Goal: Task Accomplishment & Management: Use online tool/utility

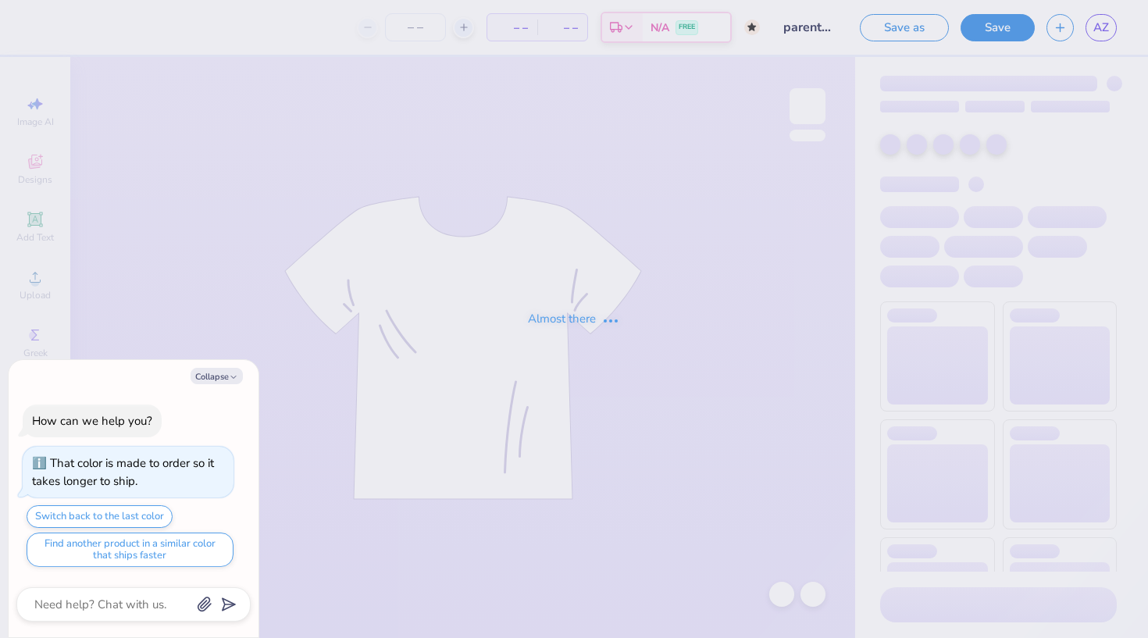
type textarea "x"
type input "parents wknd"
type input "1"
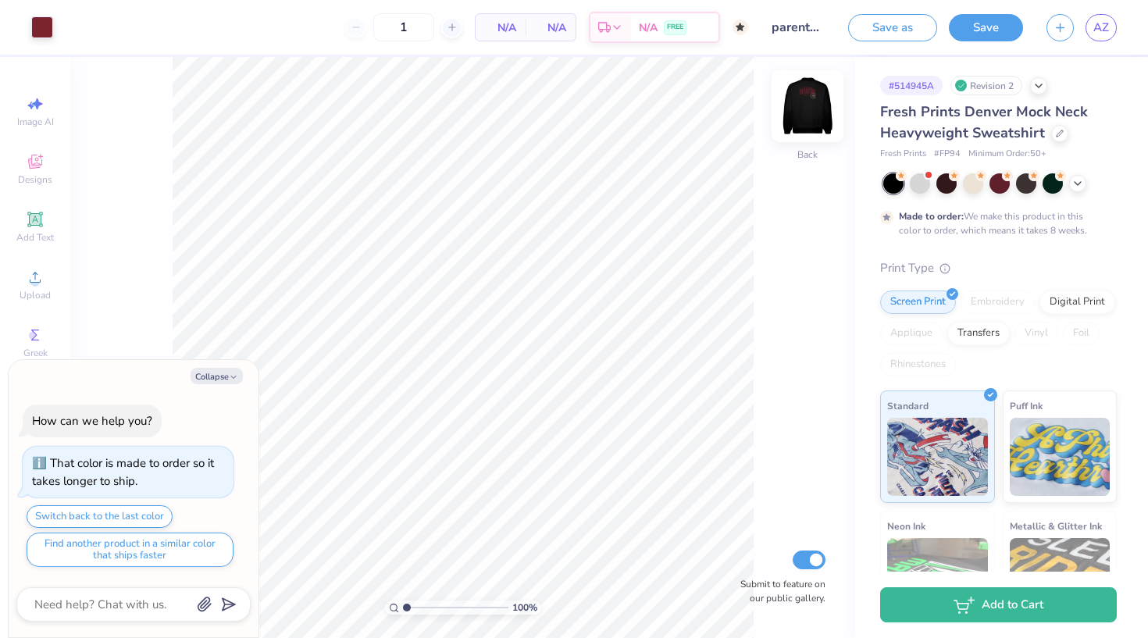
click at [816, 91] on img at bounding box center [808, 106] width 62 height 62
click at [215, 372] on button "Collapse" at bounding box center [217, 376] width 52 height 16
type textarea "x"
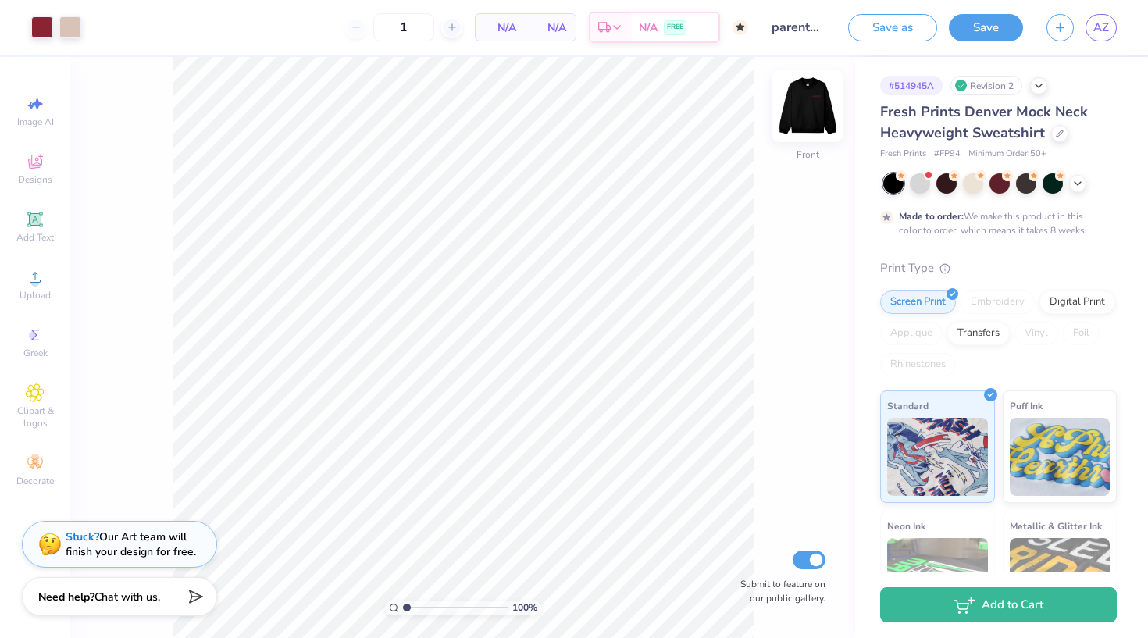
click at [812, 112] on img at bounding box center [808, 106] width 62 height 62
click at [998, 29] on button "Save" at bounding box center [986, 25] width 74 height 27
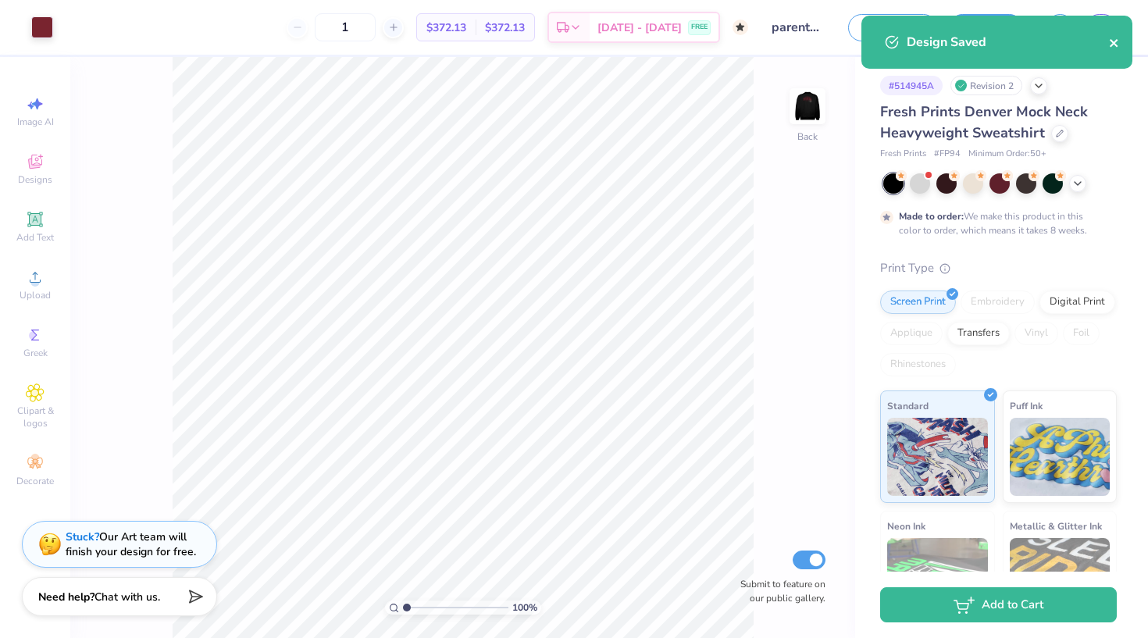
click at [1115, 45] on icon "close" at bounding box center [1114, 43] width 11 height 12
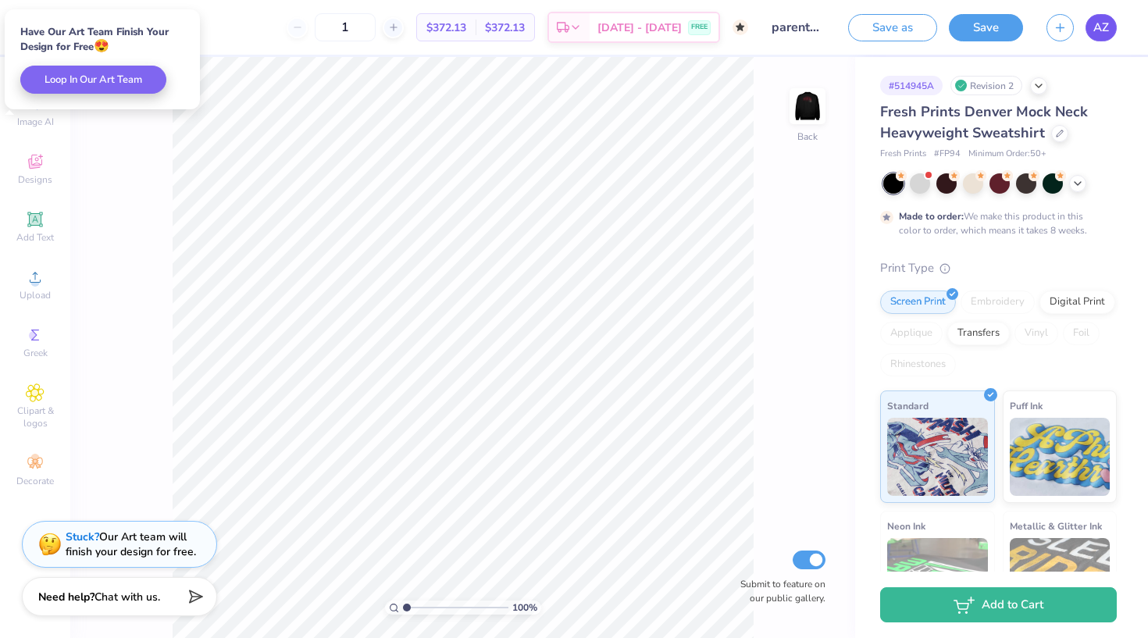
click at [1115, 30] on link "AZ" at bounding box center [1101, 27] width 31 height 27
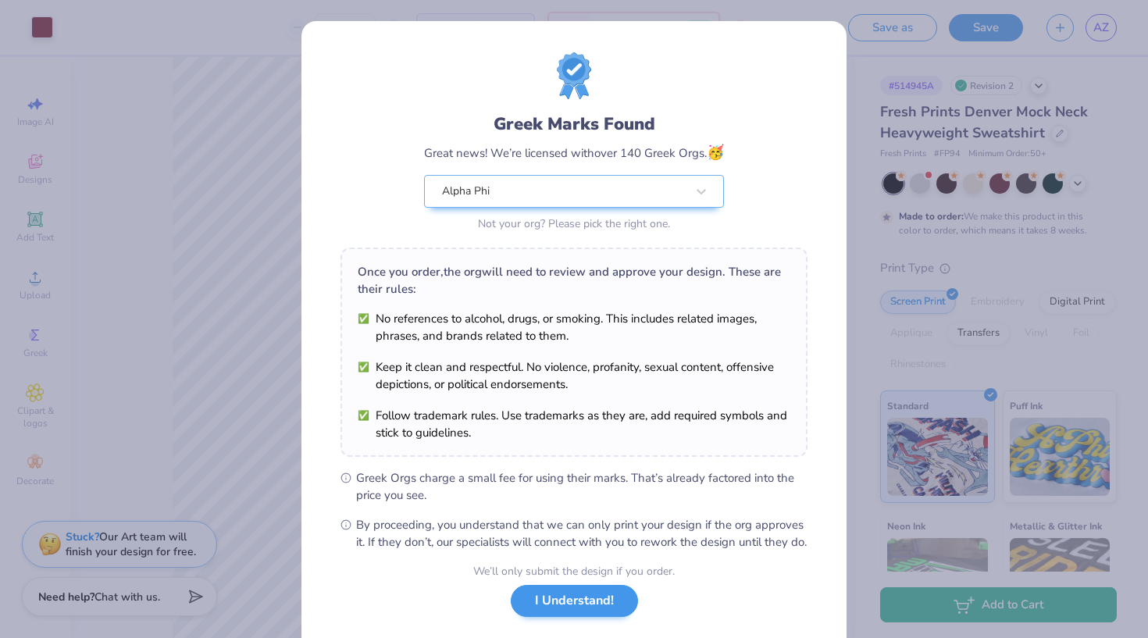
click at [586, 617] on button "I Understand!" at bounding box center [574, 601] width 127 height 32
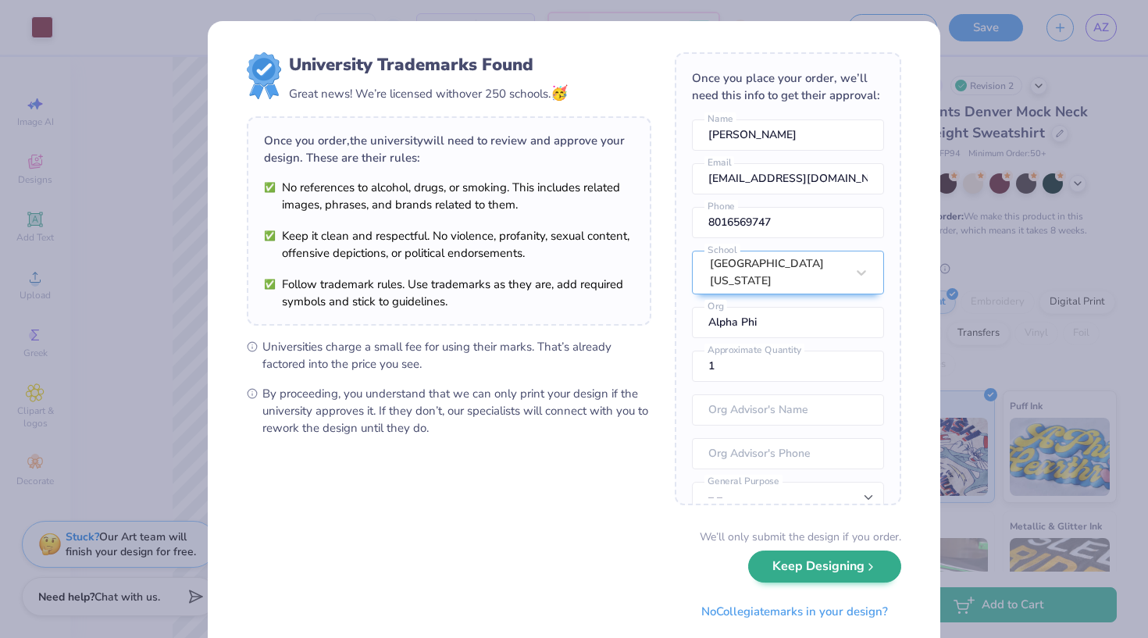
click at [800, 582] on button "Keep Designing" at bounding box center [824, 567] width 153 height 32
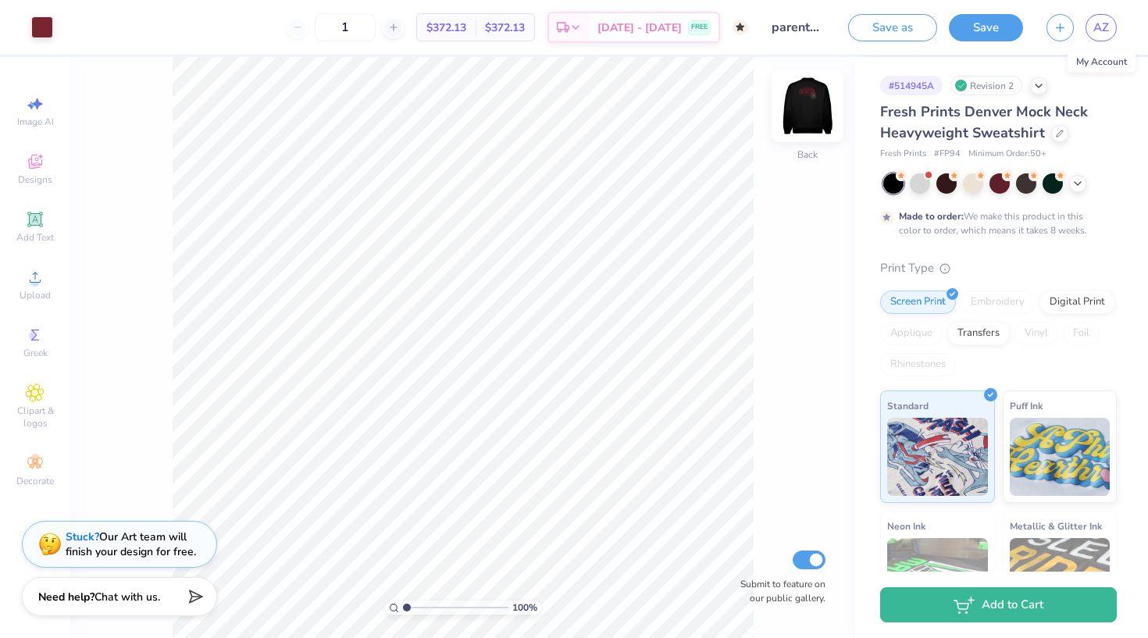
click at [807, 113] on img at bounding box center [808, 106] width 62 height 62
click at [807, 112] on img at bounding box center [808, 106] width 62 height 62
click at [809, 117] on img at bounding box center [808, 106] width 62 height 62
click at [34, 179] on span "Designs" at bounding box center [35, 179] width 34 height 12
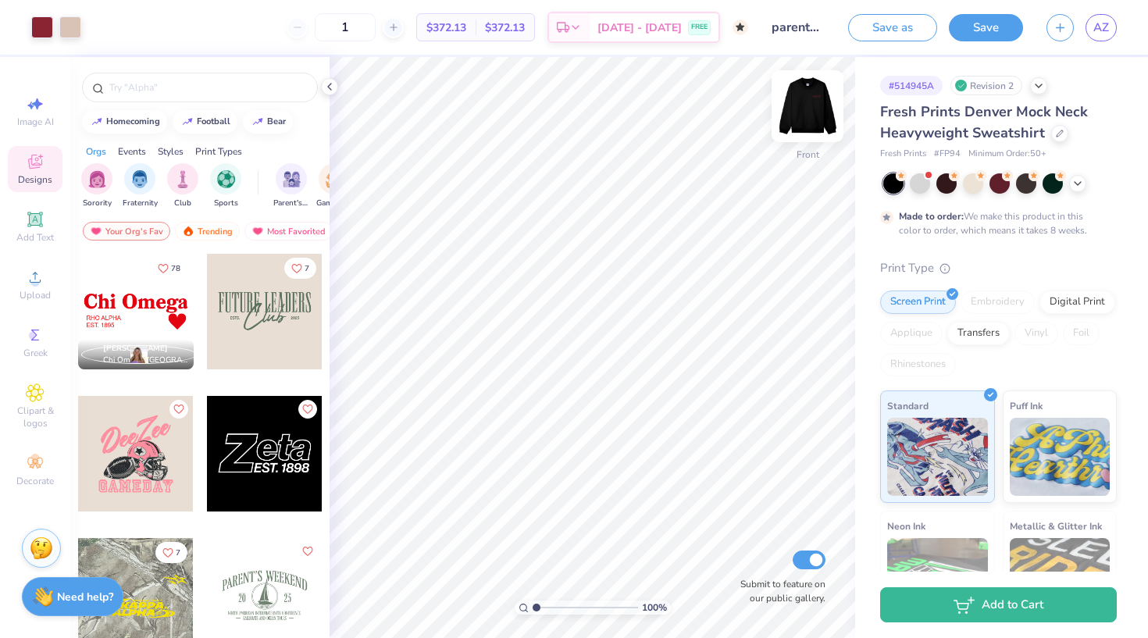
click at [811, 116] on img at bounding box center [808, 106] width 62 height 62
click at [810, 102] on img at bounding box center [808, 106] width 62 height 62
click at [141, 327] on div "78 Anna Brokaw Chi Omega, University of Missouri 7 7 49 5" at bounding box center [199, 474] width 259 height 443
click at [123, 314] on div at bounding box center [136, 312] width 116 height 116
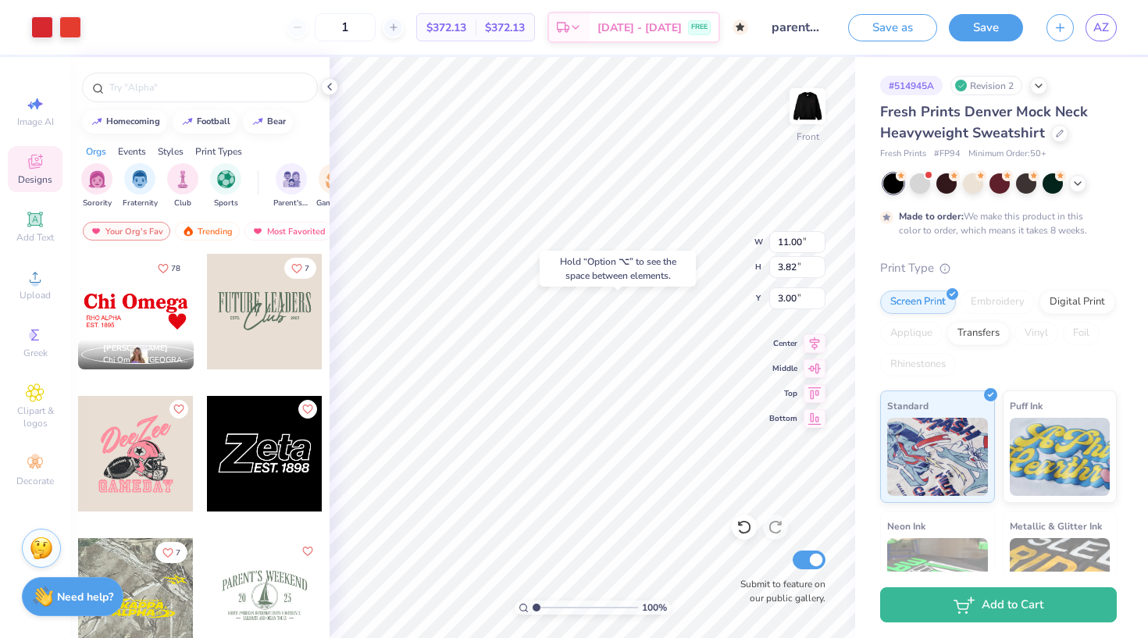
type input "11.11"
type input "2.03"
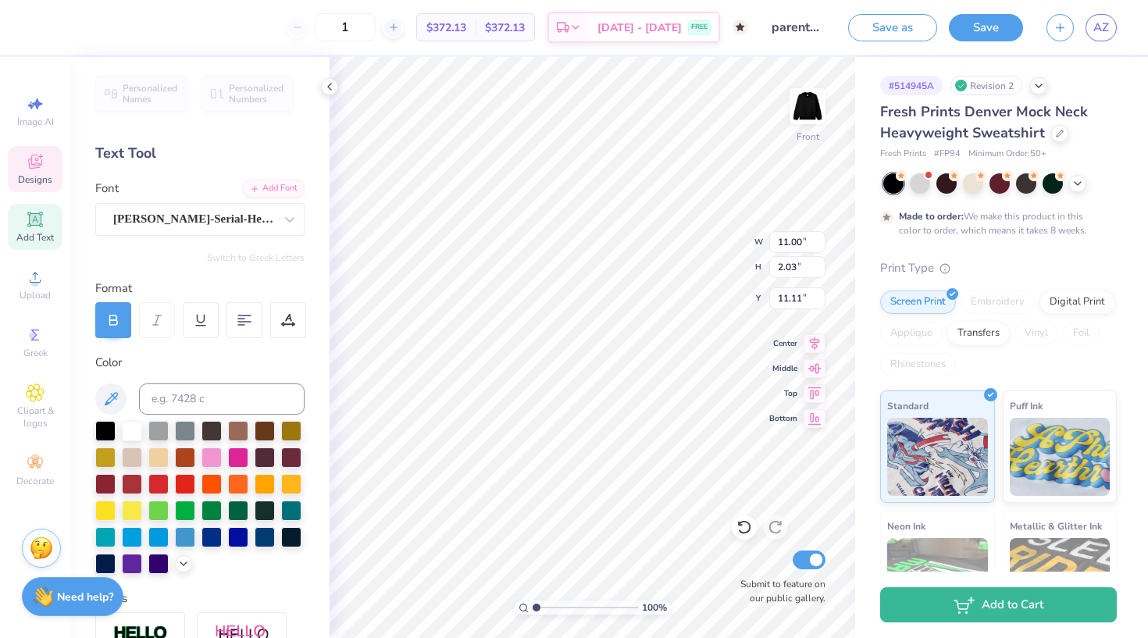
scroll to position [0, 5]
type textarea "The Alpha Phi Foundation"
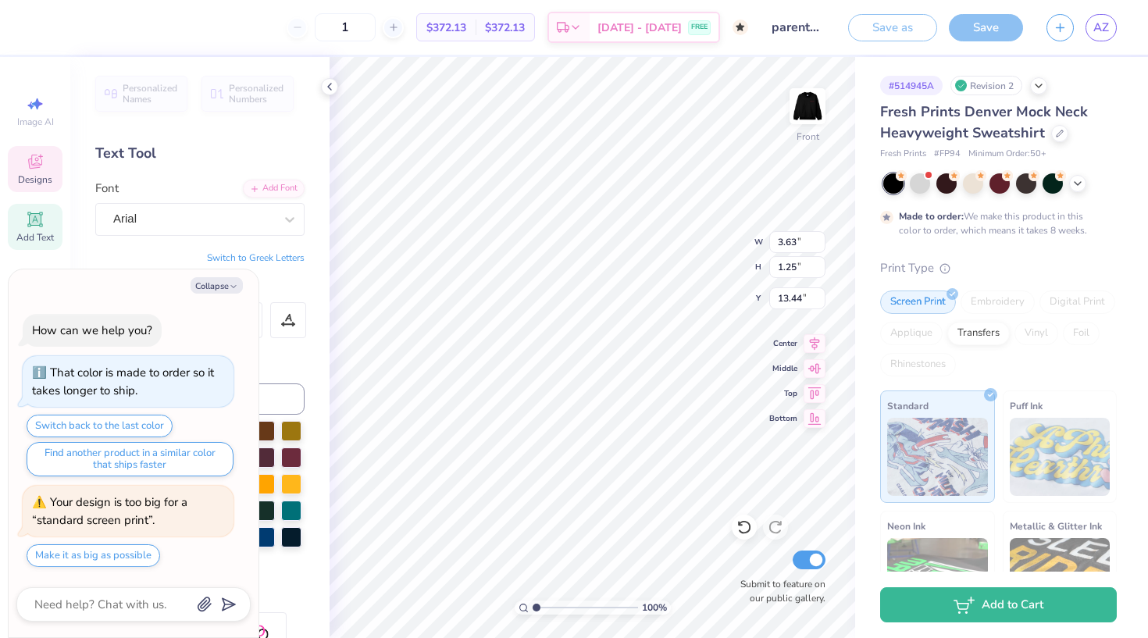
scroll to position [0, 3]
type textarea "x"
type textarea "s"
type textarea "x"
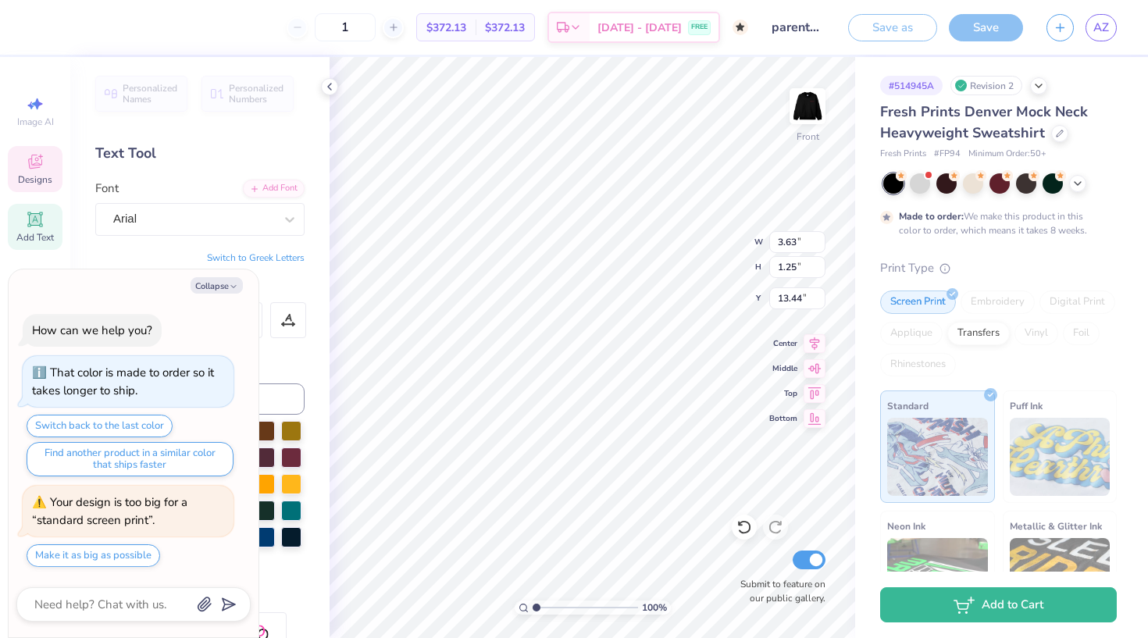
type textarea "su"
type textarea "x"
type textarea "s"
type textarea "x"
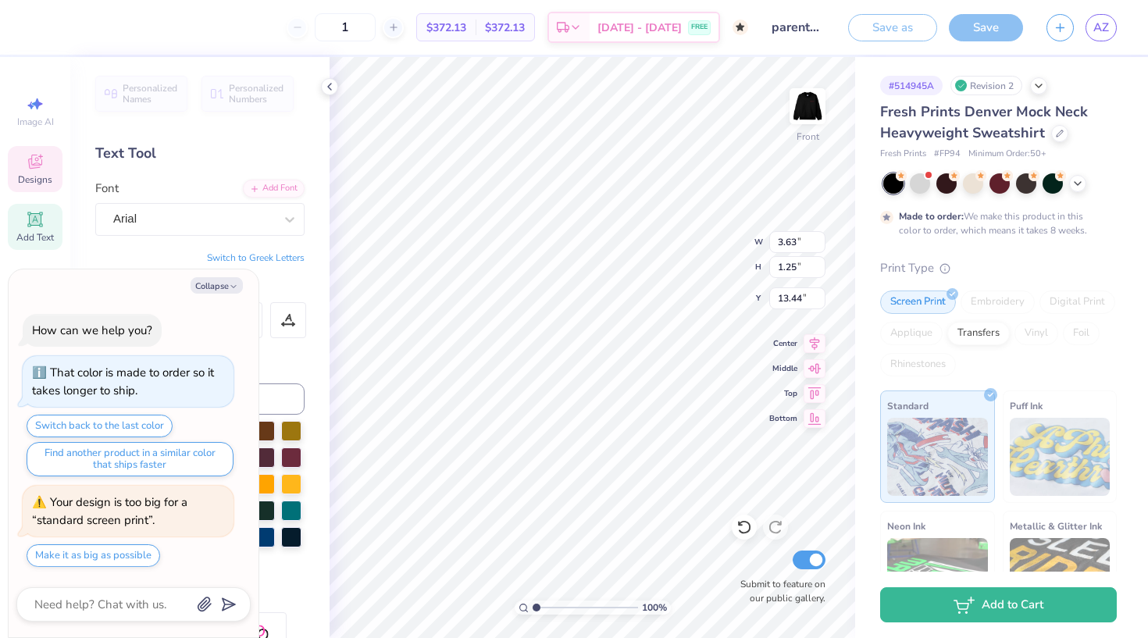
type textarea "s"
type textarea "x"
type textarea "su"
type textarea "x"
type textarea "sup"
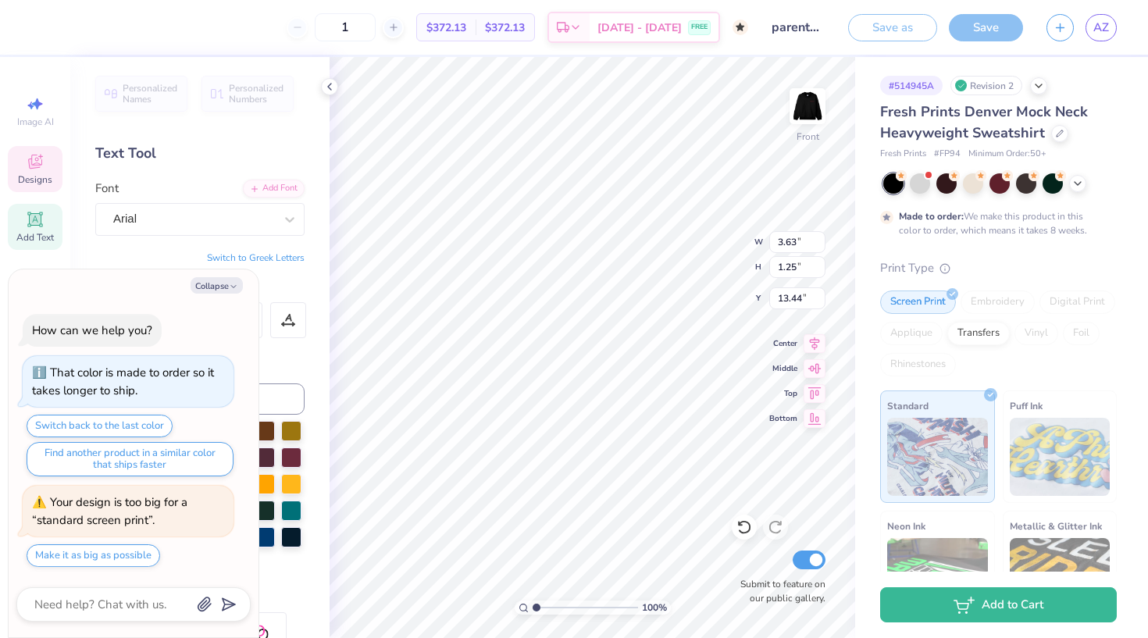
type textarea "x"
type textarea "supp"
type textarea "x"
type textarea "suppo"
type textarea "x"
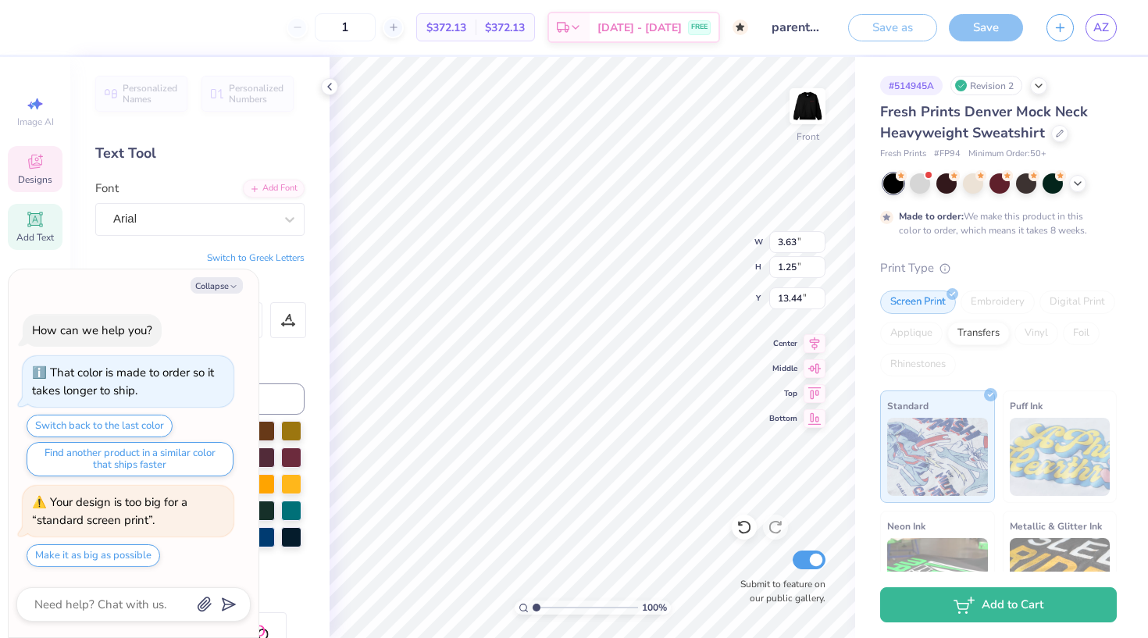
type textarea "suppor"
type textarea "x"
type textarea "support"
type textarea "x"
type textarea "supporti"
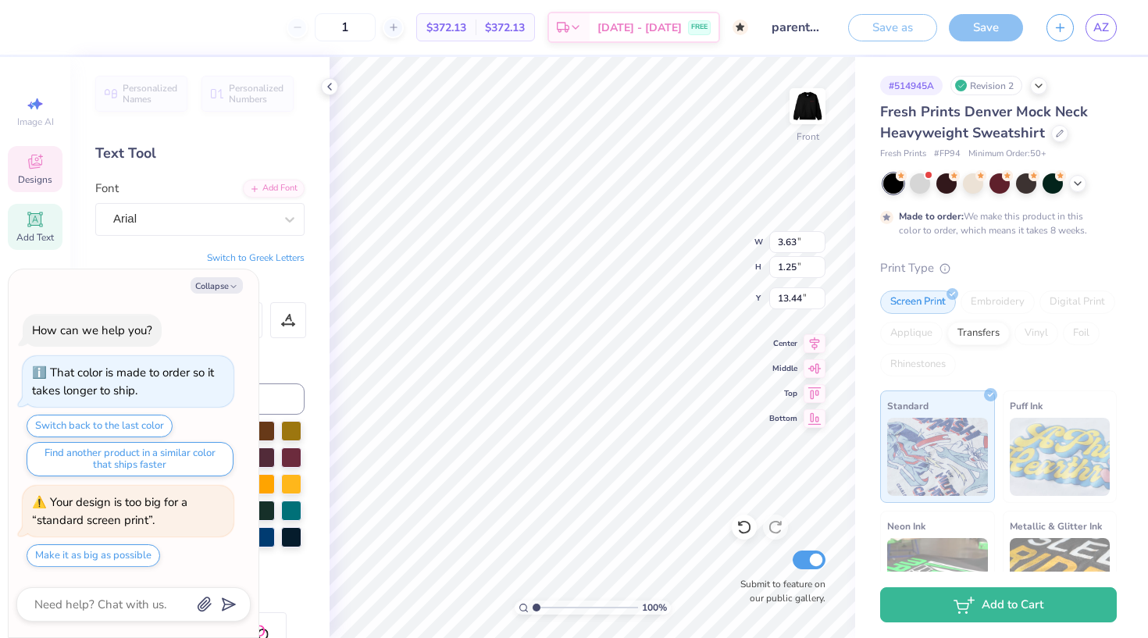
type textarea "x"
type textarea "supportin"
type textarea "x"
type textarea "supporting"
type textarea "x"
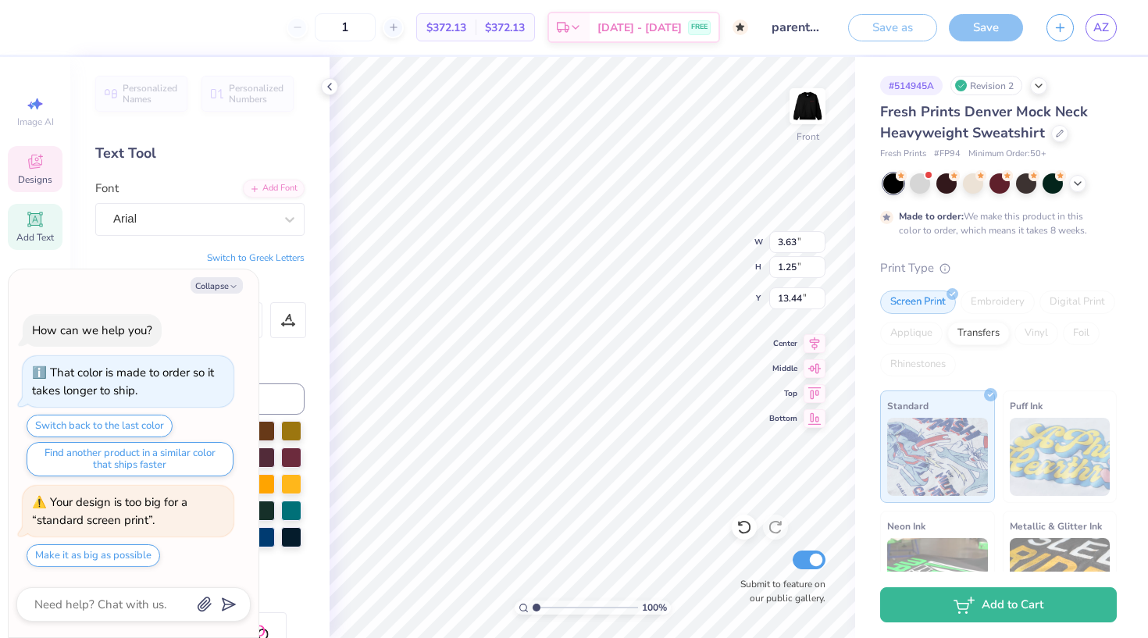
type textarea "supporting"
type textarea "x"
type textarea "supporting w"
type textarea "x"
type textarea "supporting wo"
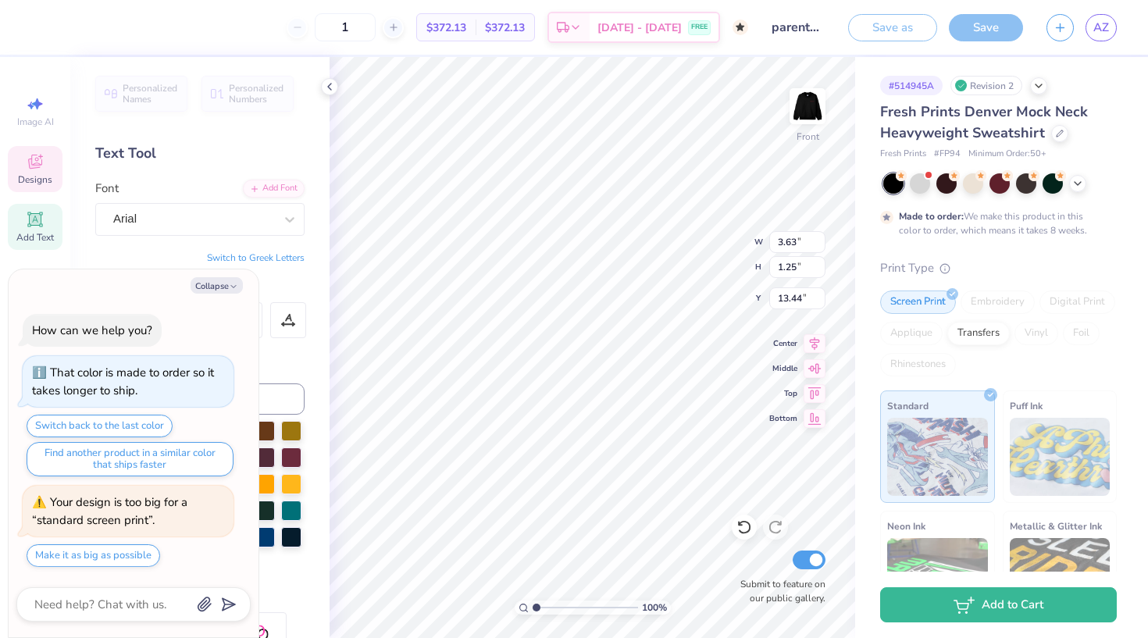
type textarea "x"
type textarea "supporting wom"
type textarea "x"
type textarea "supporting wome"
type textarea "x"
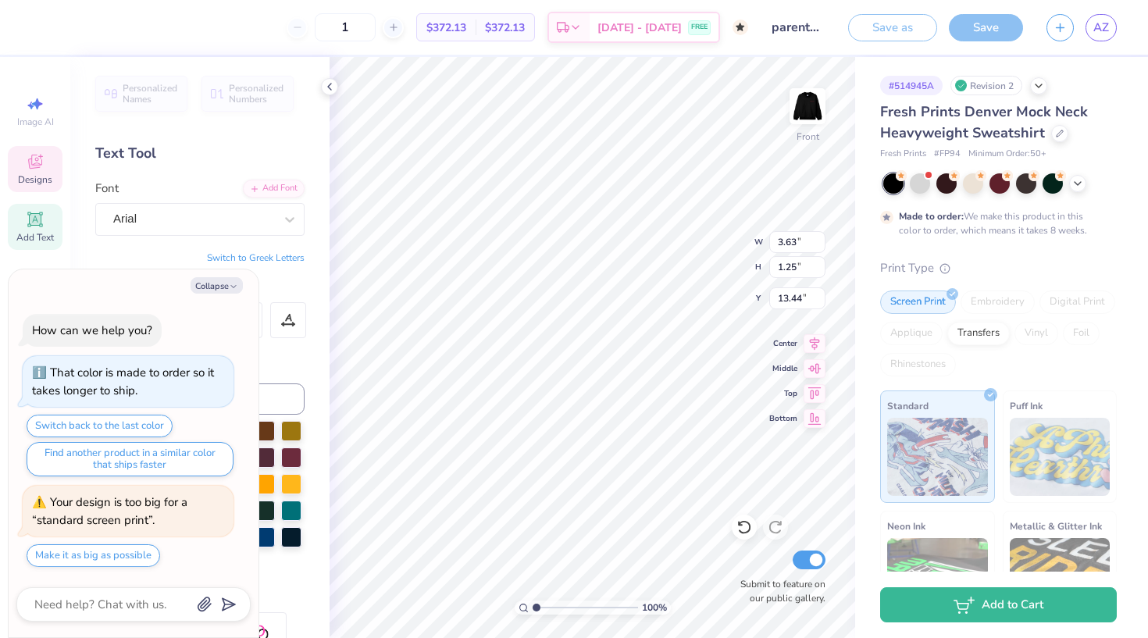
type textarea "supporting women"
type textarea "x"
type textarea "supporting women'"
type textarea "x"
type textarea "supporting women's"
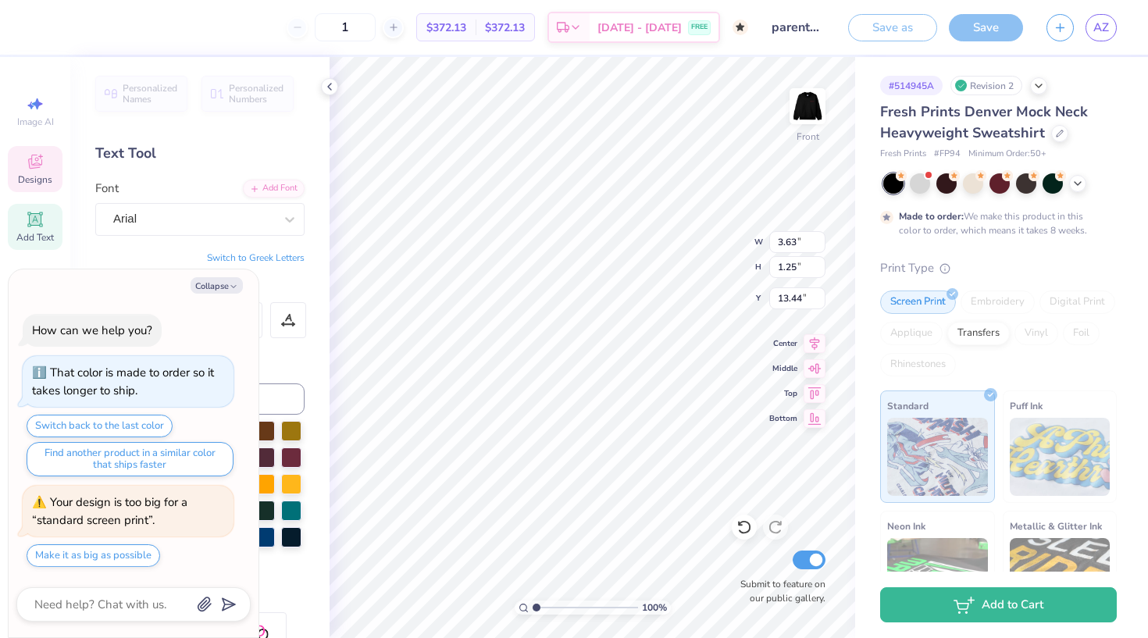
type textarea "x"
type textarea "supporting women's"
type textarea "x"
type textarea "supporting women's h"
type textarea "x"
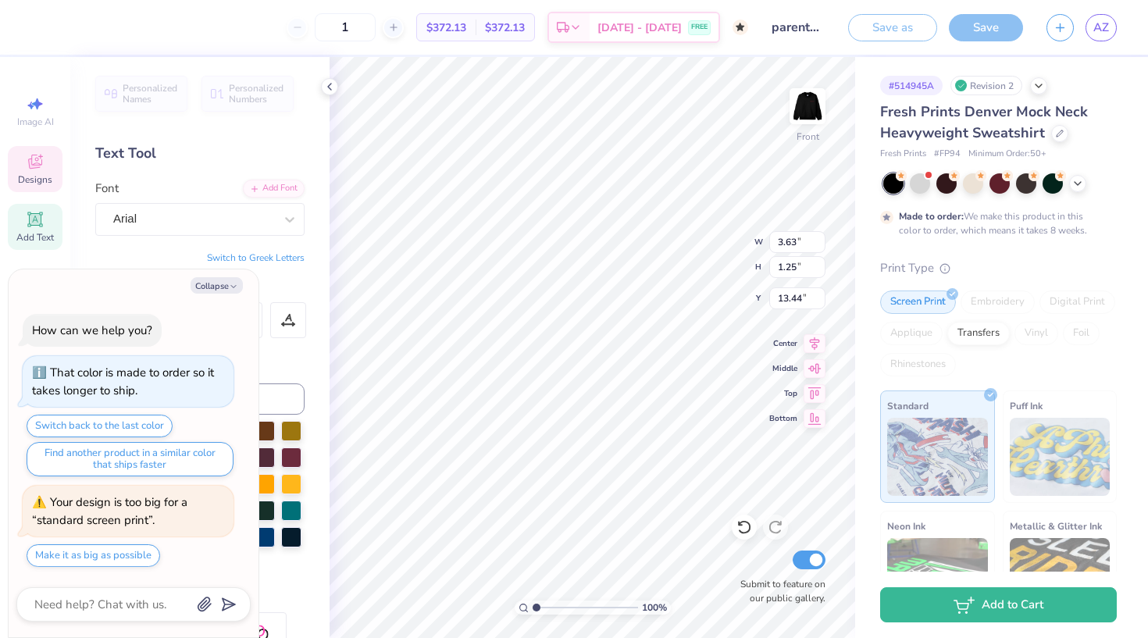
type textarea "supporting women's he"
type textarea "x"
type textarea "supporting women's hea"
type textarea "x"
type textarea "supporting women's hear"
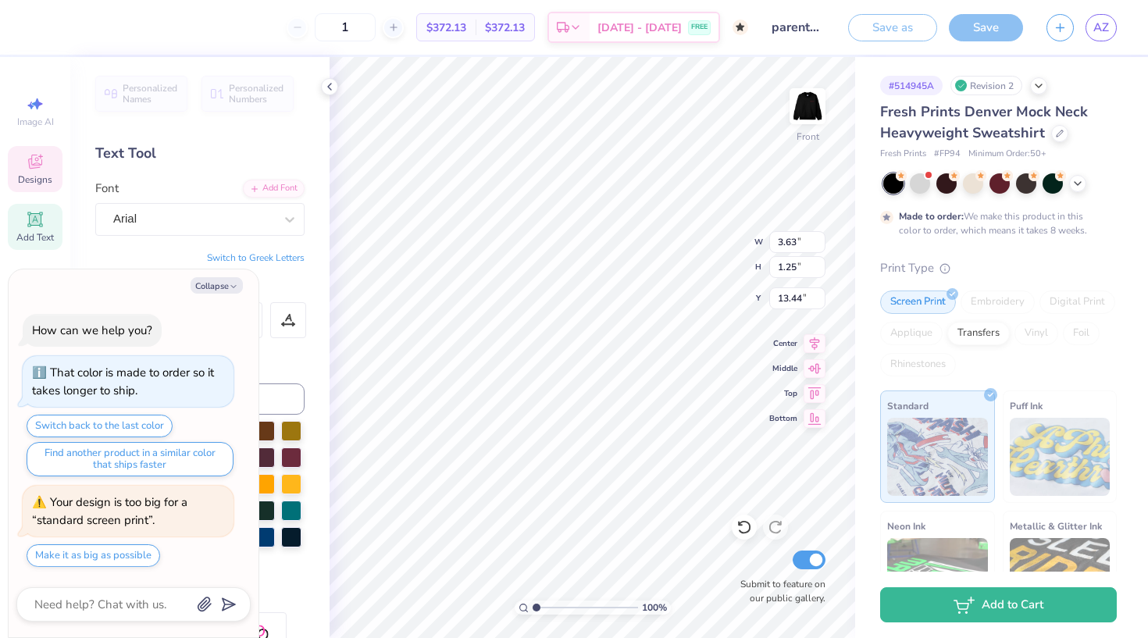
type textarea "x"
type textarea "supporting women's heart"
type textarea "x"
type textarea "supporting women's heart"
type textarea "x"
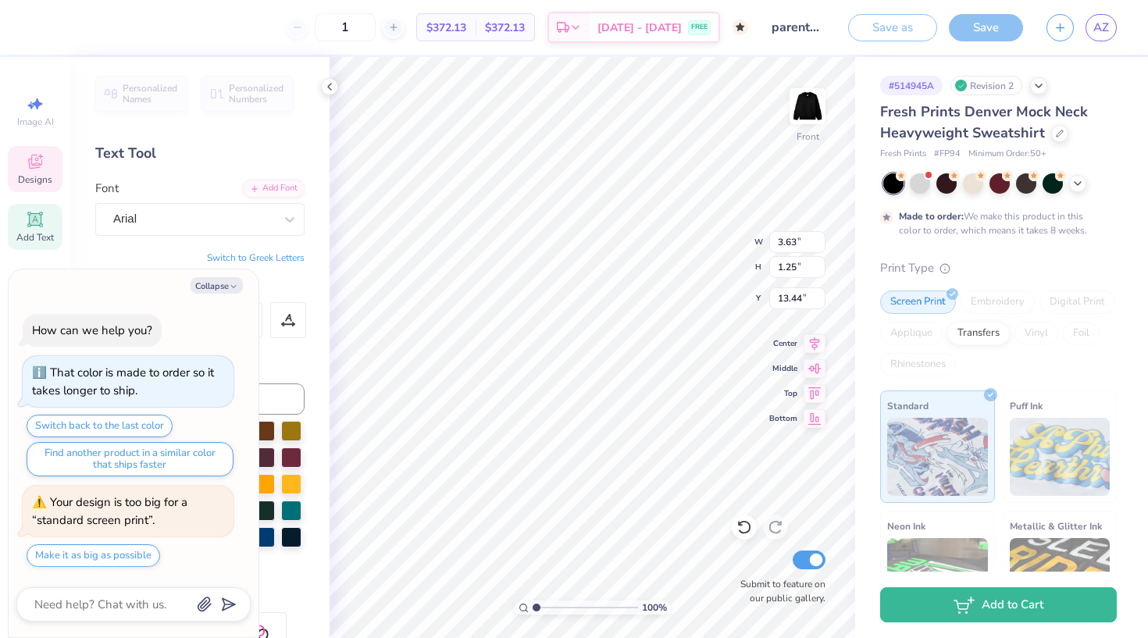
type textarea "supporting women's heart h"
type textarea "x"
type textarea "supporting women's heart he"
type textarea "x"
type textarea "supporting women's heart hea"
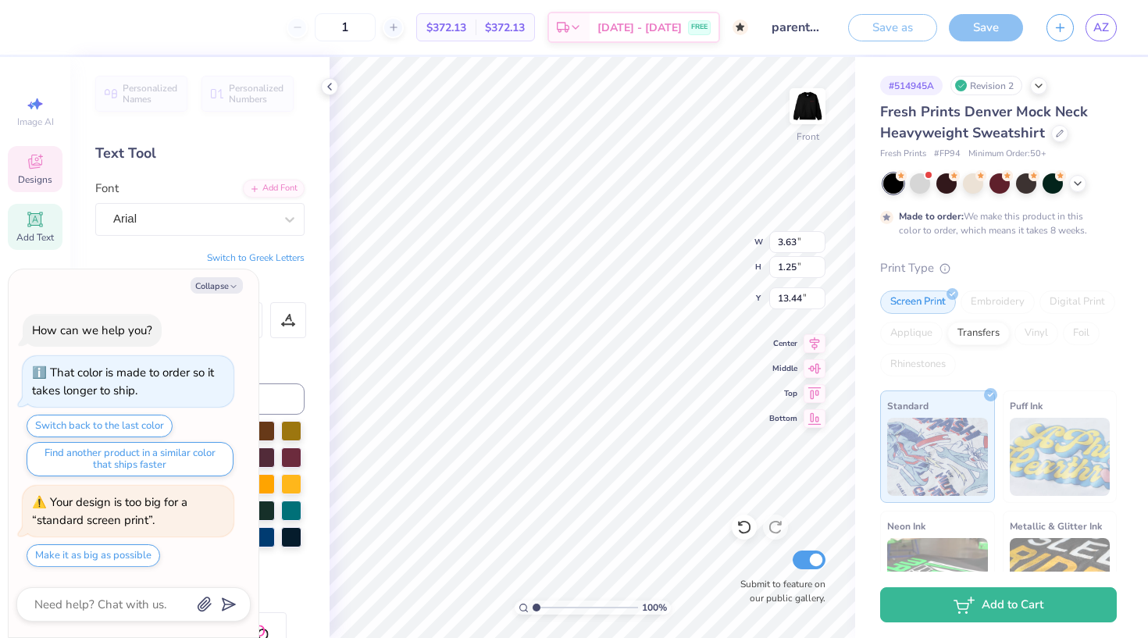
type textarea "x"
type textarea "supporting women's heart heal"
type textarea "x"
type textarea "supporting women's heart healt"
type textarea "x"
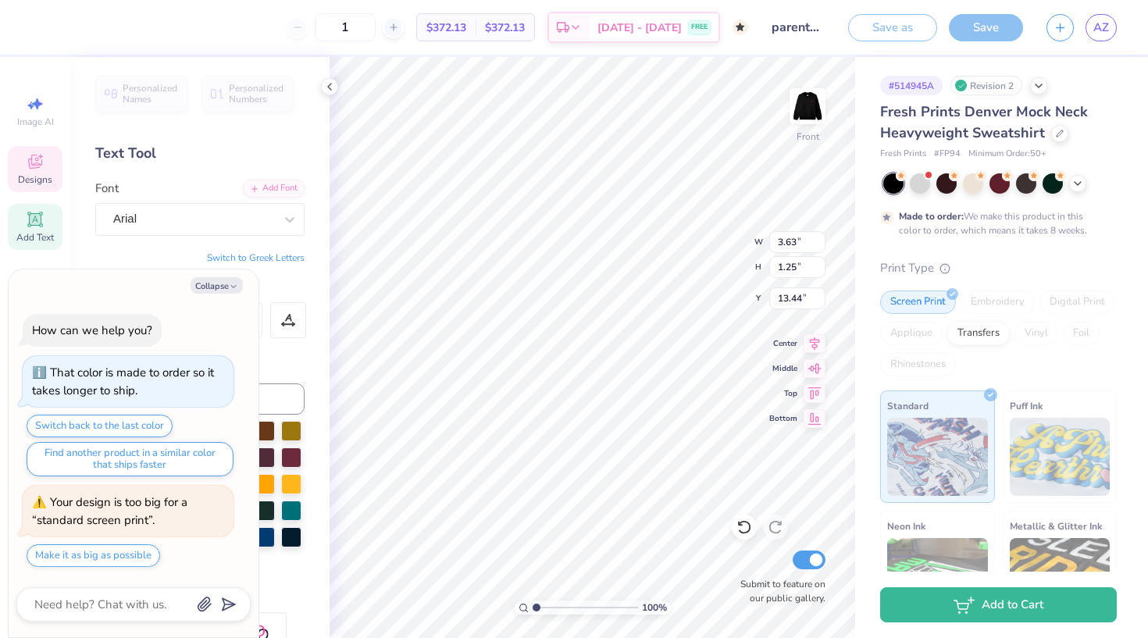
type textarea "supporting women's heart health"
type textarea "x"
type textarea "supporting women's heart health"
type textarea "x"
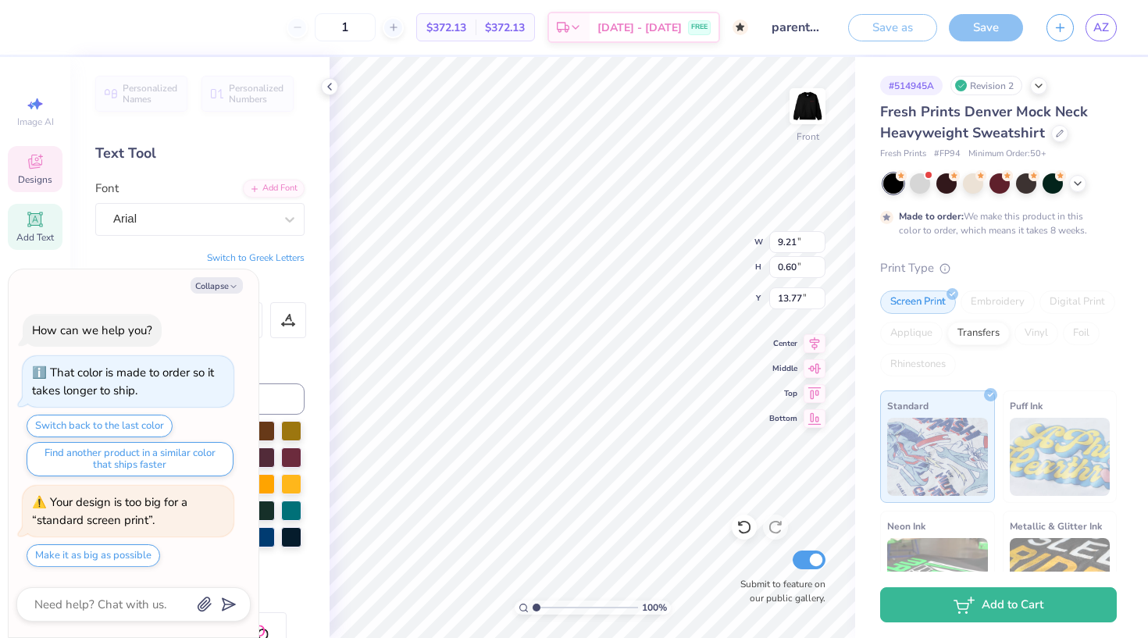
type textarea "supporting women's heart health"
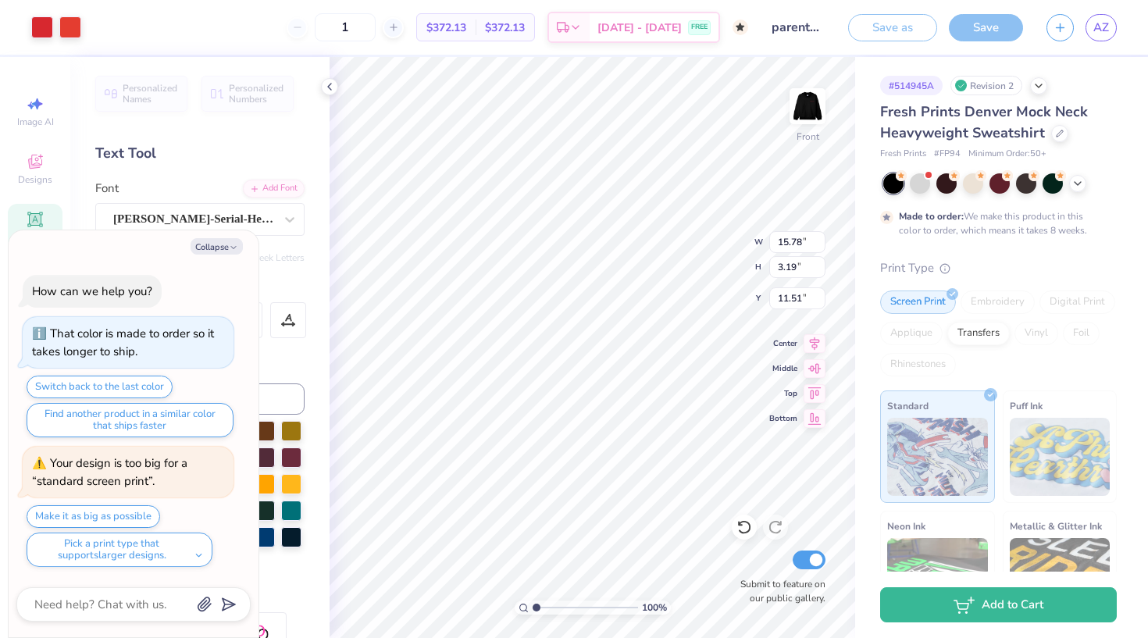
type textarea "x"
type input "4.04"
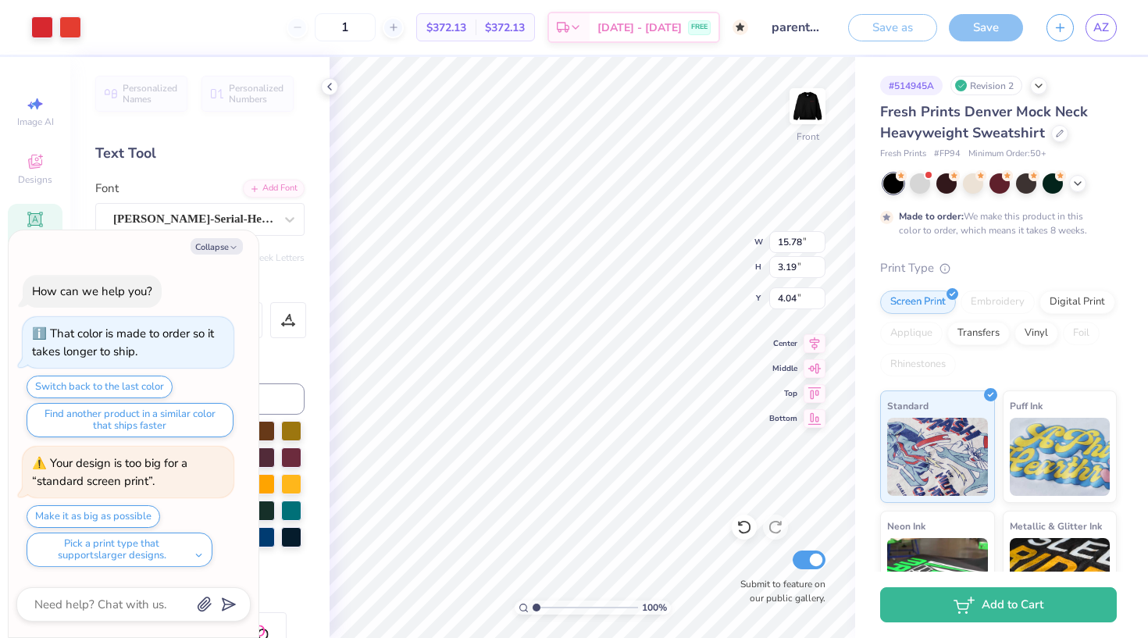
type textarea "x"
type input "13.84"
type input "2.79"
type input "4.43"
type textarea "x"
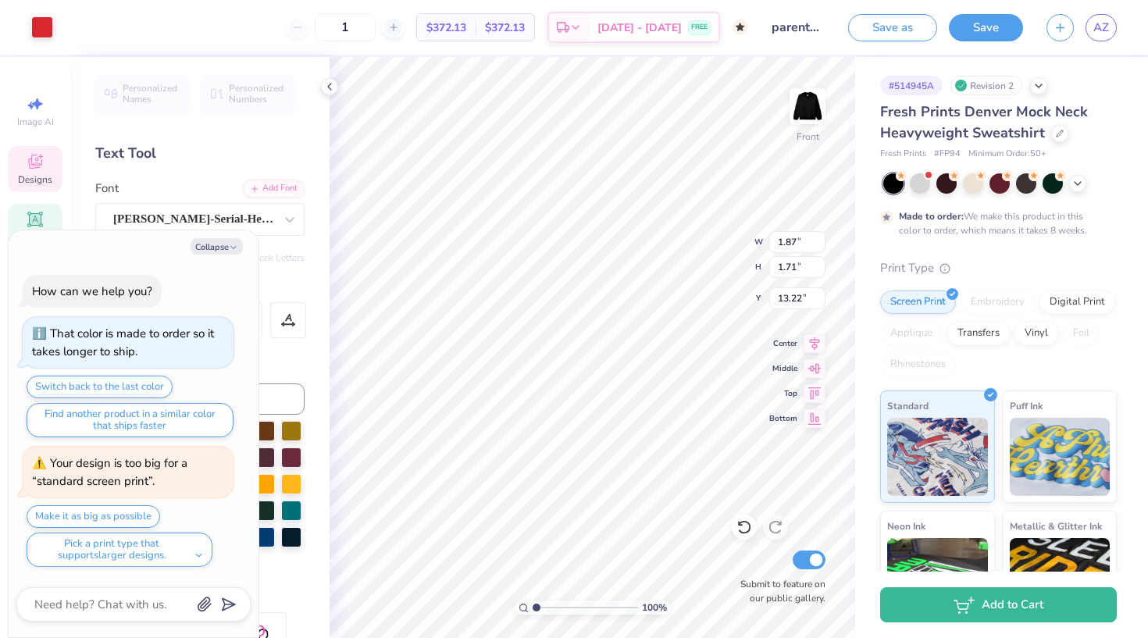
type input "5.51"
type textarea "x"
type input "5.82"
type textarea "x"
type input "4.39"
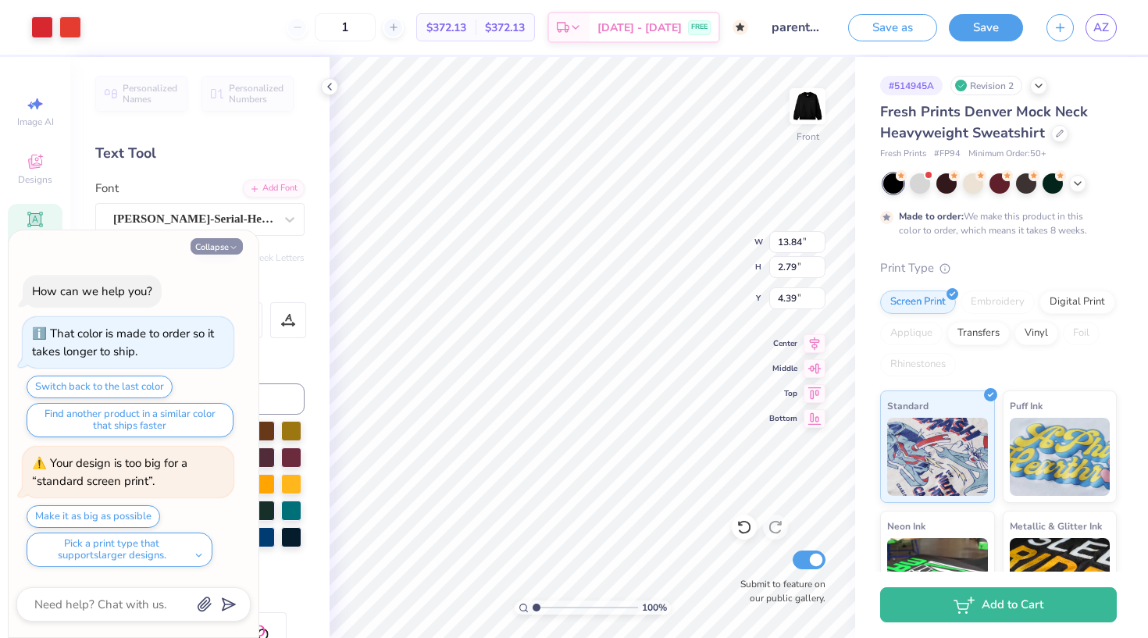
click at [224, 244] on button "Collapse" at bounding box center [217, 246] width 52 height 16
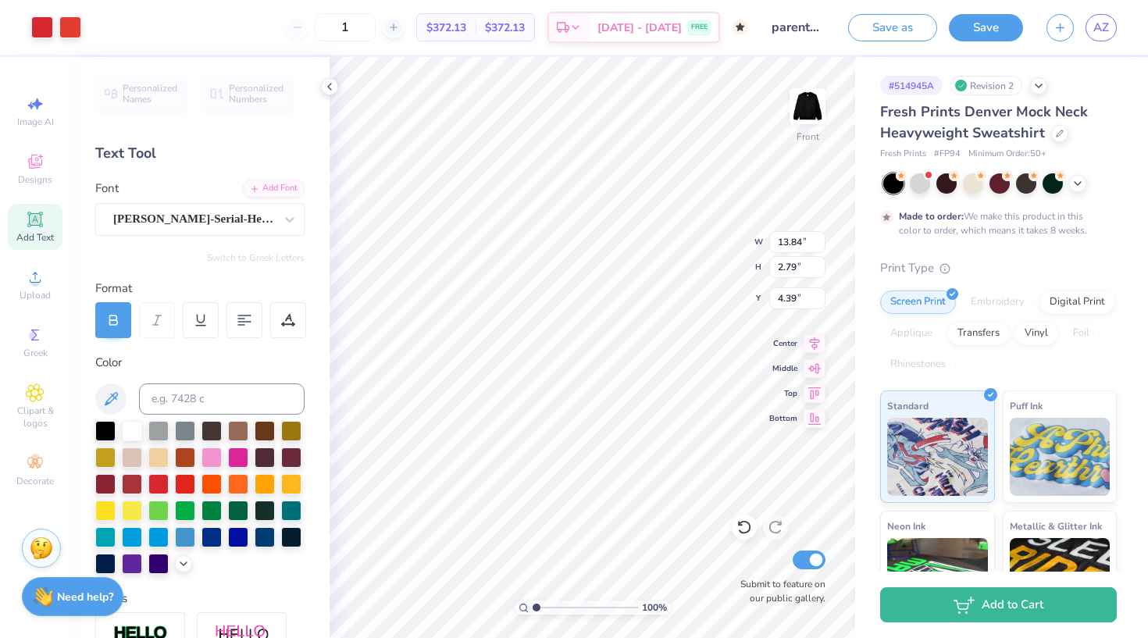
type textarea "x"
click at [812, 103] on img at bounding box center [808, 106] width 62 height 62
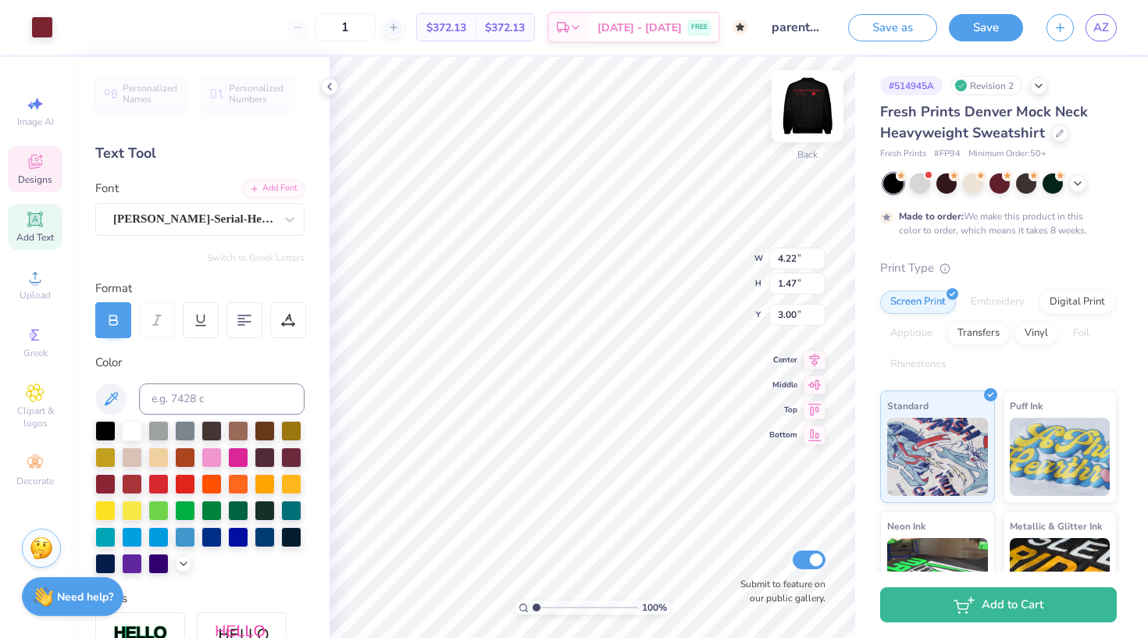
click at [812, 99] on img at bounding box center [808, 106] width 62 height 62
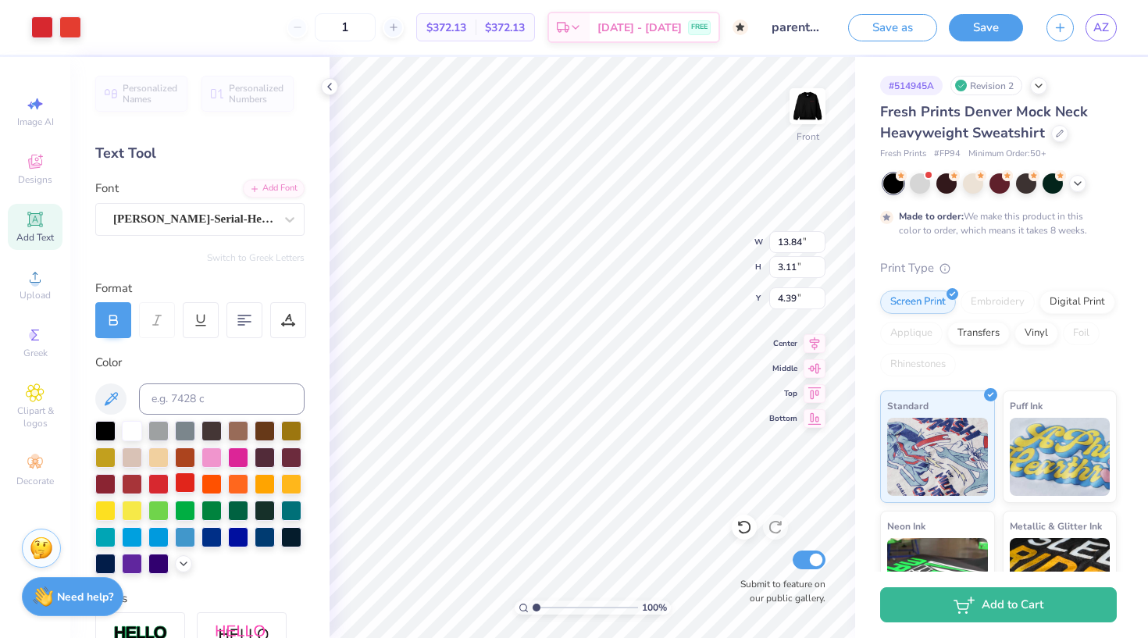
scroll to position [35, 0]
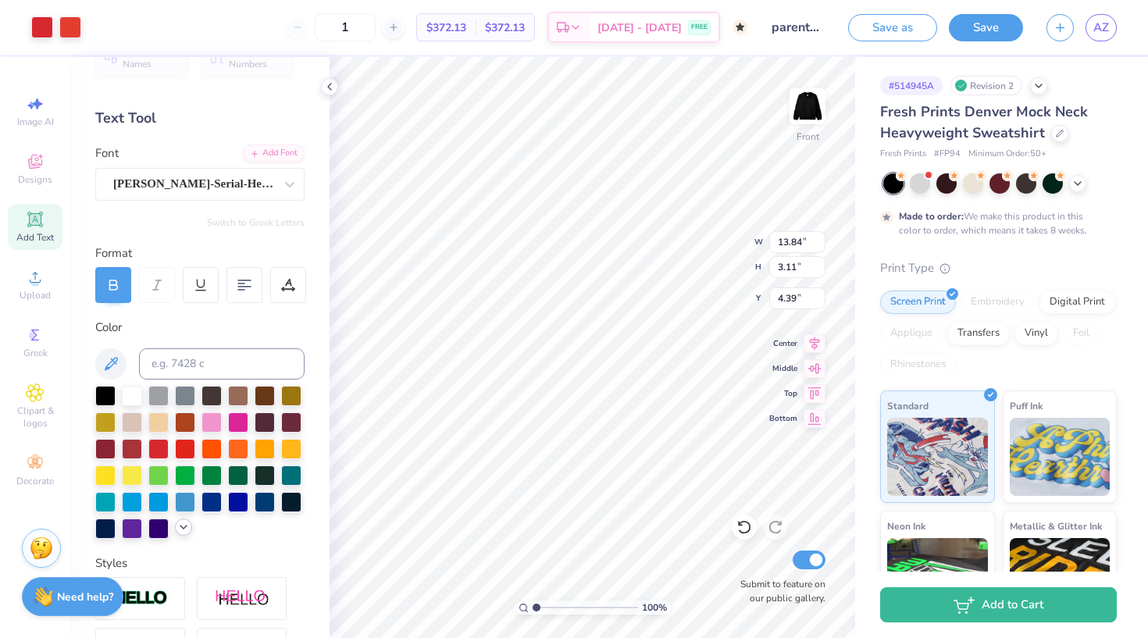
click at [182, 529] on icon at bounding box center [183, 527] width 12 height 12
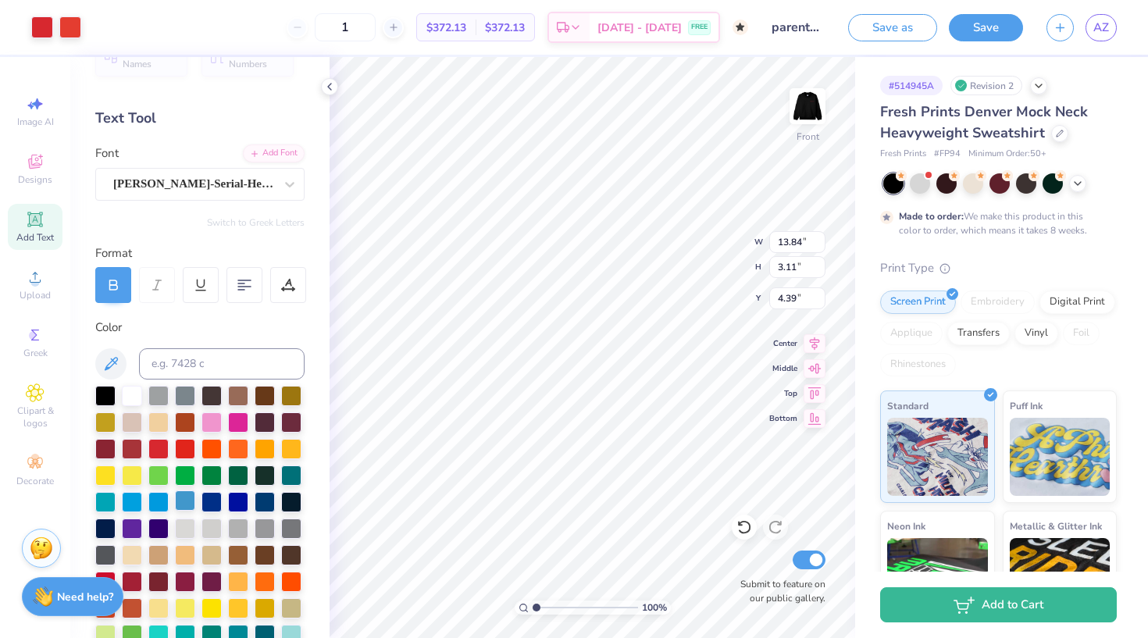
scroll to position [85, 0]
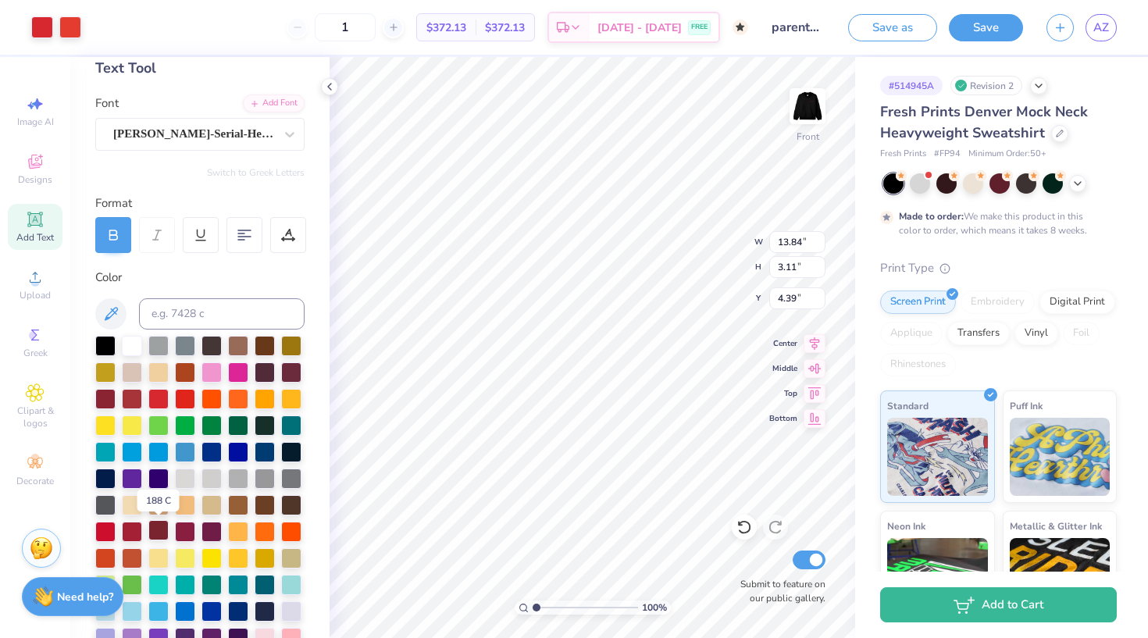
click at [162, 532] on div at bounding box center [158, 530] width 20 height 20
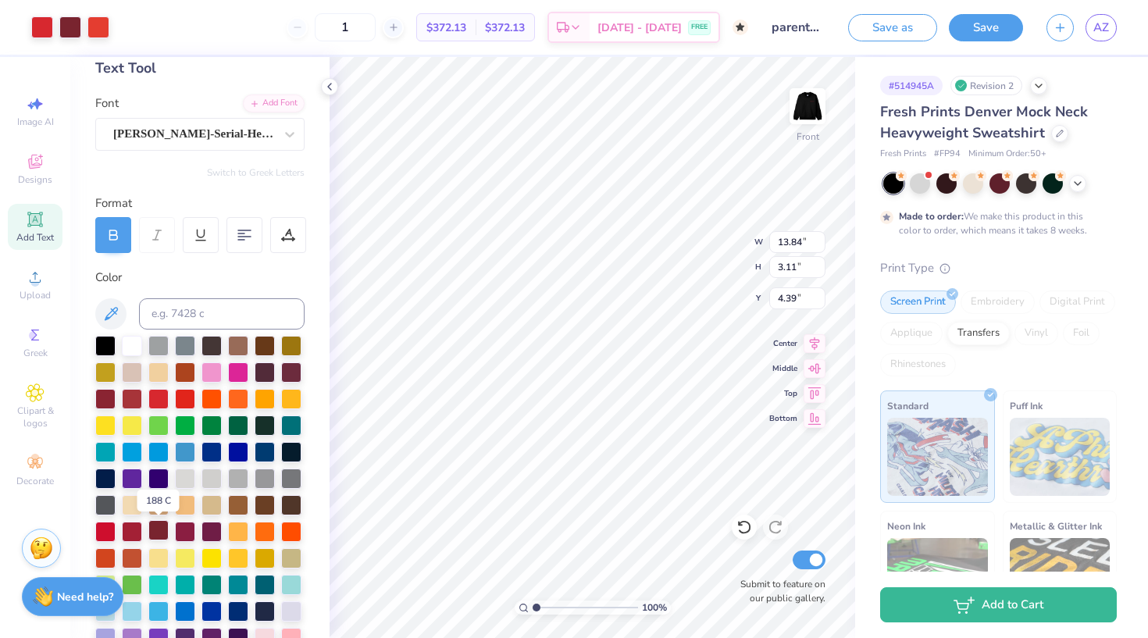
type input "15.76"
type input "6.93"
type input "5.78"
click at [44, 33] on div at bounding box center [42, 26] width 22 height 22
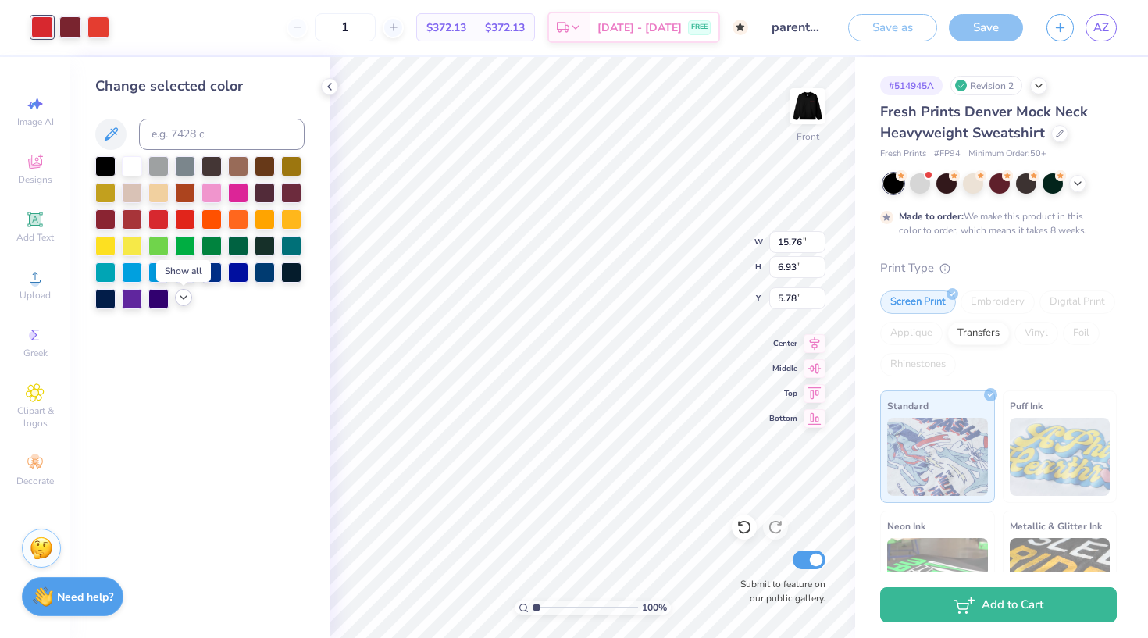
click at [190, 302] on div at bounding box center [183, 297] width 17 height 17
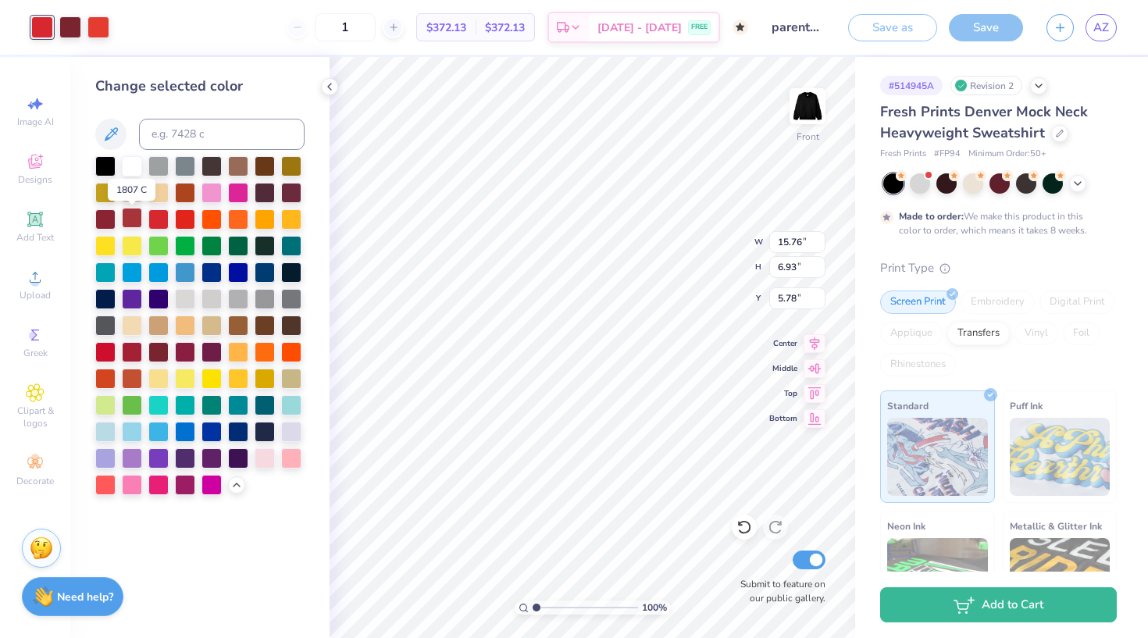
click at [135, 220] on div at bounding box center [132, 218] width 20 height 20
click at [70, 27] on div at bounding box center [70, 26] width 22 height 22
click at [134, 220] on div at bounding box center [132, 218] width 20 height 20
click at [69, 28] on div at bounding box center [70, 26] width 22 height 22
click at [139, 222] on div at bounding box center [132, 218] width 20 height 20
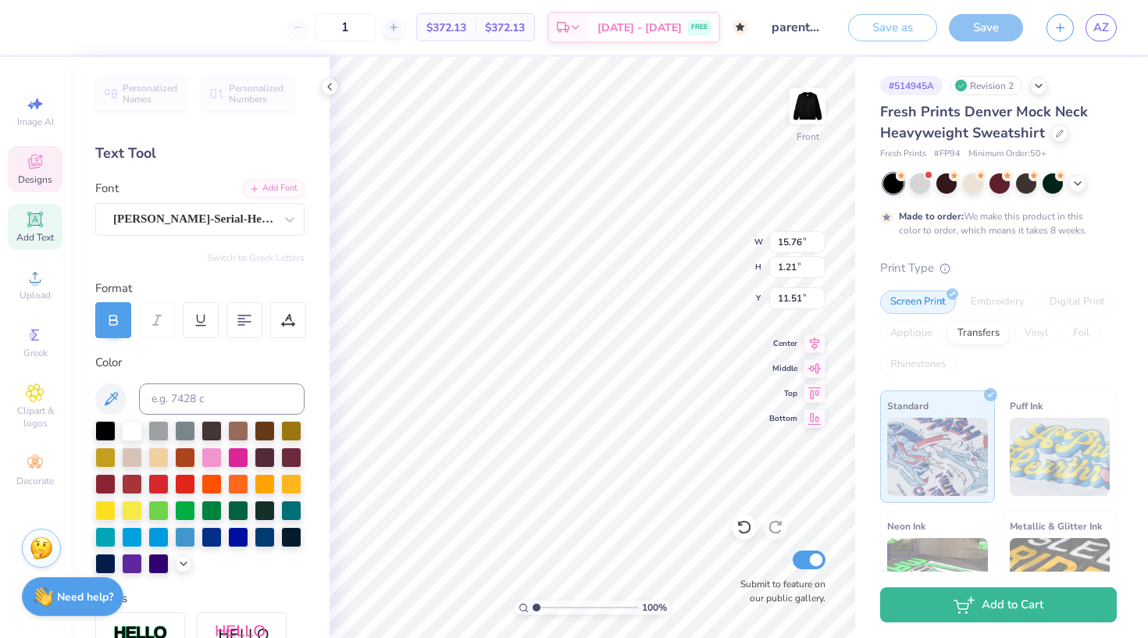
type input "4.16"
click at [826, 112] on img at bounding box center [808, 106] width 62 height 62
click at [135, 487] on div at bounding box center [132, 483] width 20 height 20
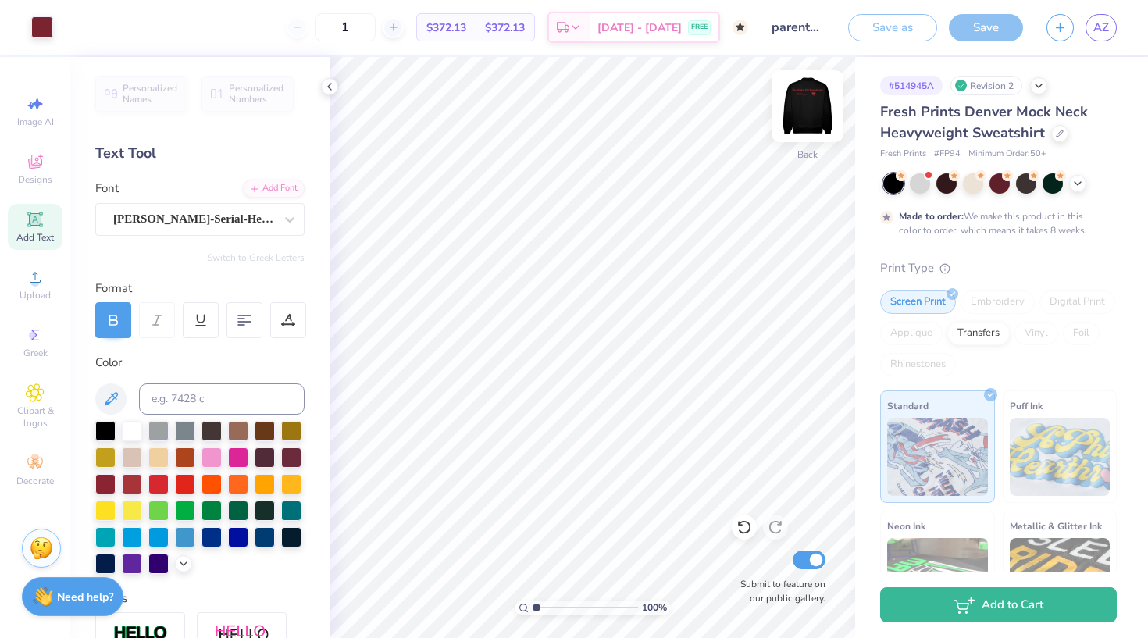
click at [812, 109] on img at bounding box center [808, 106] width 62 height 62
type textarea "FOUNDATION"
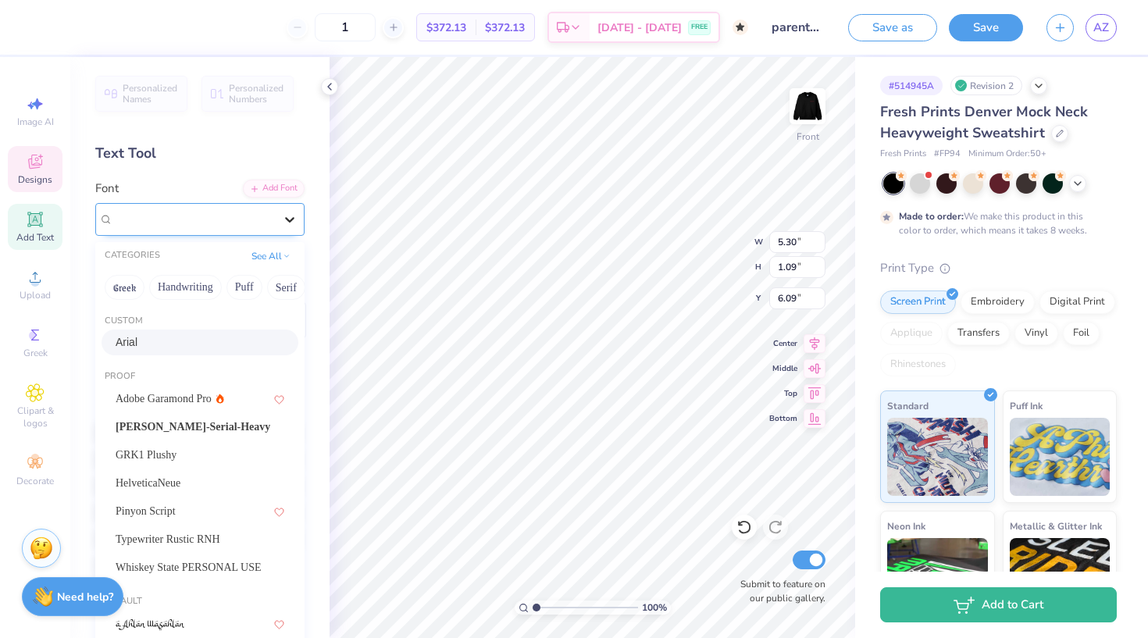
click at [282, 222] on icon at bounding box center [290, 220] width 16 height 16
click at [202, 431] on span "Casad-Serial-Heavy" at bounding box center [193, 427] width 155 height 16
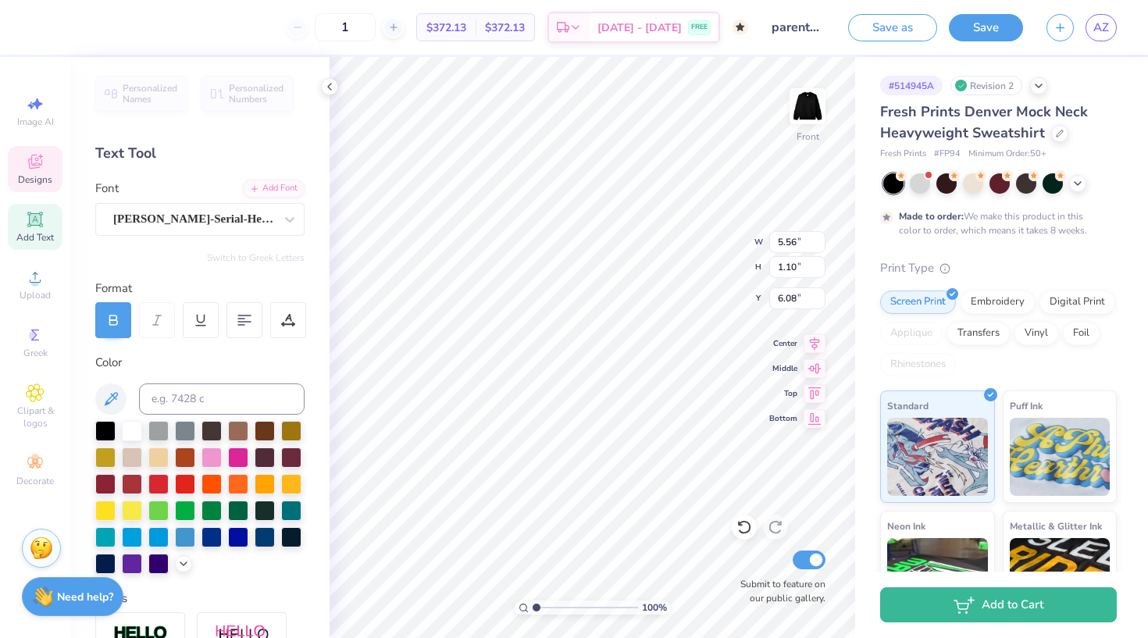
type input "5.56"
type input "1.10"
type input "6.08"
type input "6.09"
click at [631, 339] on li "Duplicate" at bounding box center [638, 335] width 123 height 30
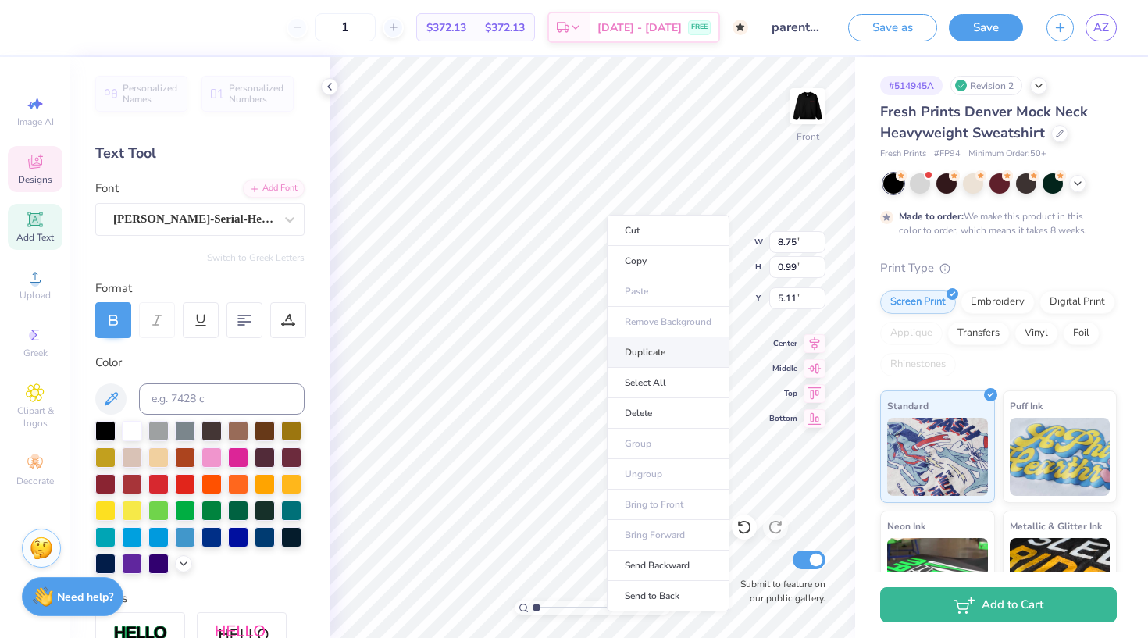
click at [660, 353] on li "Duplicate" at bounding box center [668, 352] width 123 height 30
type input "6.11"
type textarea "ALPHA PHI"
type input "2.52"
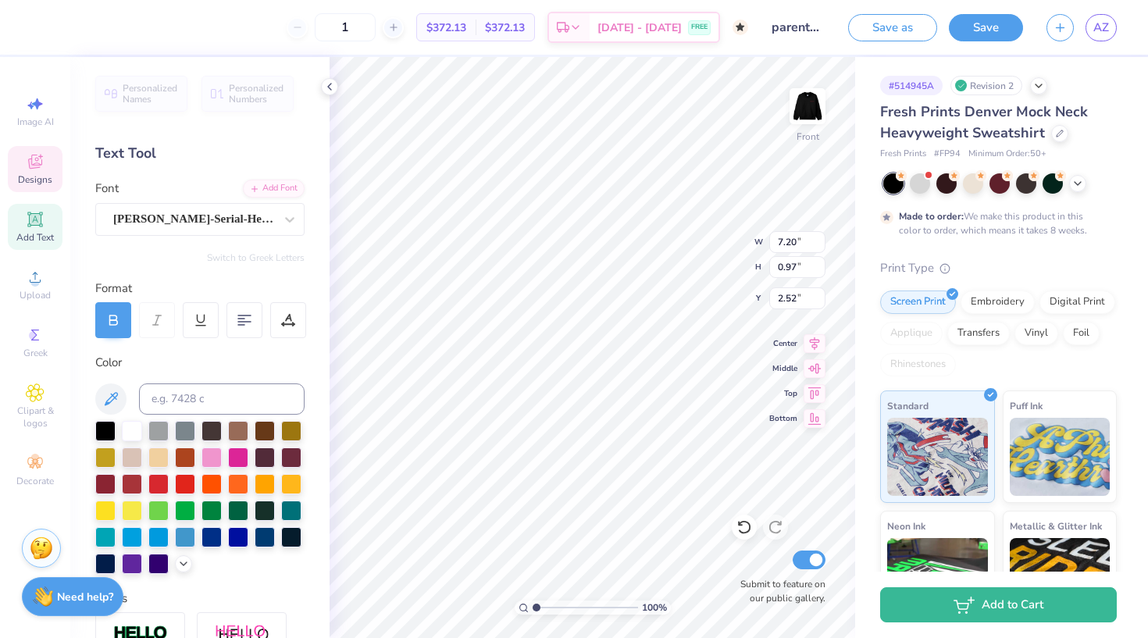
type input "8.75"
type input "0.99"
type input "5.11"
click at [292, 214] on icon at bounding box center [290, 220] width 16 height 16
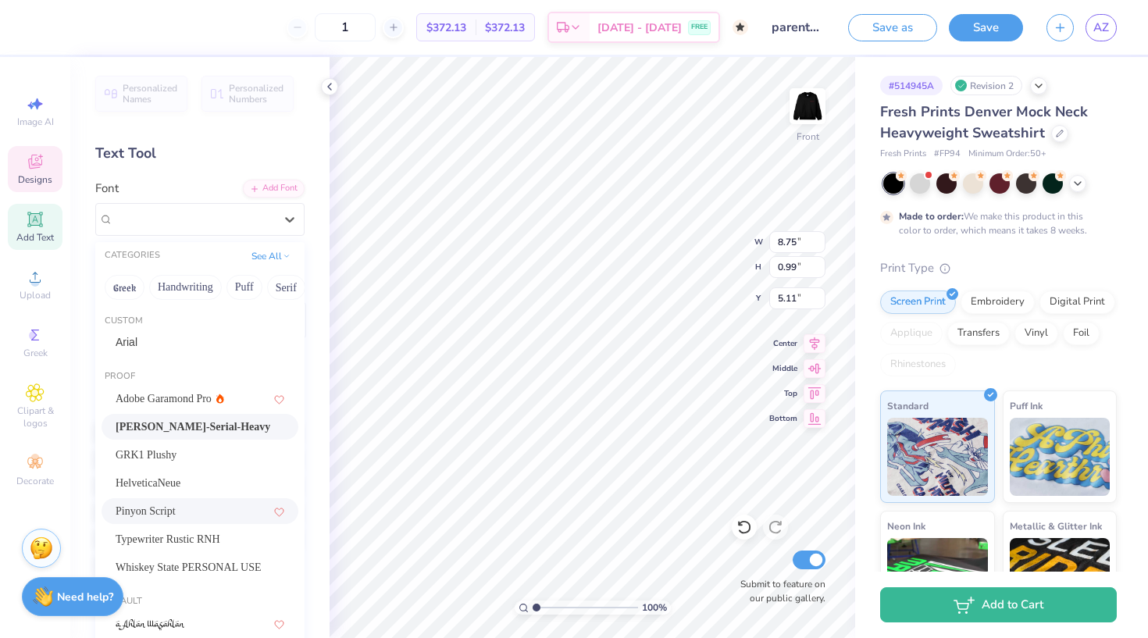
click at [186, 514] on div "Pinyon Script" at bounding box center [200, 511] width 169 height 16
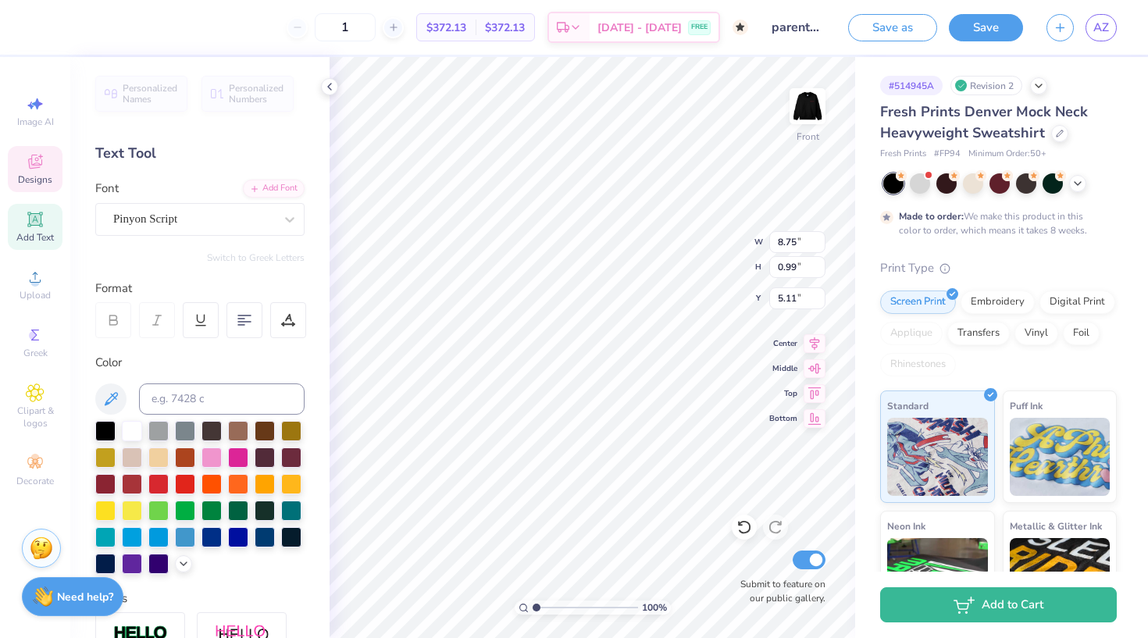
type input "9.30"
type input "1.01"
type input "5.10"
type textarea "The"
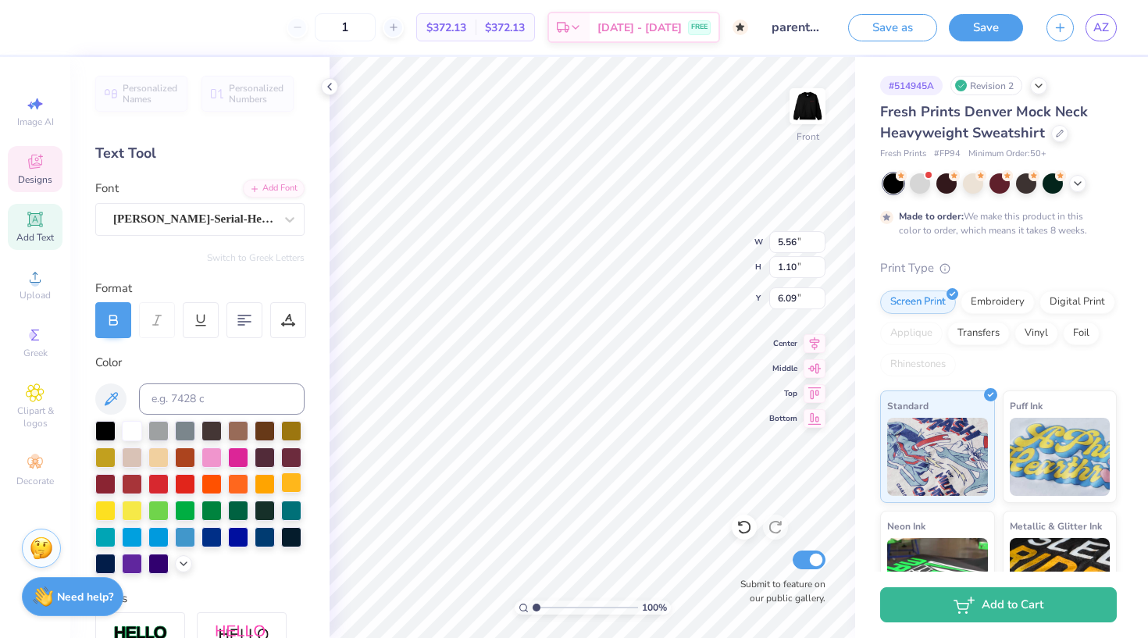
type input "9.71"
type input "1.87"
type input "1.71"
type input "9.41"
type input "8.75"
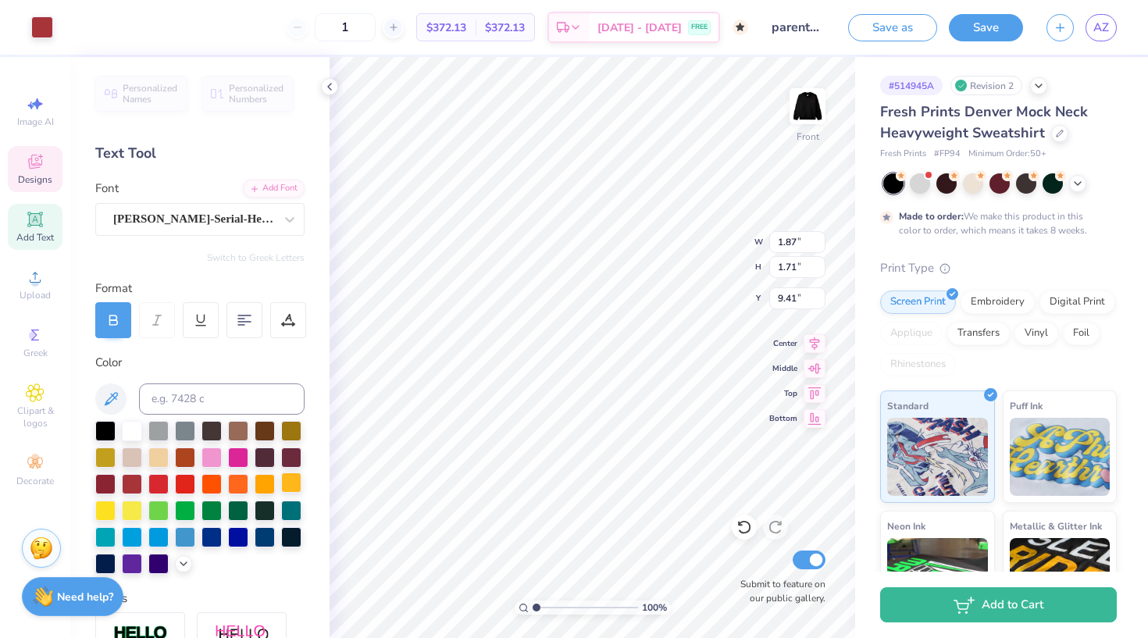
type input "0.99"
type input "8.21"
type input "7.20"
type input "0.97"
type input "7.24"
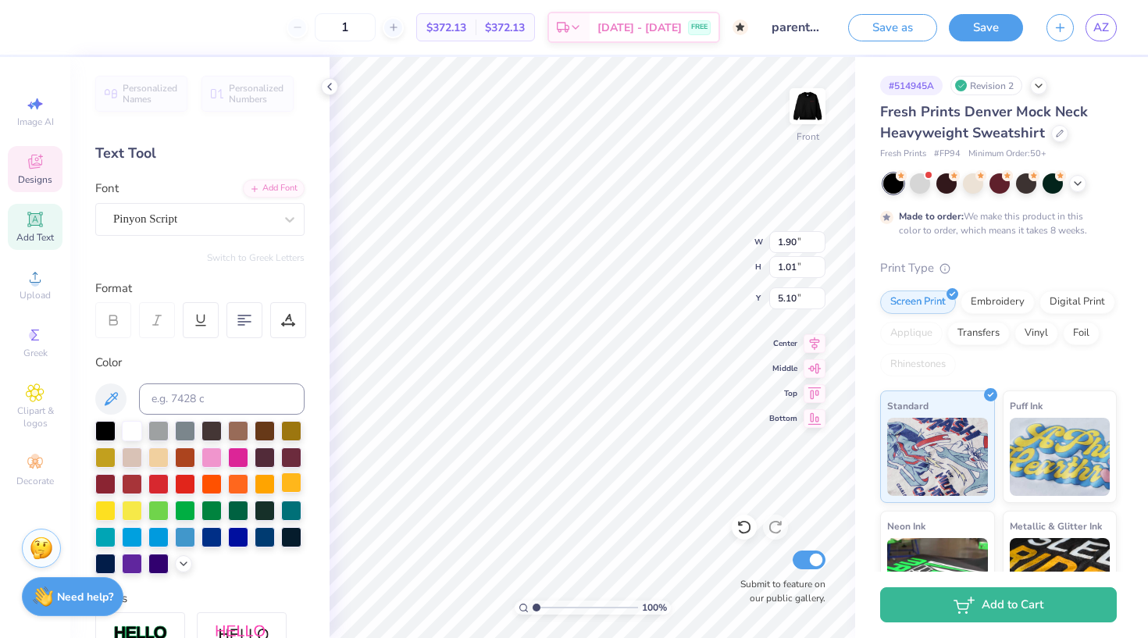
type input "5.57"
type input "6.94"
type textarea "Alpha Phi"
click at [110, 322] on icon at bounding box center [114, 322] width 8 height 5
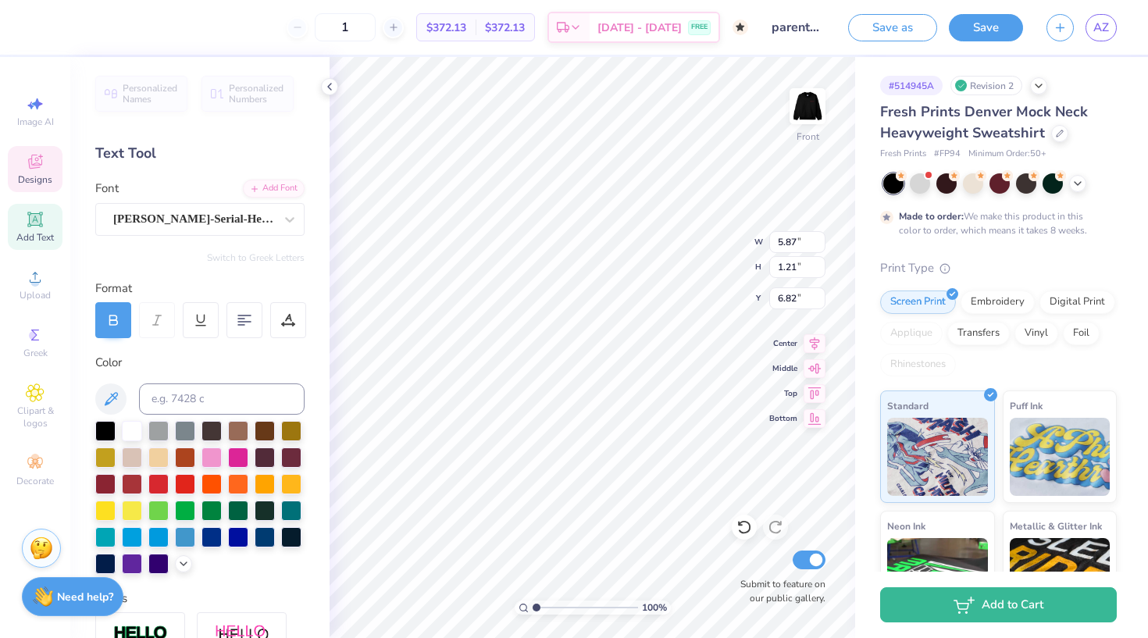
click at [116, 320] on icon at bounding box center [113, 320] width 14 height 14
type input "9.96"
type input "10.26"
click at [290, 212] on icon at bounding box center [290, 220] width 16 height 16
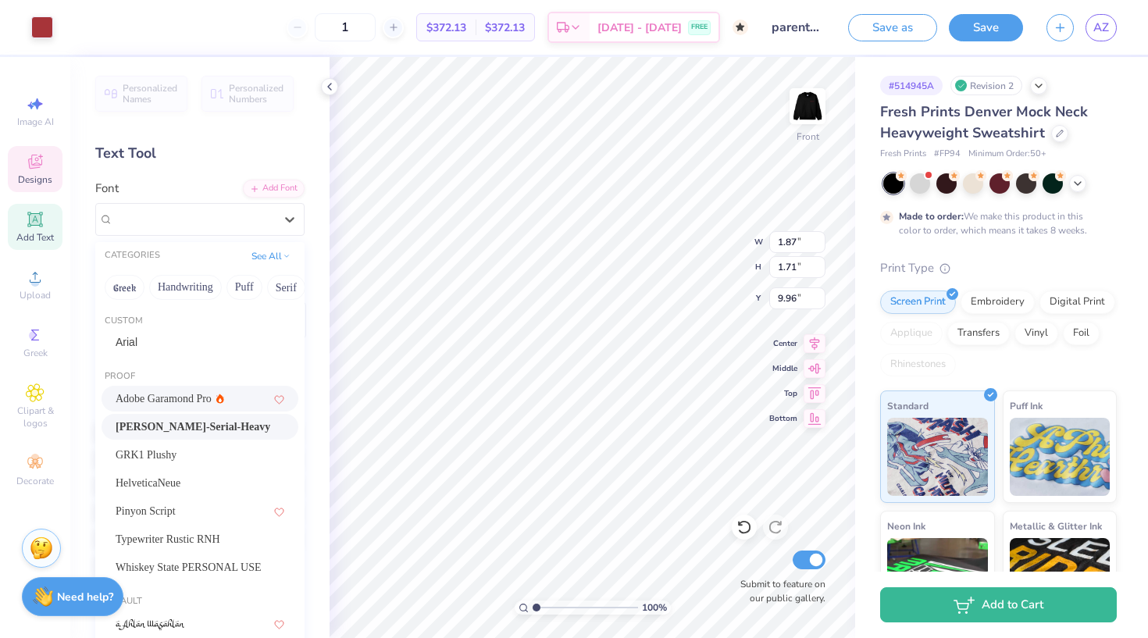
click at [203, 395] on span "Adobe Garamond Pro" at bounding box center [164, 399] width 96 height 16
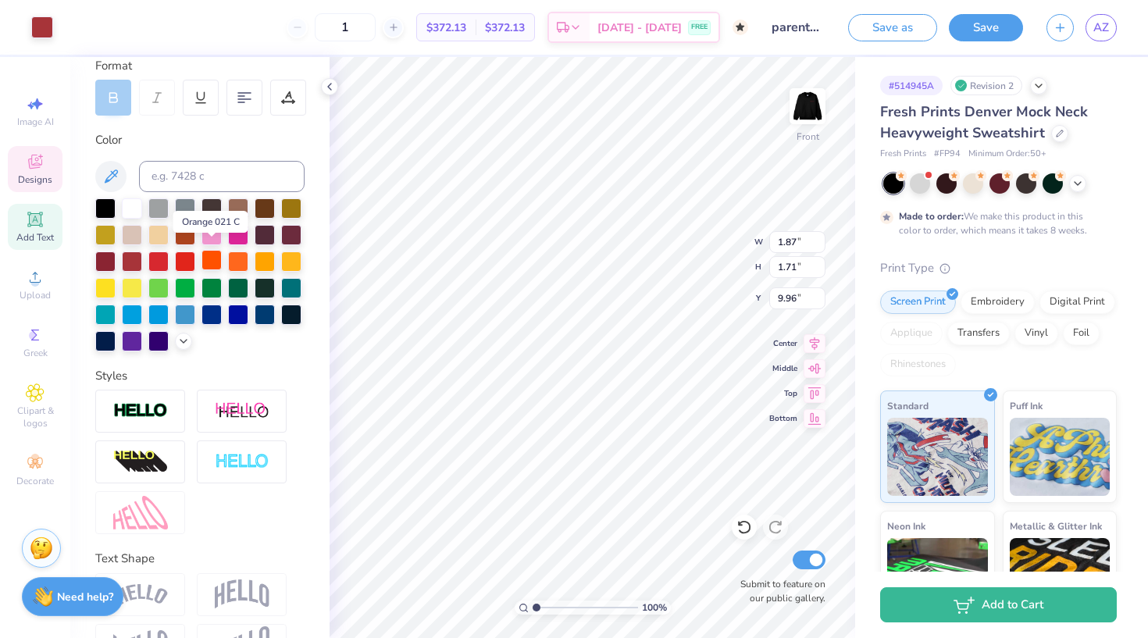
scroll to position [236, 0]
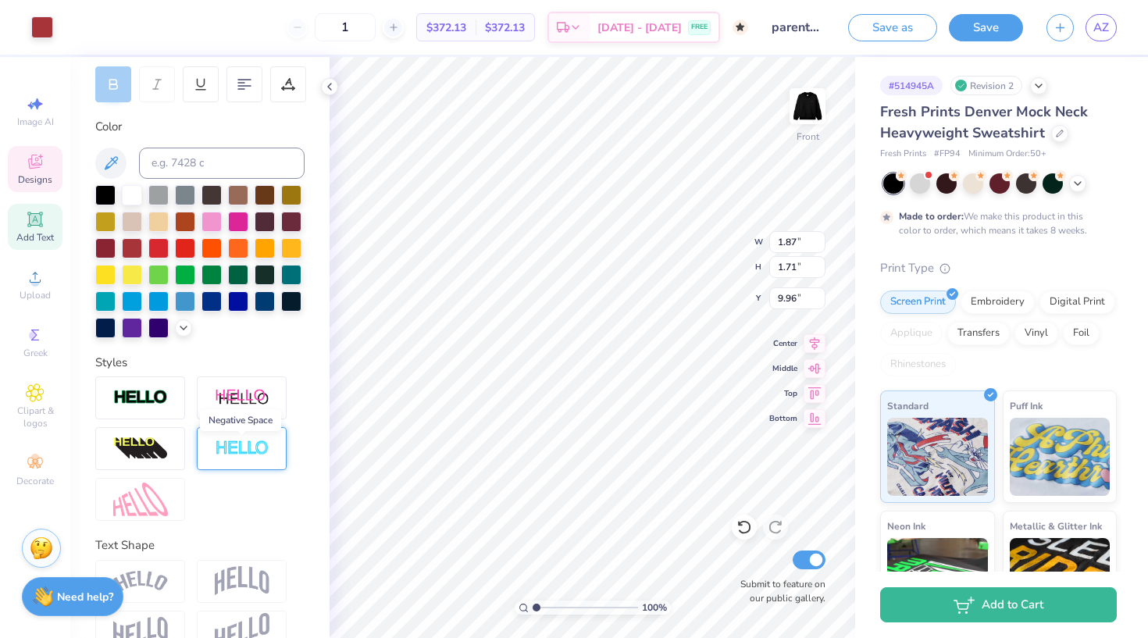
click at [223, 453] on img at bounding box center [242, 449] width 55 height 18
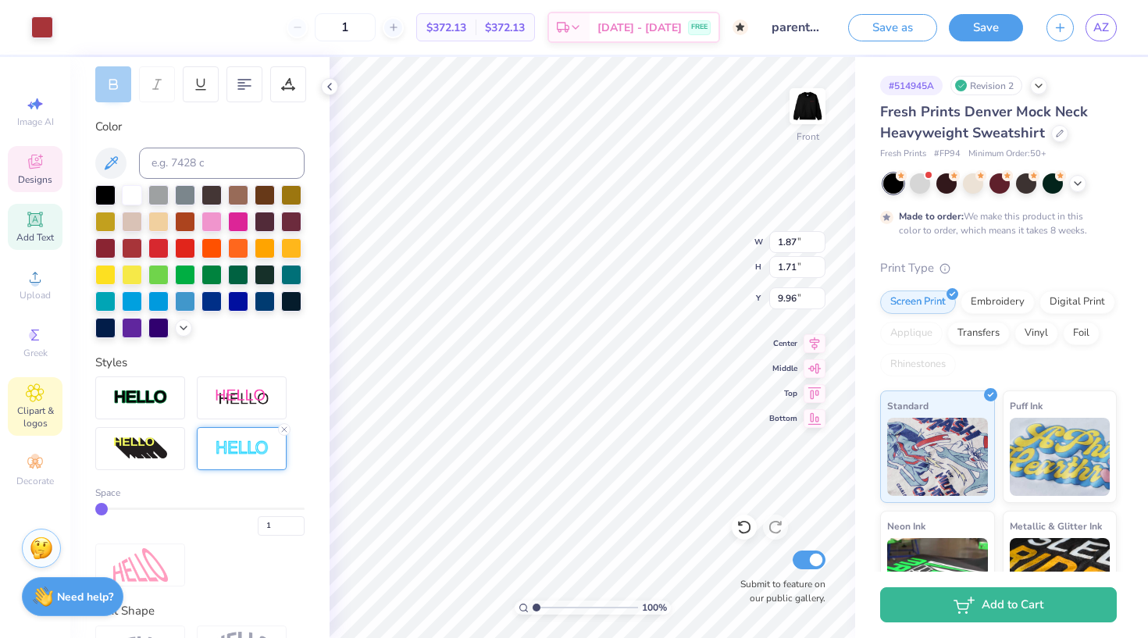
click at [47, 392] on div "Clipart & logos" at bounding box center [35, 406] width 55 height 59
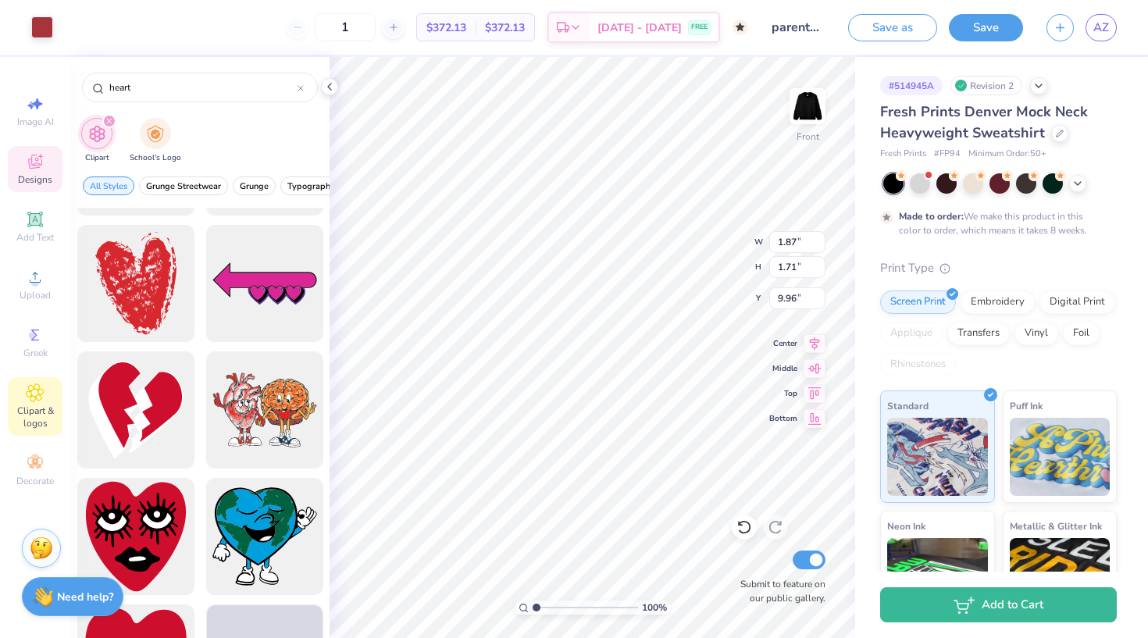
scroll to position [1255, 0]
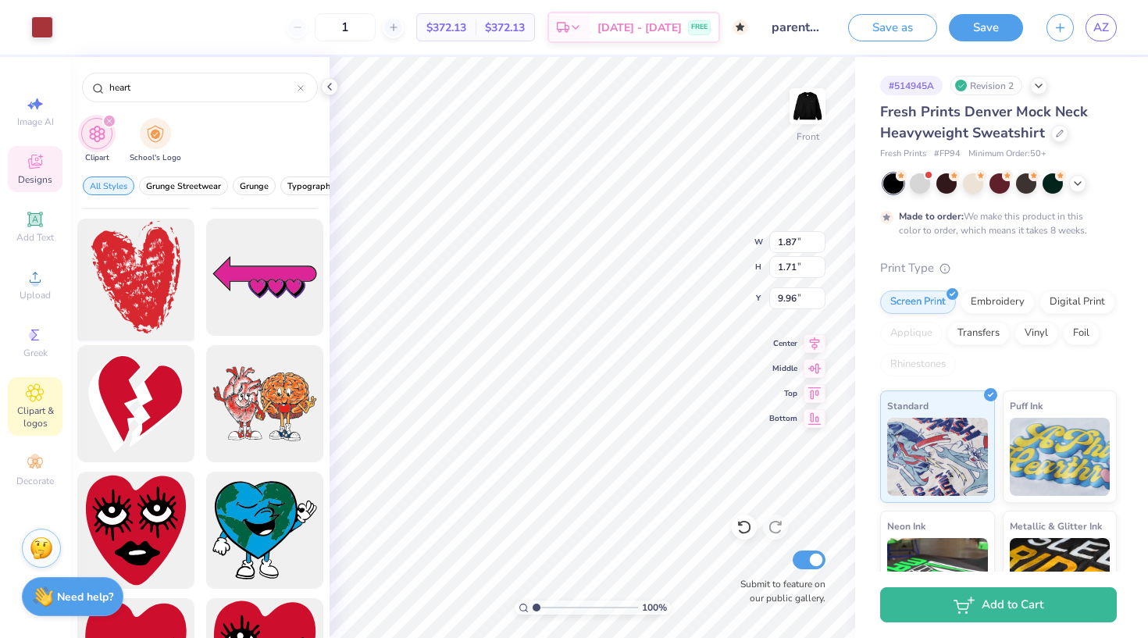
type input "heart"
click at [148, 281] on div at bounding box center [135, 277] width 129 height 129
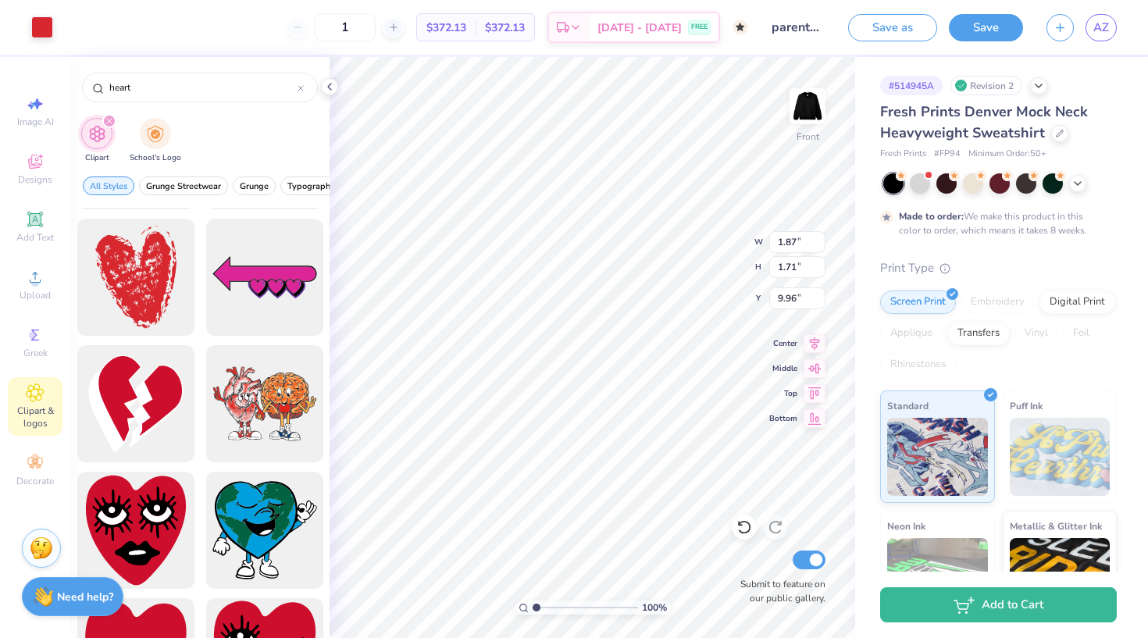
type input "14.32"
type input "18.00"
type input "3.00"
type input "5.14"
type input "6.47"
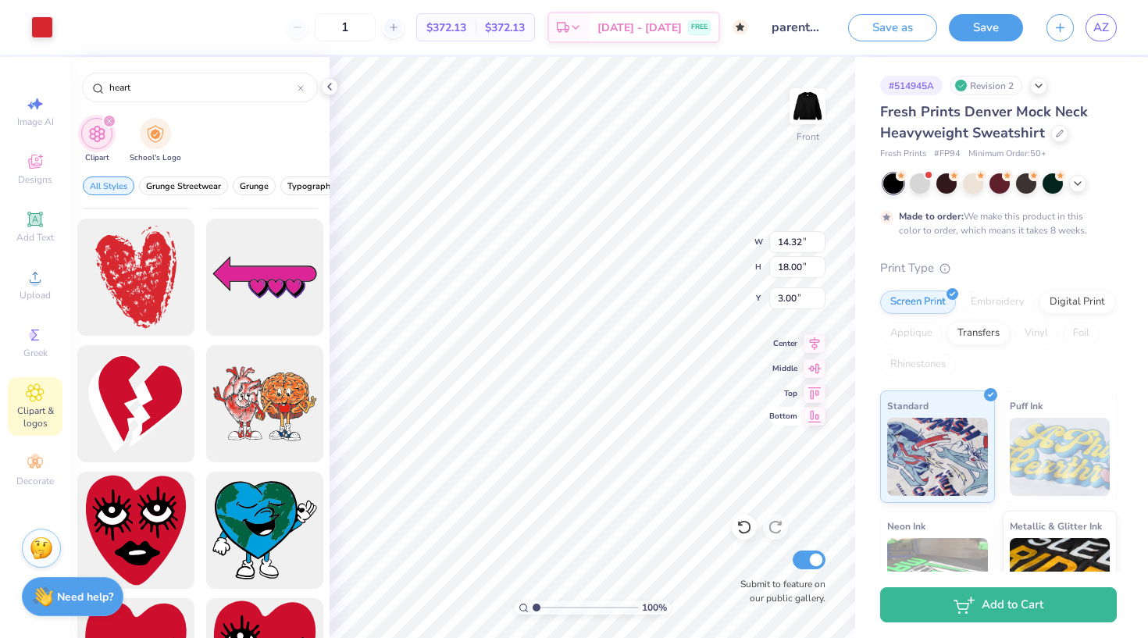
type input "14.53"
type input "3.31"
type input "4.16"
type input "16.84"
type input "1.87"
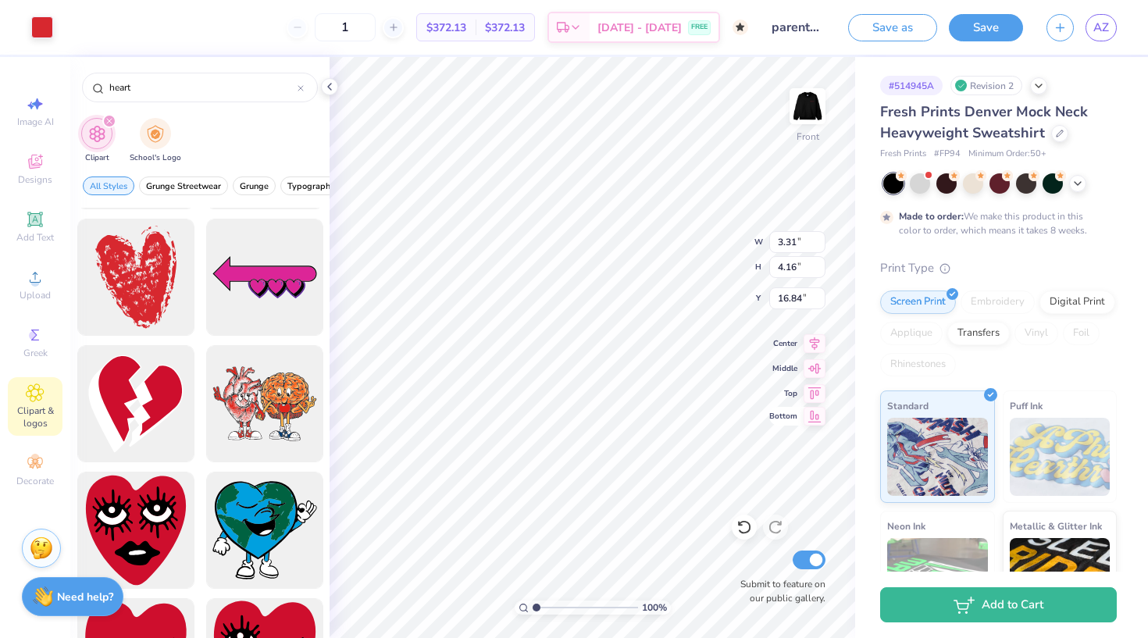
type input "1.71"
type input "9.96"
type input "10.17"
type input "1.64"
type input "2.07"
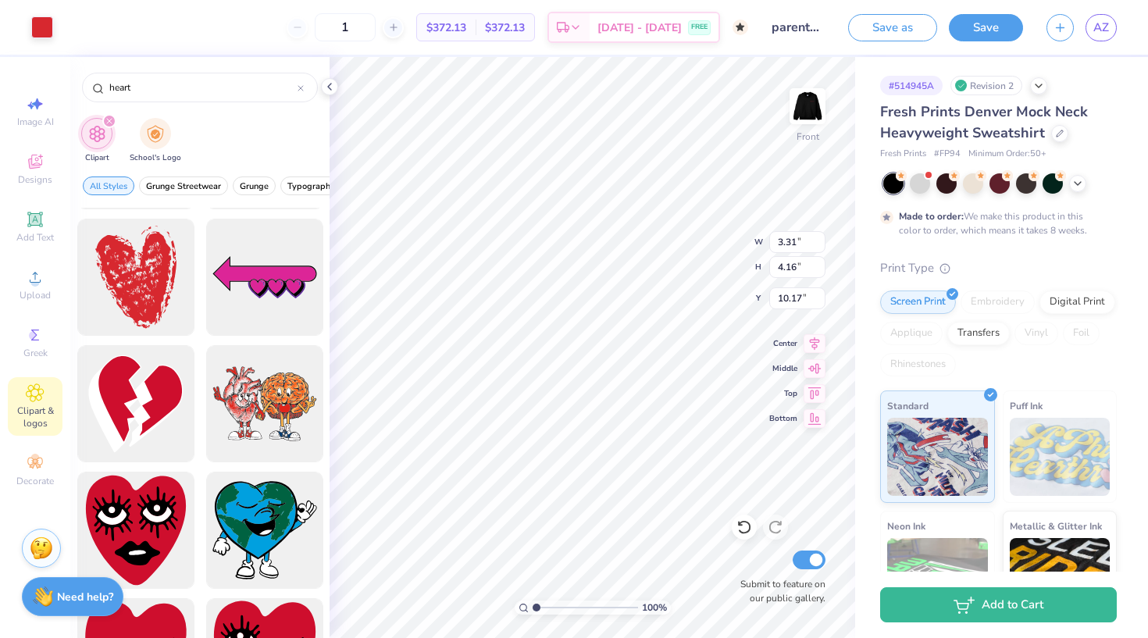
type input "12.26"
type input "10.18"
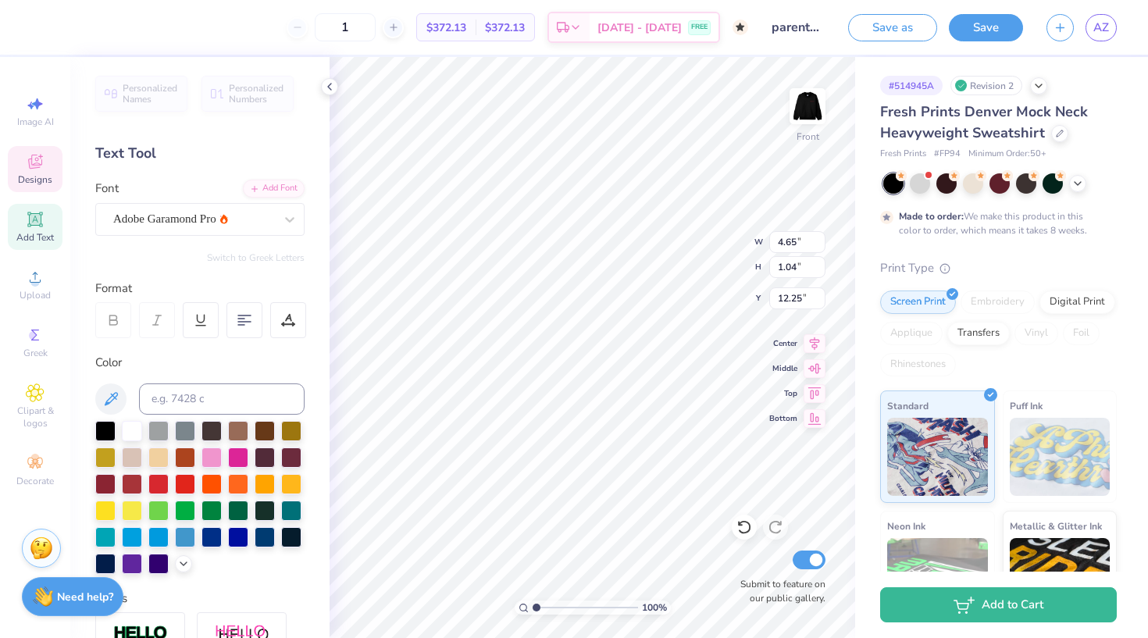
type input "10.18"
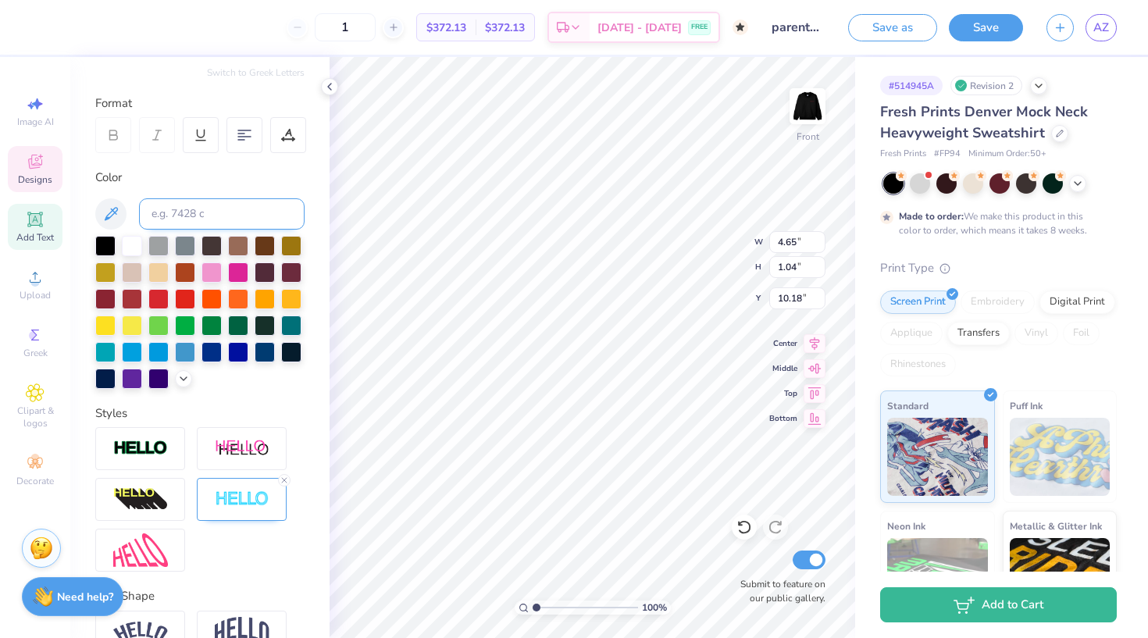
scroll to position [224, 0]
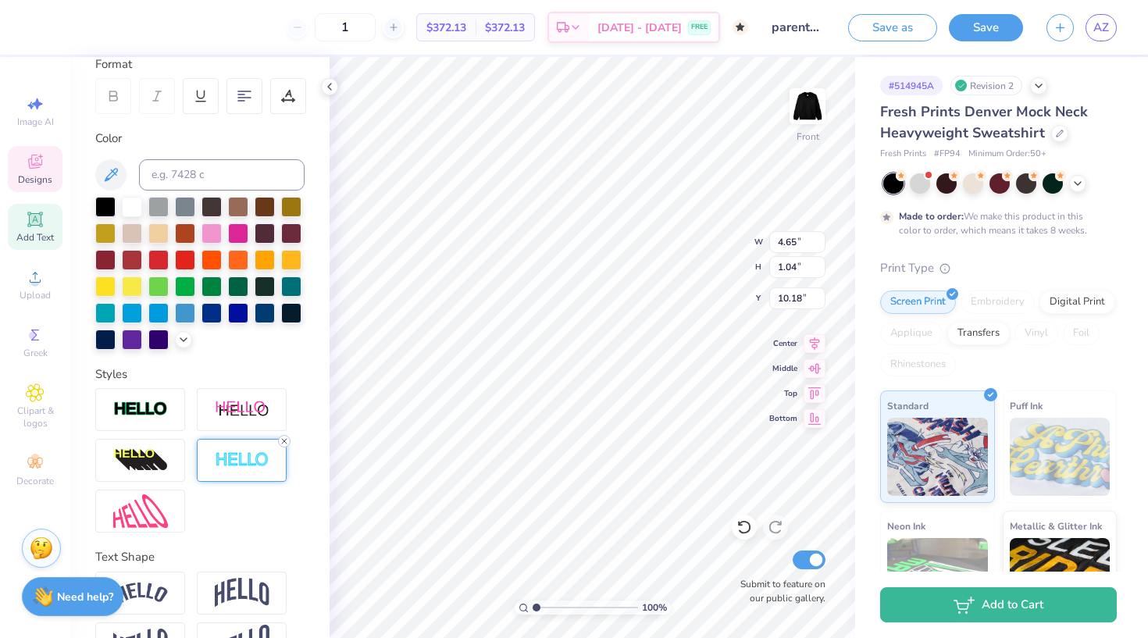
click at [287, 441] on icon at bounding box center [284, 441] width 9 height 9
type input "10.19"
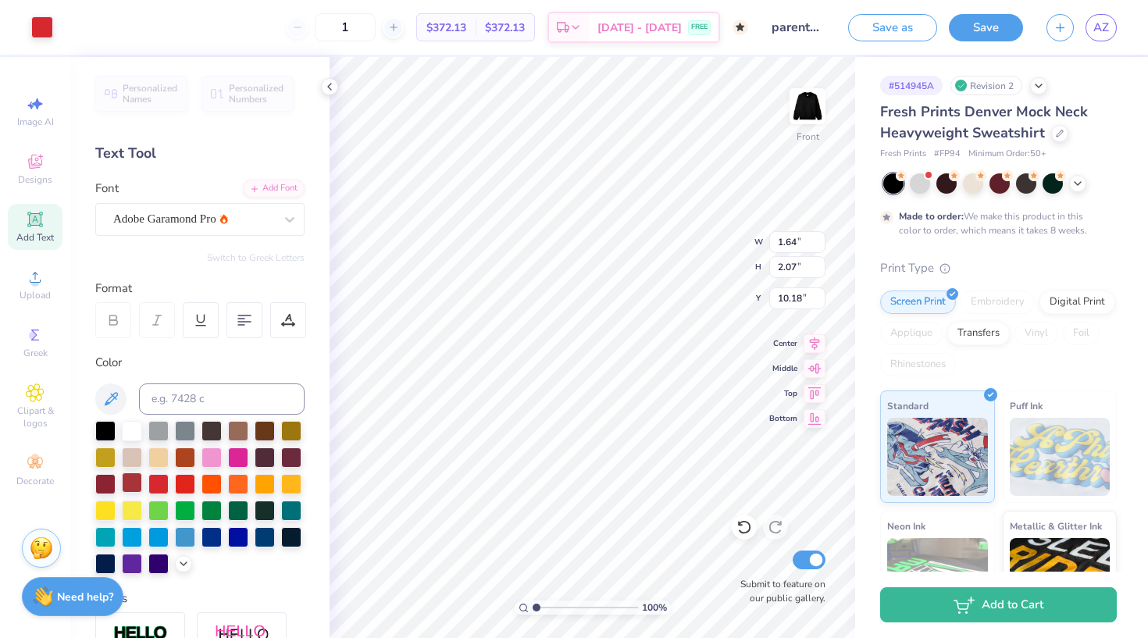
scroll to position [0, 0]
click at [134, 479] on div at bounding box center [132, 483] width 20 height 20
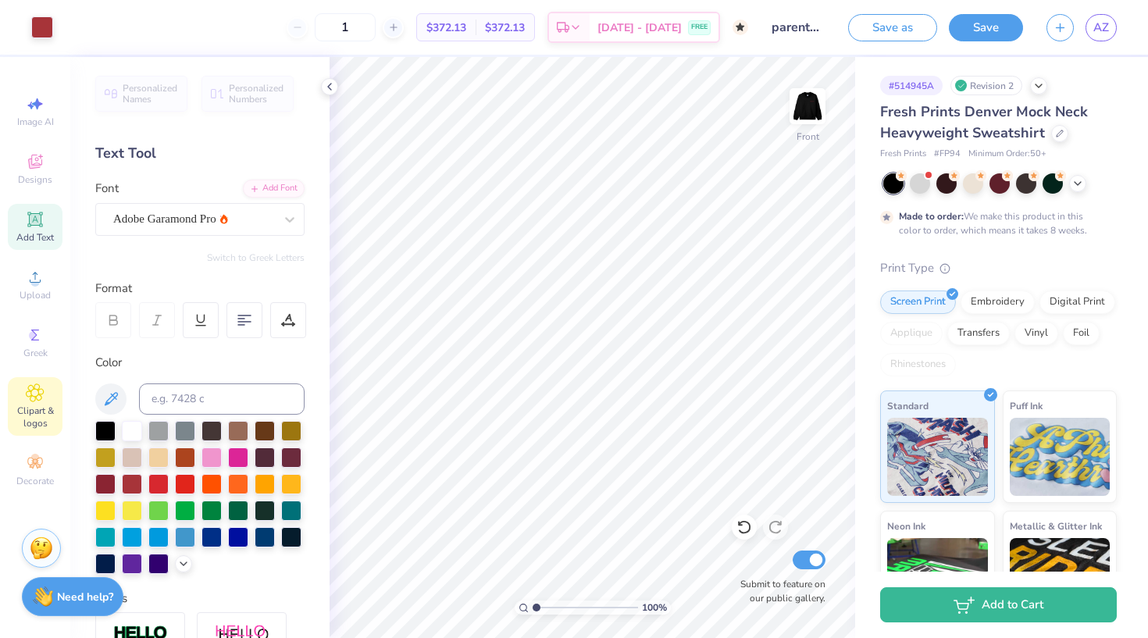
click at [34, 398] on icon at bounding box center [35, 393] width 18 height 19
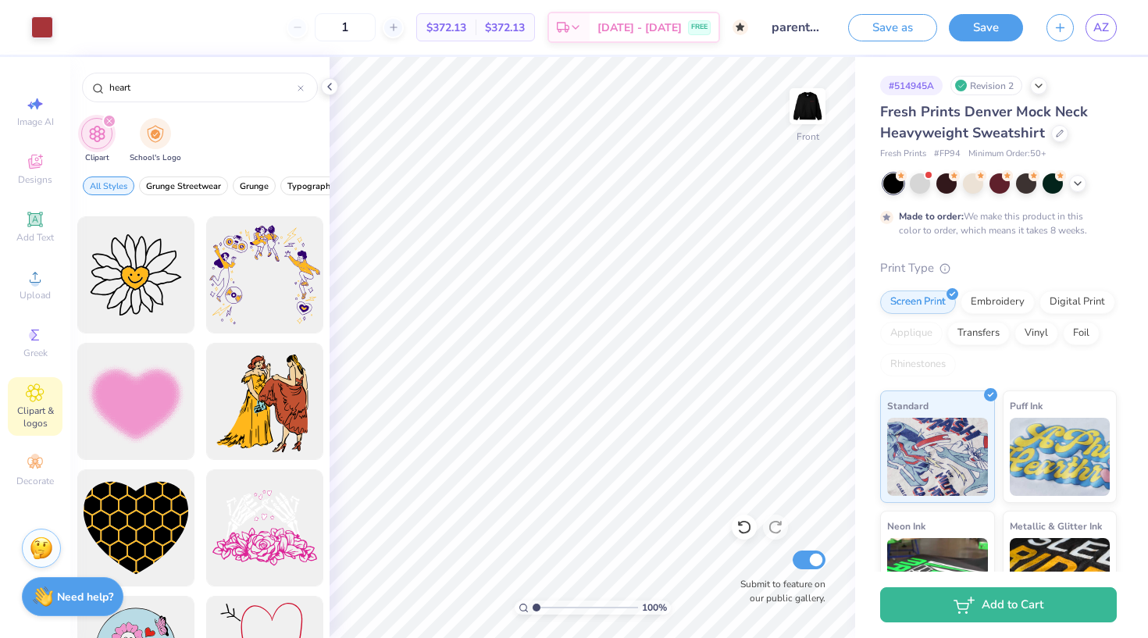
scroll to position [11373, 0]
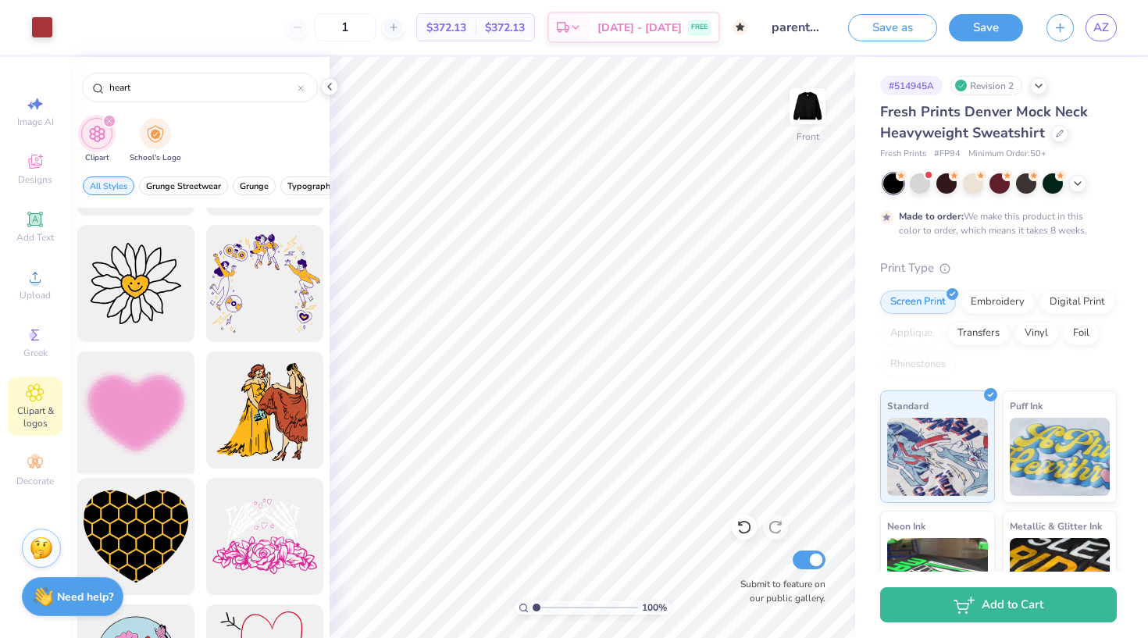
click at [137, 427] on div at bounding box center [135, 410] width 129 height 129
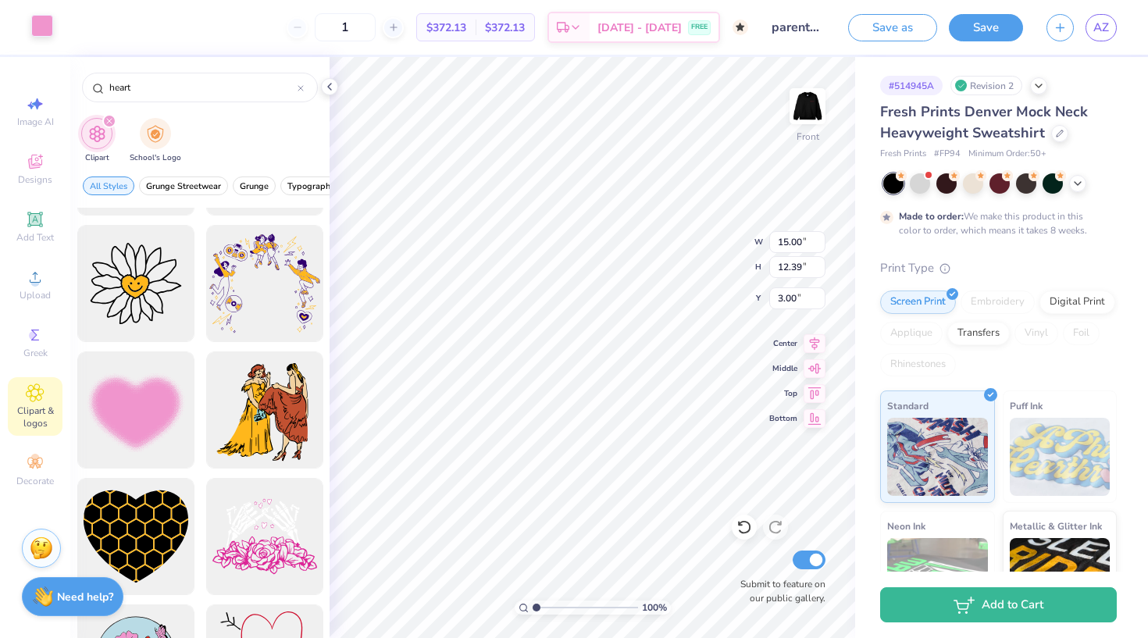
click at [47, 36] on div at bounding box center [42, 26] width 22 height 22
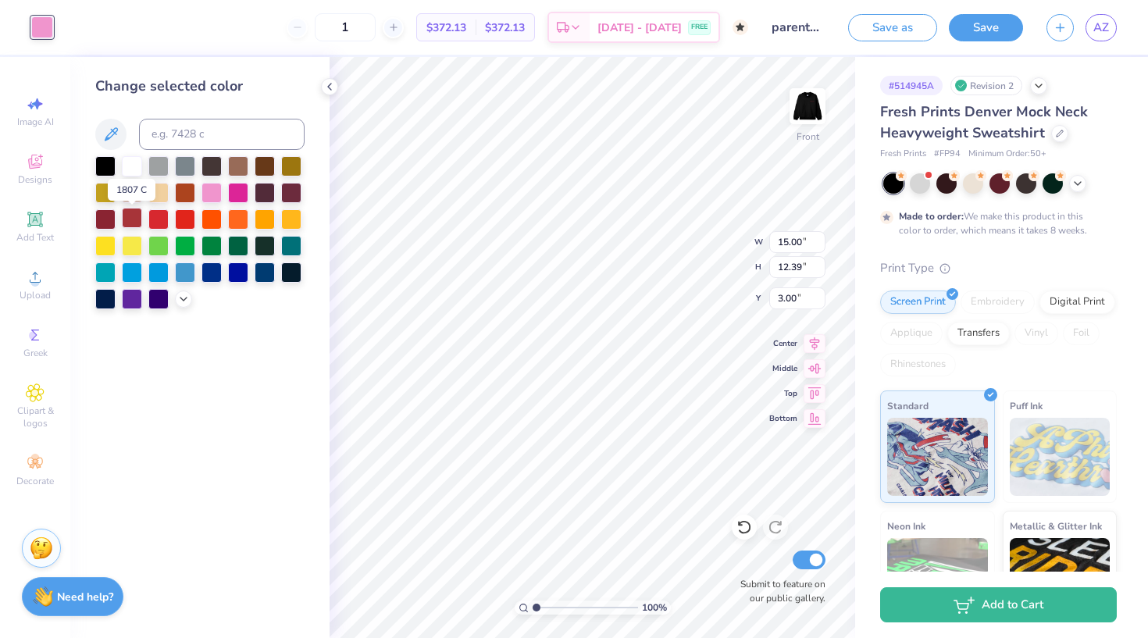
click at [133, 221] on div at bounding box center [132, 218] width 20 height 20
type input "3.29"
type input "2.72"
type input "12.67"
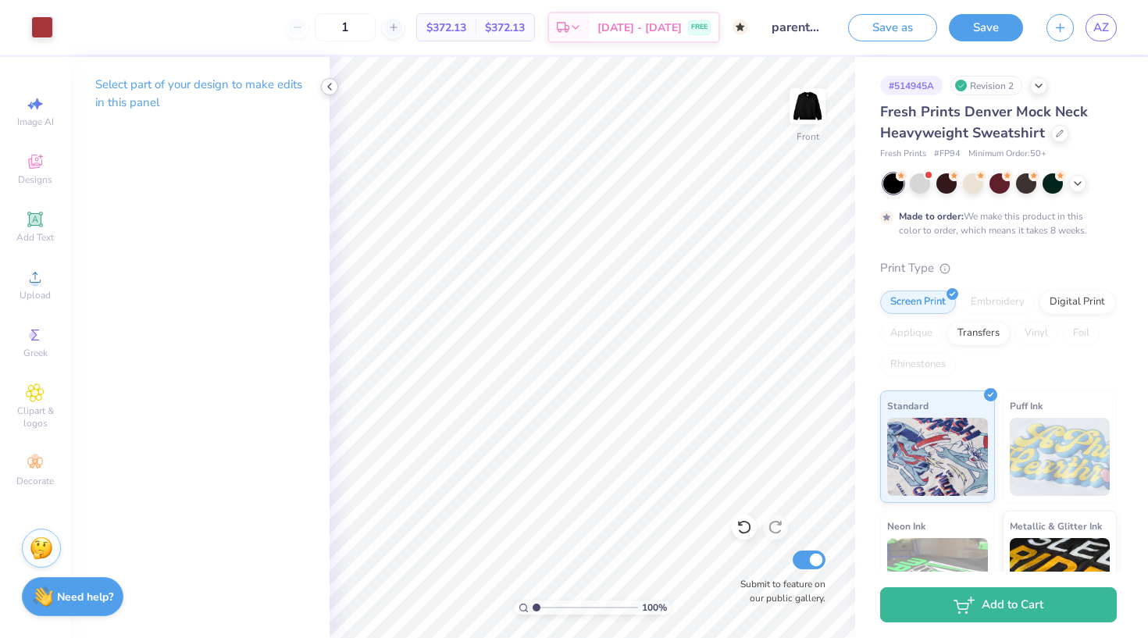
click at [331, 87] on icon at bounding box center [329, 86] width 12 height 12
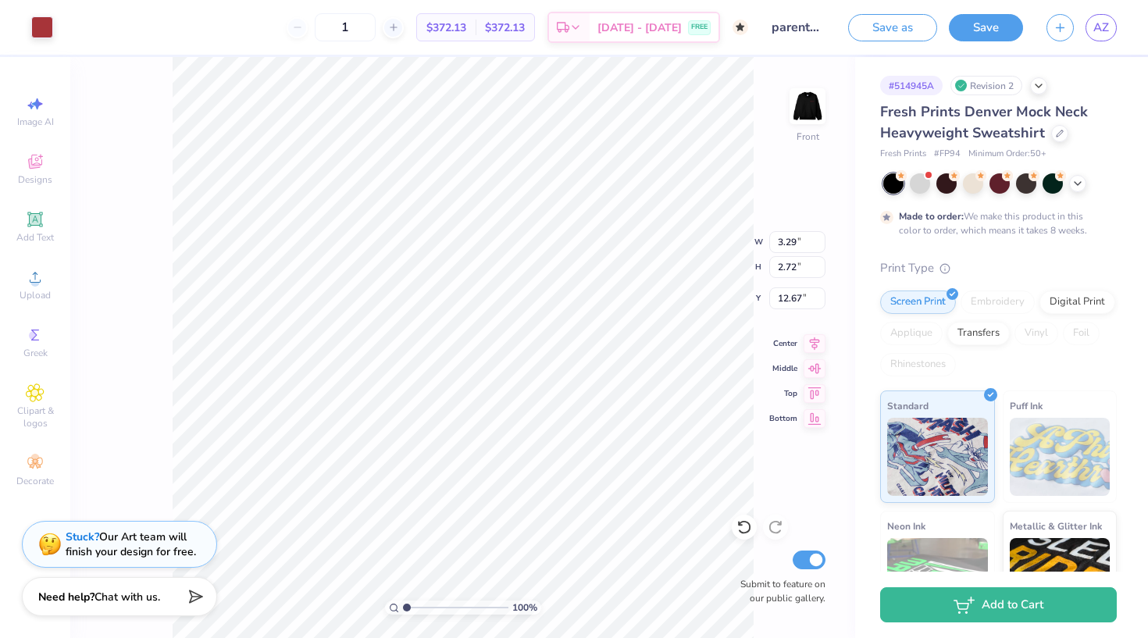
type input "9.87"
type input "1.68"
type input "1.39"
type input "11.19"
type input "10.01"
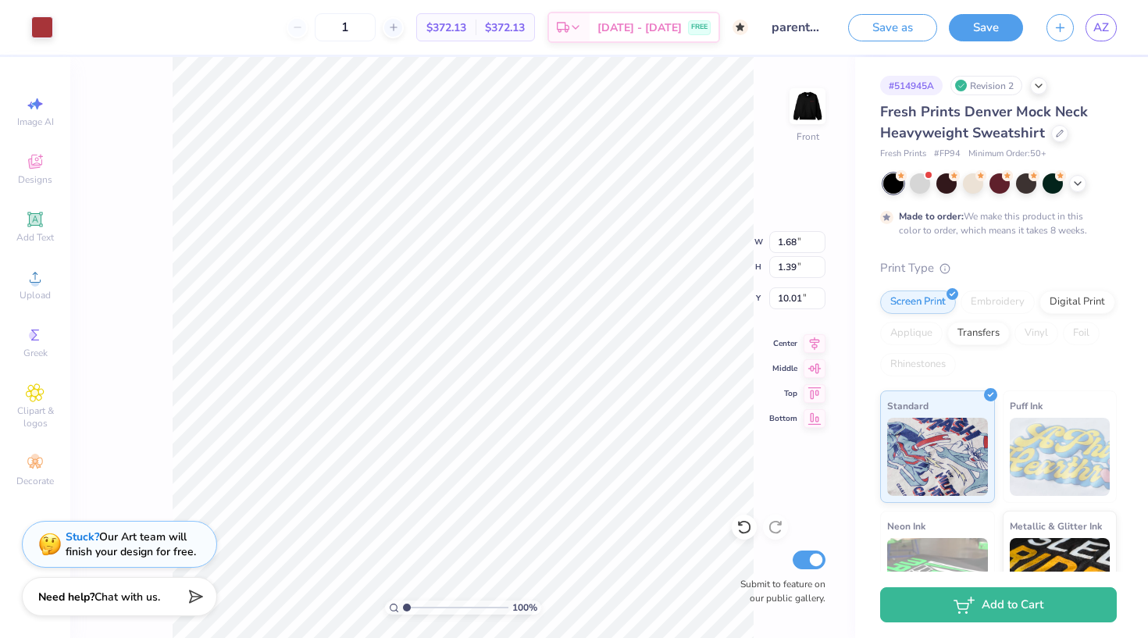
type input "1.67"
type input "1.45"
type input "9.93"
type input "1.68"
type input "1.43"
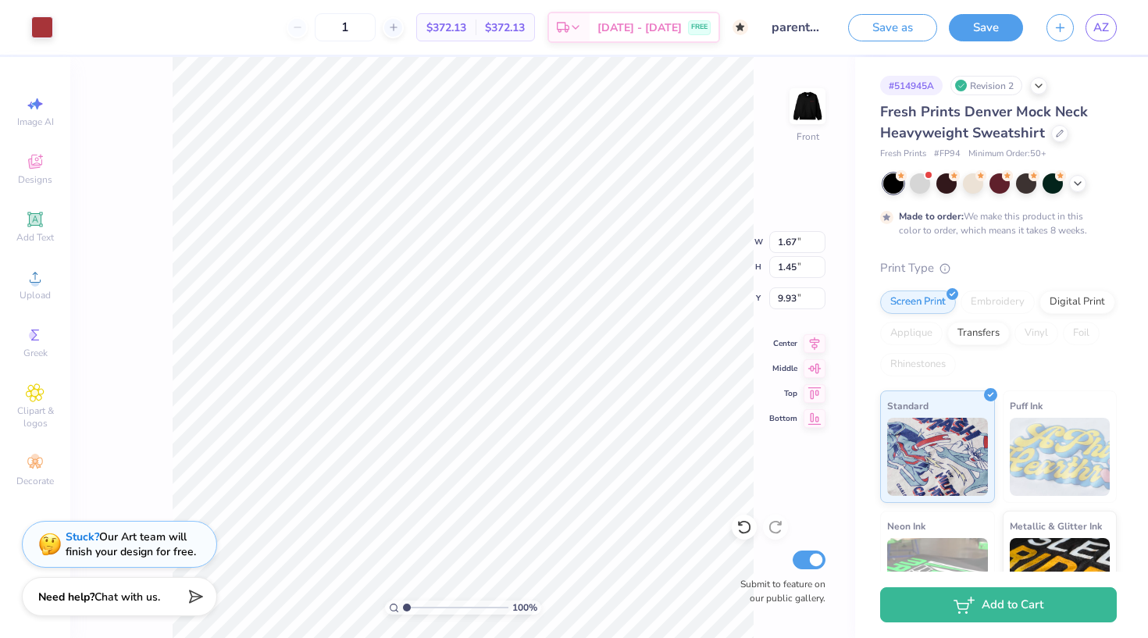
type input "9.96"
type input "2.43"
type input "2.08"
type input "9.38"
type input "9.67"
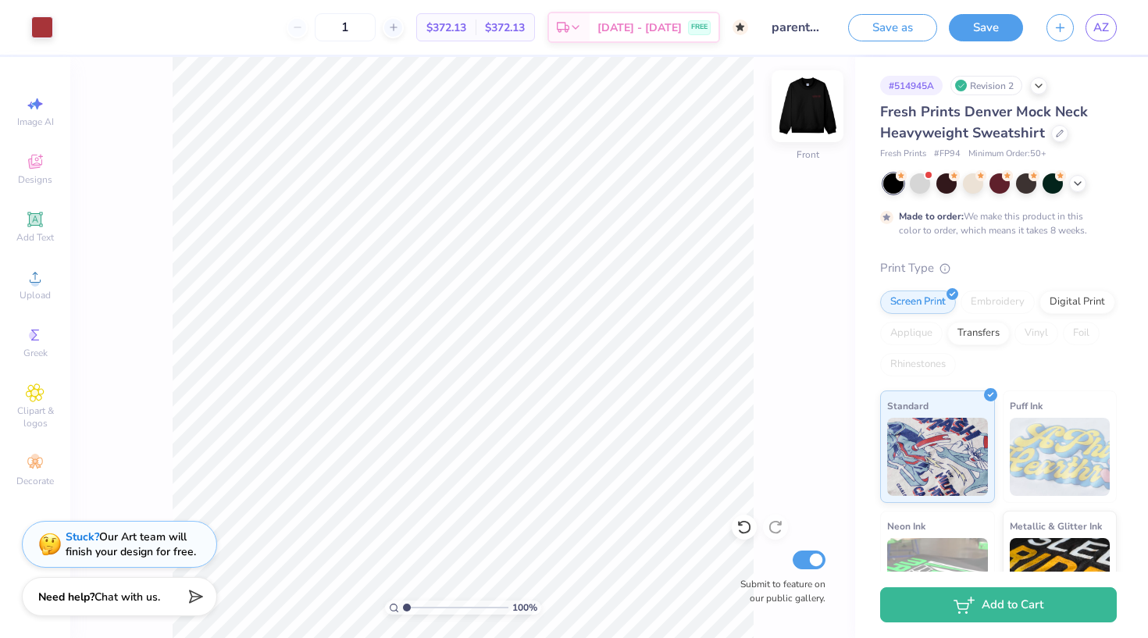
click at [811, 105] on img at bounding box center [808, 106] width 62 height 62
click at [822, 105] on img at bounding box center [808, 106] width 62 height 62
click at [976, 181] on div at bounding box center [973, 182] width 20 height 20
click at [820, 114] on img at bounding box center [808, 106] width 62 height 62
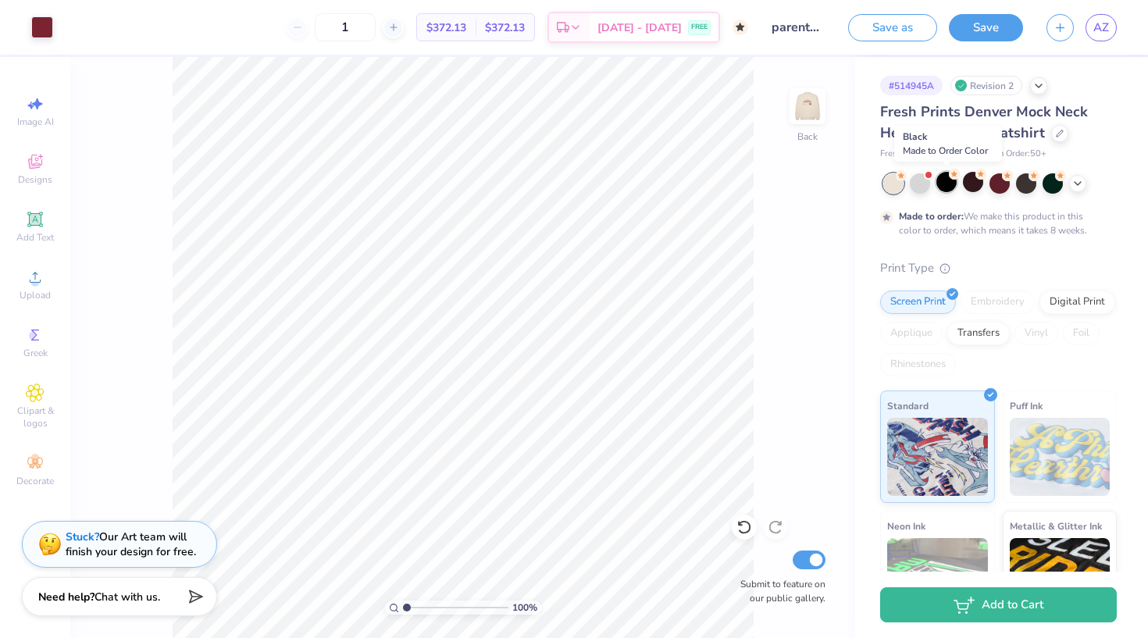
click at [945, 186] on div at bounding box center [947, 182] width 20 height 20
click at [980, 189] on div at bounding box center [973, 182] width 20 height 20
click at [809, 120] on img at bounding box center [808, 106] width 62 height 62
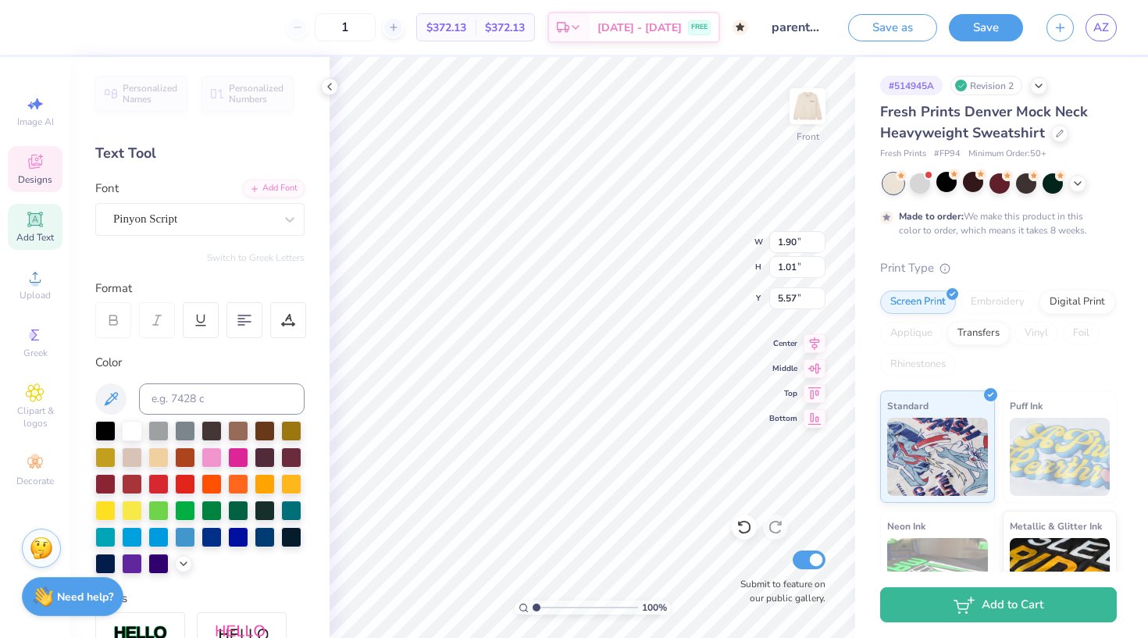
type input "3.19"
type input "1.70"
type input "4.88"
type input "2.06"
type input "1.10"
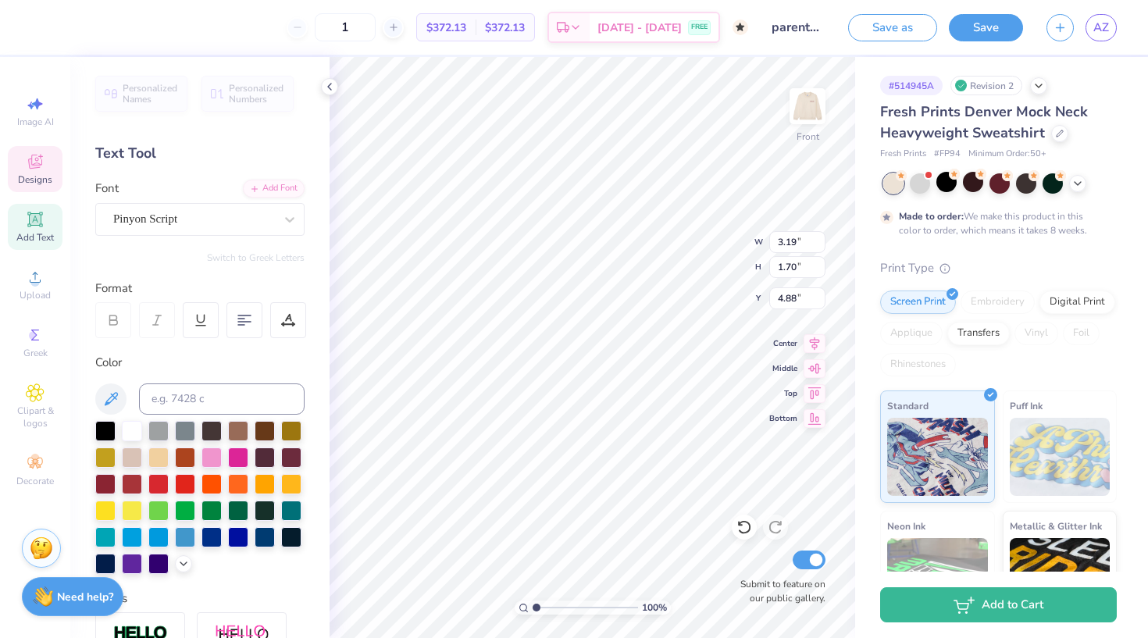
type input "5.48"
type input "10.17"
type input "9.67"
type input "2.43"
type input "2.08"
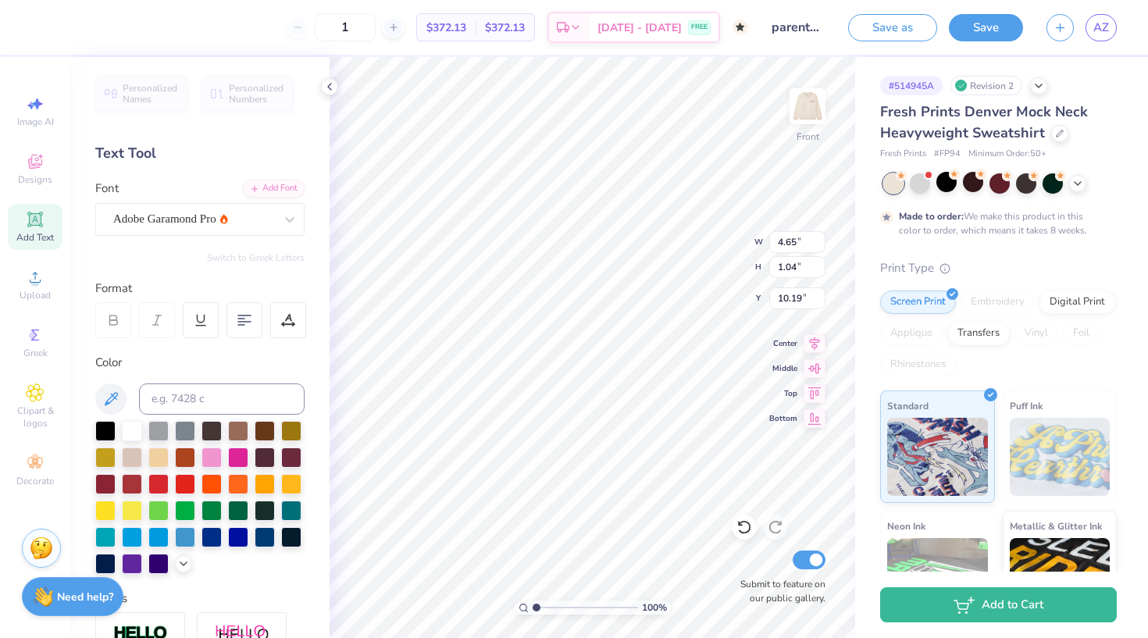
type input "9.67"
click at [812, 109] on img at bounding box center [808, 106] width 62 height 62
click at [330, 87] on icon at bounding box center [329, 86] width 12 height 12
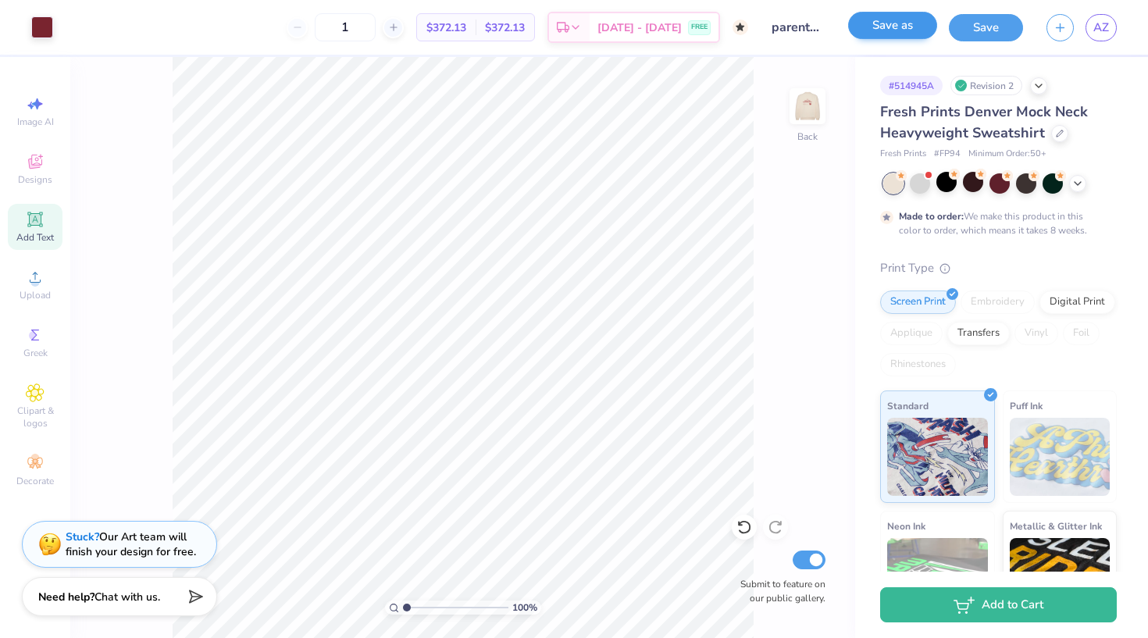
click at [898, 30] on button "Save as" at bounding box center [892, 25] width 89 height 27
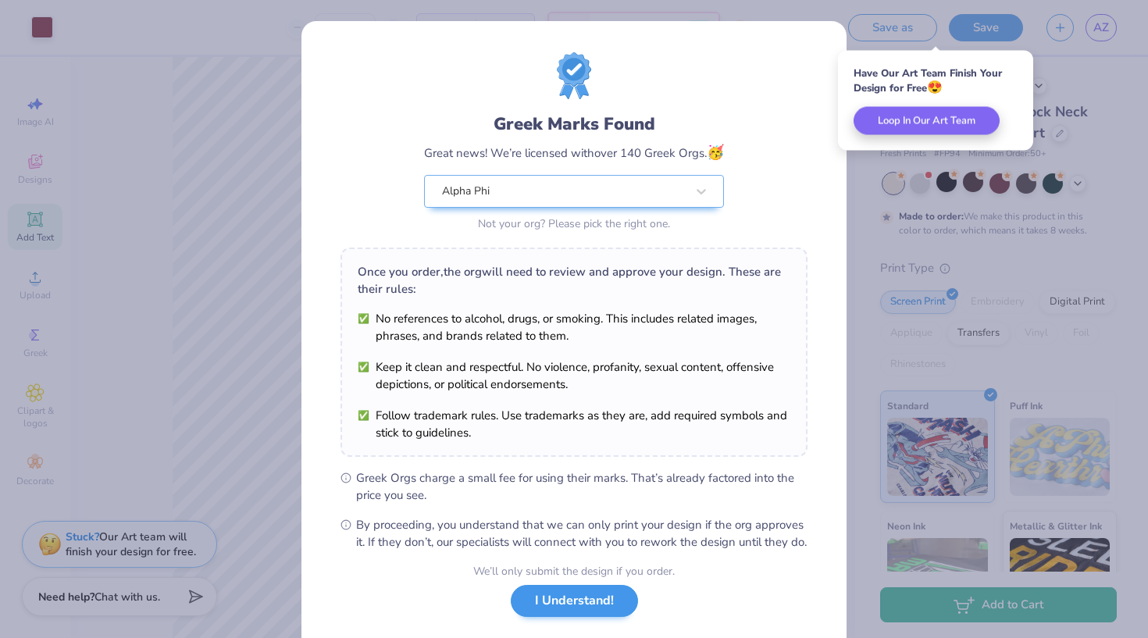
click at [598, 617] on button "I Understand!" at bounding box center [574, 601] width 127 height 32
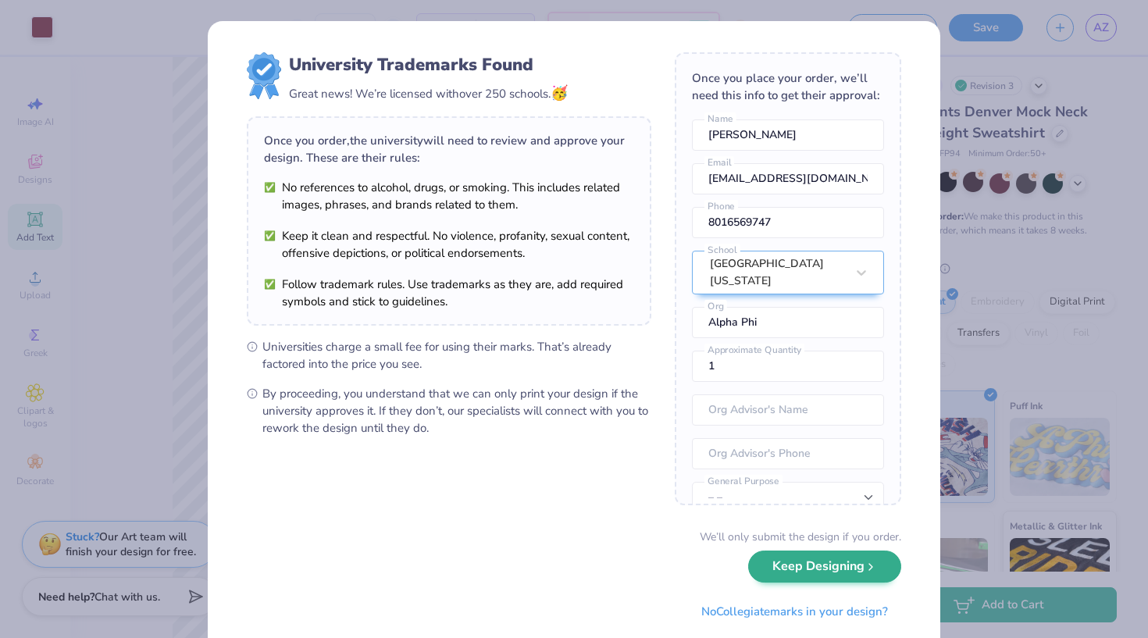
click at [870, 575] on button "Keep Designing" at bounding box center [824, 567] width 153 height 32
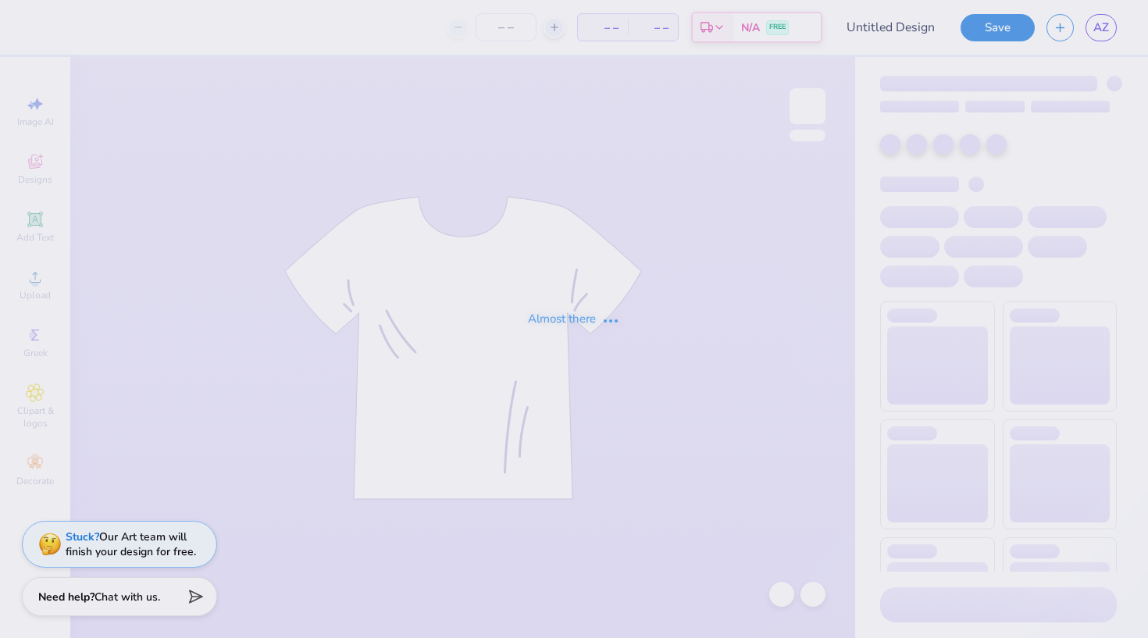
type input "prnts wknd sweatshirt"
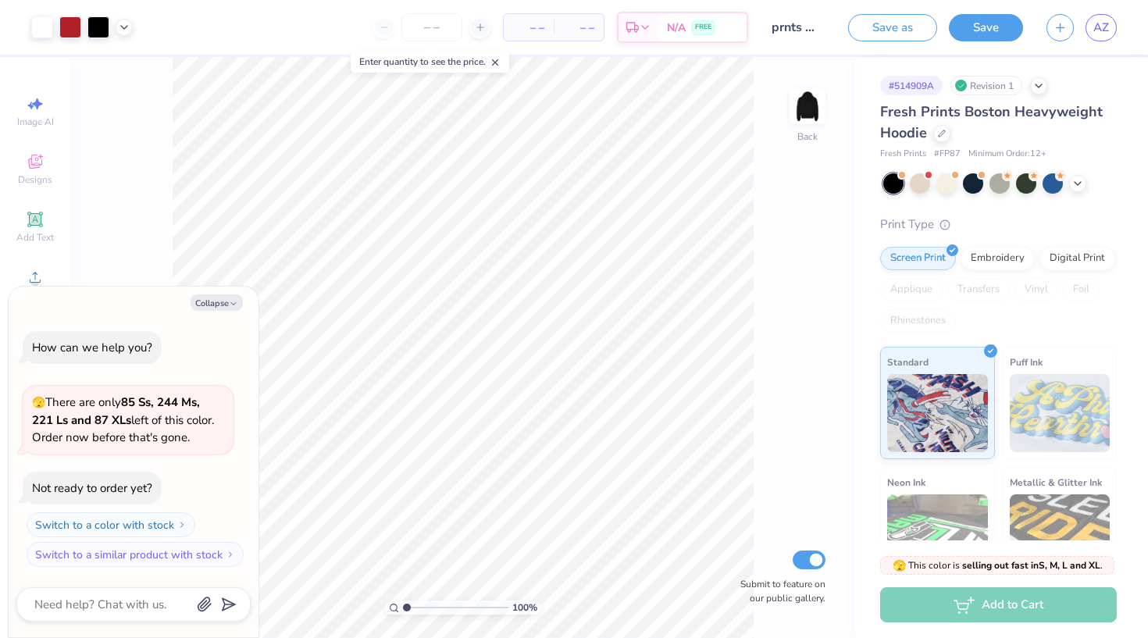
type textarea "x"
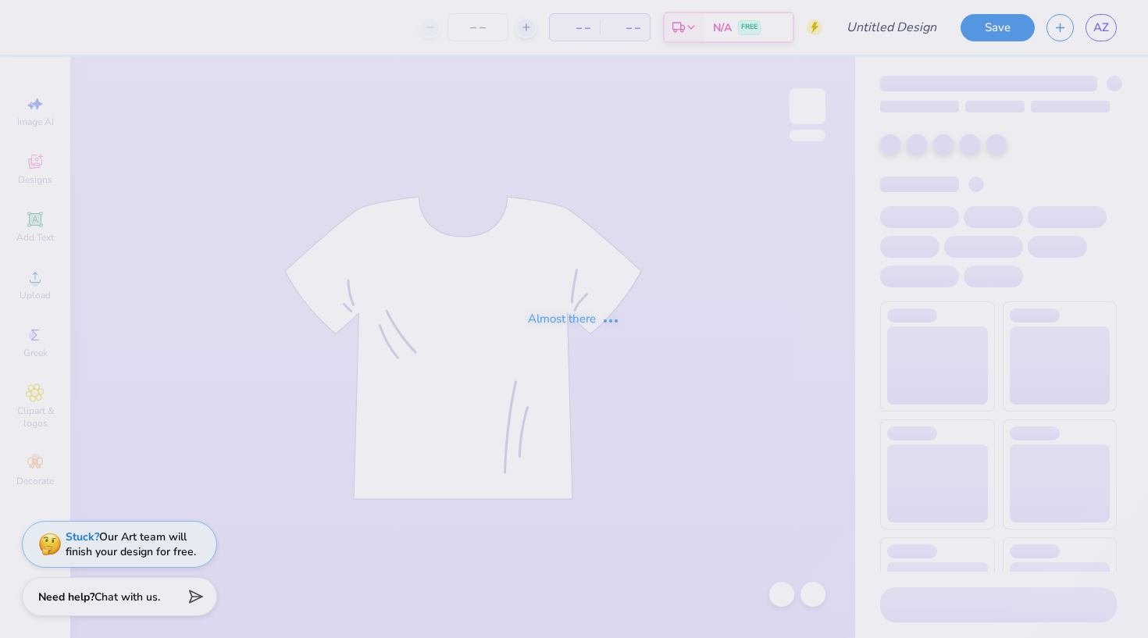
type input "prnts wknd hat"
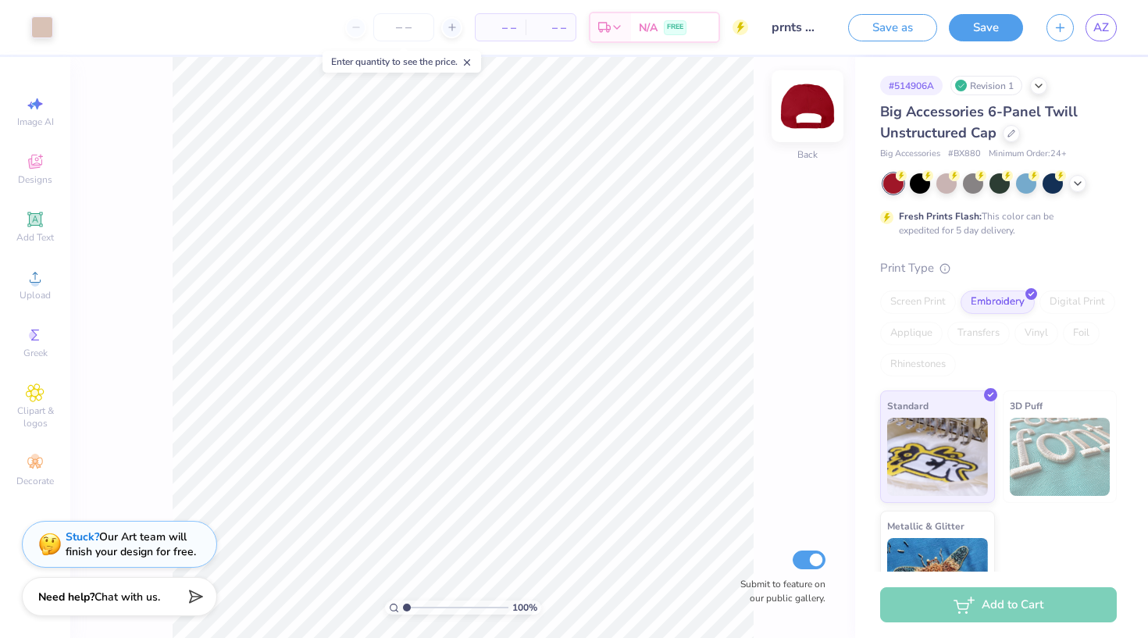
click at [807, 120] on img at bounding box center [808, 106] width 62 height 62
click at [809, 127] on img at bounding box center [808, 106] width 62 height 62
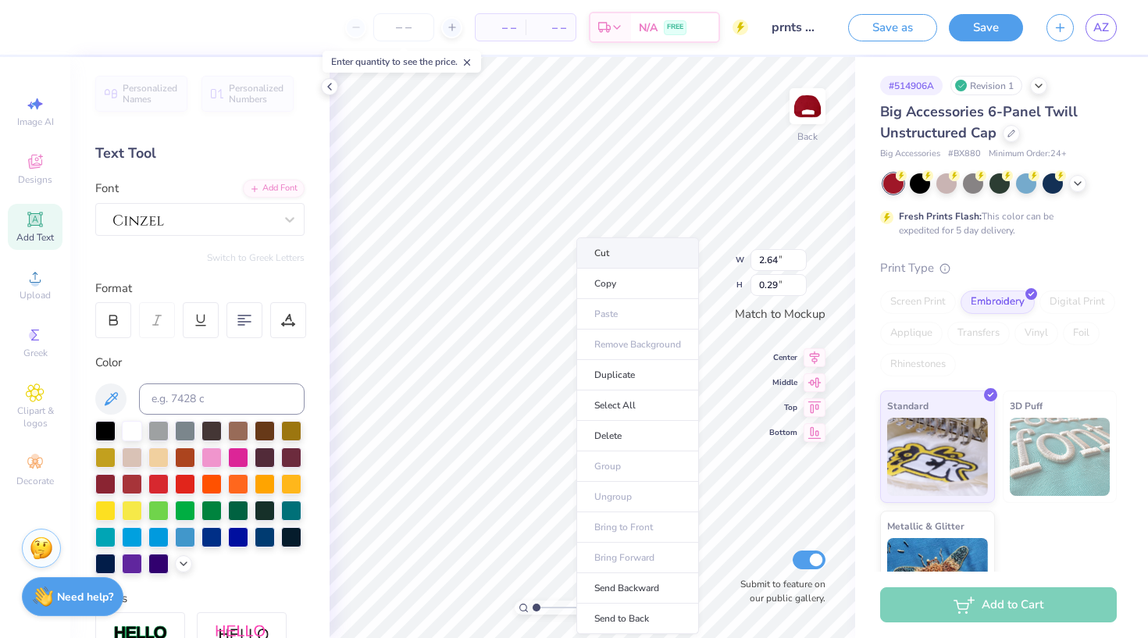
click at [620, 259] on li "Cut" at bounding box center [638, 252] width 123 height 31
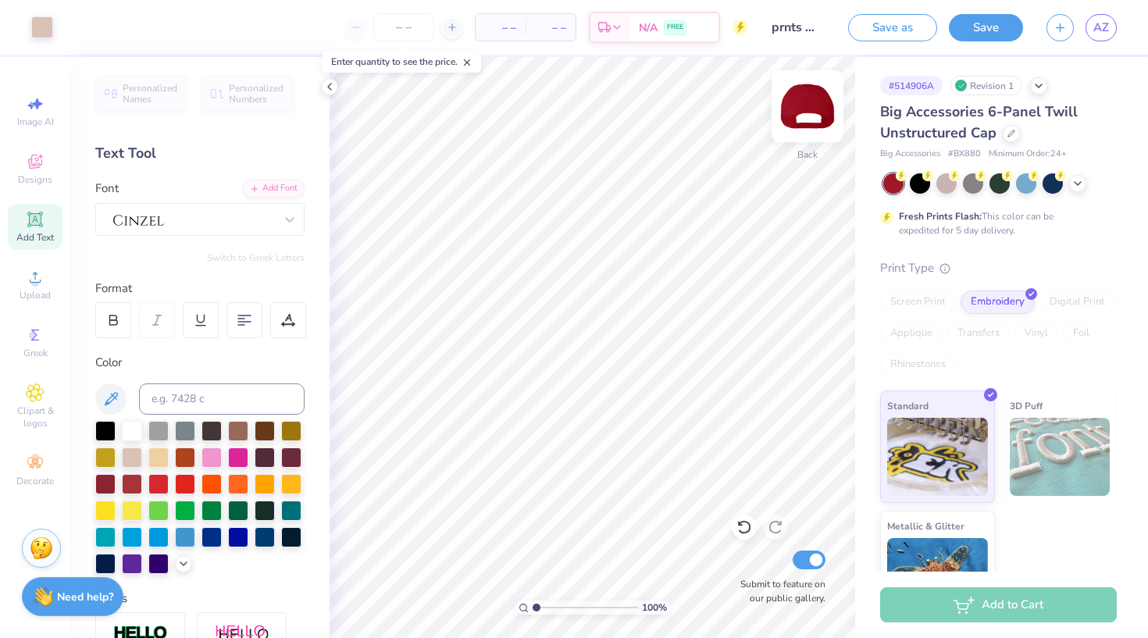
click at [811, 109] on img at bounding box center [808, 106] width 62 height 62
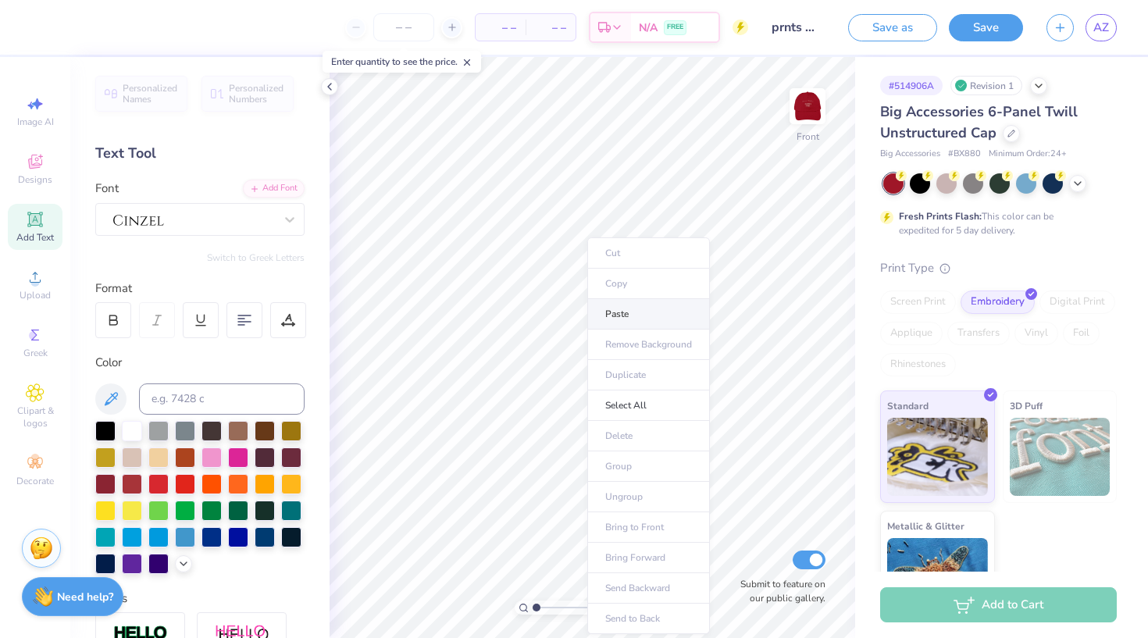
click at [633, 312] on li "Paste" at bounding box center [648, 314] width 123 height 30
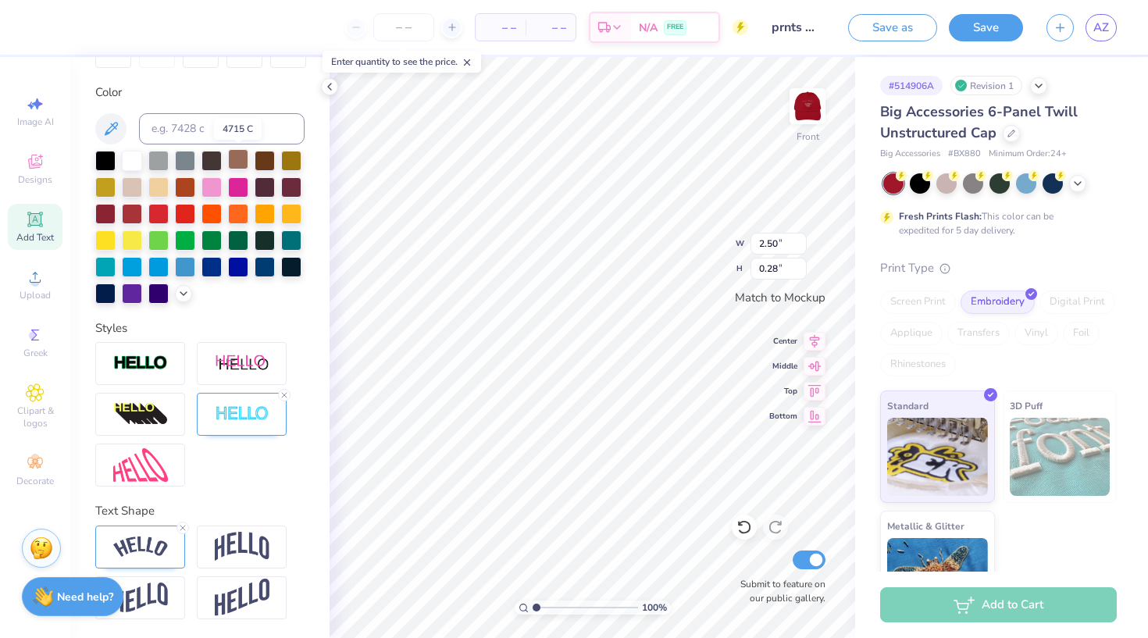
scroll to position [270, 0]
click at [167, 524] on div "Text Shape" at bounding box center [199, 560] width 209 height 117
click at [181, 523] on div at bounding box center [183, 528] width 12 height 12
type input "2.35"
type input "0.19"
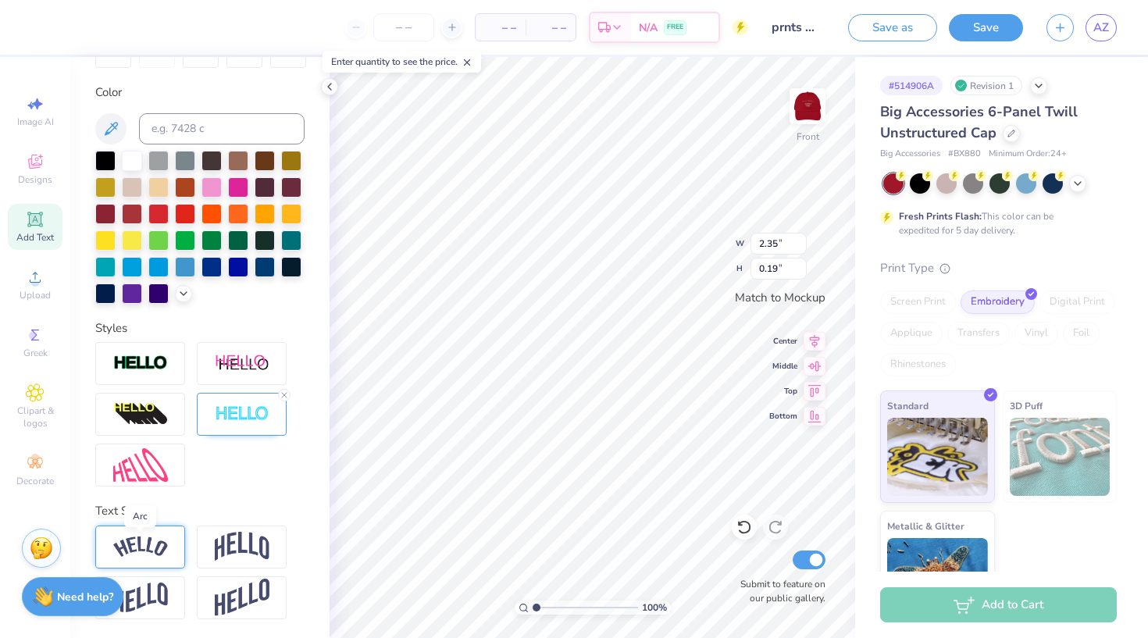
click at [158, 540] on img at bounding box center [140, 547] width 55 height 21
type input "2.53"
type input "0.53"
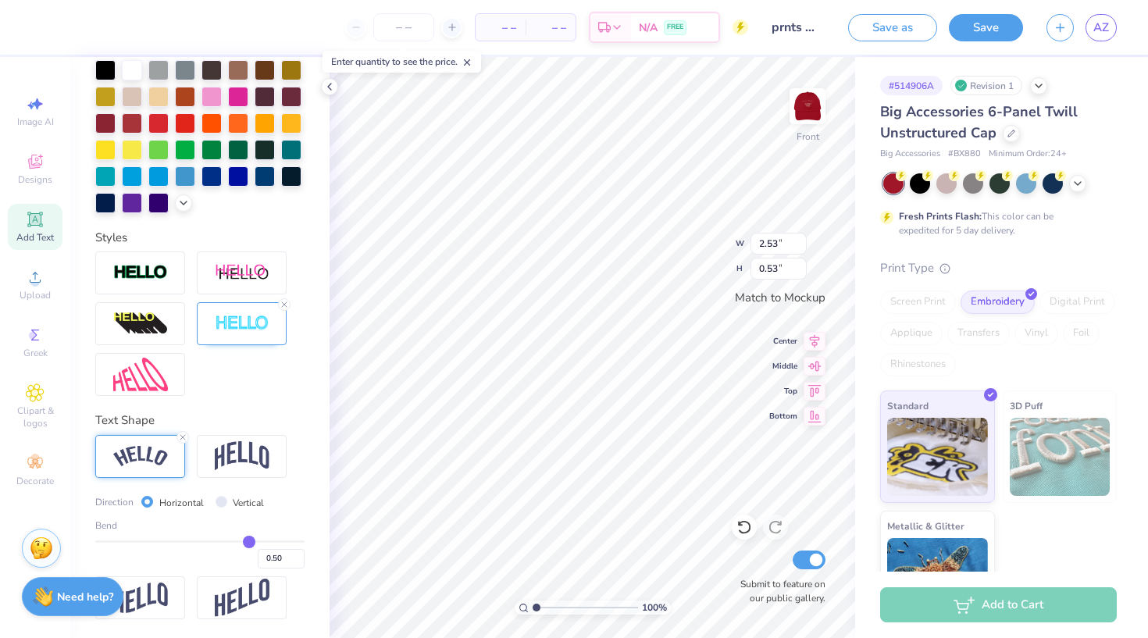
scroll to position [362, 0]
type input "0.52"
type input "0.5"
type input "0.50"
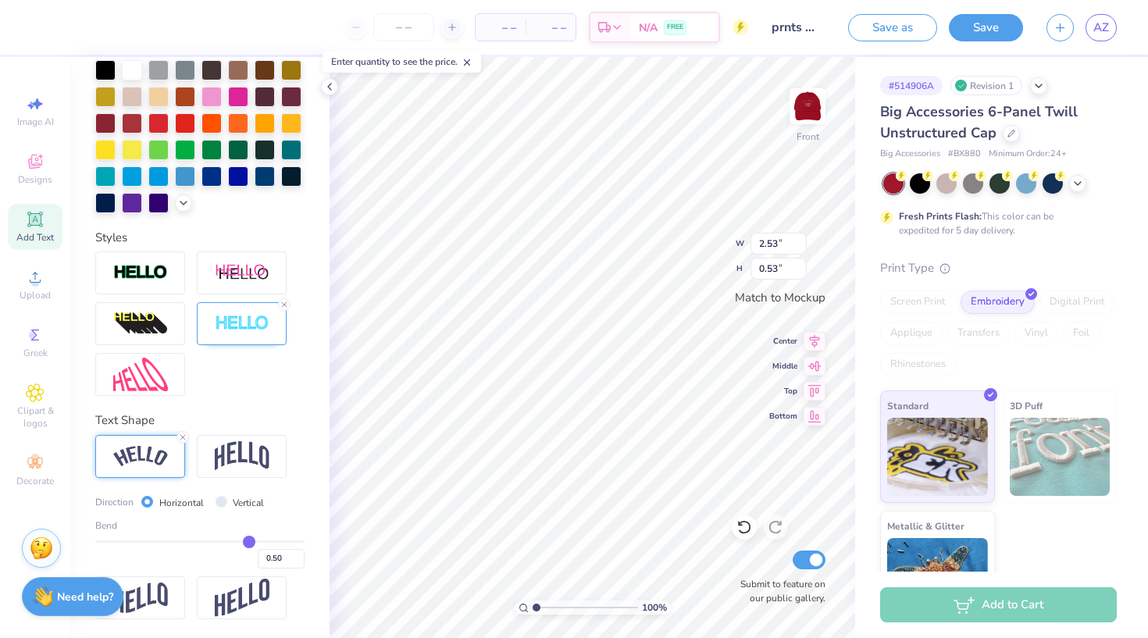
type input "0.48"
type input "0.44"
type input "0.39"
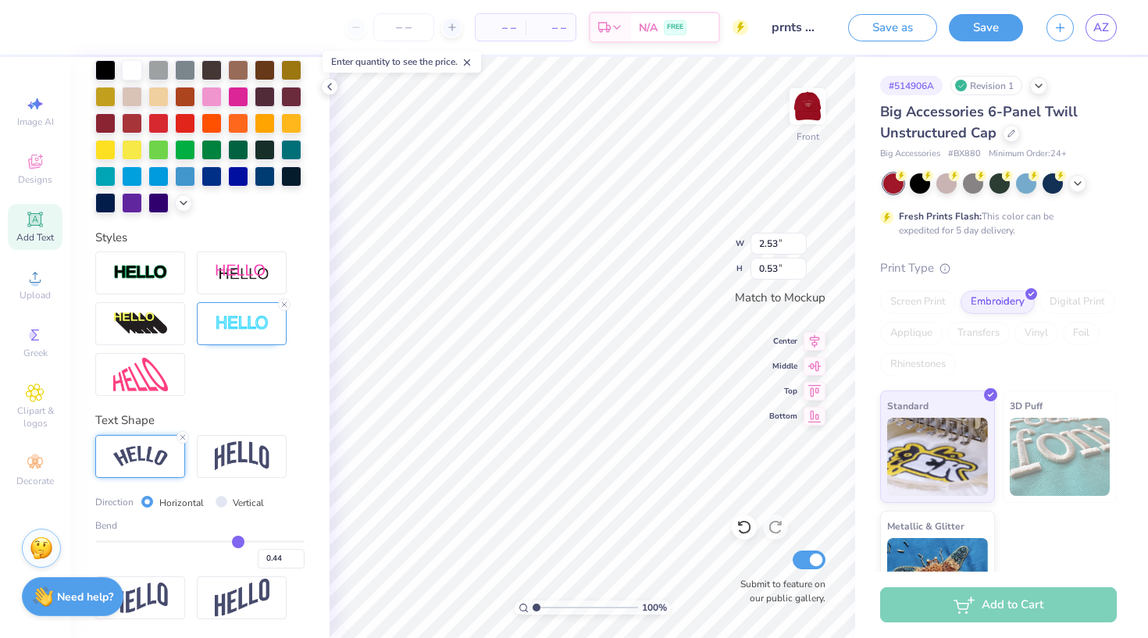
type input "0.39"
type input "0.34"
type input "0.3"
type input "0.30"
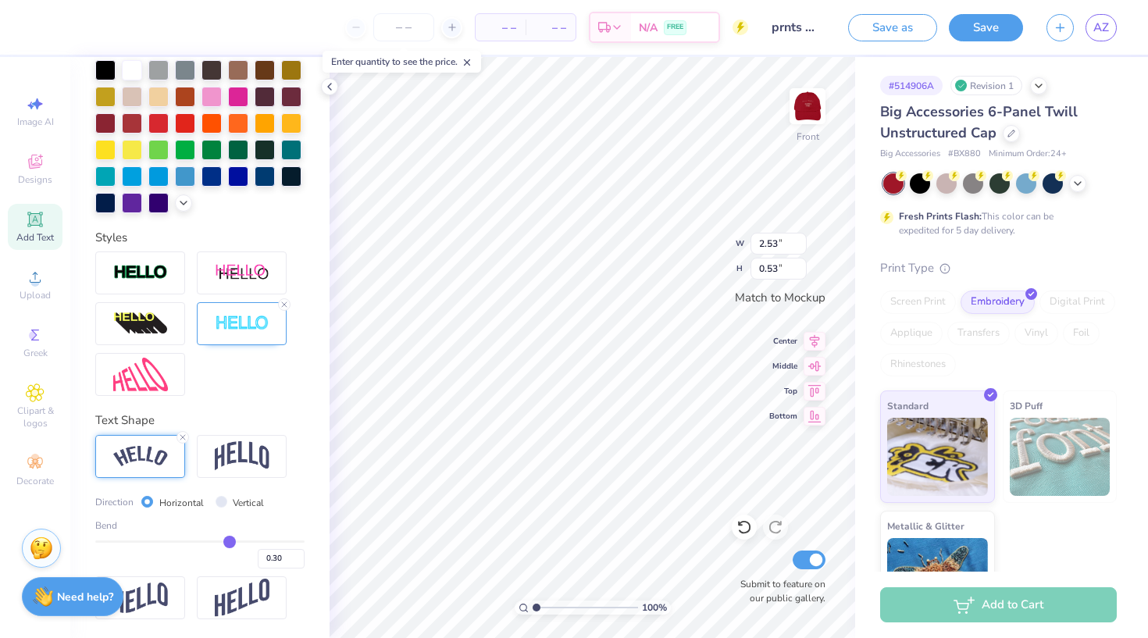
type input "0.28"
type input "0.25"
type input "0.24"
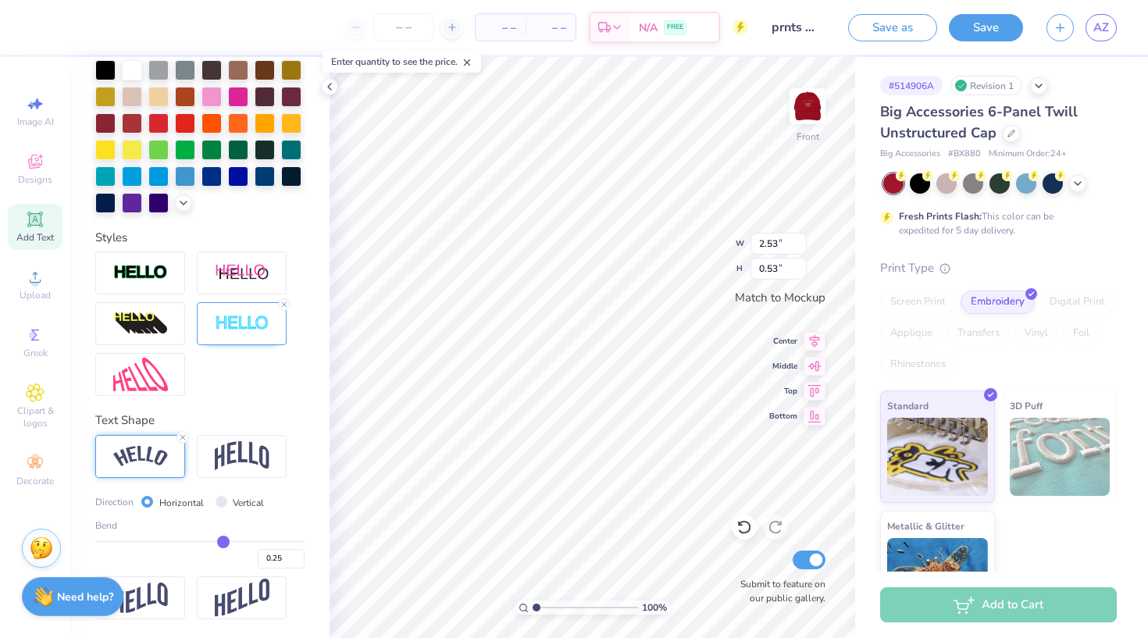
type input "0.24"
type input "0.23"
type input "0.24"
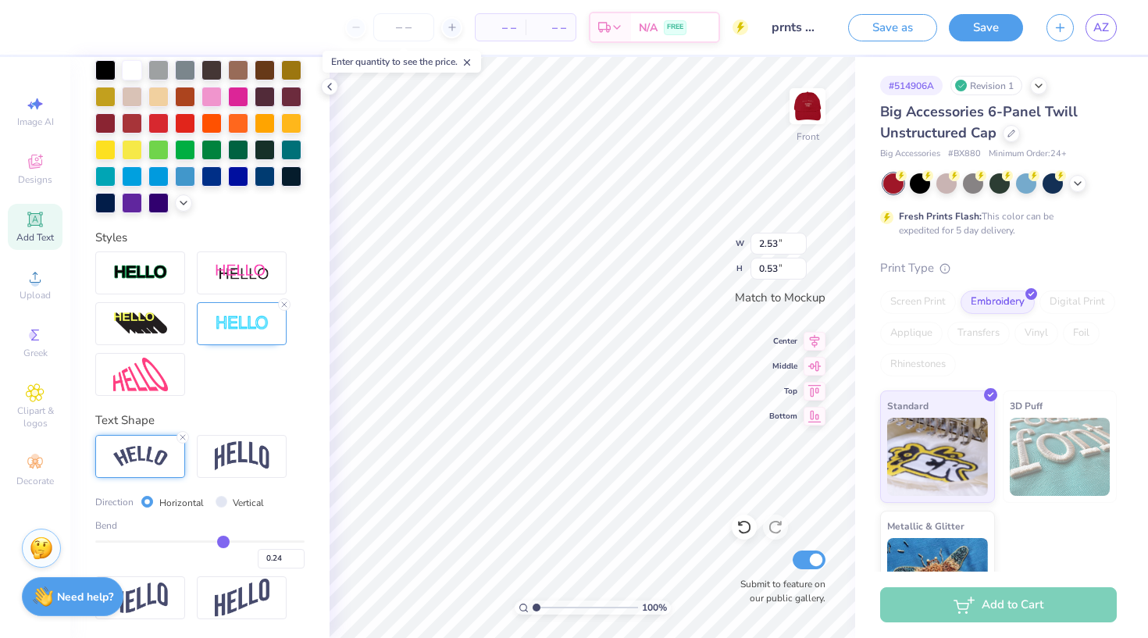
type input "0.25"
type input "0.26"
type input "0.29"
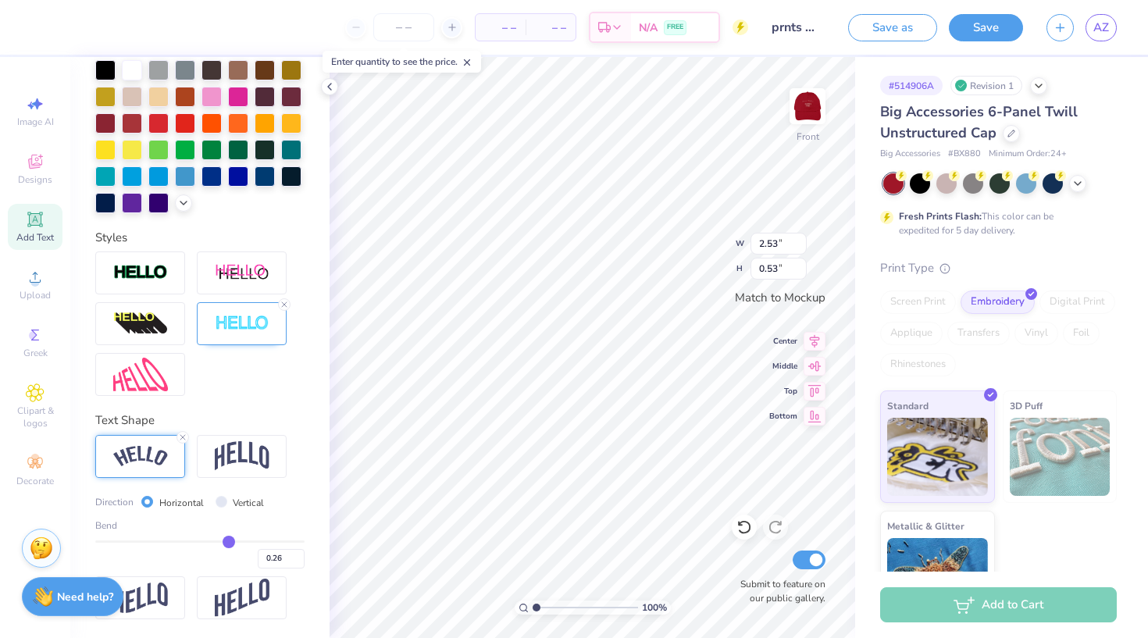
type input "0.29"
type input "0.32"
type input "0.35"
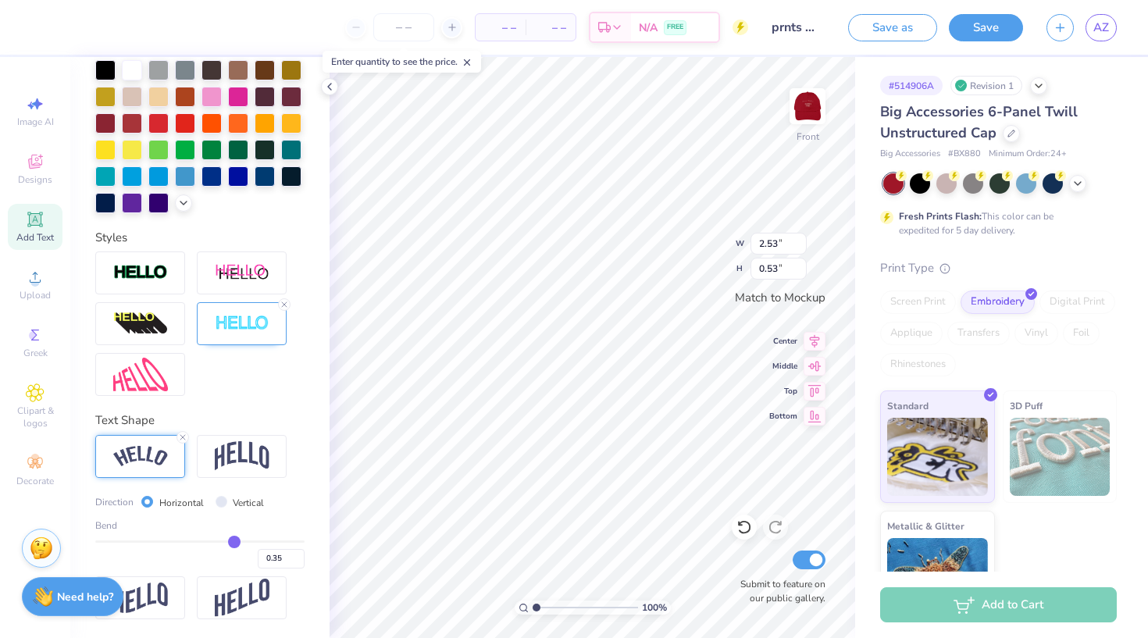
type input "0.36"
type input "0.37"
type input "0.38"
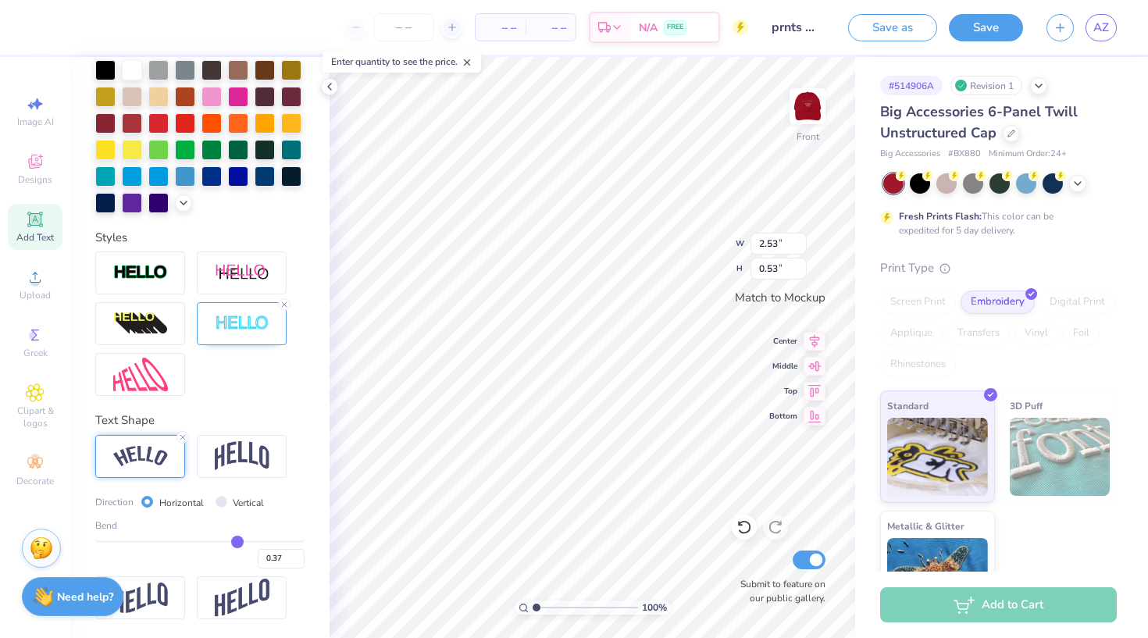
type input "0.38"
type input "0.39"
type input "0.4"
type input "0.40"
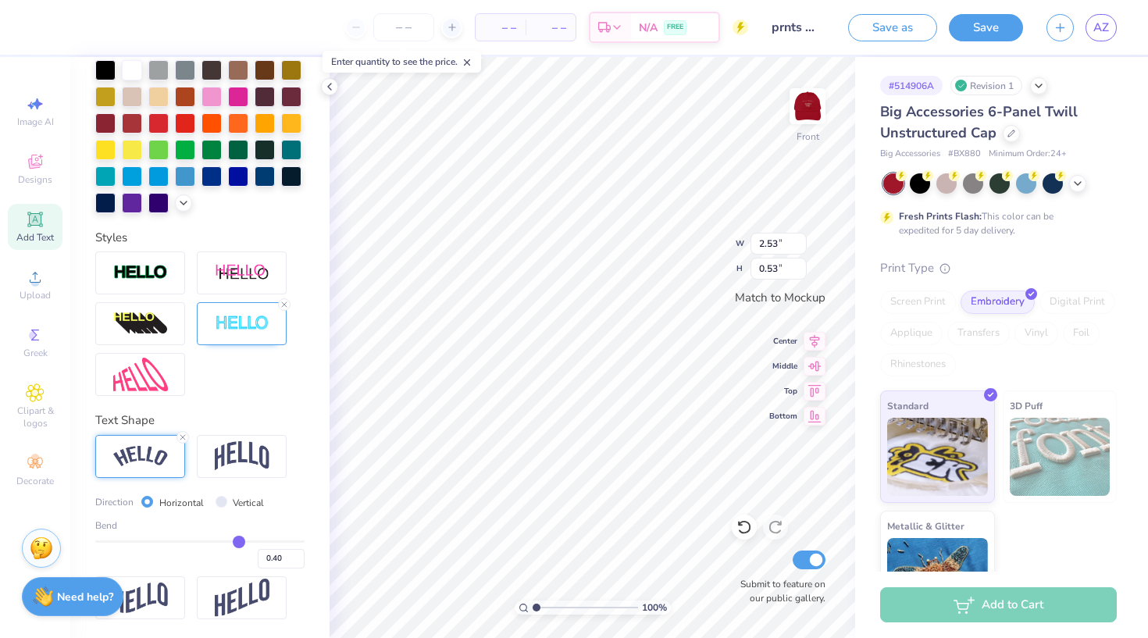
drag, startPoint x: 251, startPoint y: 543, endPoint x: 240, endPoint y: 545, distance: 11.0
type input "0.4"
click at [240, 543] on input "range" at bounding box center [199, 542] width 209 height 2
type input "2.48"
type input "0.41"
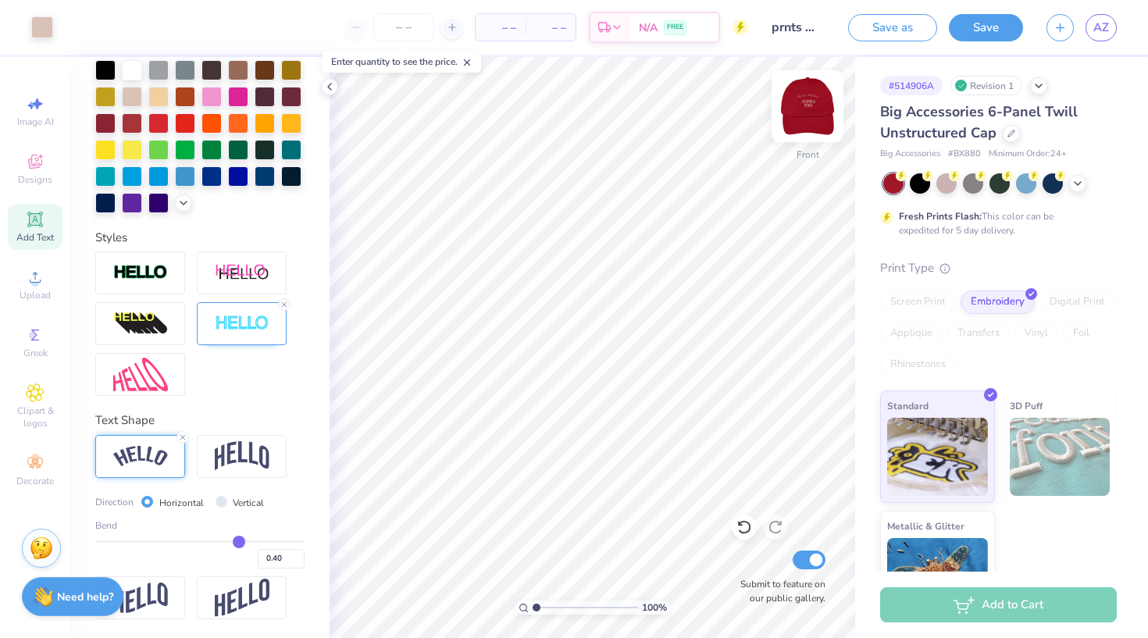
click at [815, 113] on img at bounding box center [808, 106] width 62 height 62
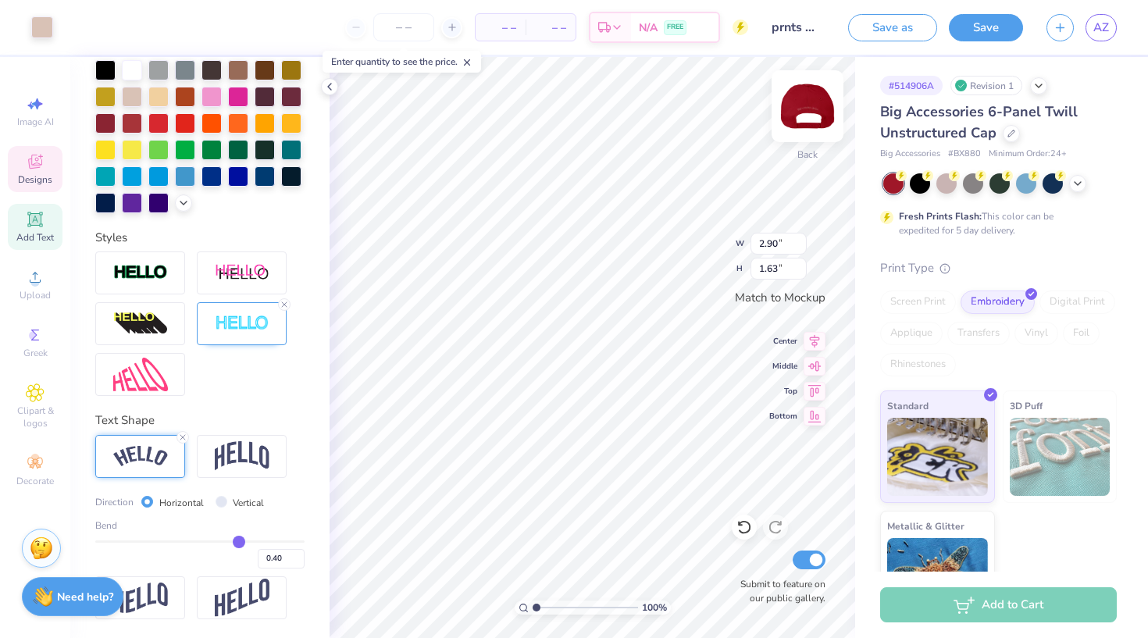
type input "2.47"
type input "1.39"
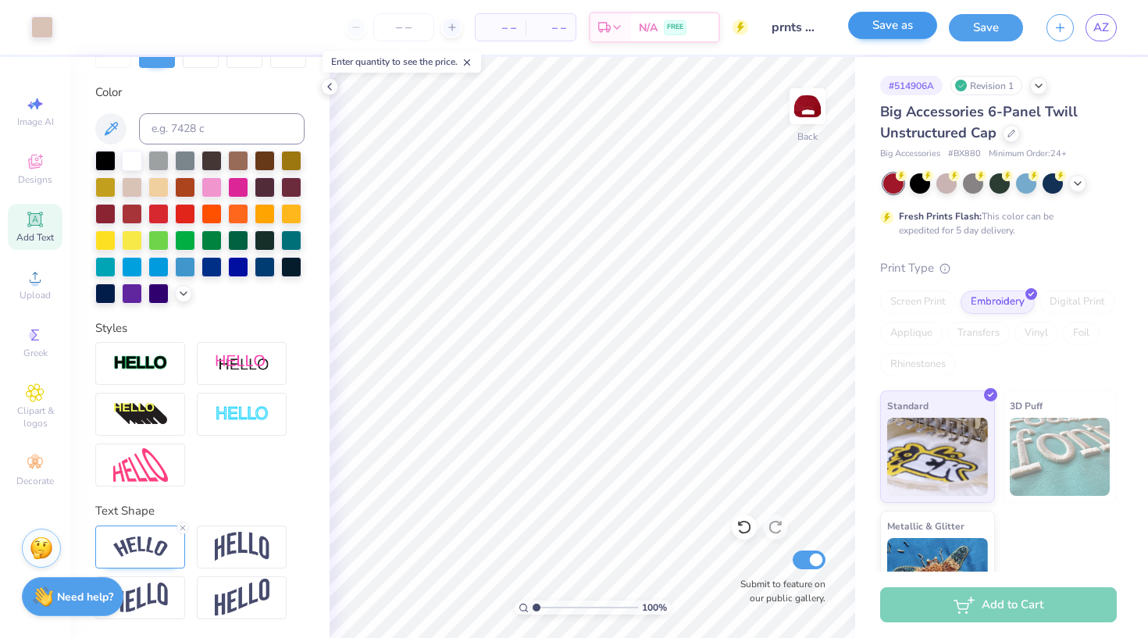
click at [898, 29] on button "Save as" at bounding box center [892, 25] width 89 height 27
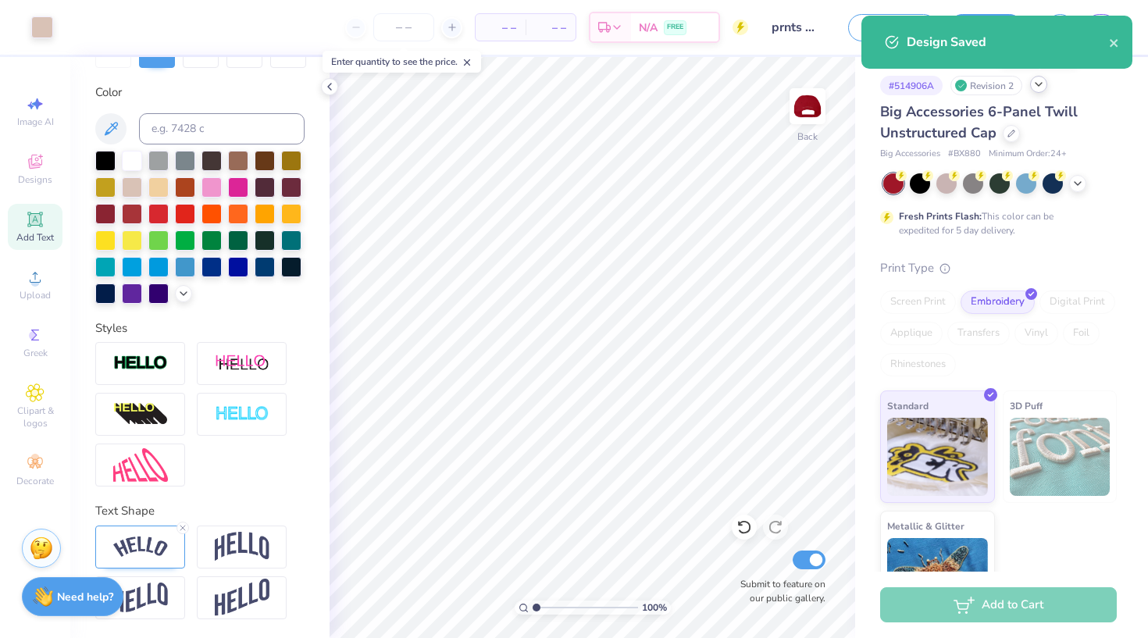
click at [1037, 85] on icon at bounding box center [1039, 84] width 12 height 12
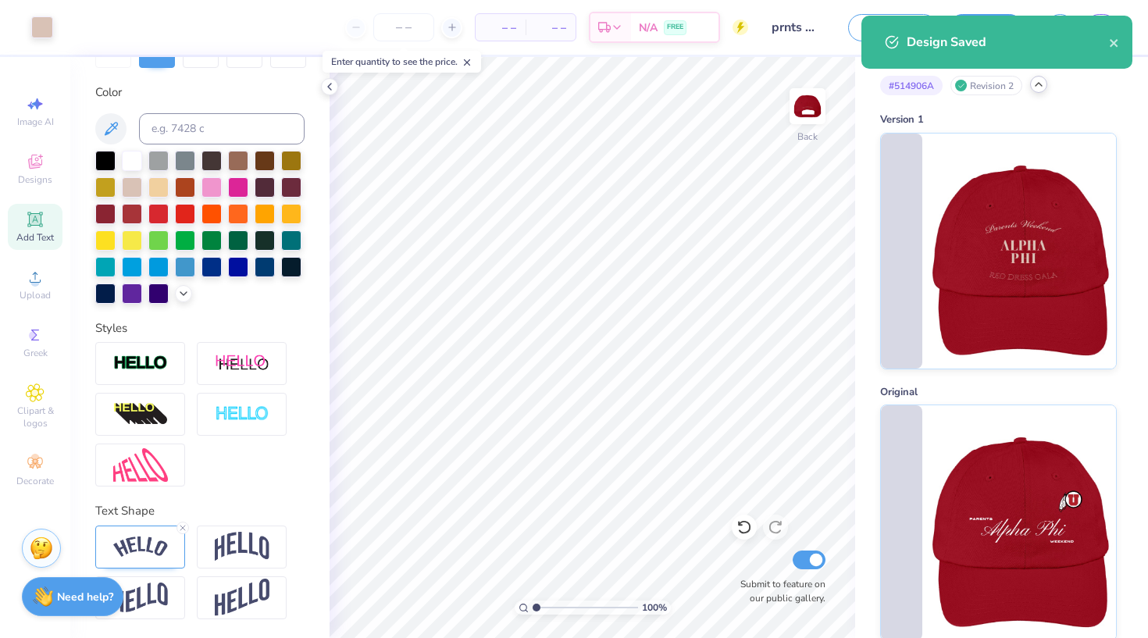
click at [1037, 85] on polyline at bounding box center [1039, 84] width 6 height 3
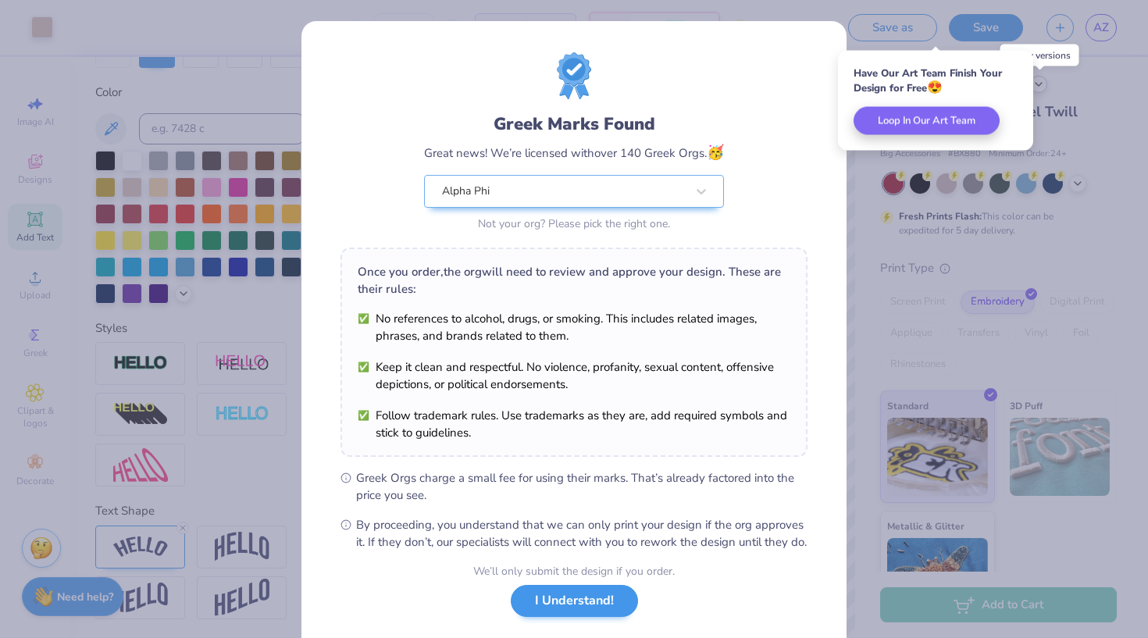
click at [592, 617] on button "I Understand!" at bounding box center [574, 601] width 127 height 32
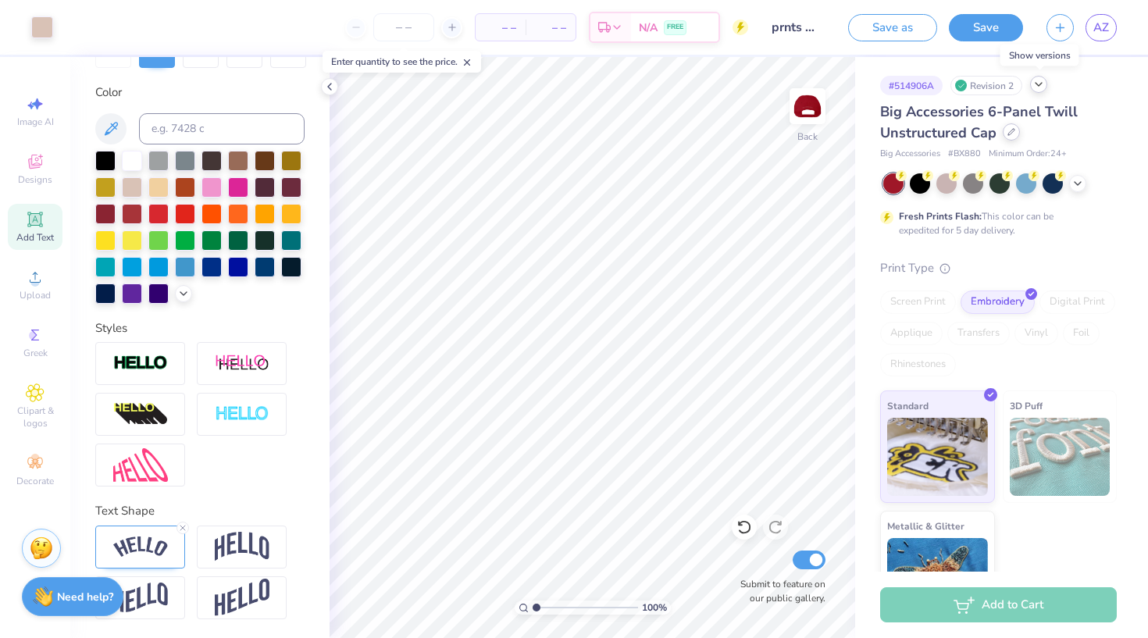
click at [1013, 138] on div at bounding box center [1011, 131] width 17 height 17
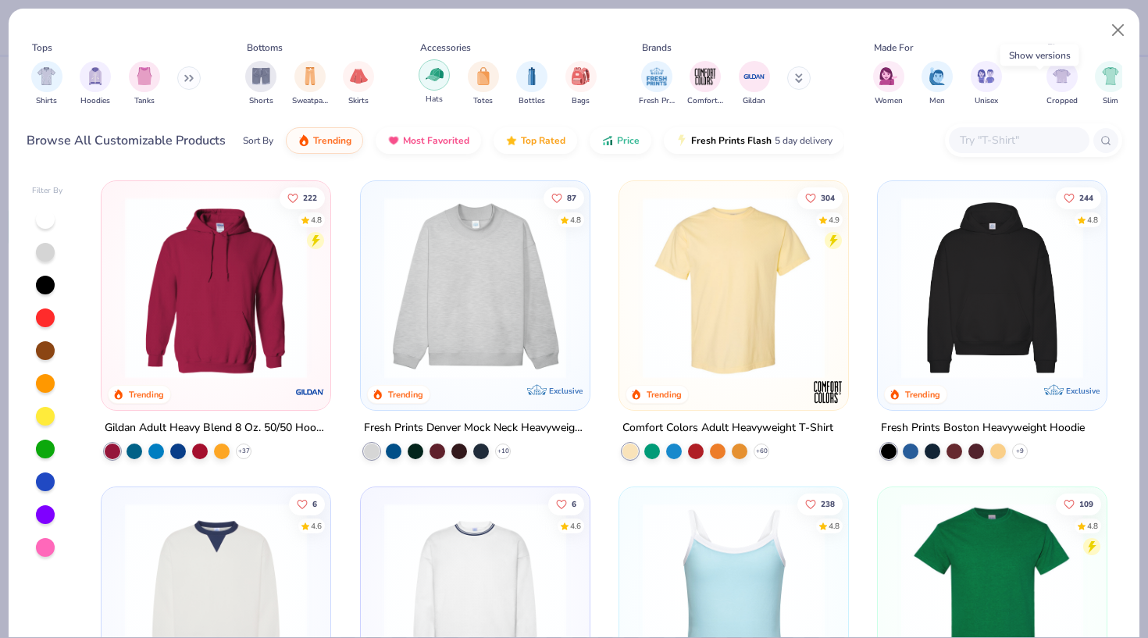
click at [433, 84] on img "filter for Hats" at bounding box center [435, 75] width 18 height 18
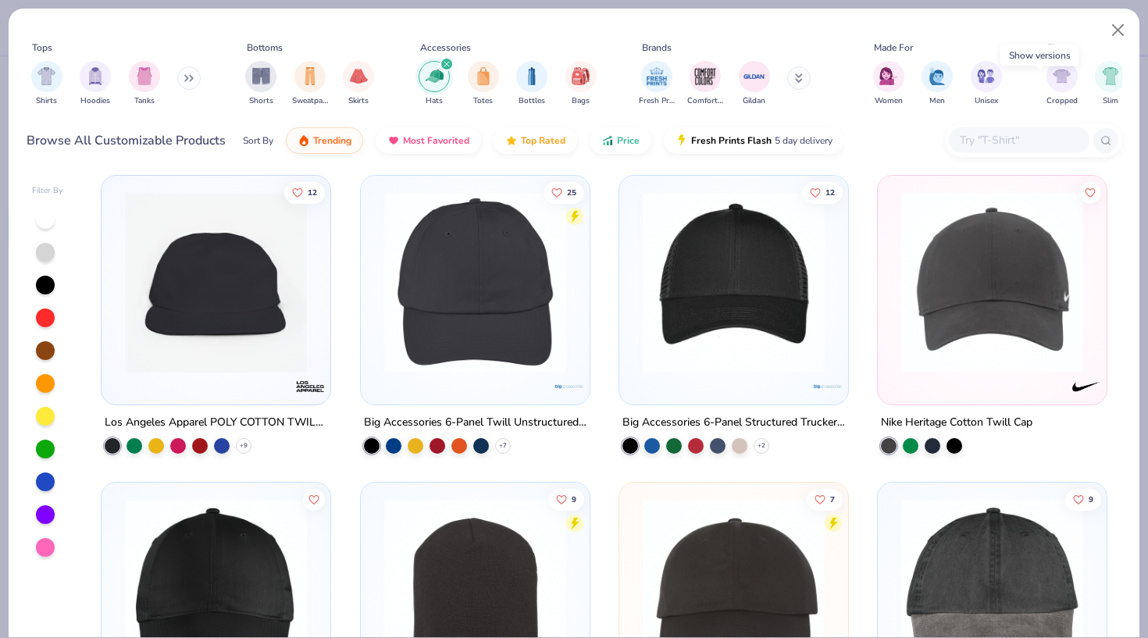
scroll to position [312, 0]
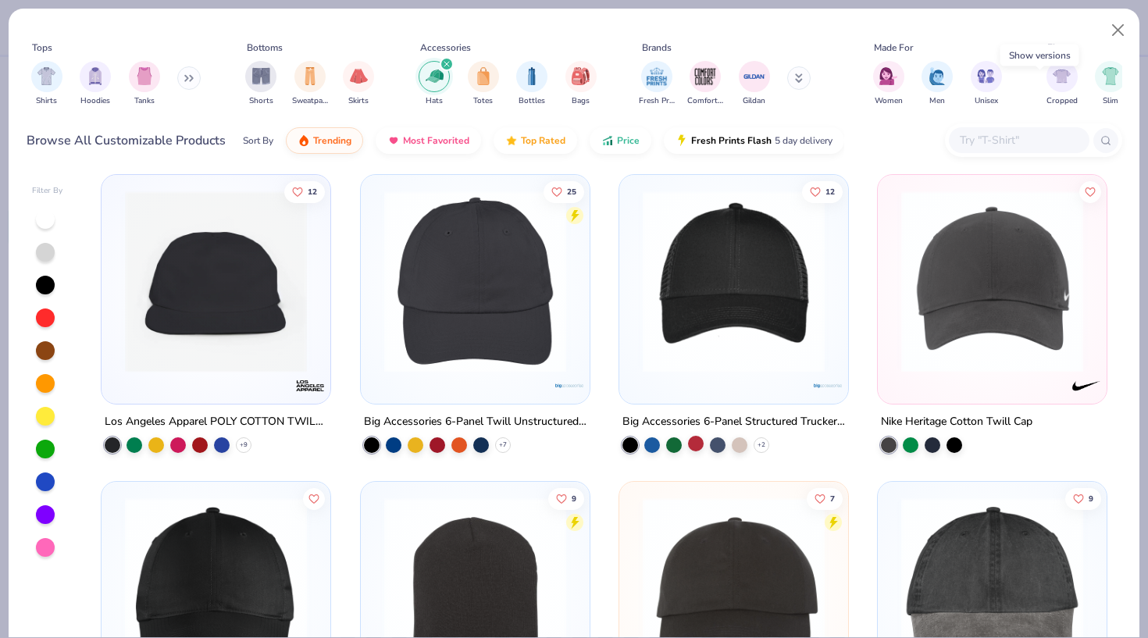
click at [694, 446] on div at bounding box center [696, 444] width 16 height 16
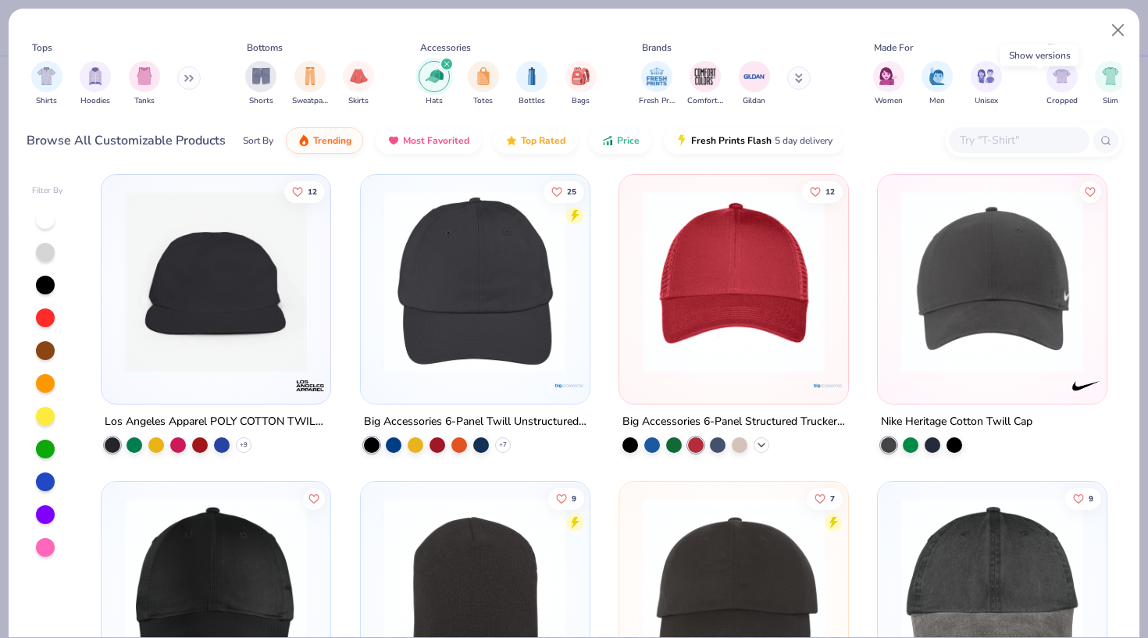
click at [764, 445] on icon at bounding box center [761, 445] width 12 height 12
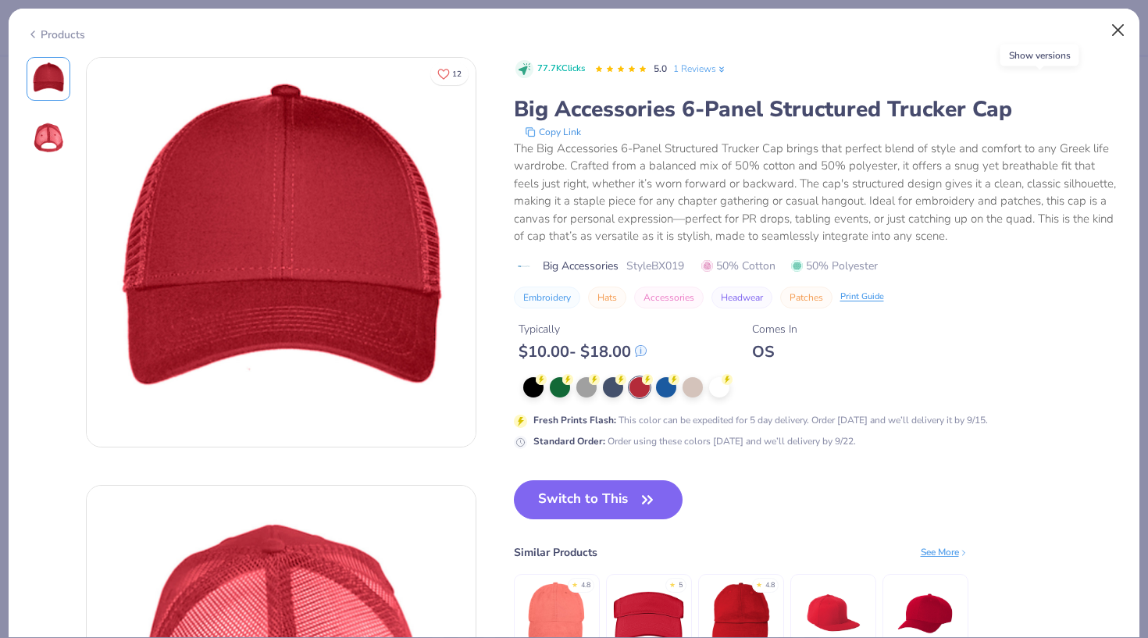
click at [1112, 25] on button "Close" at bounding box center [1119, 31] width 30 height 30
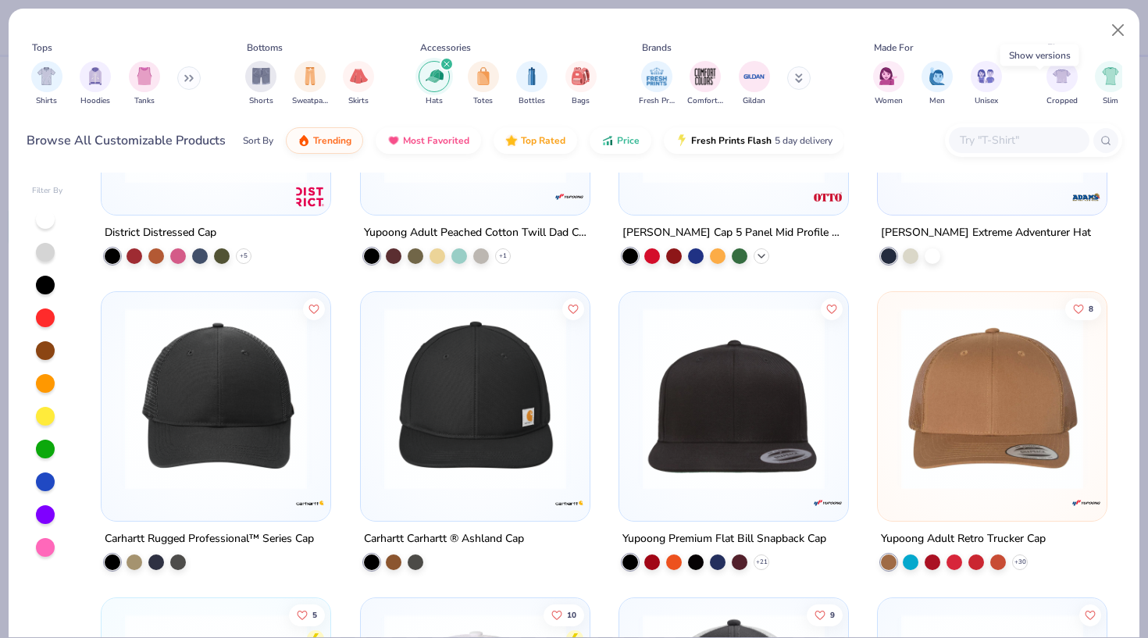
scroll to position [1116, 0]
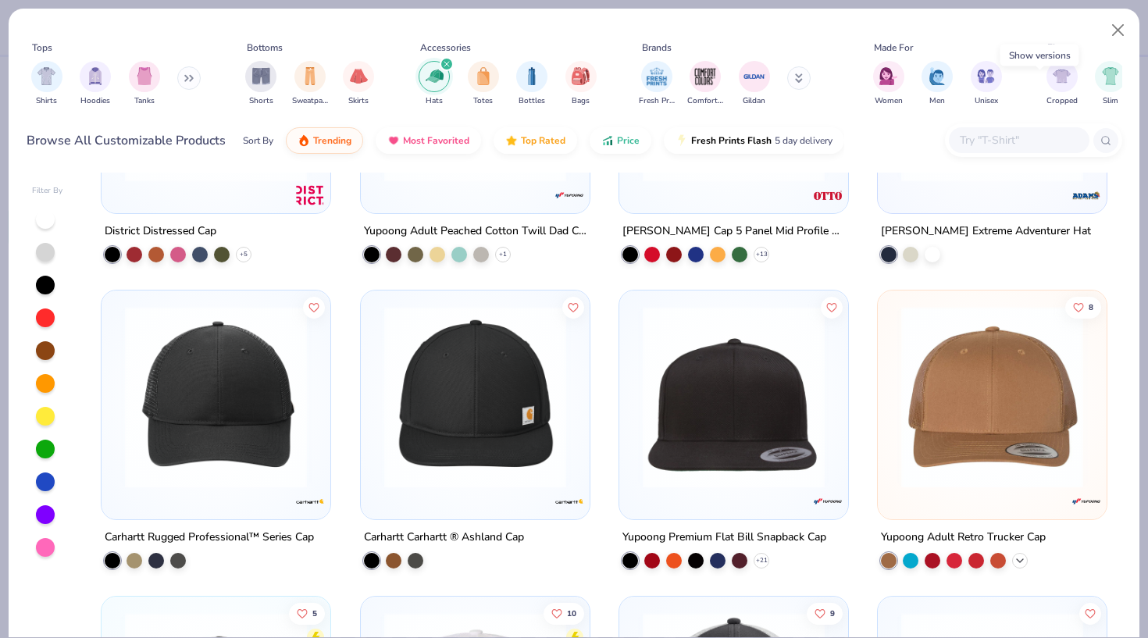
click at [1025, 560] on icon at bounding box center [1020, 561] width 12 height 12
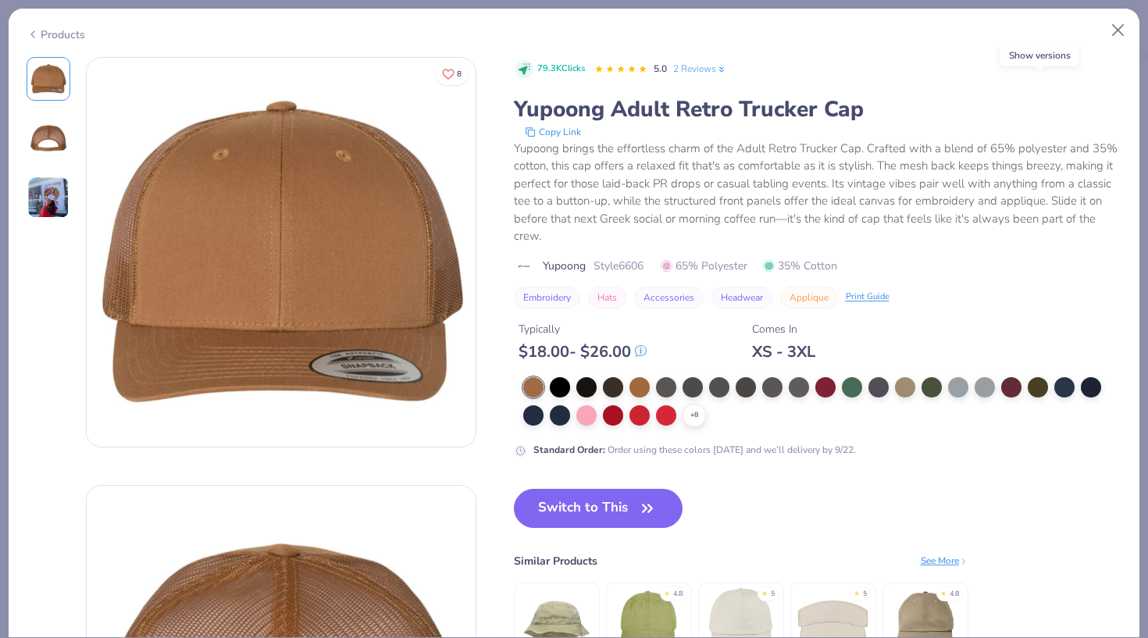
scroll to position [25, 0]
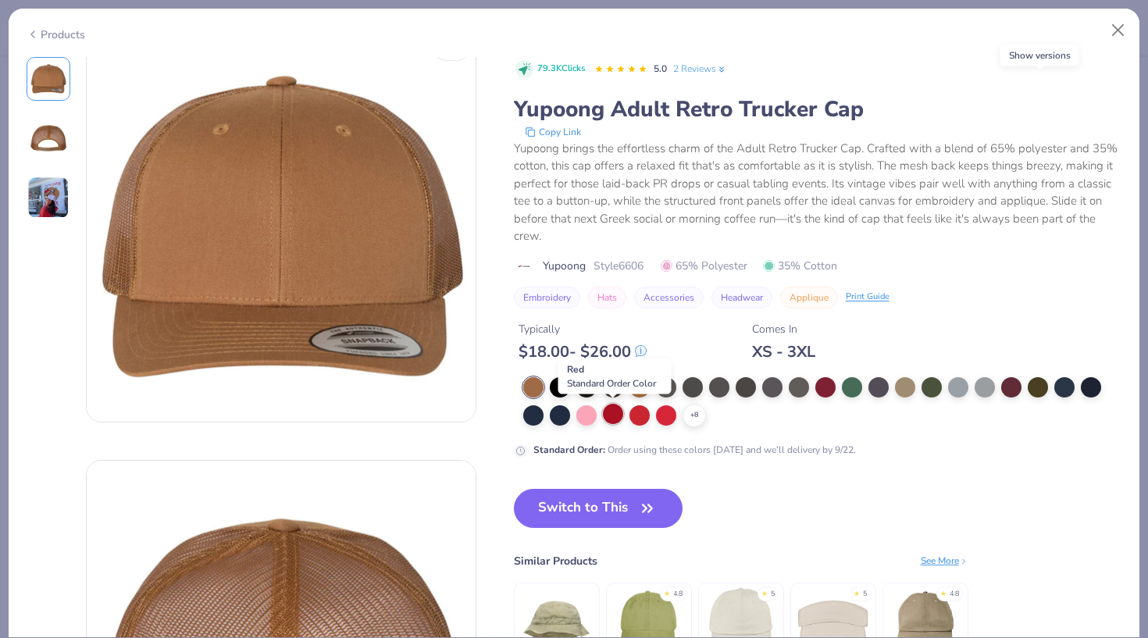
click at [614, 416] on div at bounding box center [613, 414] width 20 height 20
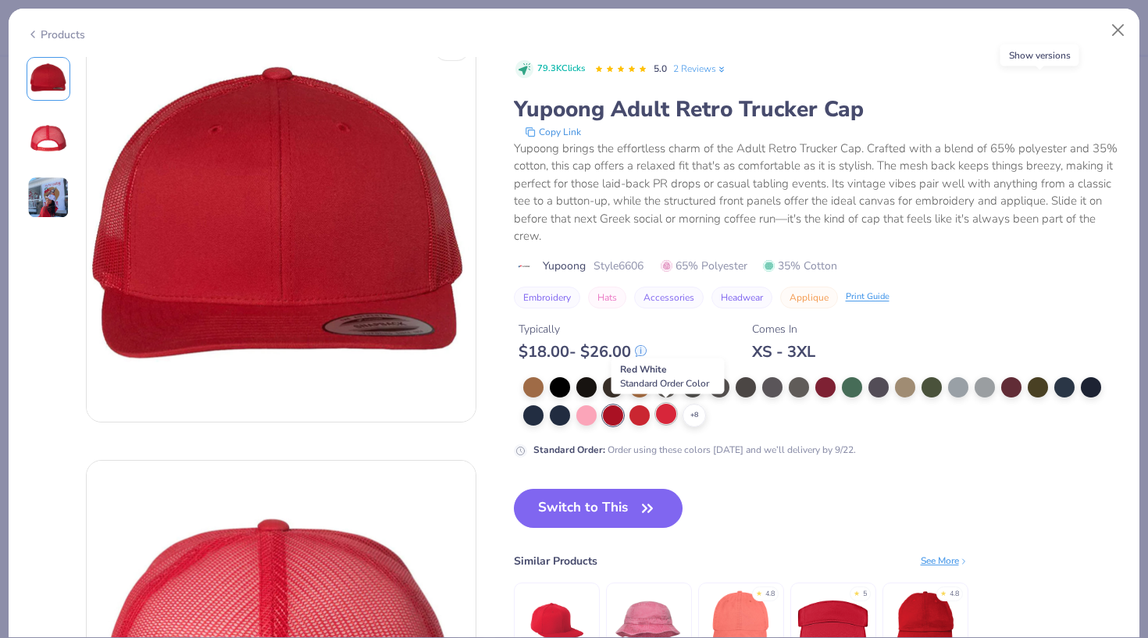
click at [662, 416] on div at bounding box center [666, 414] width 20 height 20
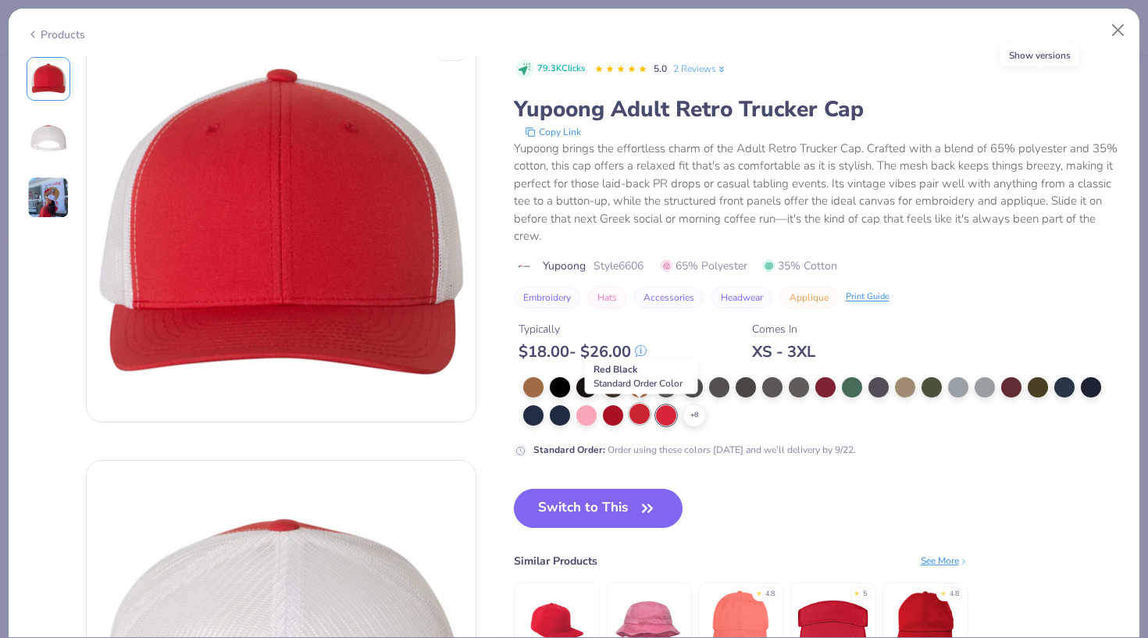
click at [635, 416] on div at bounding box center [640, 414] width 20 height 20
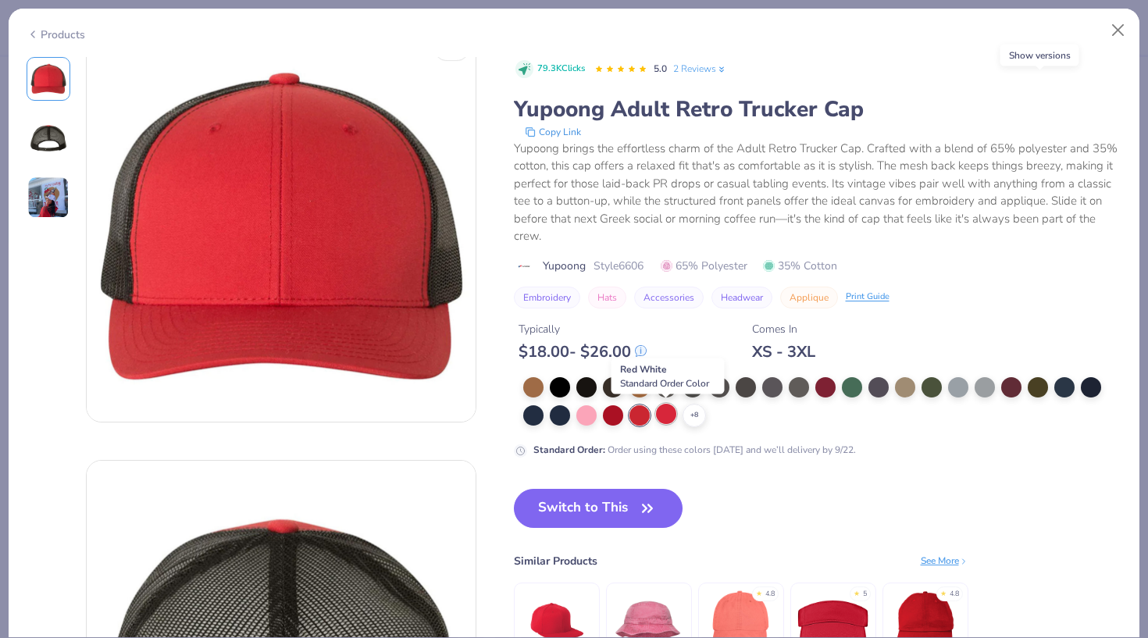
click at [672, 419] on div at bounding box center [666, 414] width 20 height 20
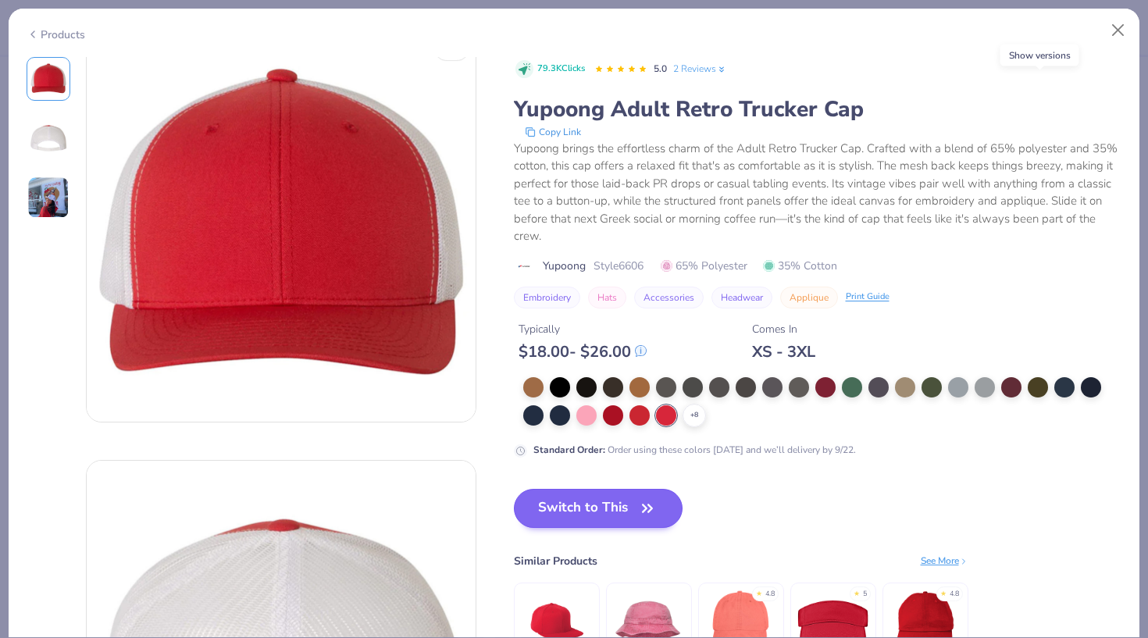
click at [615, 512] on button "Switch to This" at bounding box center [599, 508] width 170 height 39
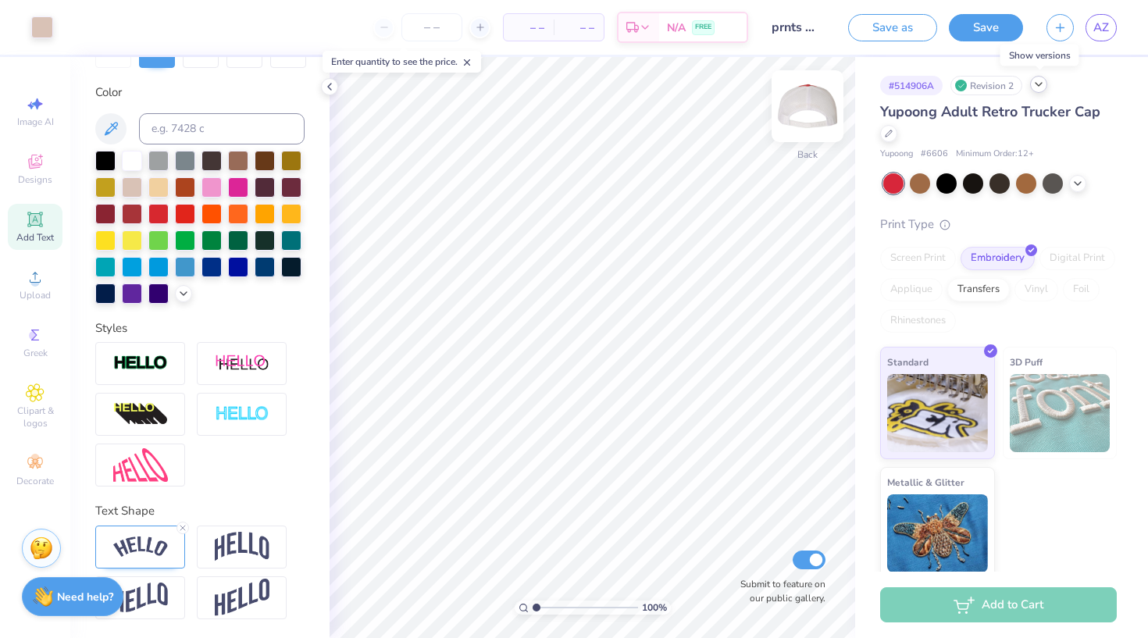
click at [816, 112] on img at bounding box center [808, 106] width 62 height 62
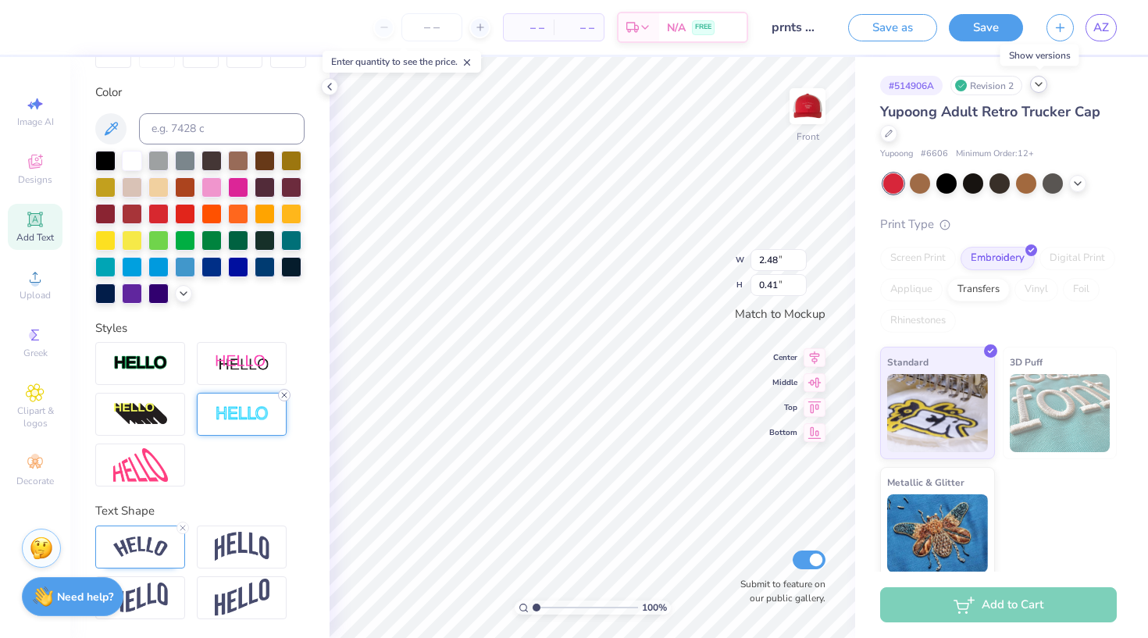
click at [285, 394] on icon at bounding box center [284, 395] width 9 height 9
click at [259, 470] on div at bounding box center [199, 414] width 209 height 145
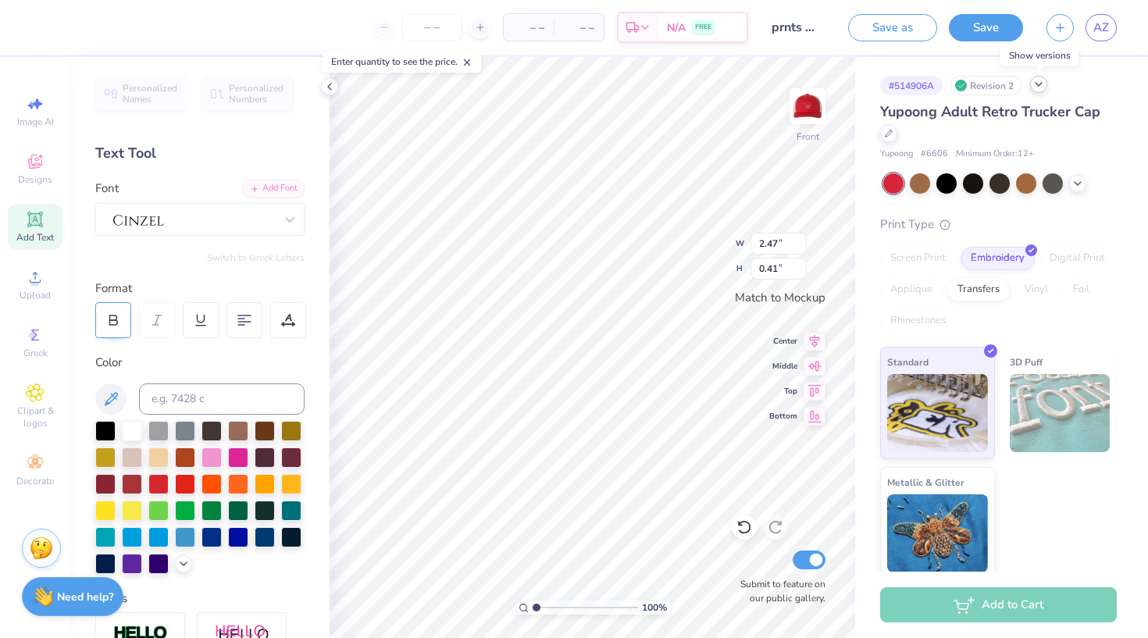
click at [120, 306] on div at bounding box center [113, 320] width 36 height 36
type input "2.48"
type input "0.20"
click at [152, 483] on div at bounding box center [158, 483] width 20 height 20
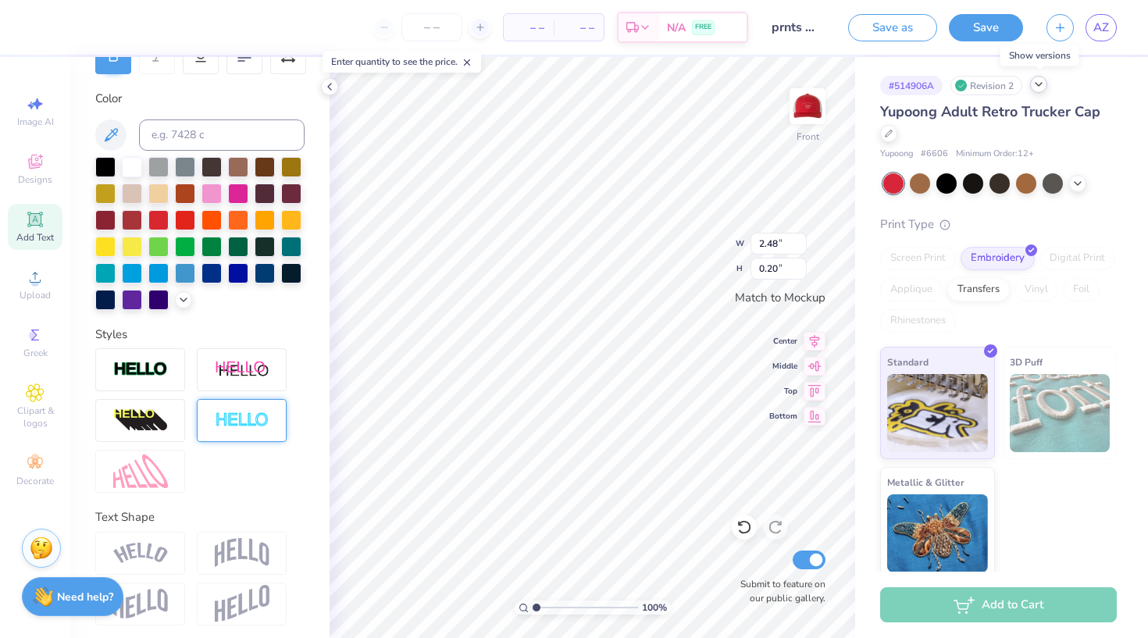
scroll to position [270, 0]
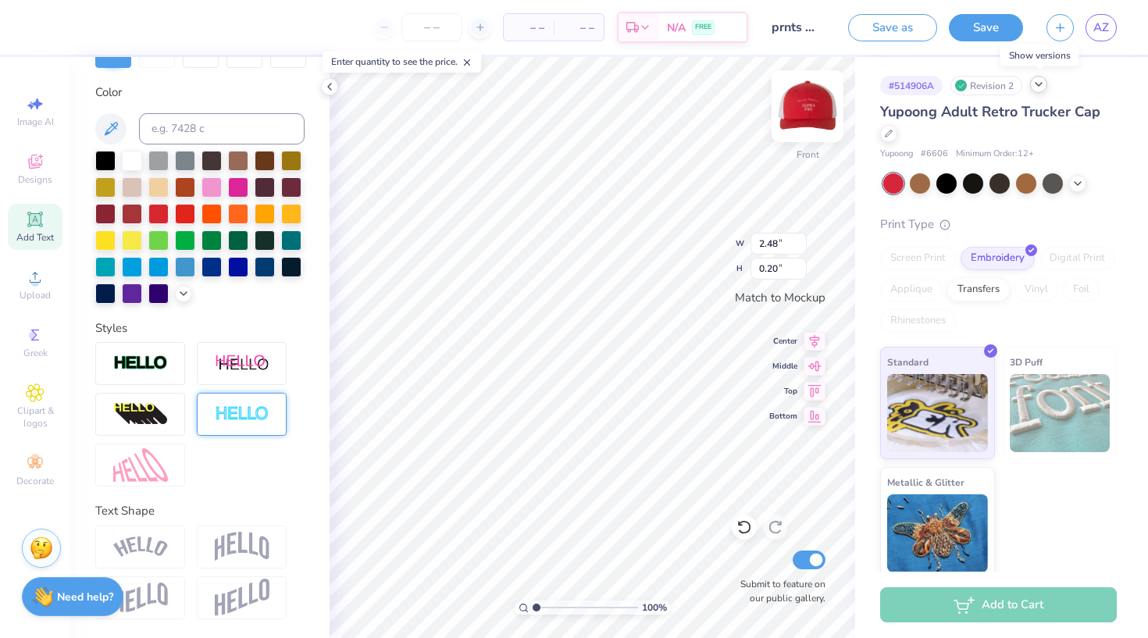
click at [812, 118] on img at bounding box center [808, 106] width 62 height 62
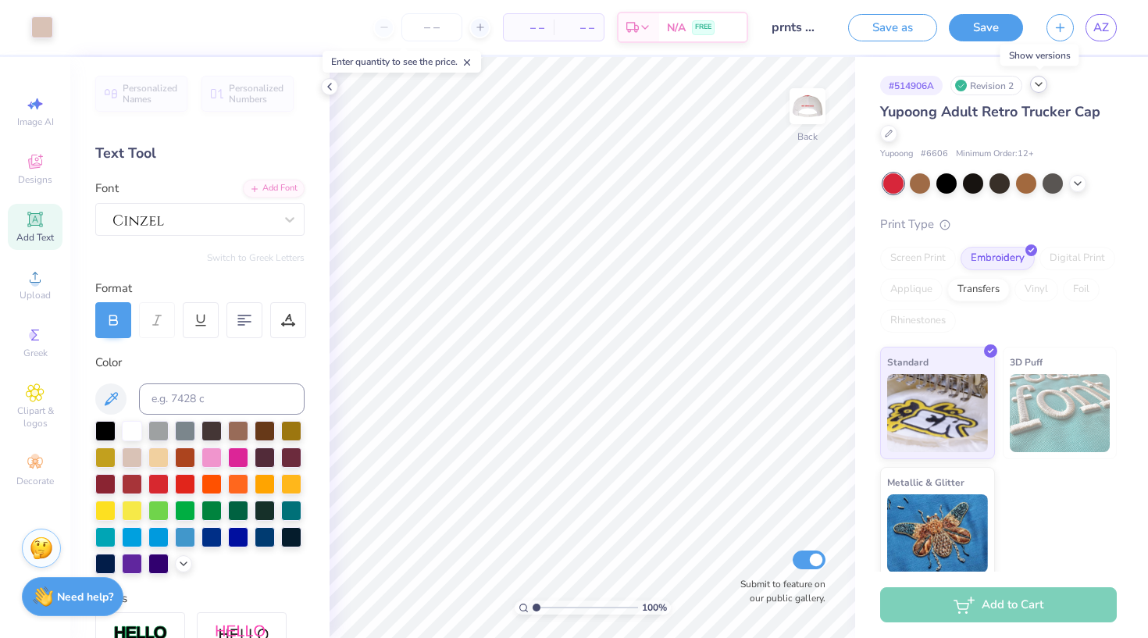
scroll to position [0, 0]
click at [328, 87] on icon at bounding box center [329, 86] width 12 height 12
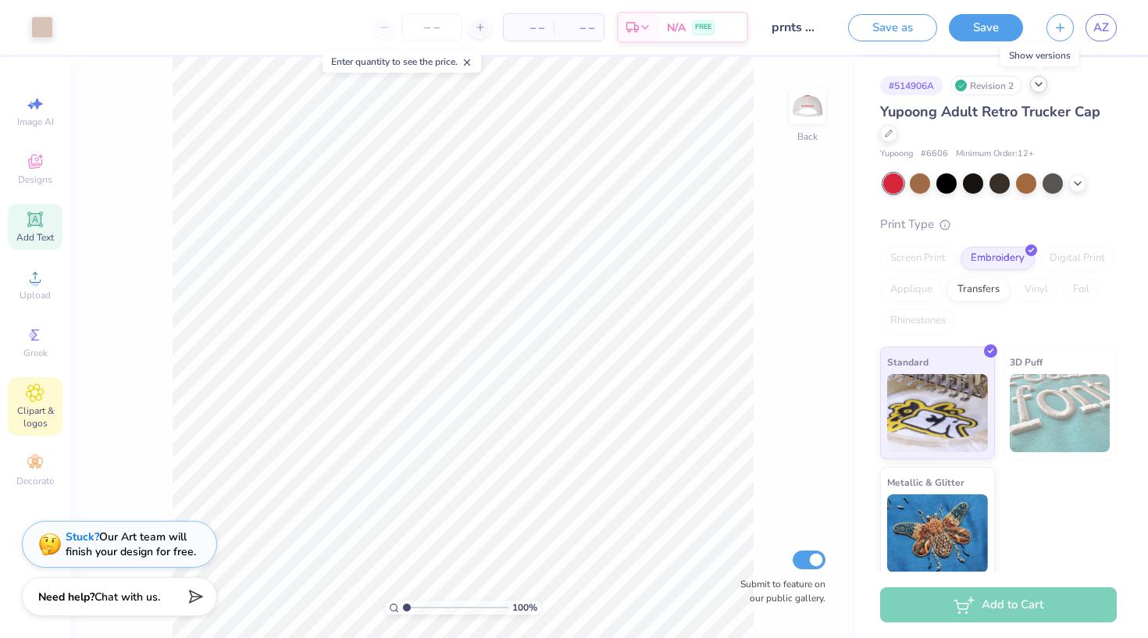
click at [34, 412] on span "Clipart & logos" at bounding box center [35, 417] width 55 height 25
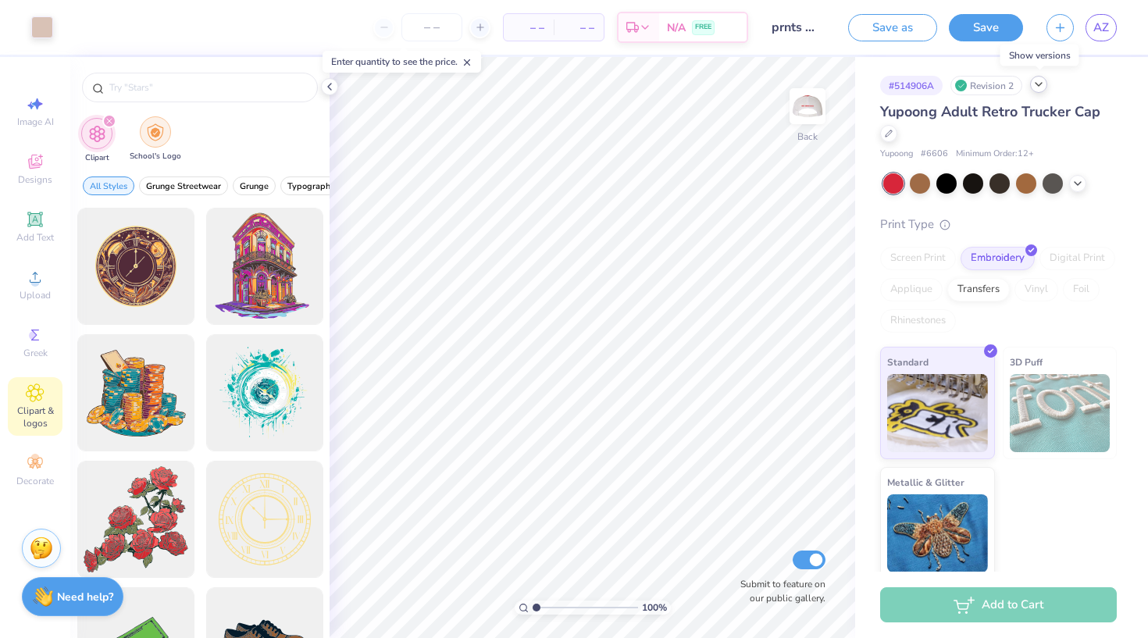
click at [159, 129] on img "filter for School's Logo" at bounding box center [155, 132] width 17 height 18
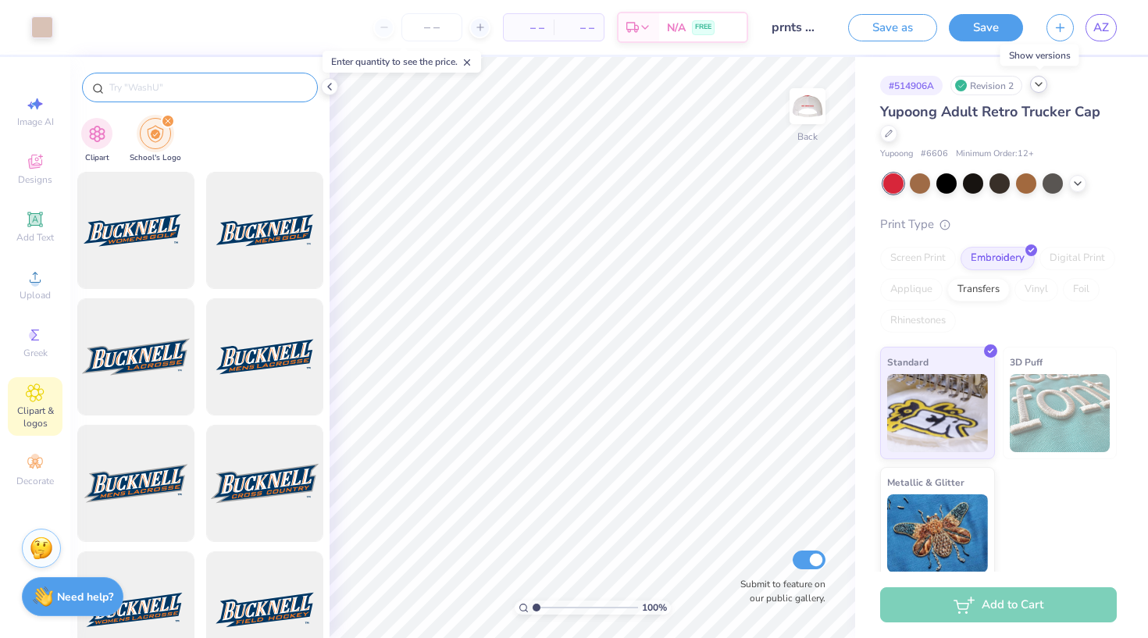
click at [169, 87] on input "text" at bounding box center [208, 88] width 200 height 16
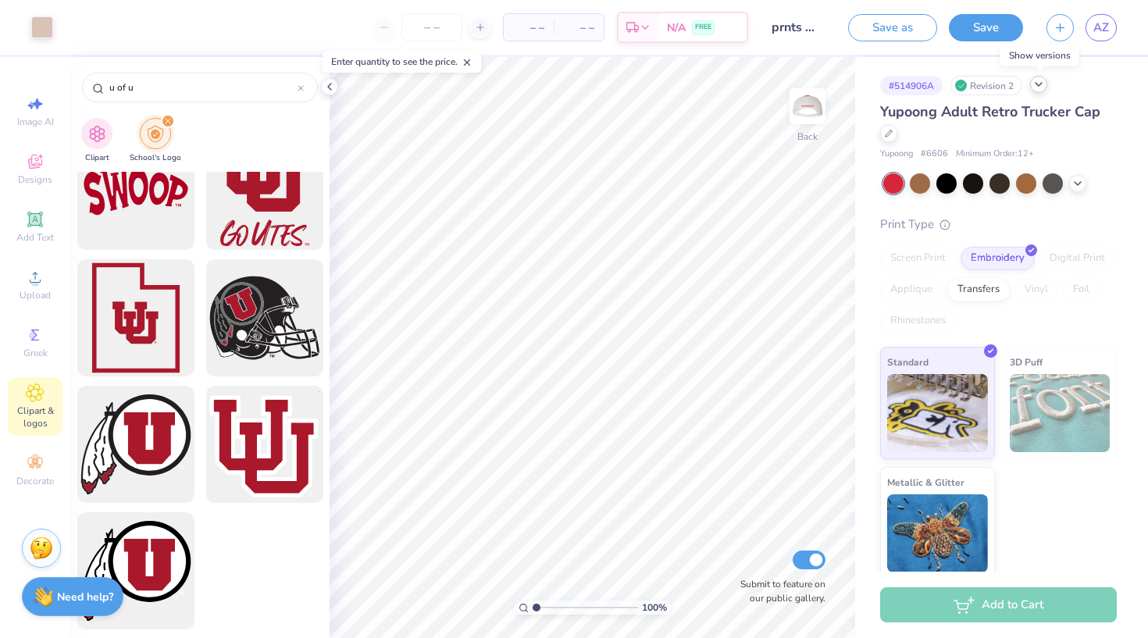
scroll to position [3203, 0]
type input "u of u"
click at [949, 187] on div at bounding box center [947, 182] width 20 height 20
click at [1082, 180] on icon at bounding box center [1078, 182] width 12 height 12
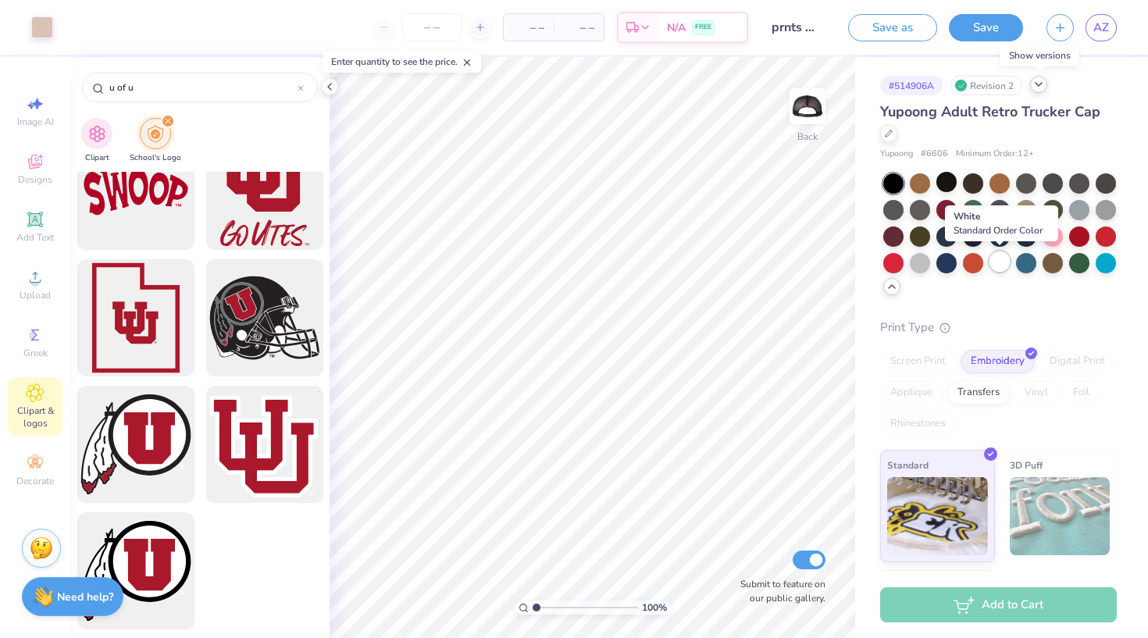
click at [1003, 264] on div at bounding box center [1000, 262] width 20 height 20
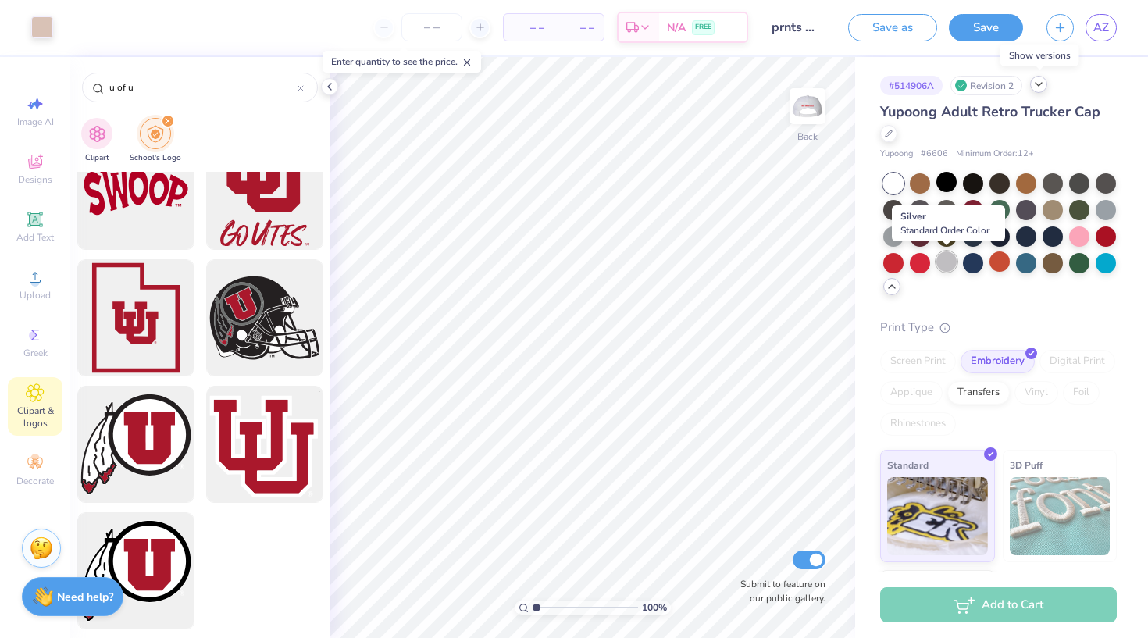
click at [957, 263] on div at bounding box center [947, 262] width 20 height 20
click at [915, 266] on div at bounding box center [920, 262] width 20 height 20
click at [897, 263] on div at bounding box center [894, 262] width 20 height 20
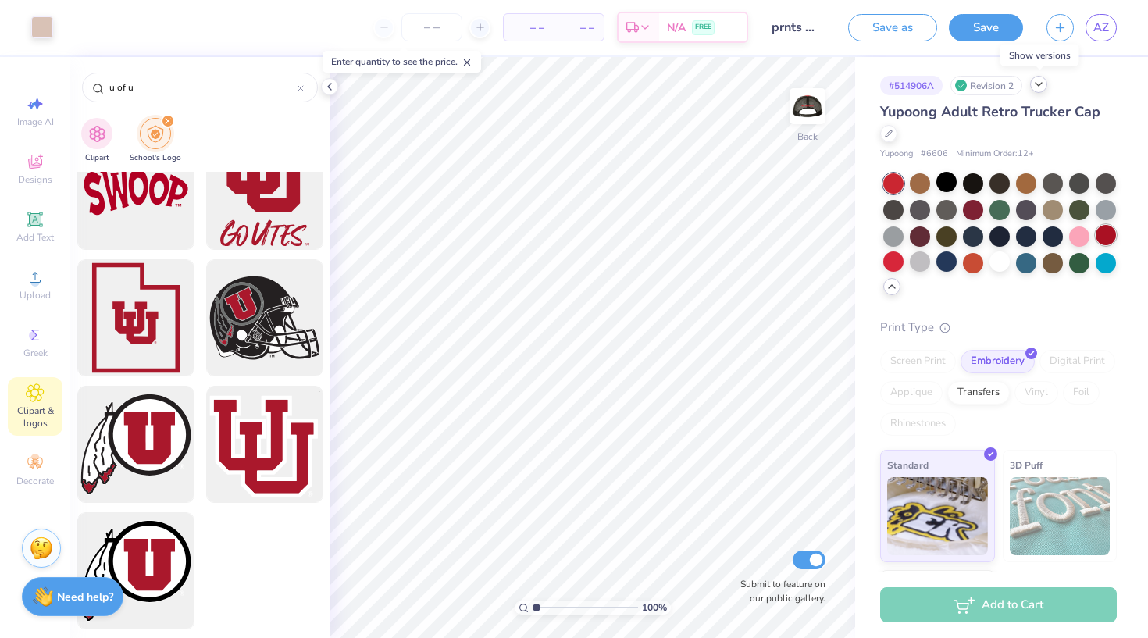
click at [1108, 242] on div at bounding box center [1106, 235] width 20 height 20
click at [975, 182] on div at bounding box center [973, 182] width 20 height 20
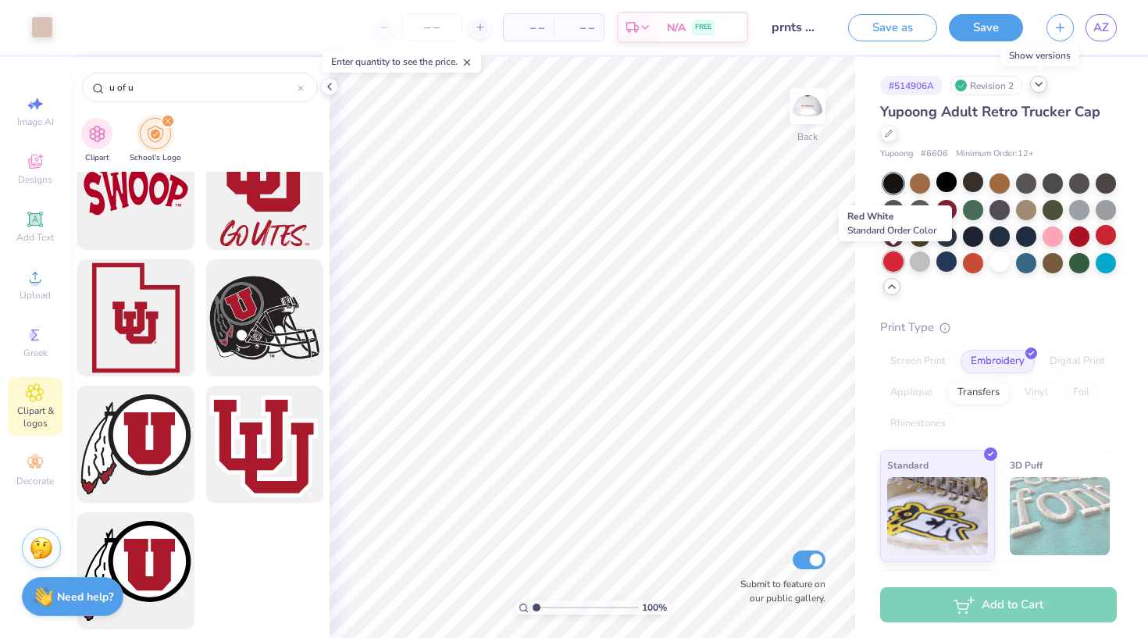
click at [891, 266] on div at bounding box center [894, 262] width 20 height 20
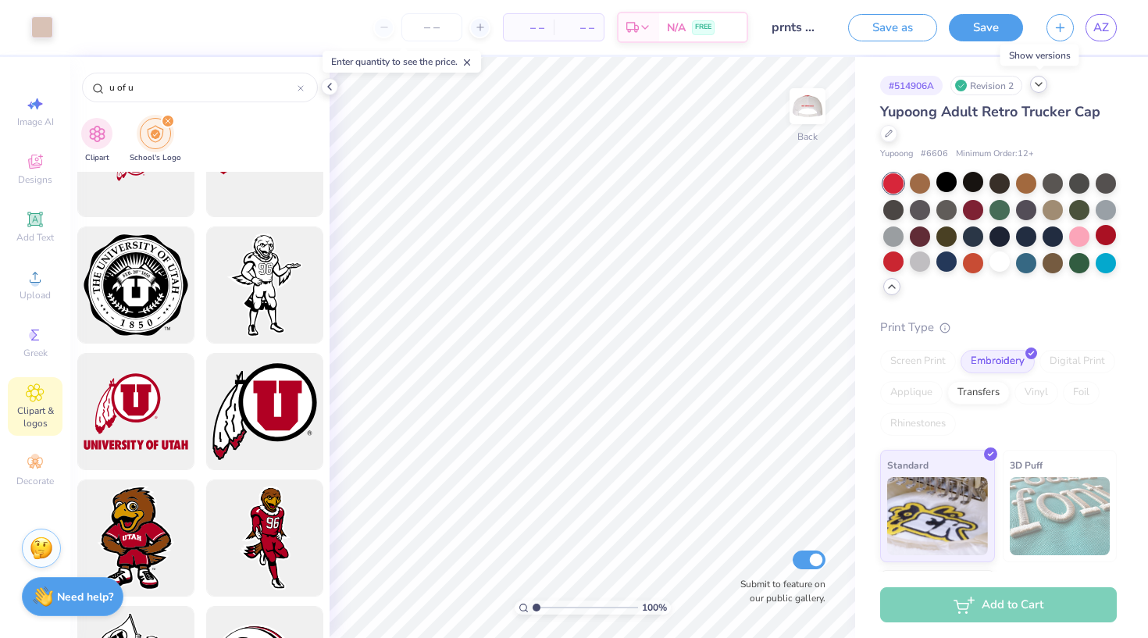
scroll to position [835, 0]
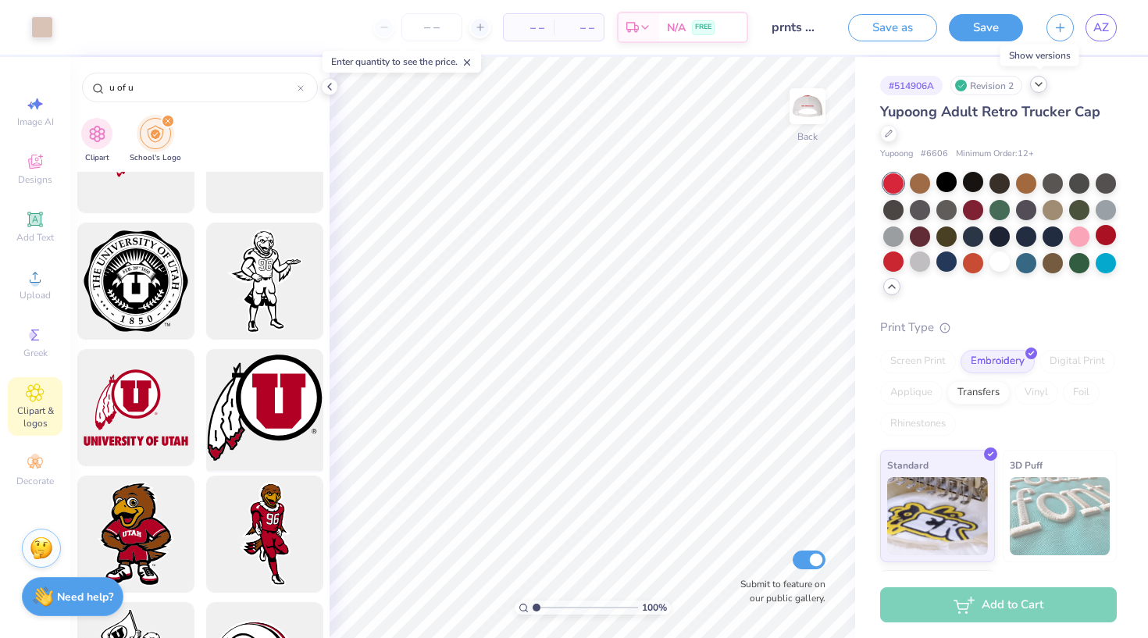
click at [271, 422] on div at bounding box center [264, 408] width 129 height 129
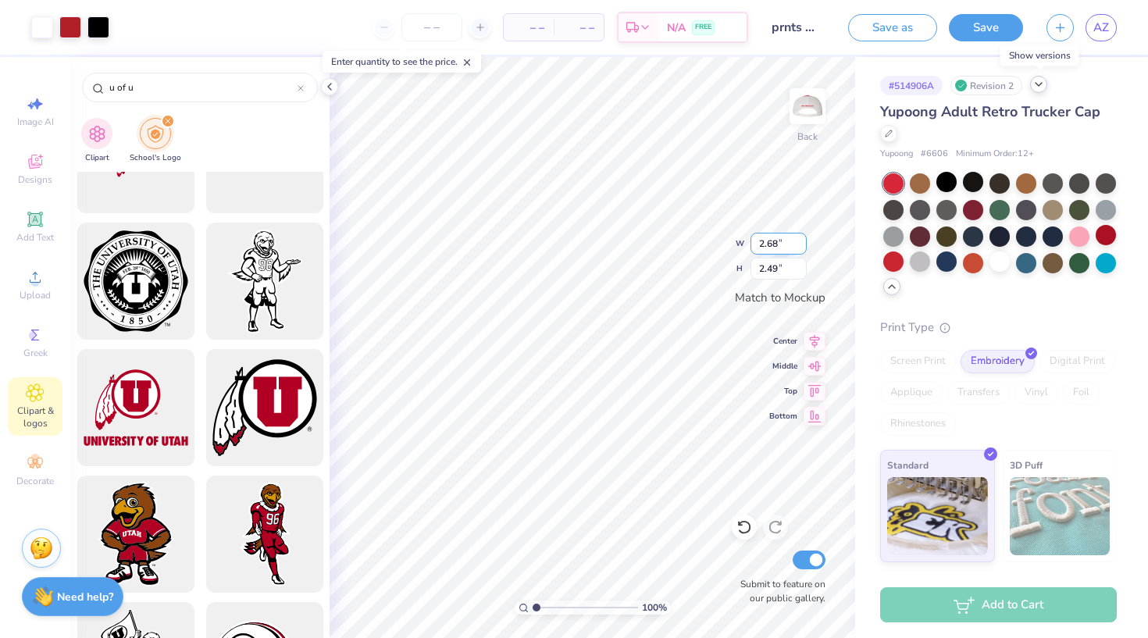
type input "1.11"
type input "1.03"
type input "0.76"
type input "0.71"
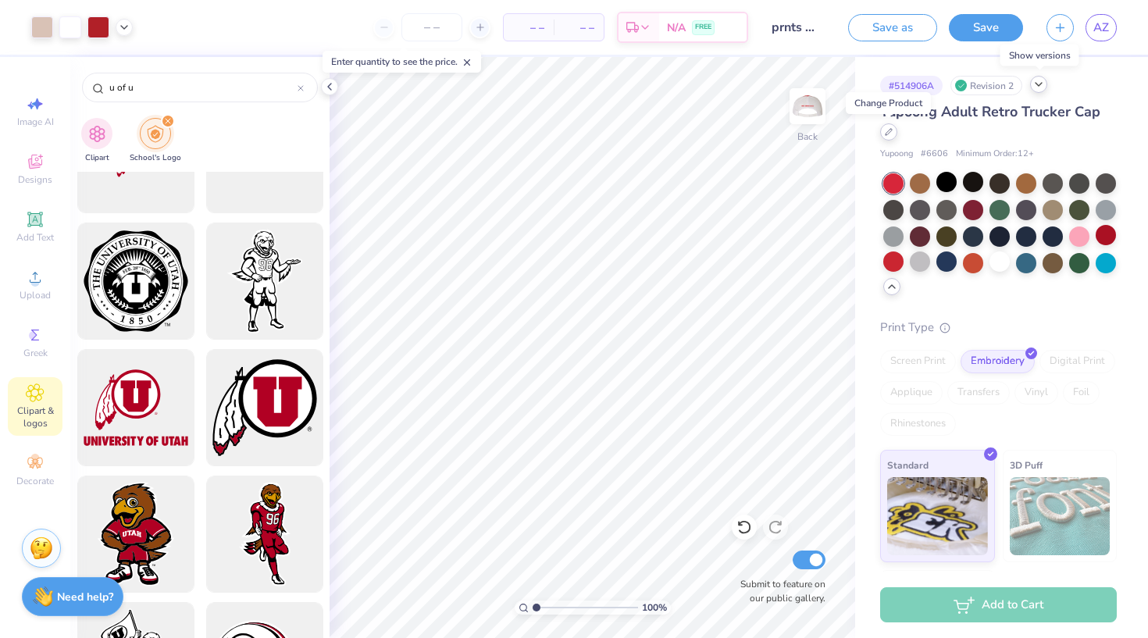
click at [892, 134] on icon at bounding box center [889, 132] width 8 height 8
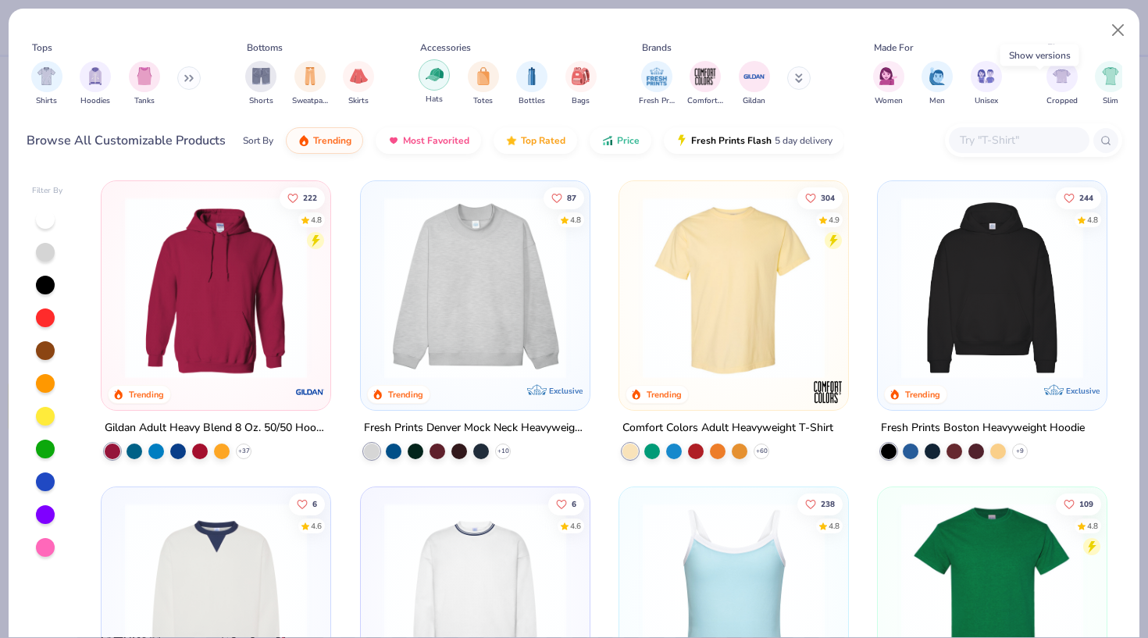
click at [439, 74] on img "filter for Hats" at bounding box center [435, 75] width 18 height 18
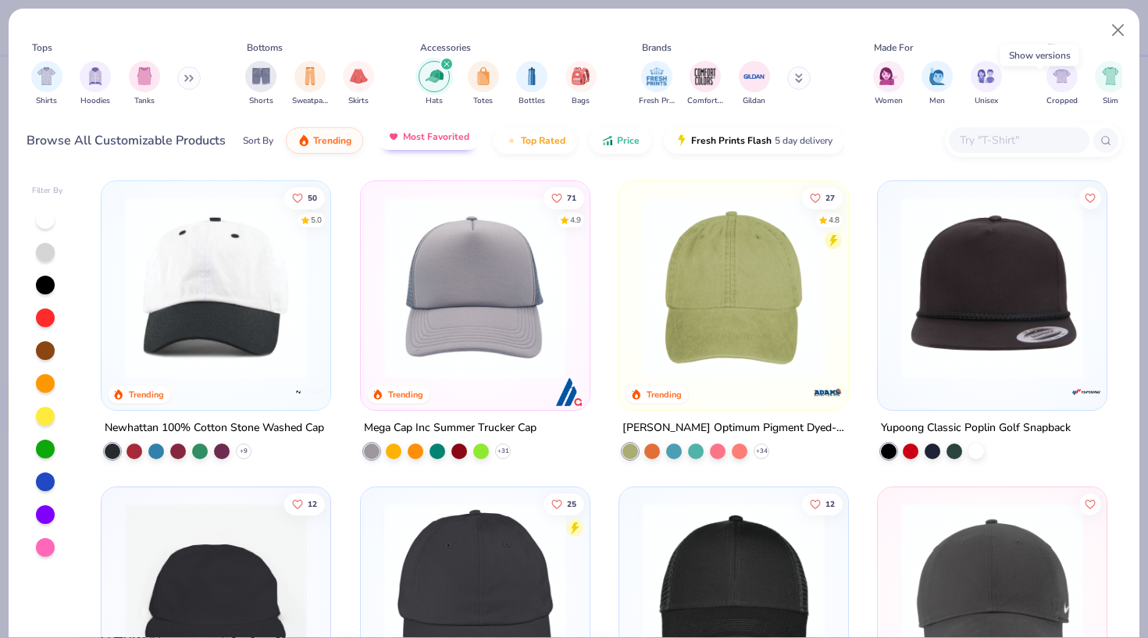
click at [441, 134] on span "Most Favorited" at bounding box center [436, 136] width 66 height 12
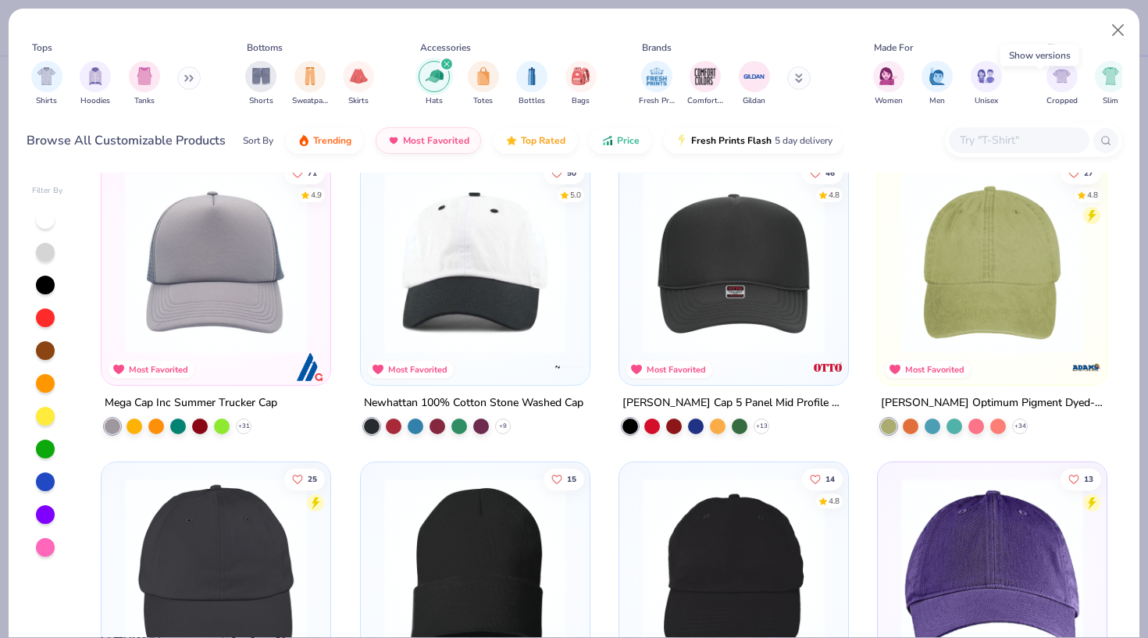
scroll to position [37, 0]
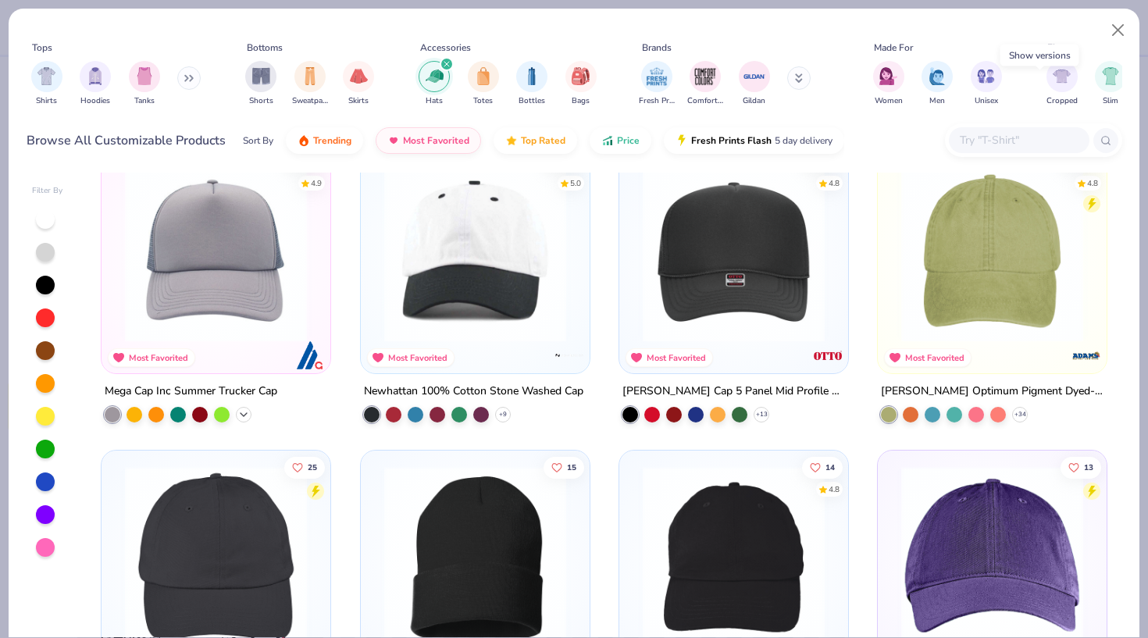
click at [245, 416] on icon at bounding box center [243, 415] width 12 height 12
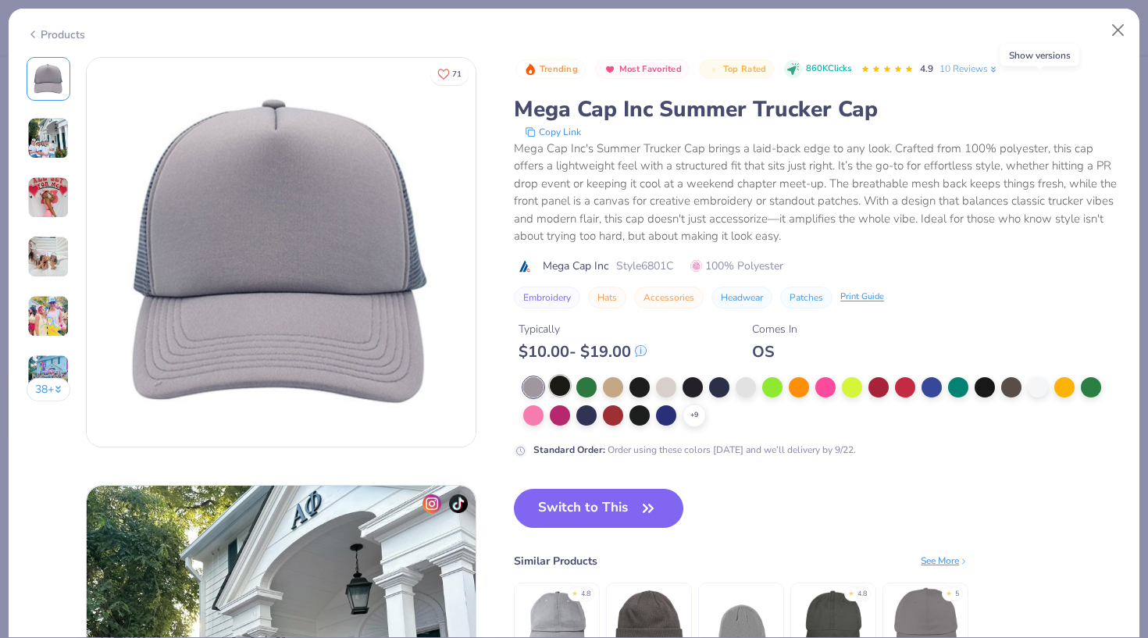
click at [554, 385] on div at bounding box center [560, 386] width 20 height 20
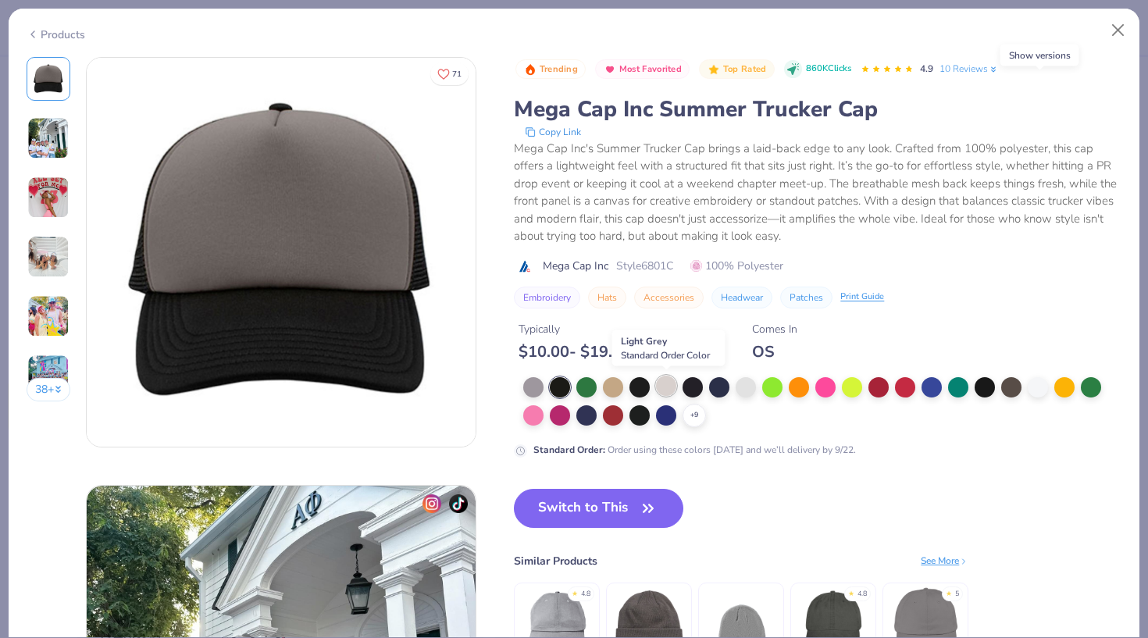
click at [663, 392] on div at bounding box center [666, 386] width 20 height 20
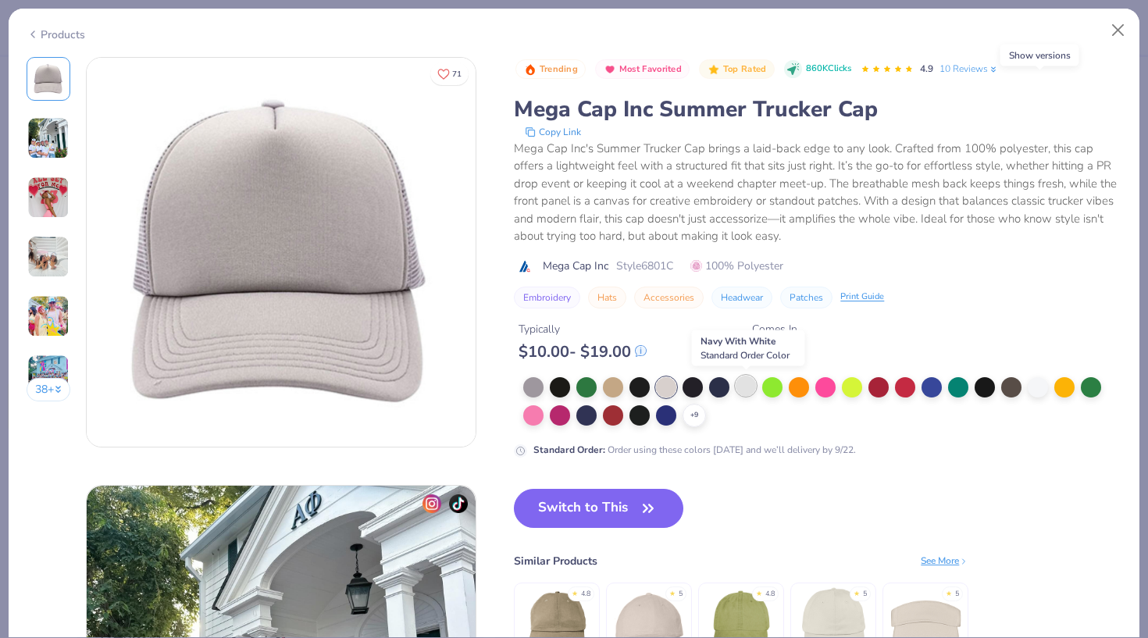
click at [751, 388] on div at bounding box center [746, 386] width 20 height 20
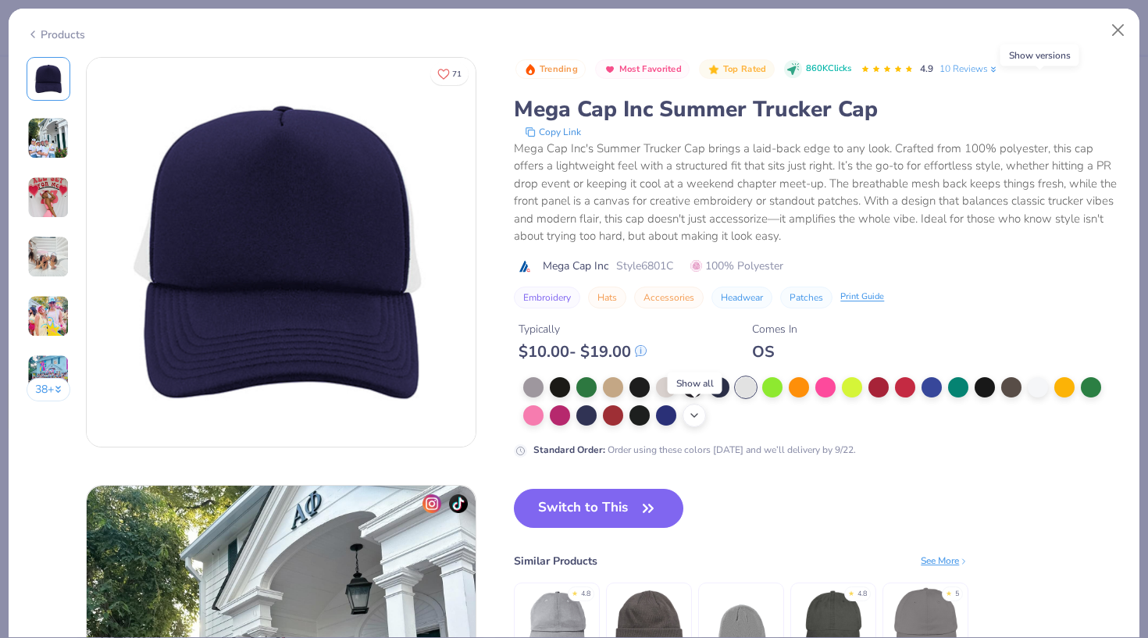
click at [699, 418] on icon at bounding box center [694, 415] width 12 height 12
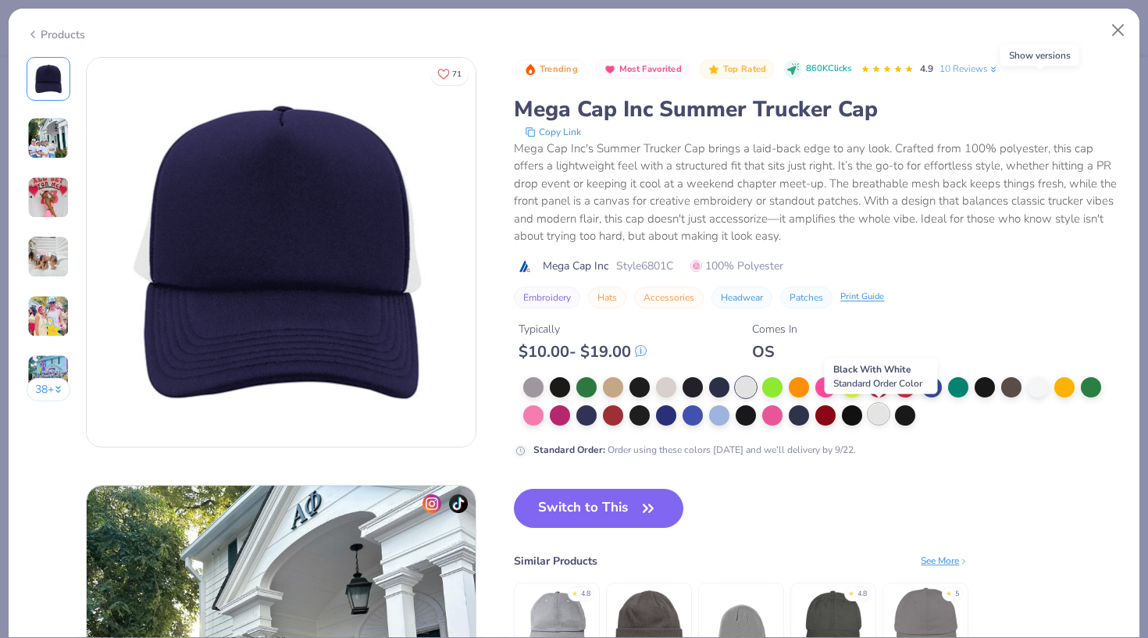
click at [877, 415] on div at bounding box center [879, 414] width 20 height 20
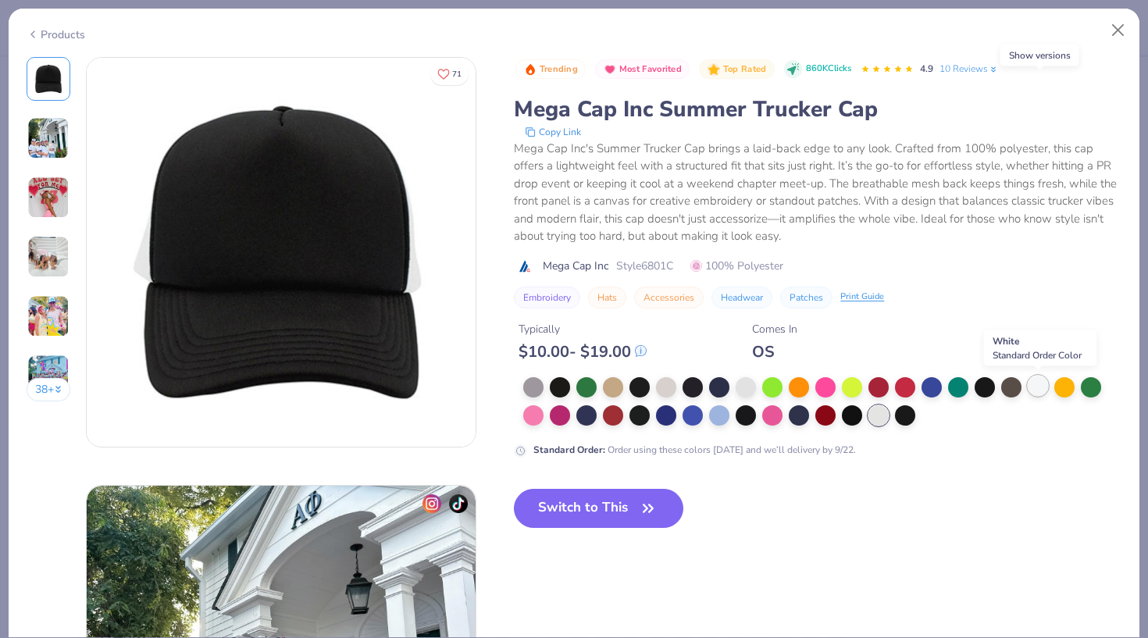
click at [1037, 382] on div at bounding box center [1038, 386] width 20 height 20
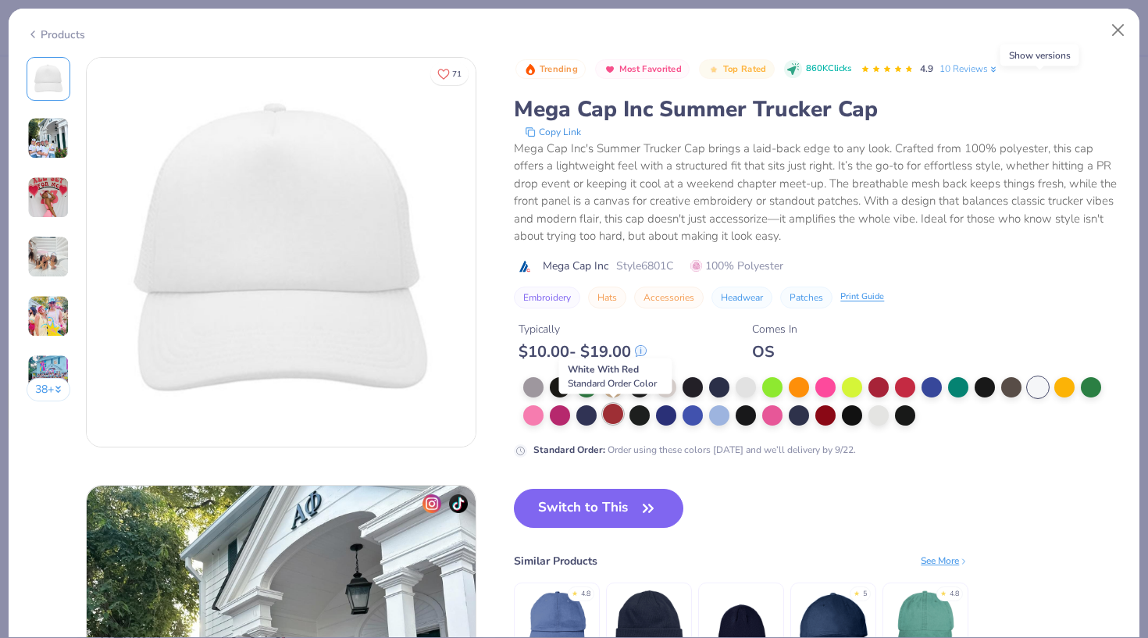
click at [612, 416] on div at bounding box center [613, 414] width 20 height 20
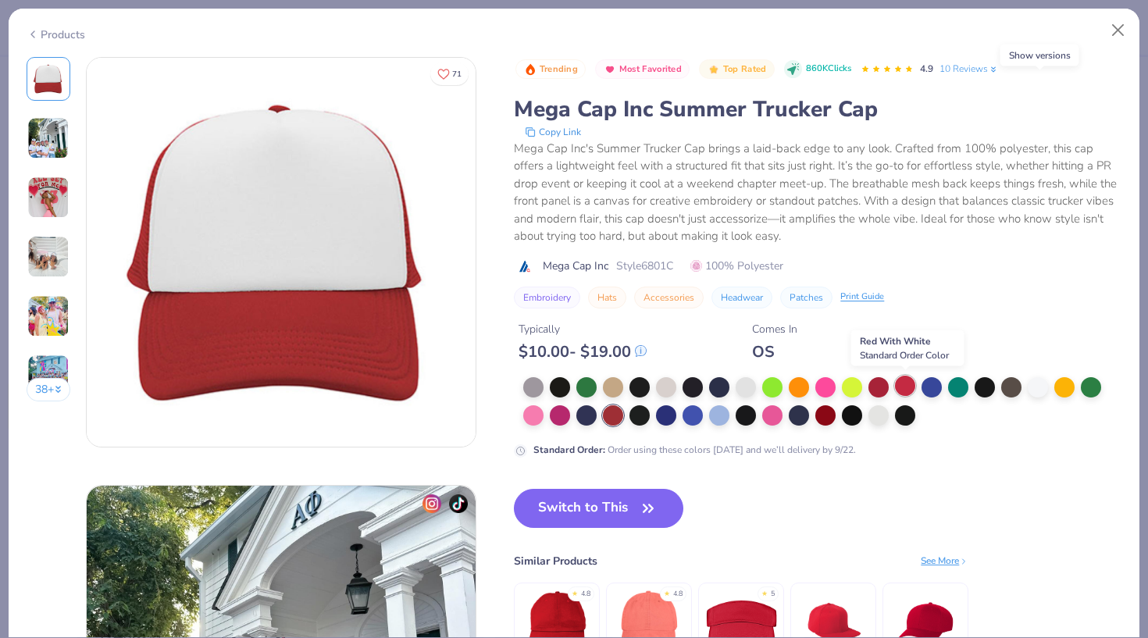
click at [903, 384] on div at bounding box center [905, 386] width 20 height 20
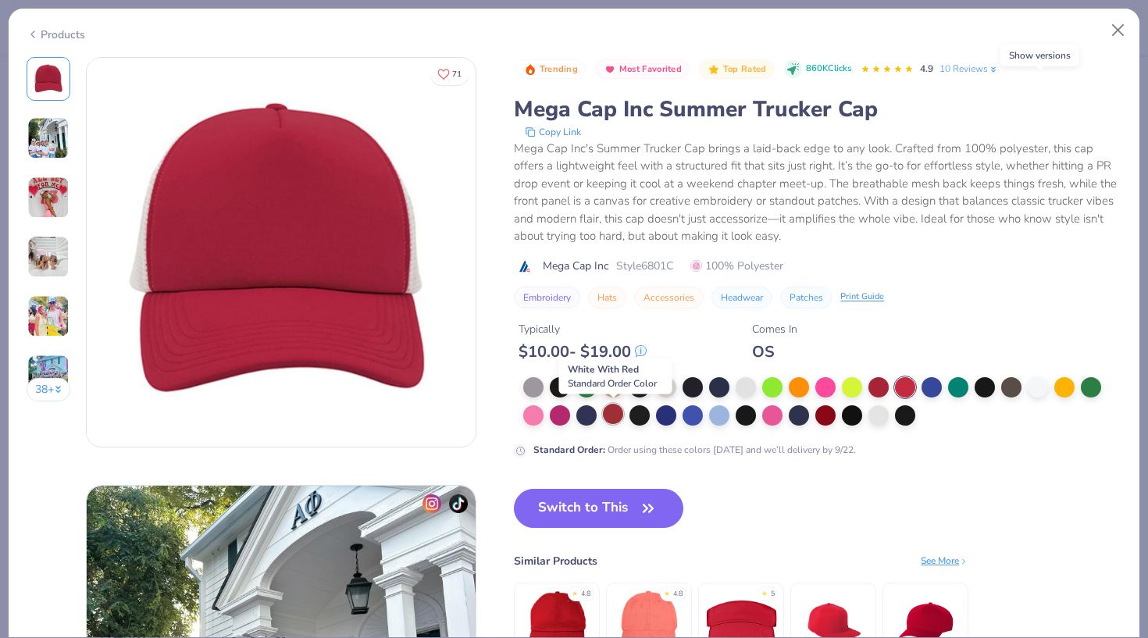
click at [612, 419] on div at bounding box center [613, 414] width 20 height 20
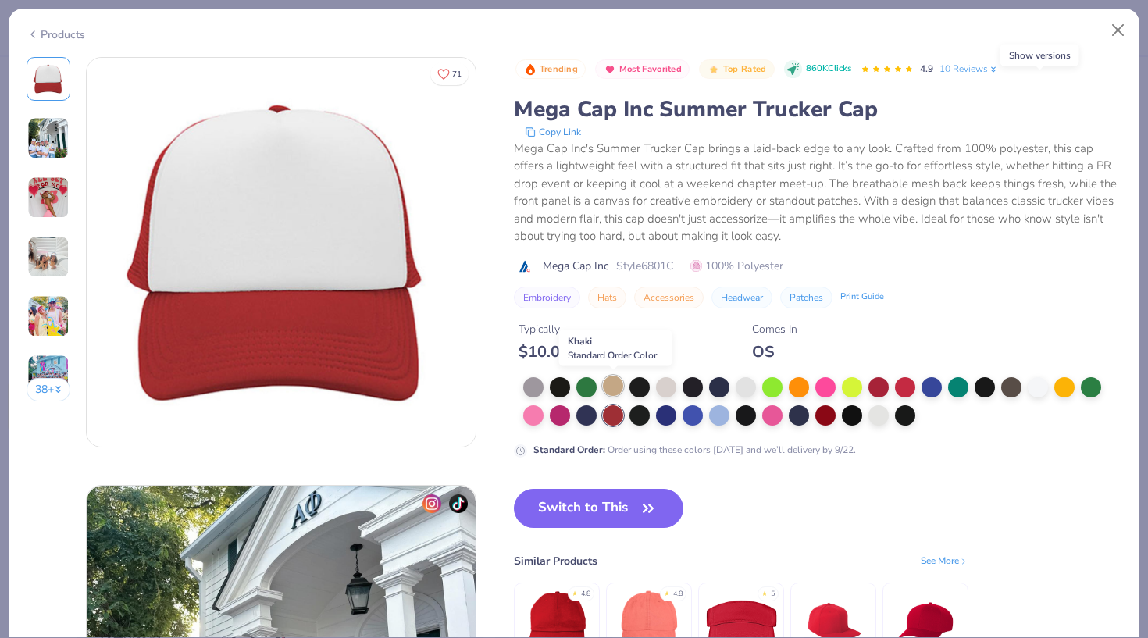
click at [616, 387] on div at bounding box center [613, 386] width 20 height 20
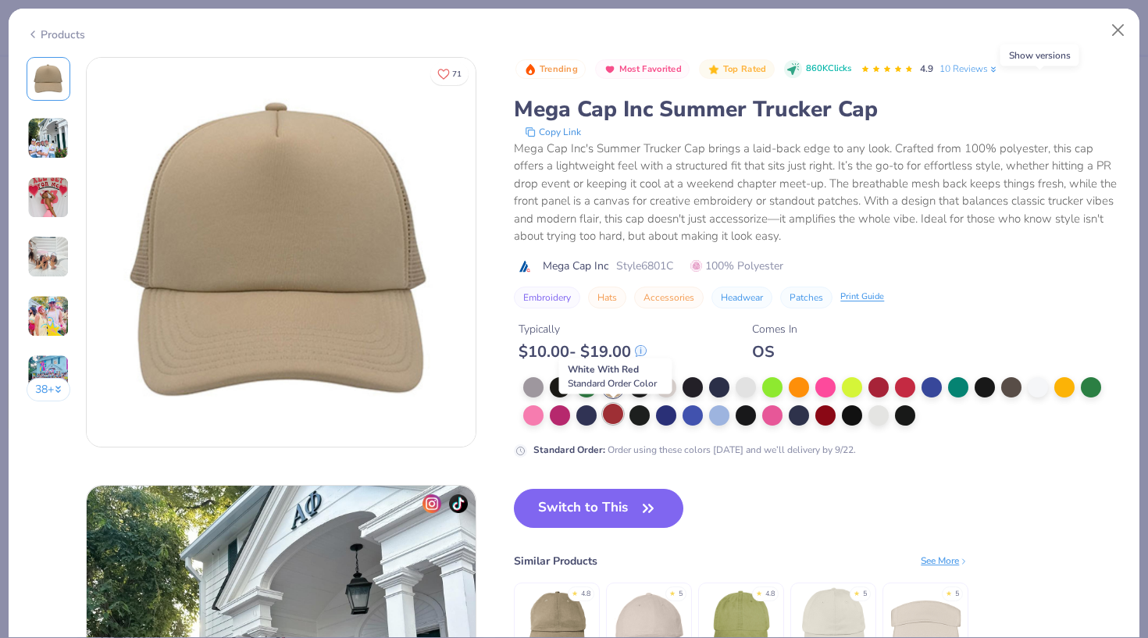
click at [616, 412] on div at bounding box center [613, 414] width 20 height 20
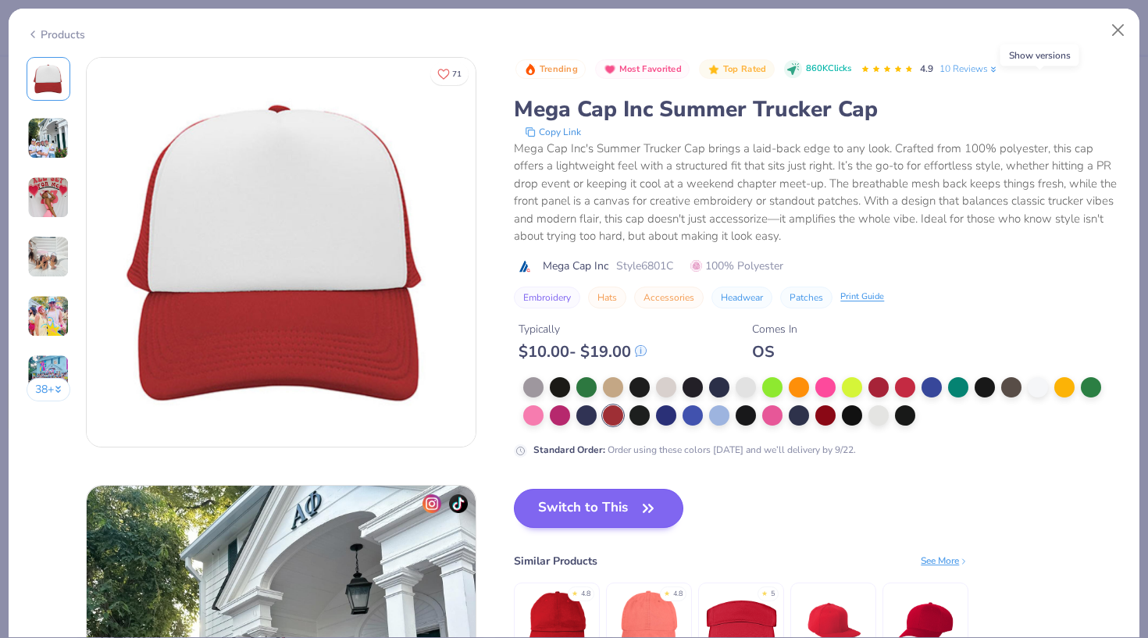
click at [624, 511] on button "Switch to This" at bounding box center [599, 508] width 170 height 39
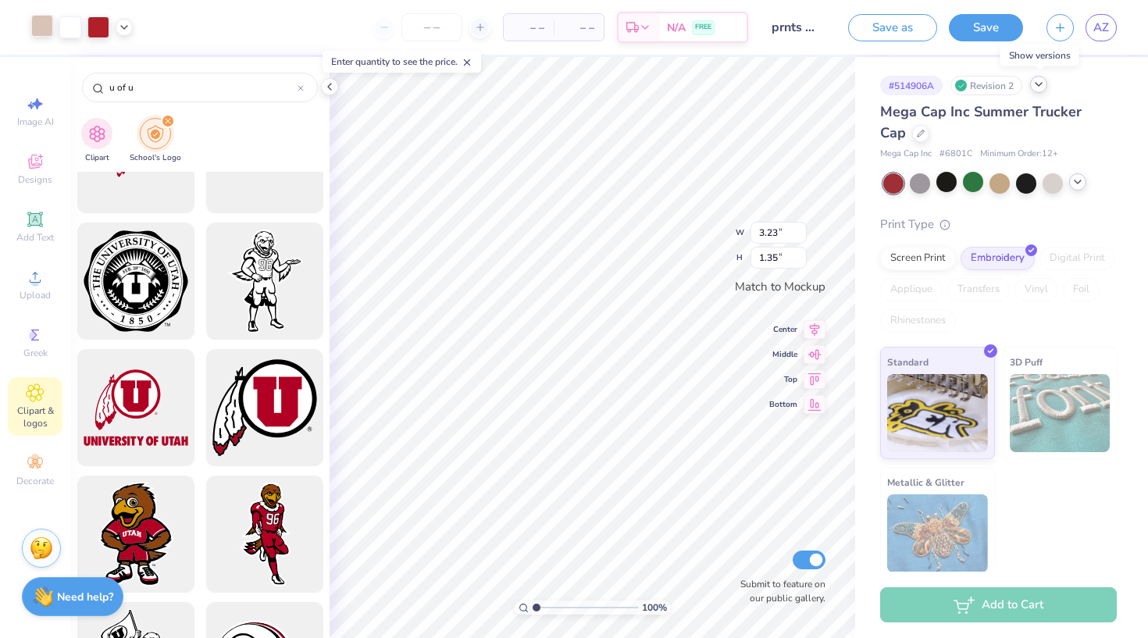
click at [44, 27] on div at bounding box center [42, 26] width 22 height 22
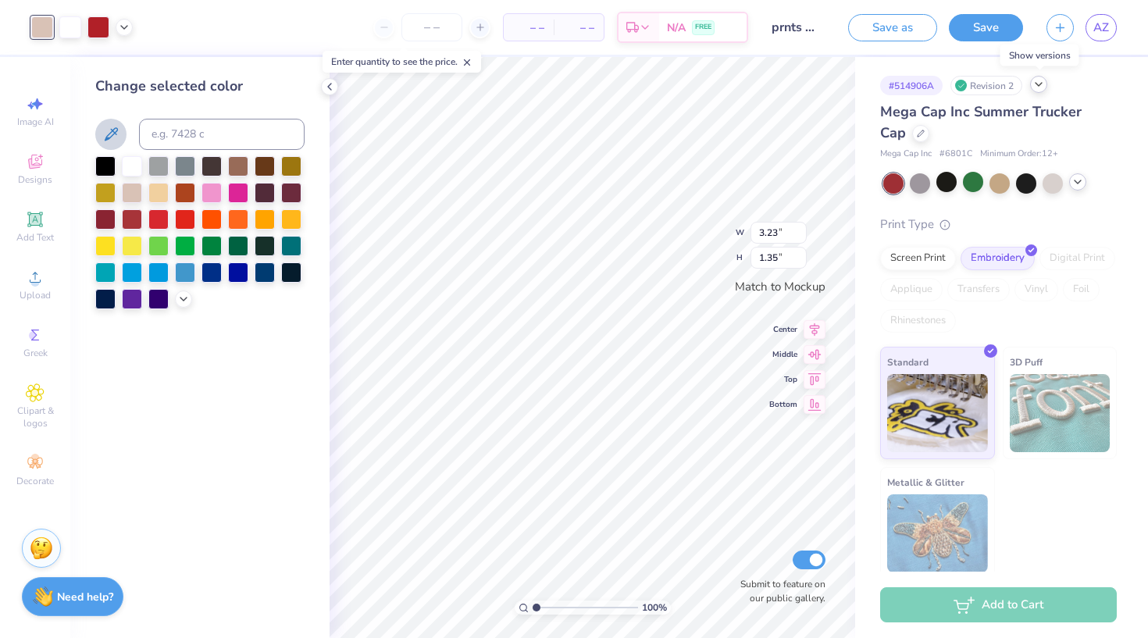
click at [106, 140] on icon at bounding box center [111, 133] width 13 height 13
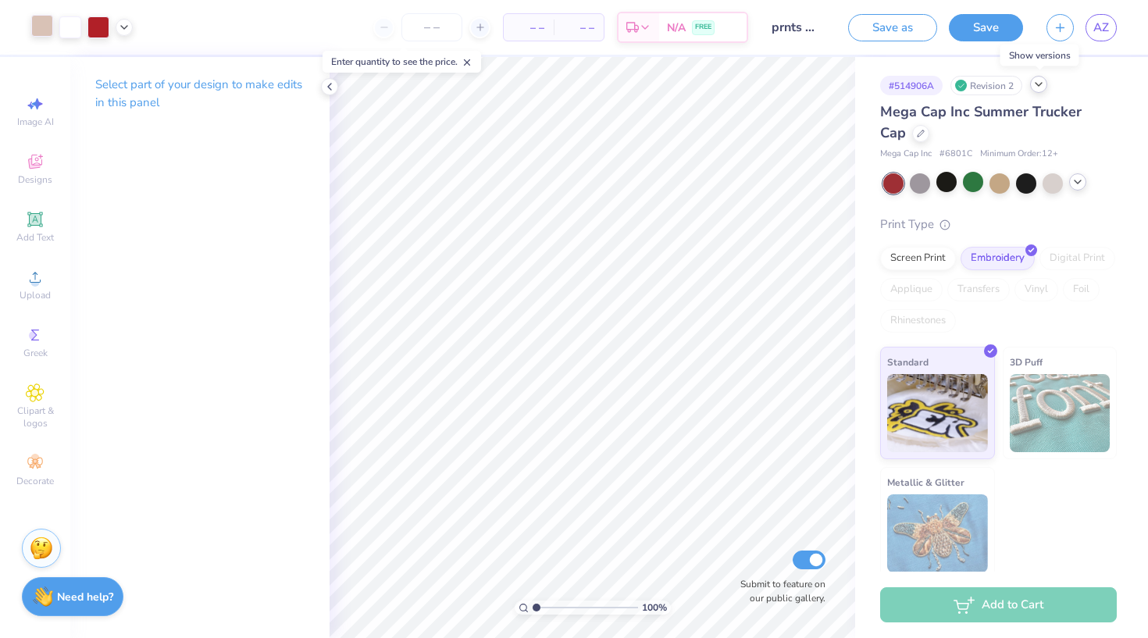
click at [38, 30] on div at bounding box center [42, 26] width 22 height 22
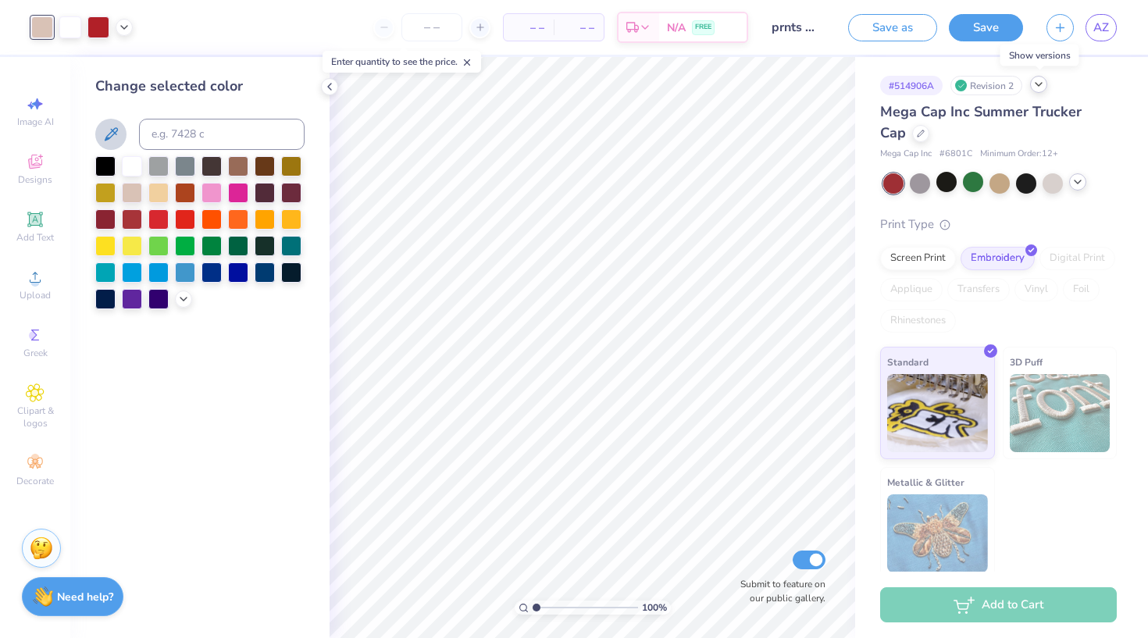
click at [109, 134] on icon at bounding box center [111, 133] width 13 height 13
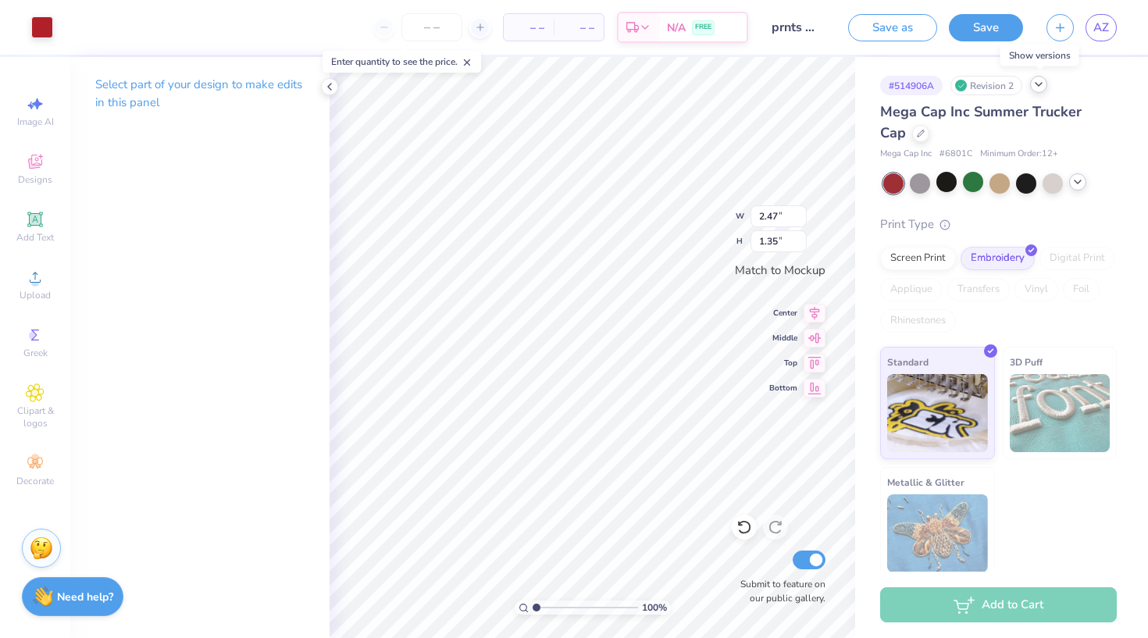
type input "3.58"
type input "1.97"
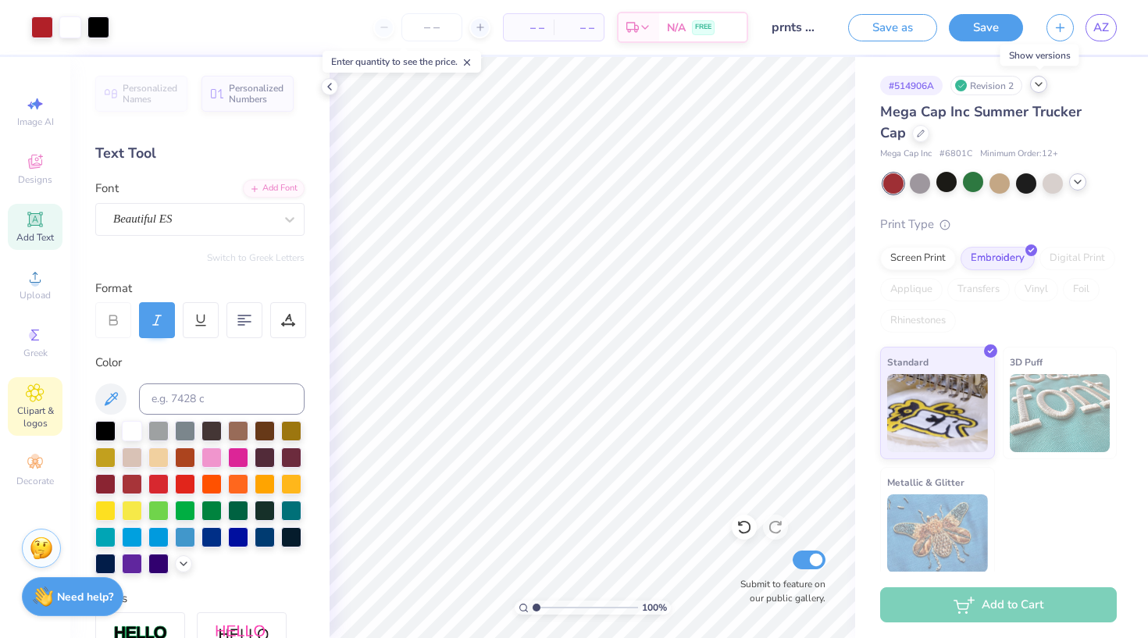
click at [37, 399] on icon at bounding box center [35, 392] width 17 height 17
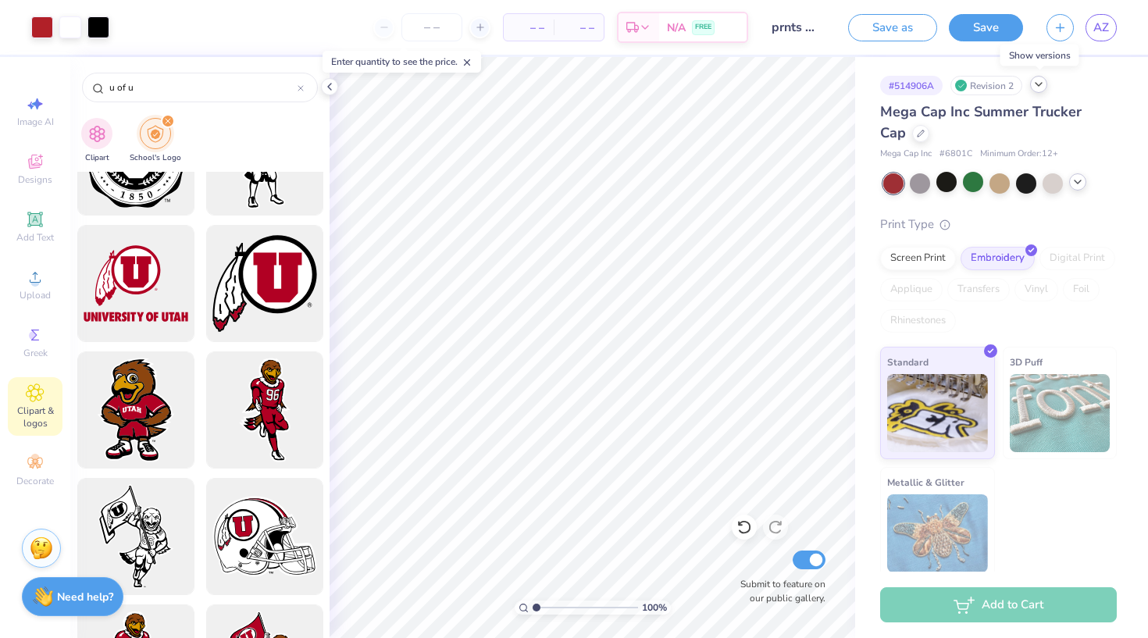
scroll to position [945, 0]
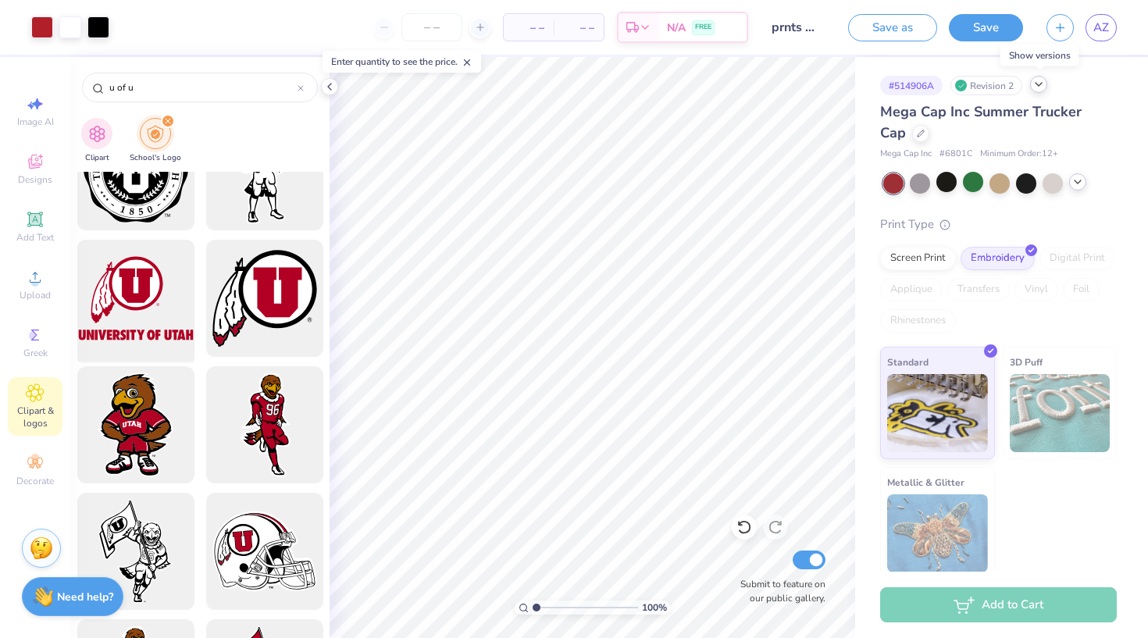
click at [137, 313] on div at bounding box center [135, 298] width 129 height 129
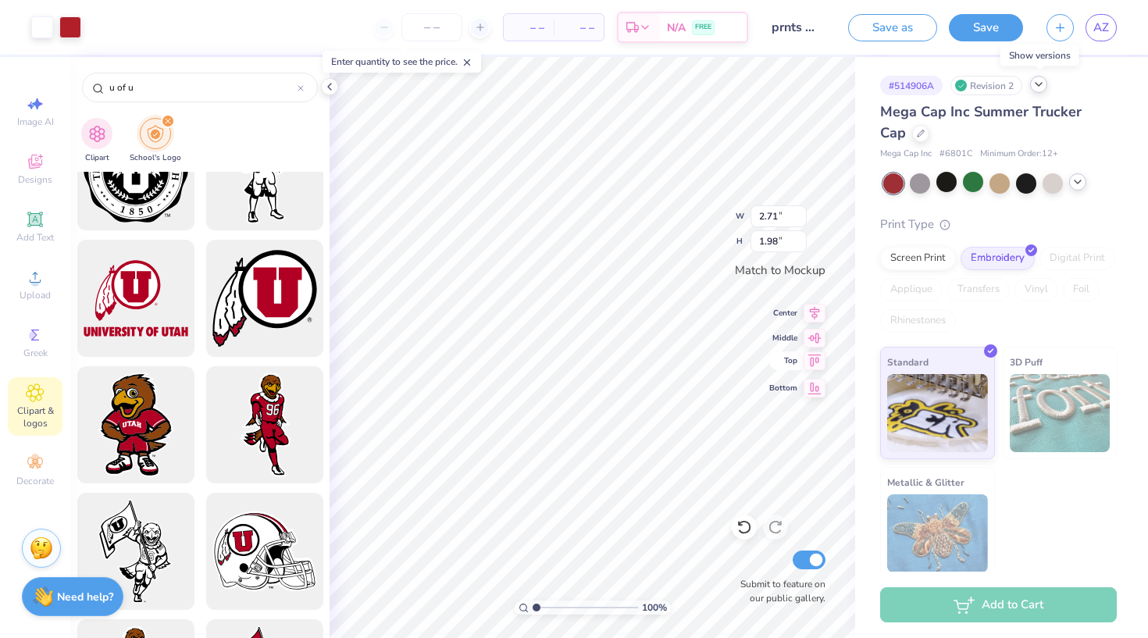
type input "0.76"
type input "0.71"
type input "1.33"
type input "0.97"
type input "2.15"
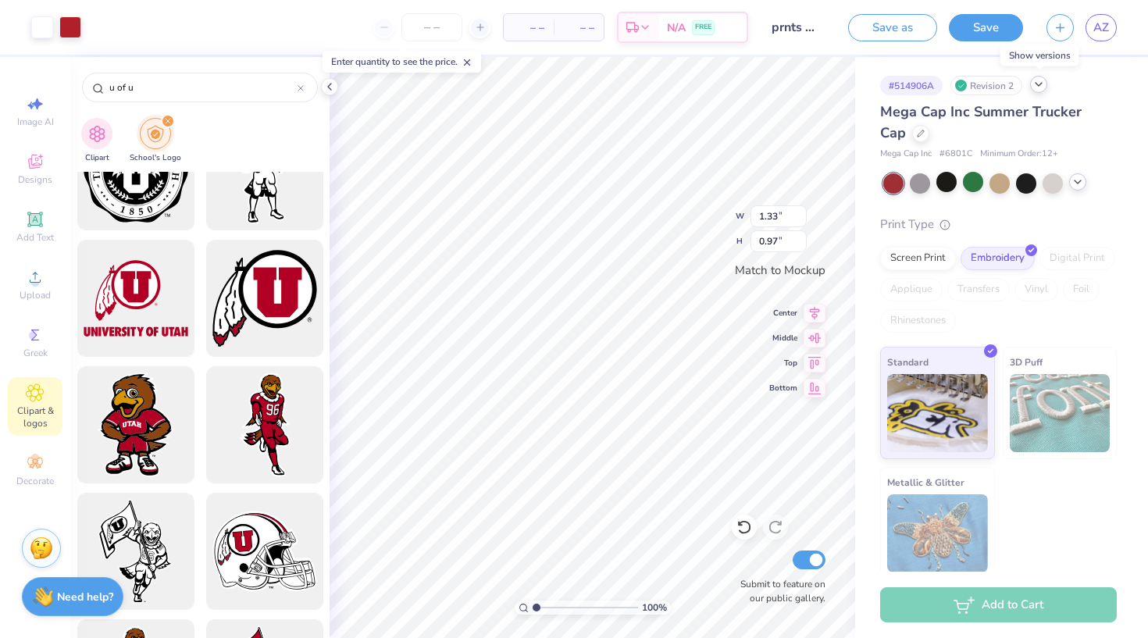
type input "0.47"
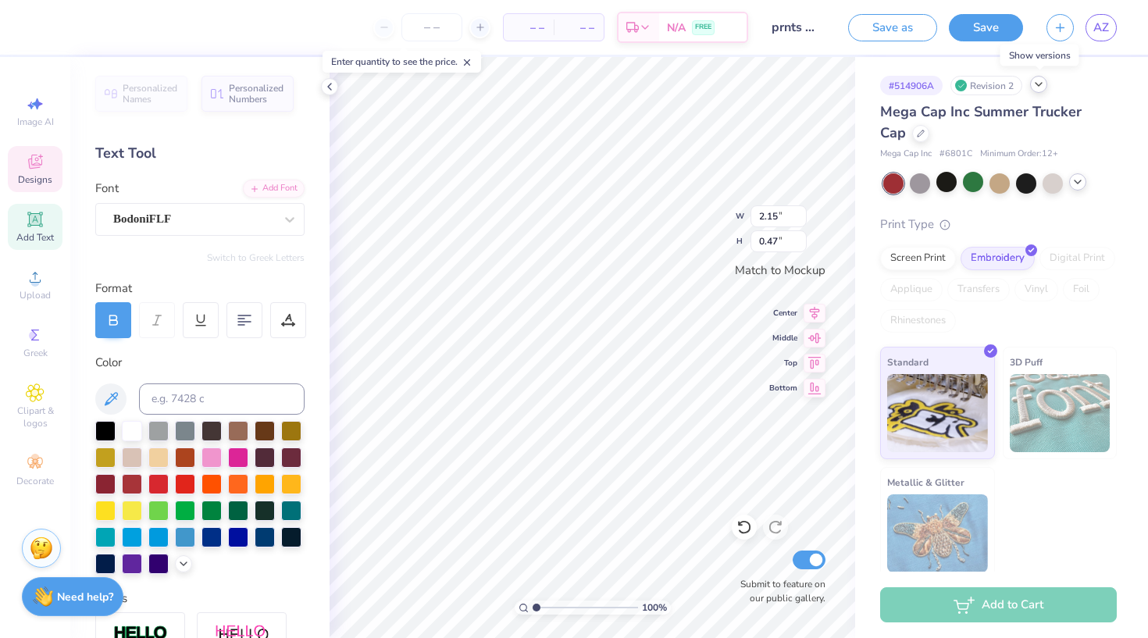
type input "1.17"
type input "0.46"
click at [747, 530] on icon at bounding box center [745, 528] width 16 height 16
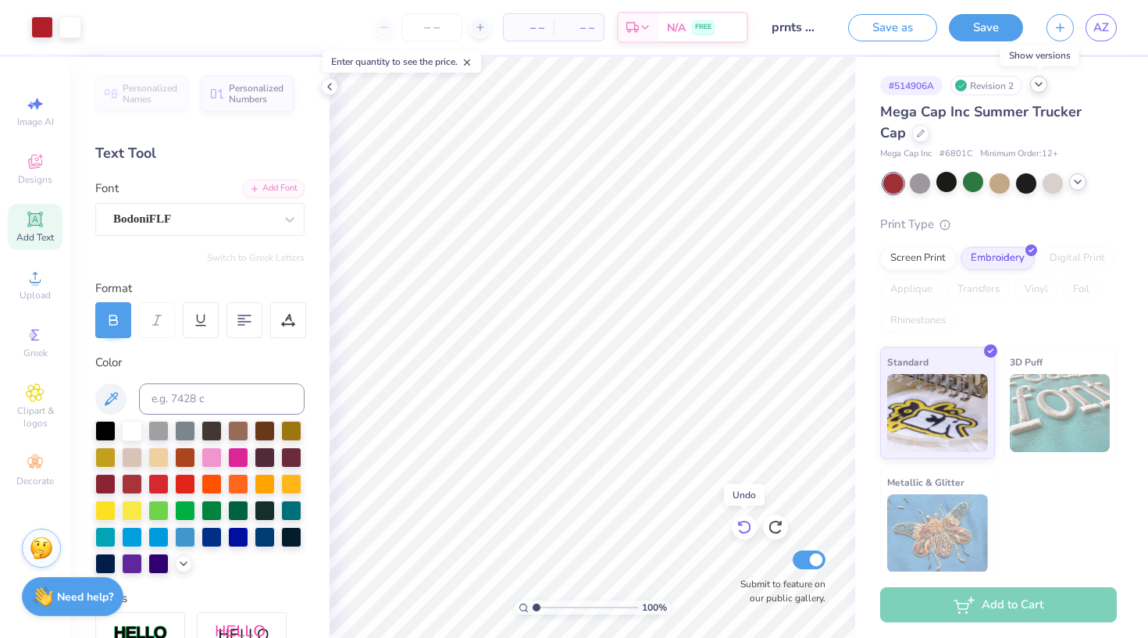
click at [747, 530] on icon at bounding box center [745, 528] width 16 height 16
click at [747, 531] on icon at bounding box center [745, 528] width 16 height 16
click at [780, 532] on icon at bounding box center [775, 528] width 13 height 14
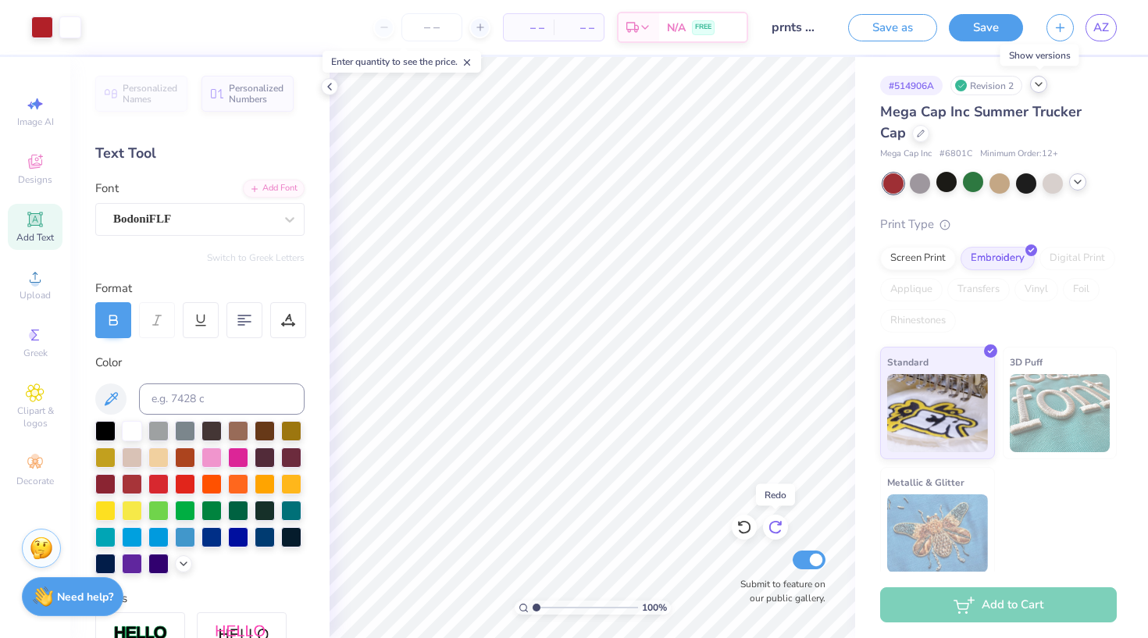
click at [780, 532] on icon at bounding box center [775, 528] width 13 height 14
type input "1.14"
type input "0.83"
click at [899, 28] on button "Save as" at bounding box center [892, 25] width 89 height 27
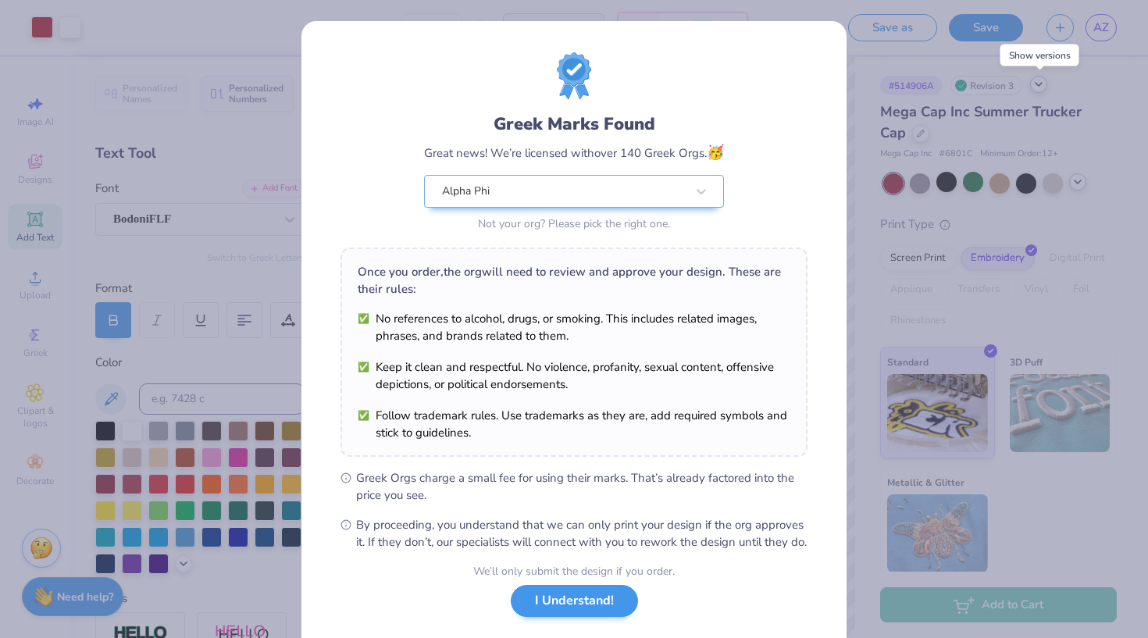
click at [588, 617] on button "I Understand!" at bounding box center [574, 601] width 127 height 32
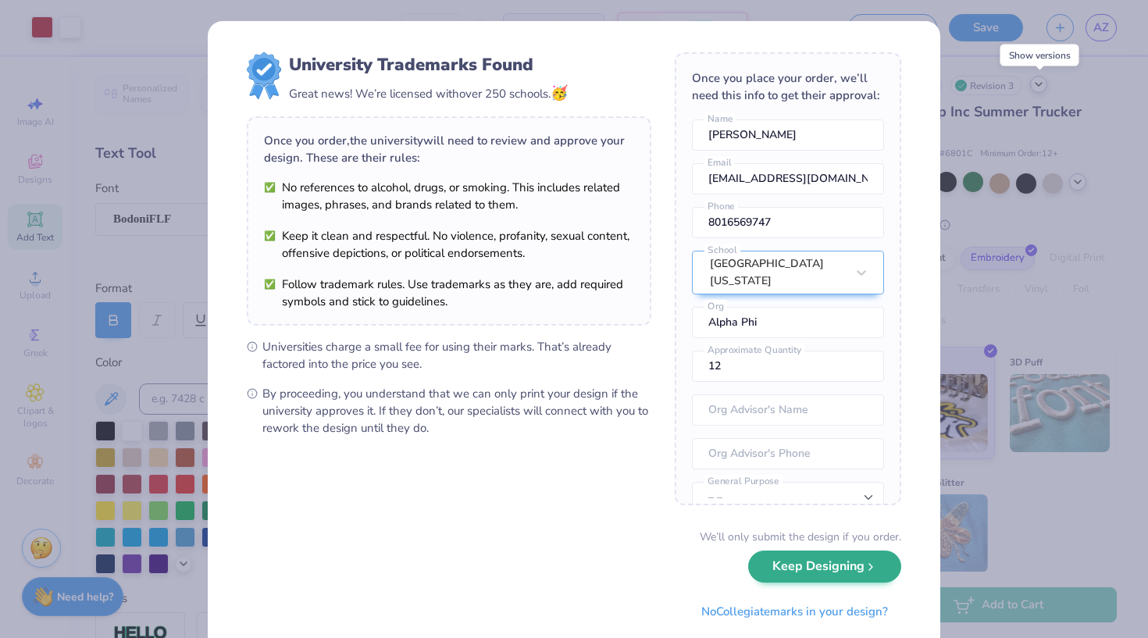
click at [846, 564] on button "Keep Designing" at bounding box center [824, 567] width 153 height 32
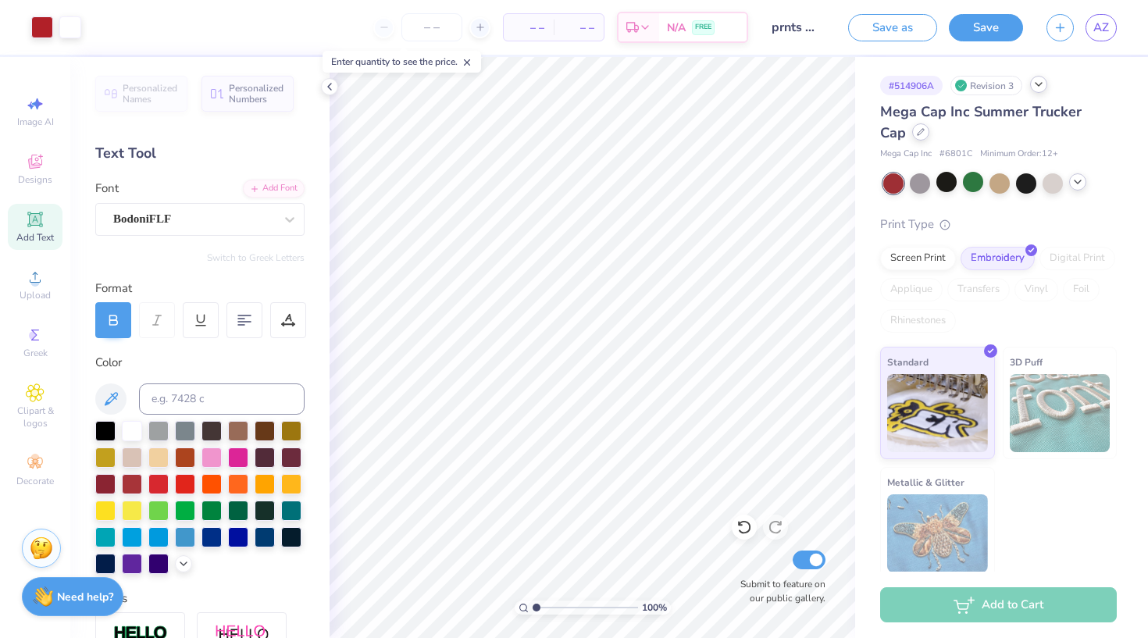
click at [917, 131] on icon at bounding box center [921, 132] width 8 height 8
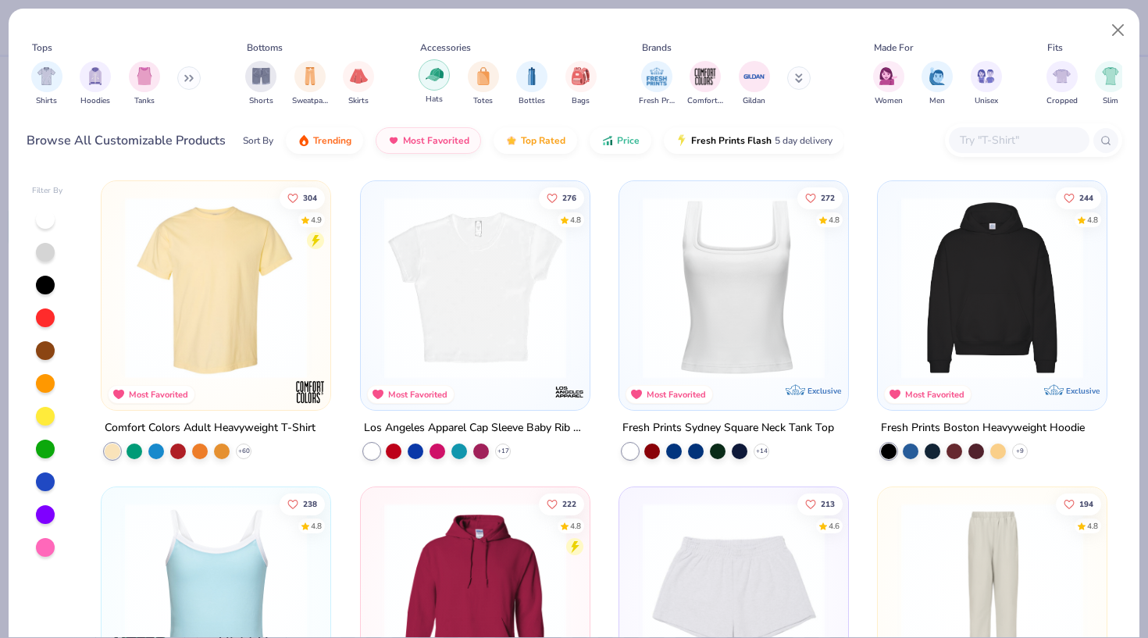
click at [444, 77] on div "filter for Hats" at bounding box center [434, 74] width 31 height 31
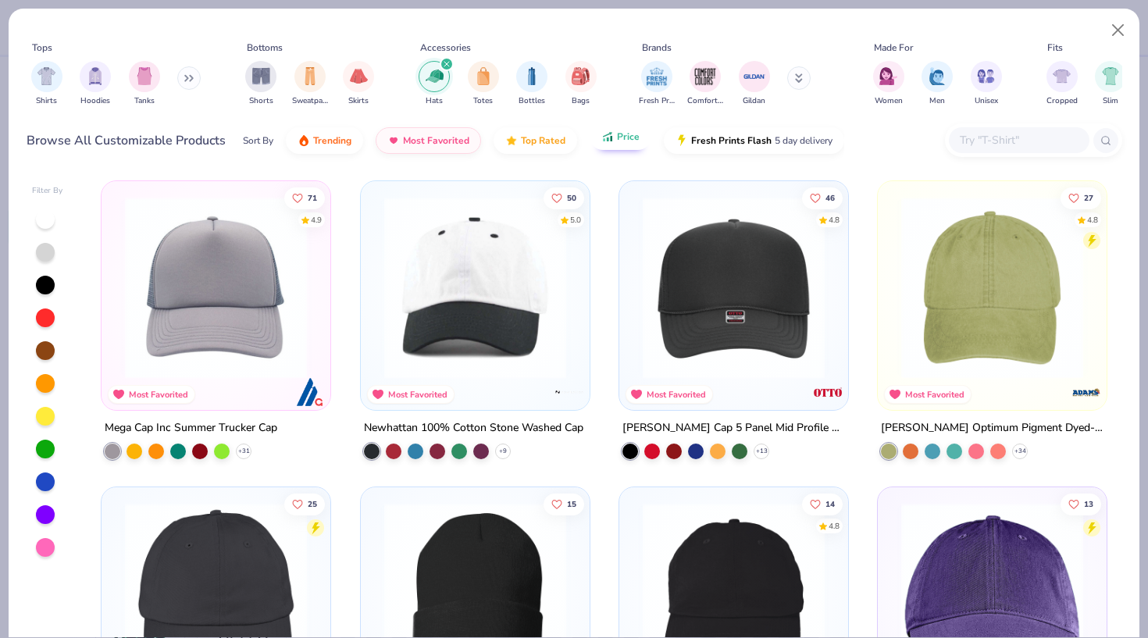
click at [620, 150] on div "Sort By Trending Most Favorited Top Rated Price Fresh Prints Flash 5 day delive…" at bounding box center [544, 141] width 602 height 44
click at [616, 145] on button "Price" at bounding box center [621, 136] width 62 height 27
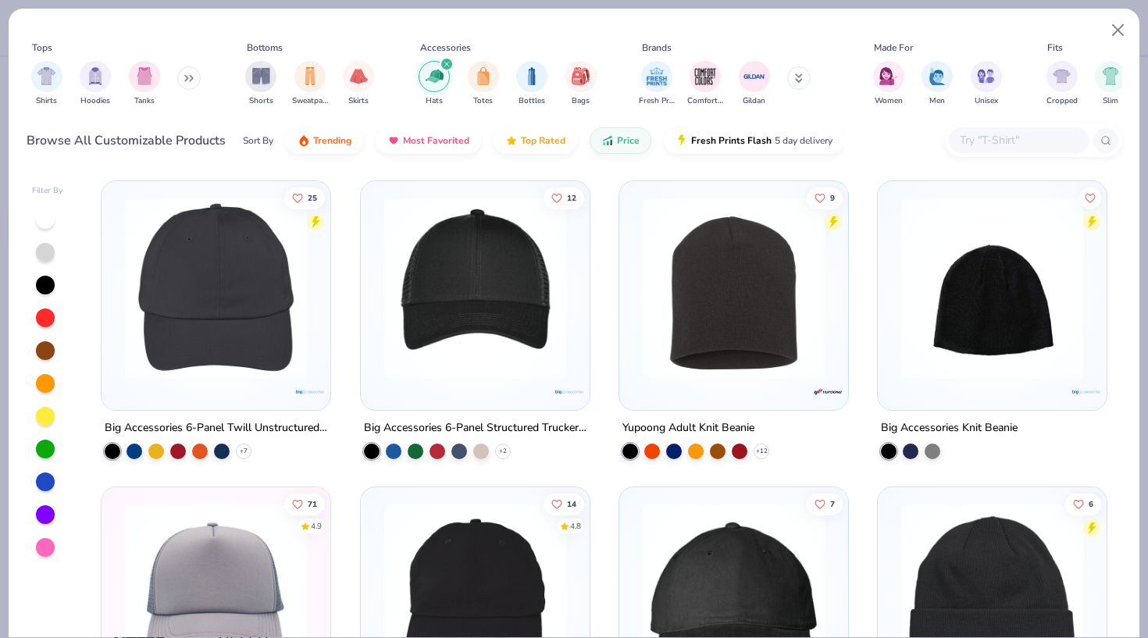
click at [520, 337] on img at bounding box center [476, 288] width 198 height 182
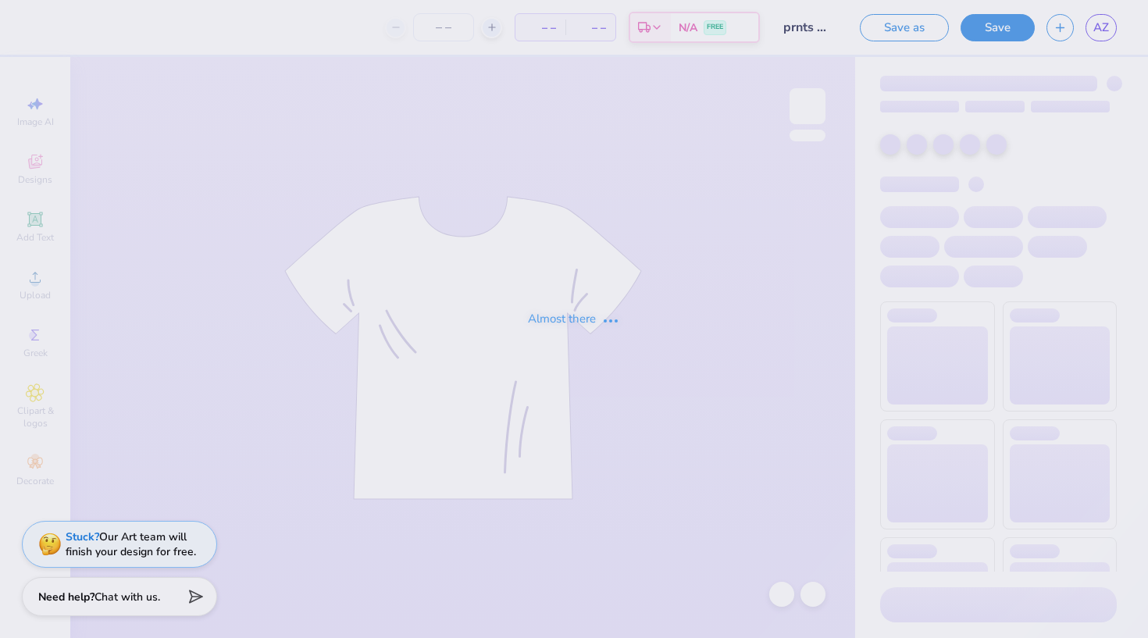
type input "prnts wknd hat"
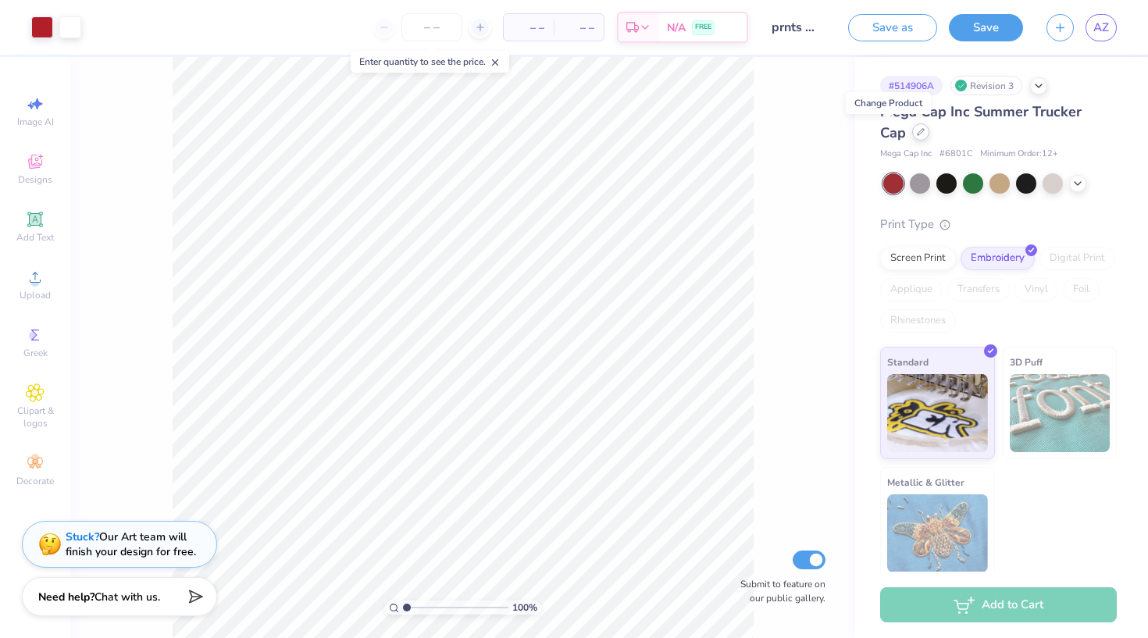
click at [917, 133] on icon at bounding box center [921, 132] width 8 height 8
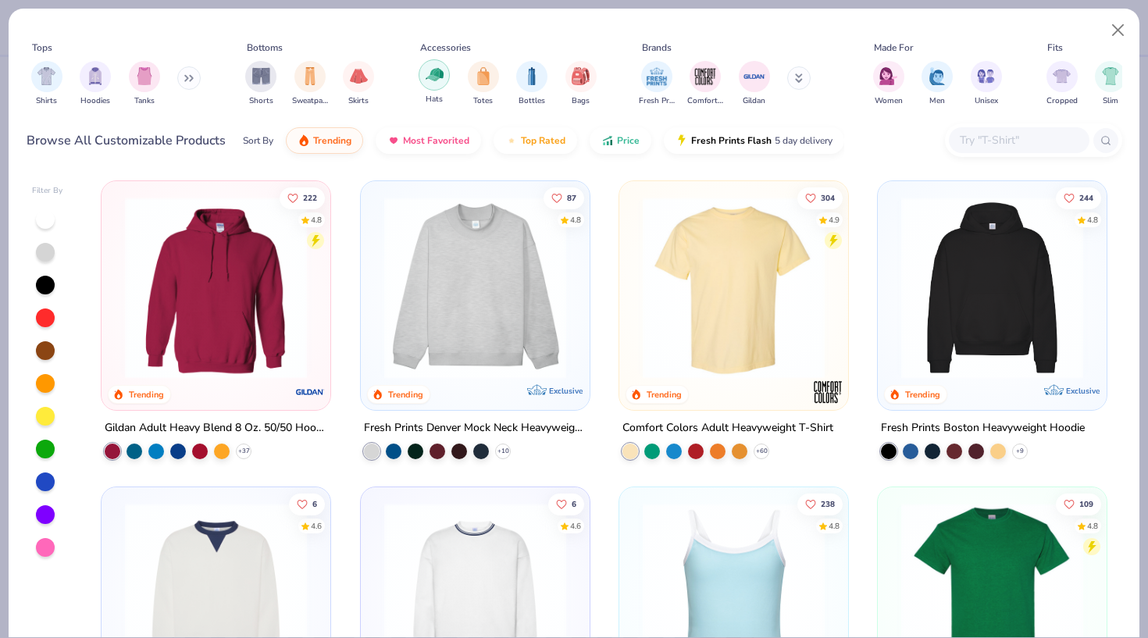
click at [430, 85] on div "filter for Hats" at bounding box center [434, 74] width 31 height 31
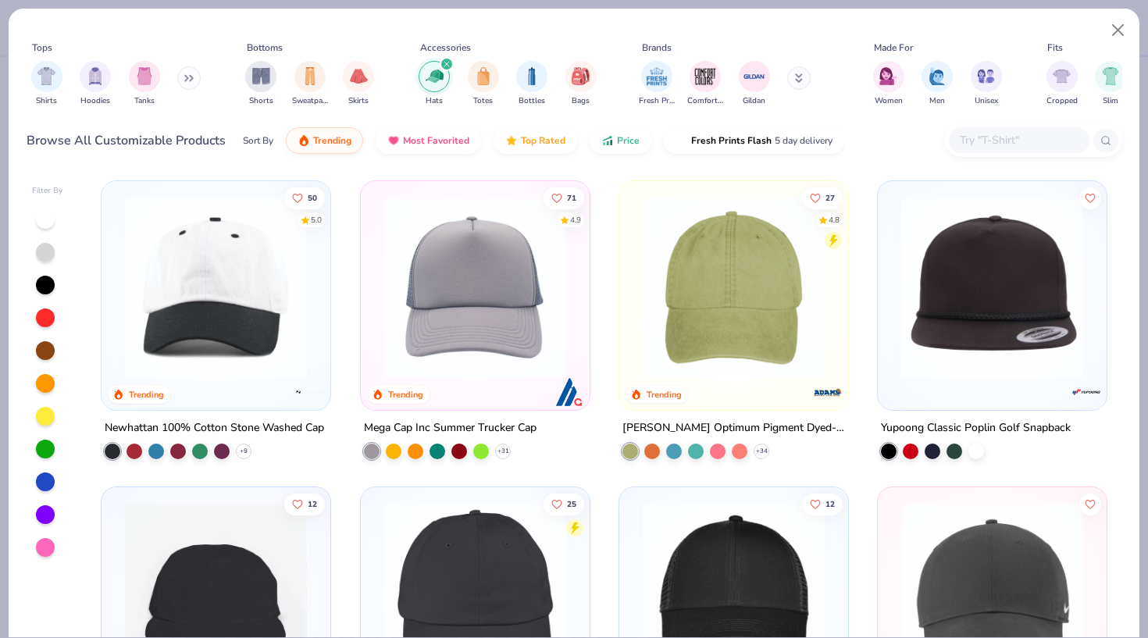
click at [43, 323] on div at bounding box center [45, 318] width 19 height 19
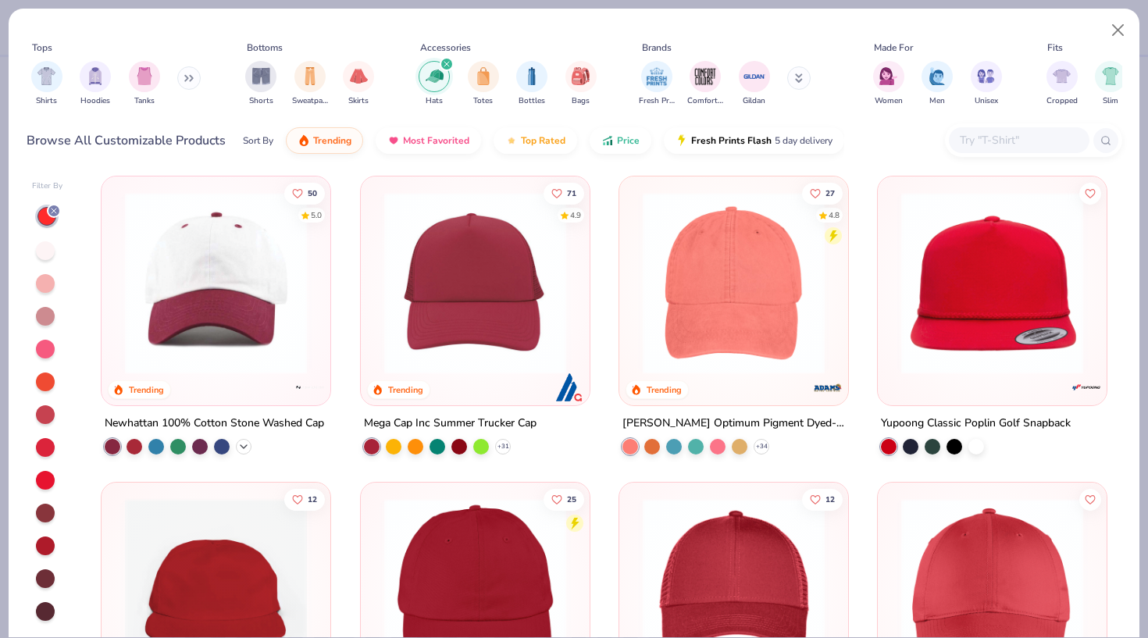
click at [247, 444] on icon at bounding box center [243, 447] width 12 height 12
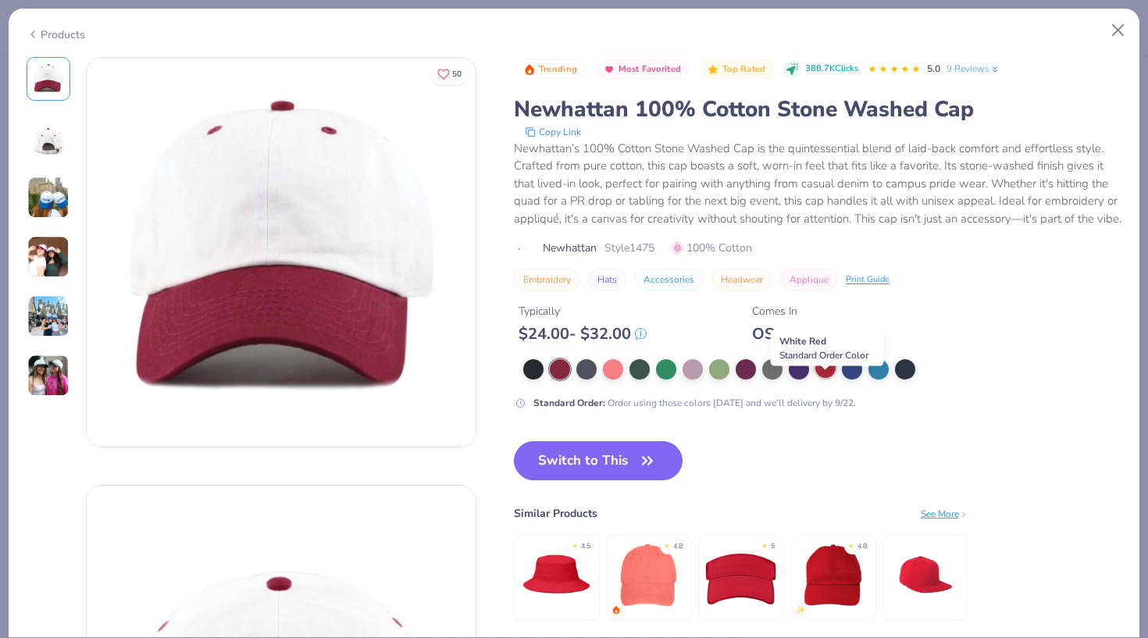
click at [827, 378] on div at bounding box center [826, 368] width 20 height 20
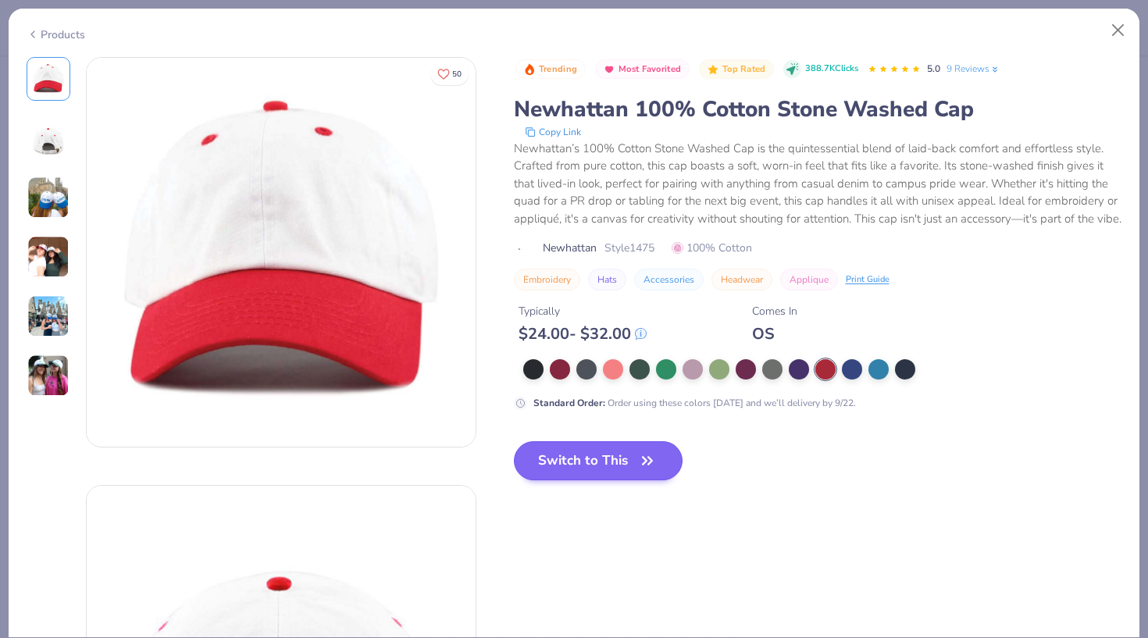
click at [644, 472] on icon "button" at bounding box center [648, 461] width 22 height 22
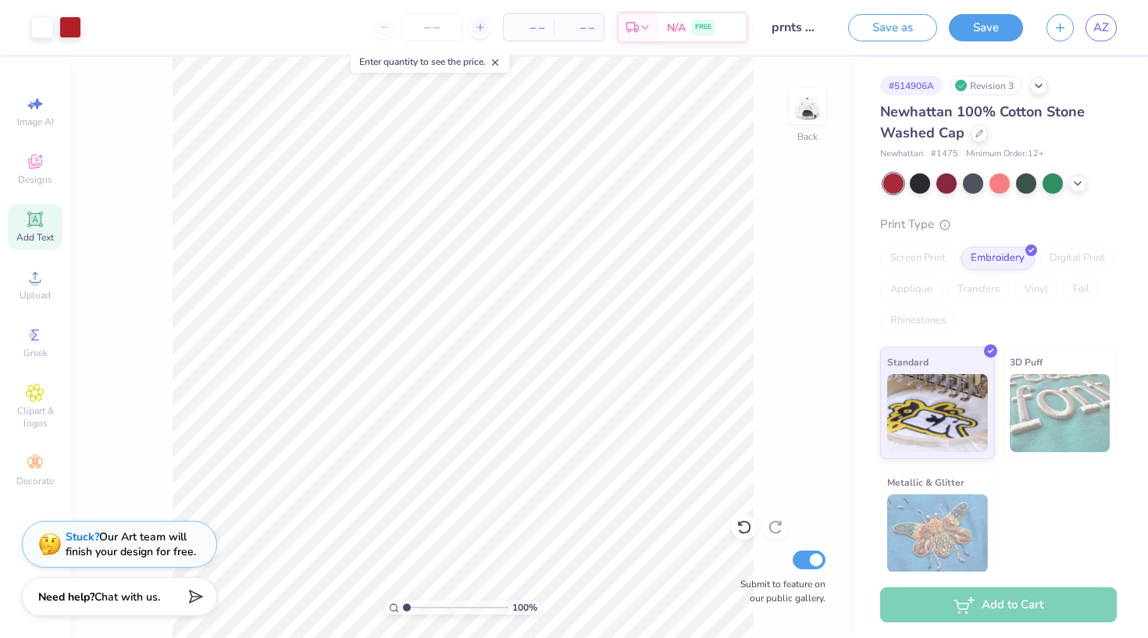
click at [39, 218] on icon at bounding box center [35, 219] width 12 height 12
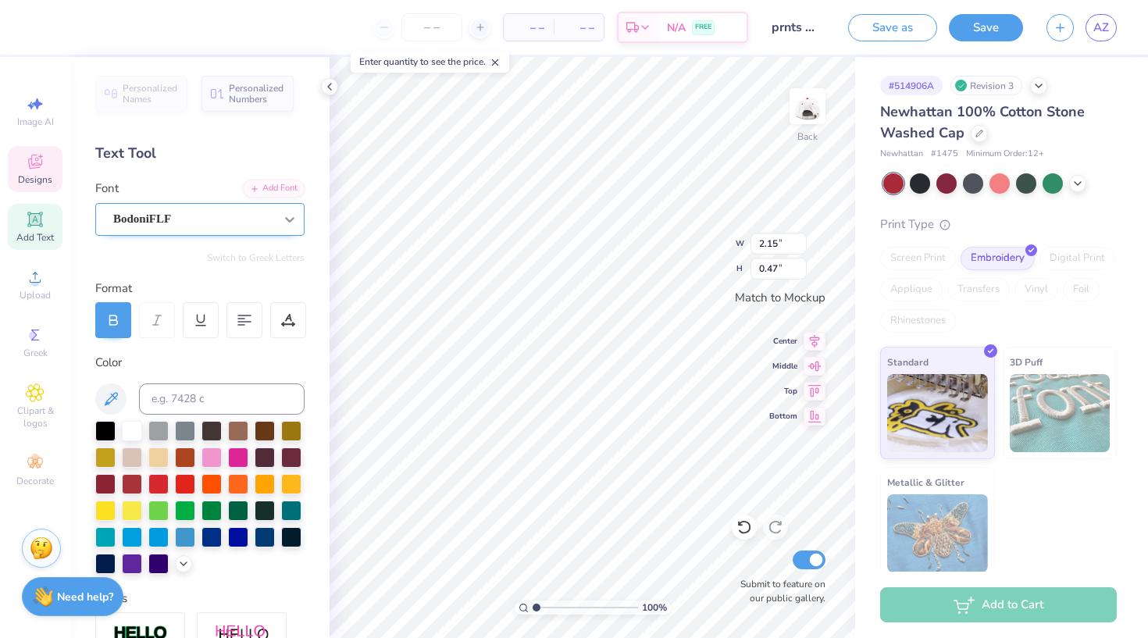
click at [276, 216] on div at bounding box center [290, 219] width 28 height 28
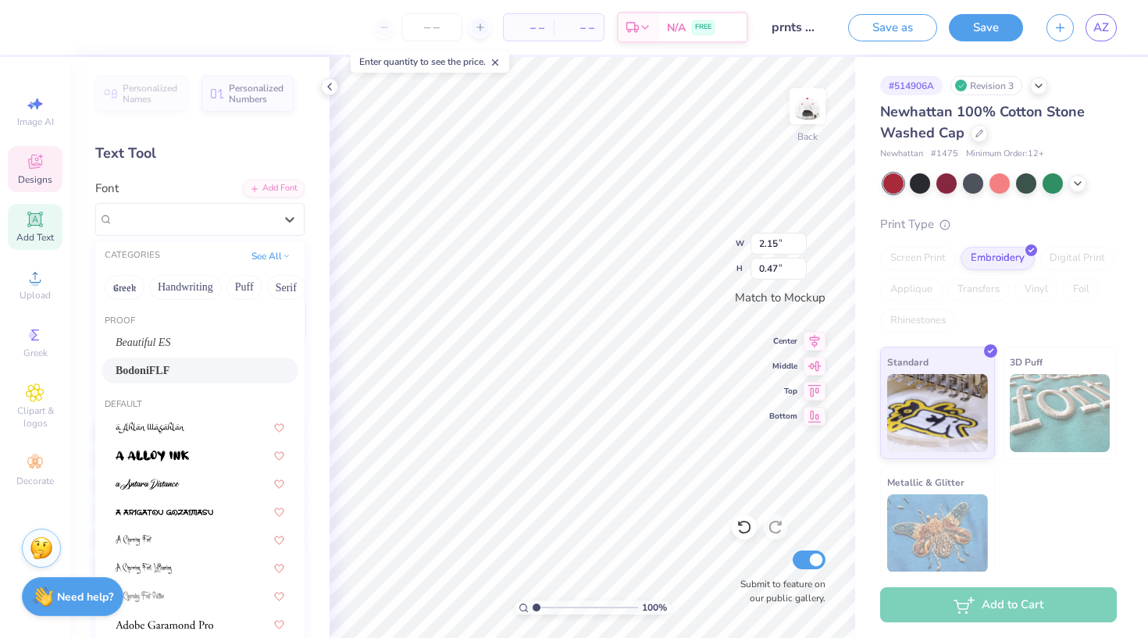
click at [37, 166] on icon at bounding box center [35, 164] width 12 height 10
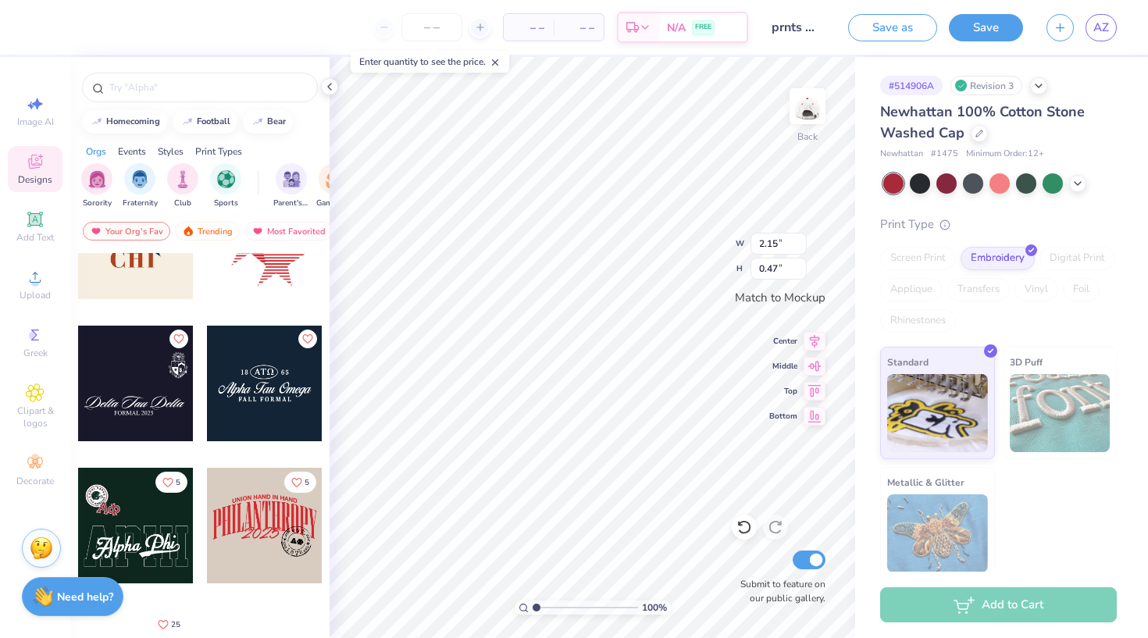
scroll to position [930, 0]
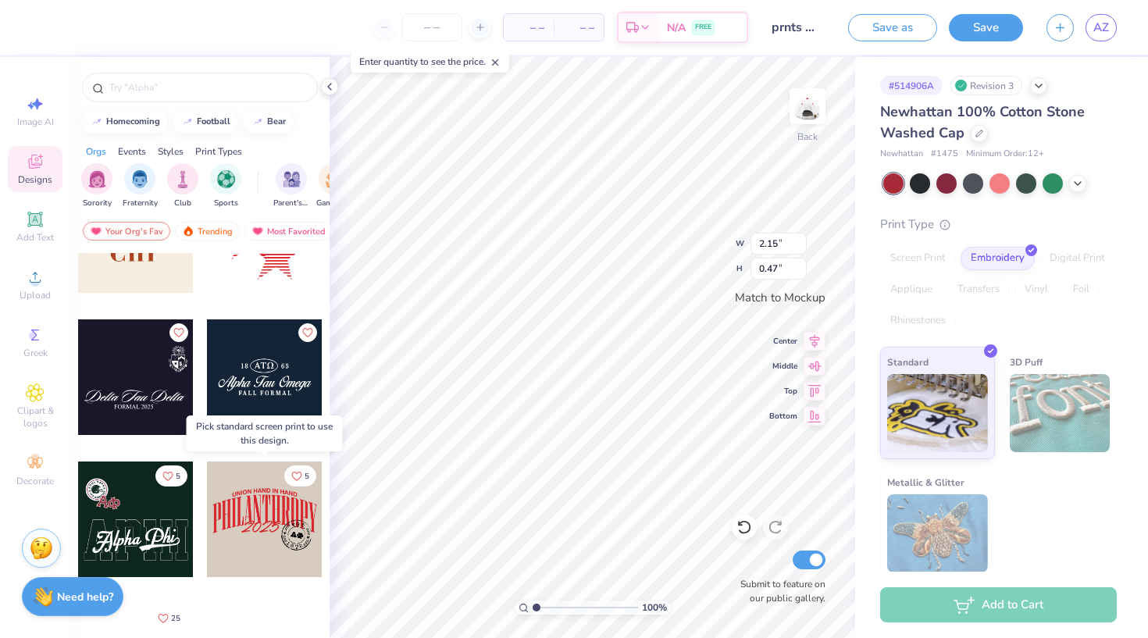
click at [255, 531] on div at bounding box center [265, 520] width 116 height 116
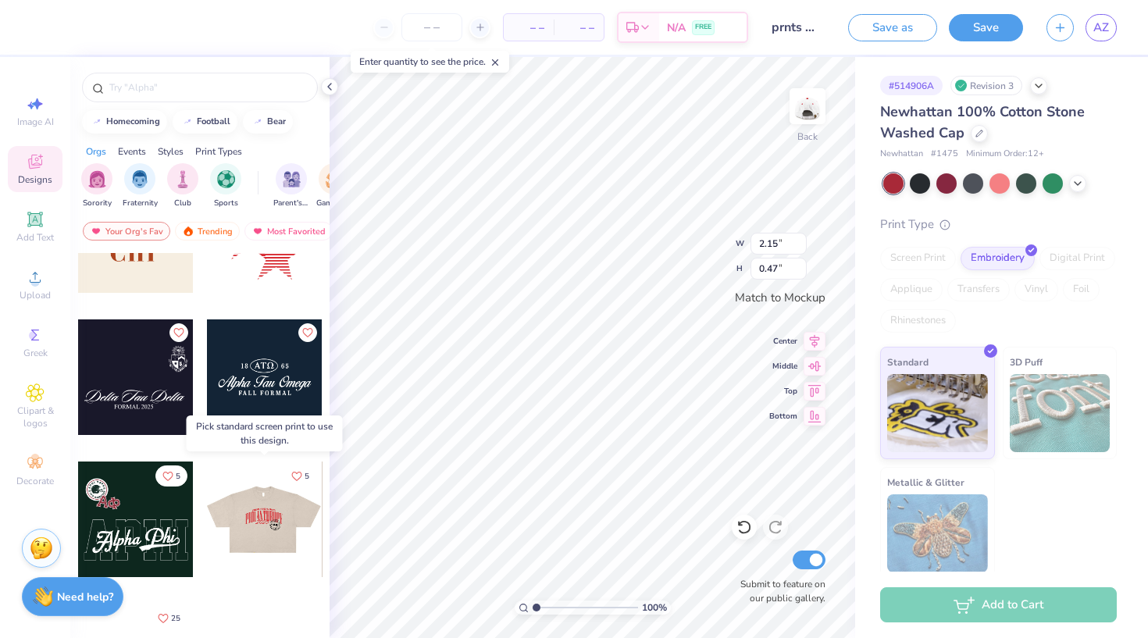
click at [255, 531] on div at bounding box center [264, 520] width 116 height 116
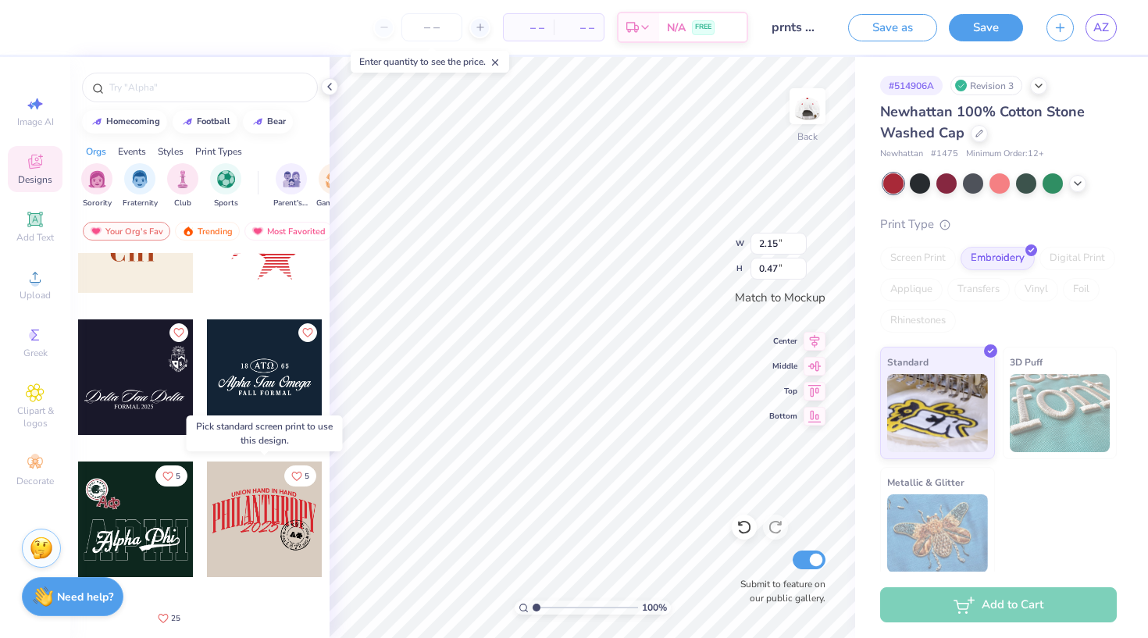
click at [206, 531] on div at bounding box center [149, 520] width 116 height 116
click at [236, 582] on div "5" at bounding box center [264, 531] width 117 height 141
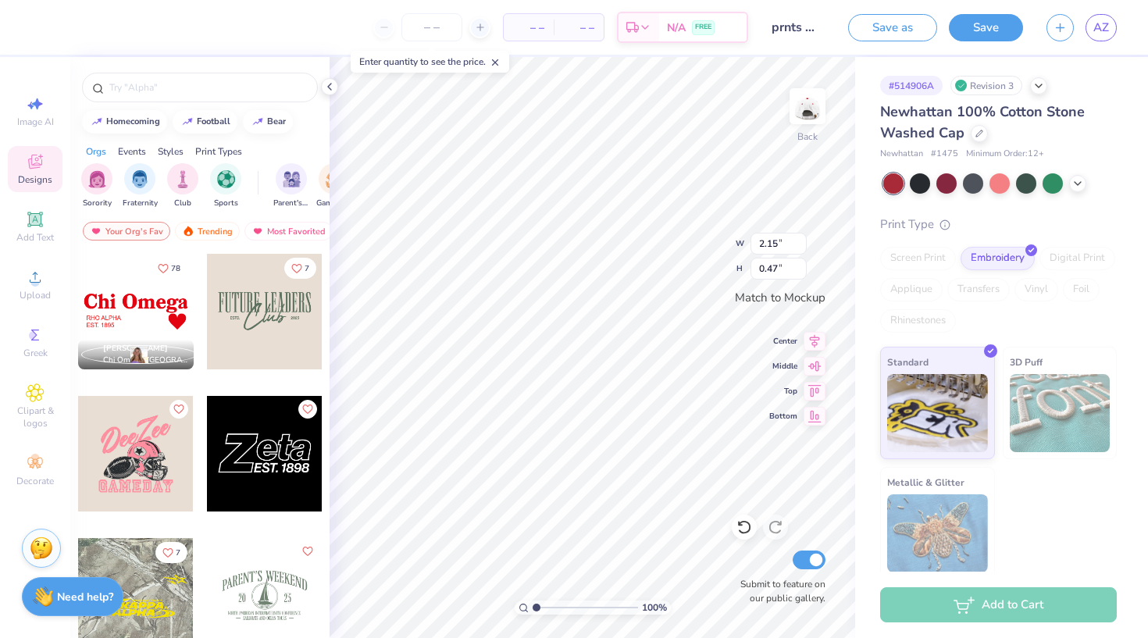
scroll to position [0, 0]
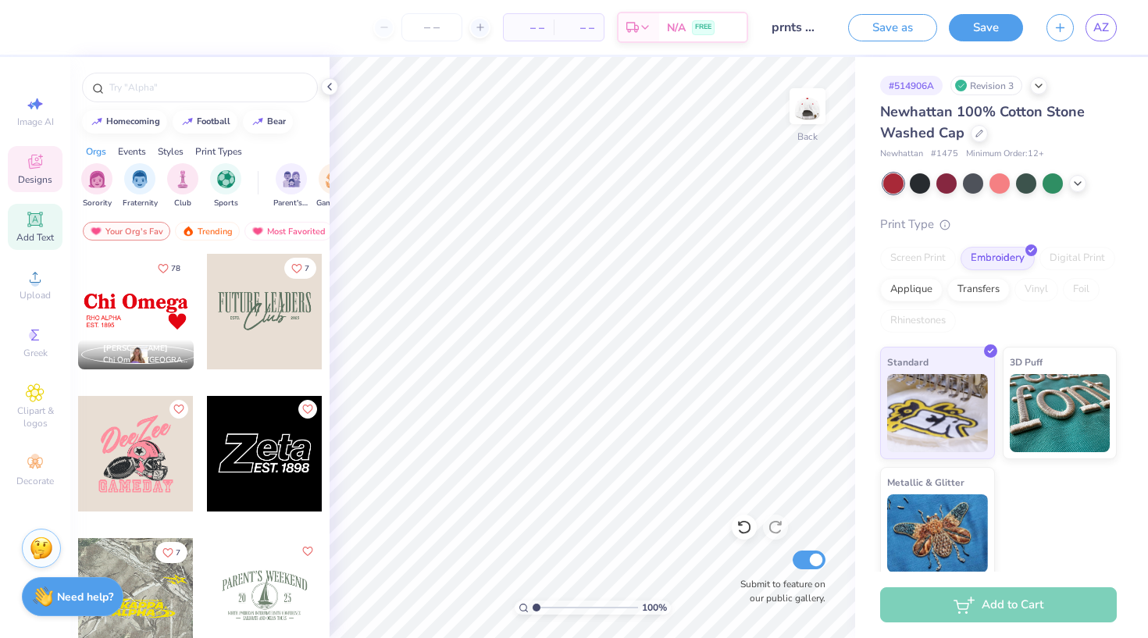
click at [34, 226] on icon at bounding box center [34, 219] width 15 height 15
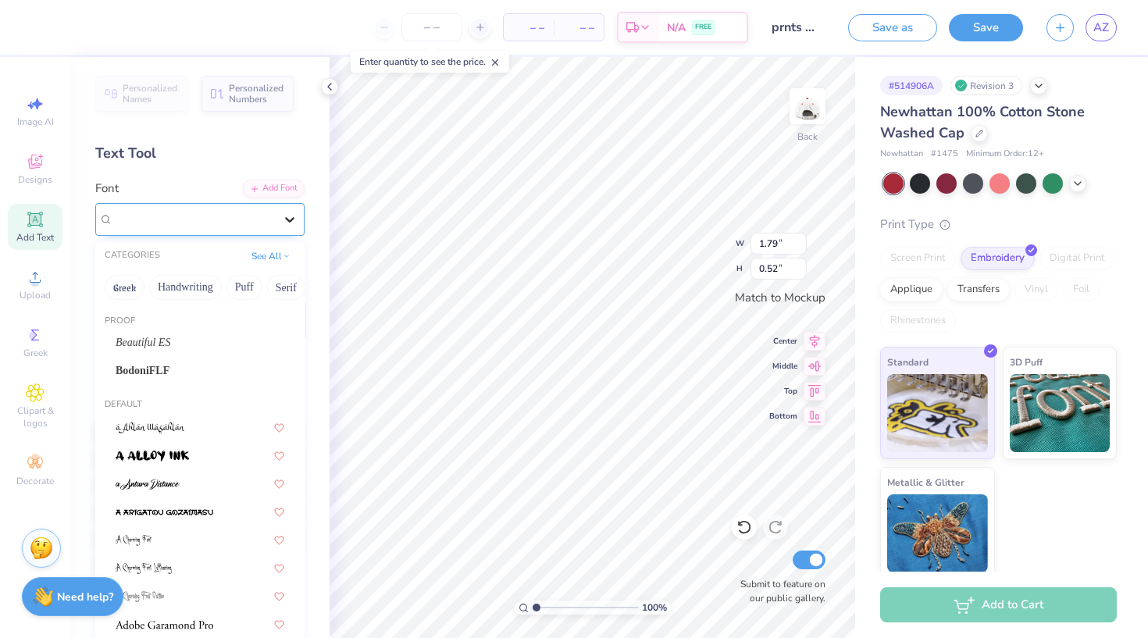
click at [292, 207] on div at bounding box center [290, 219] width 28 height 28
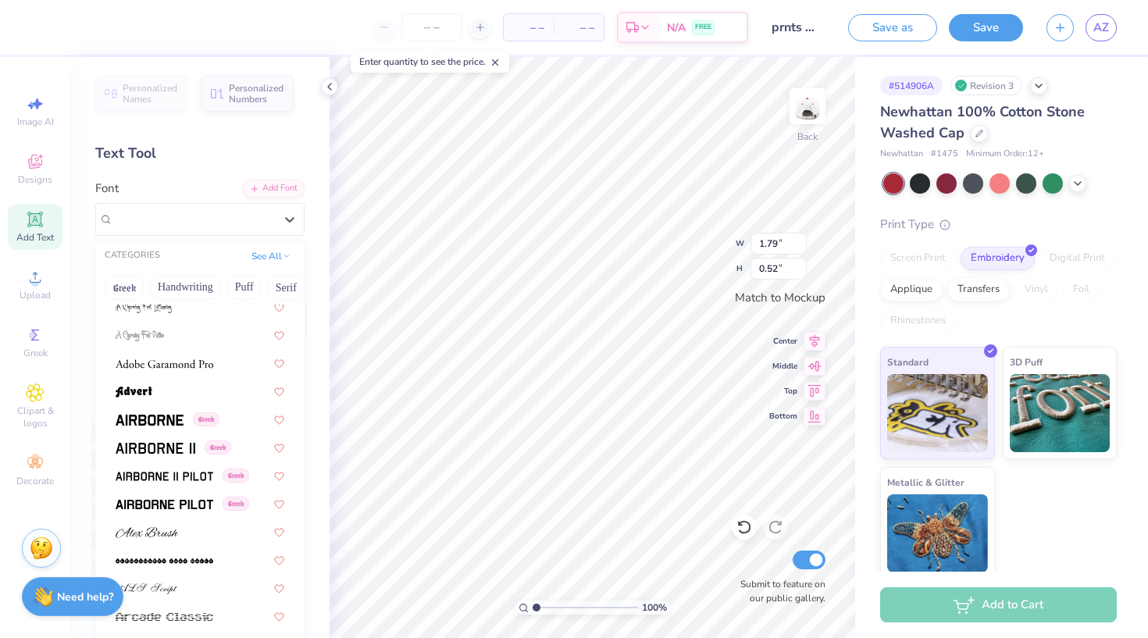
scroll to position [332, 0]
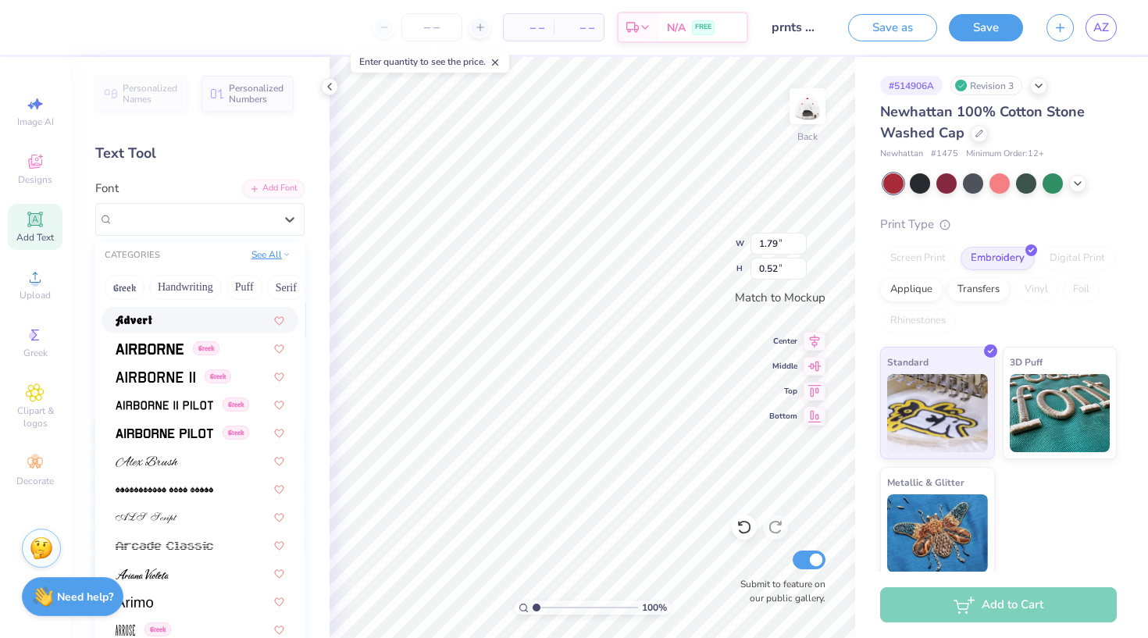
click at [283, 253] on icon at bounding box center [287, 255] width 8 height 8
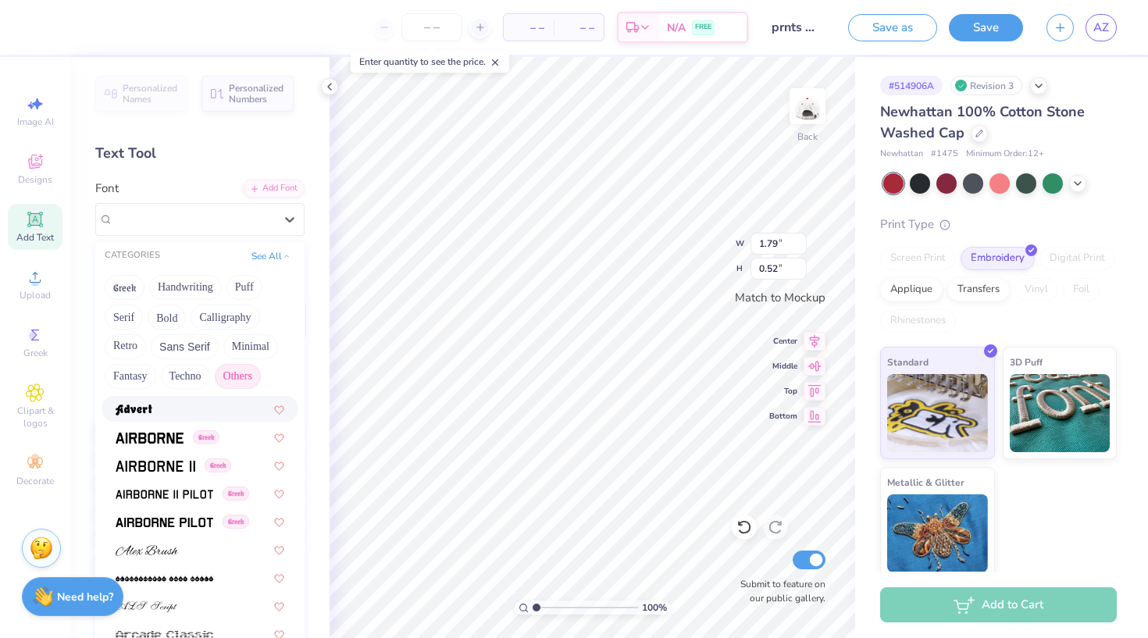
click at [246, 376] on button "Others" at bounding box center [238, 376] width 46 height 25
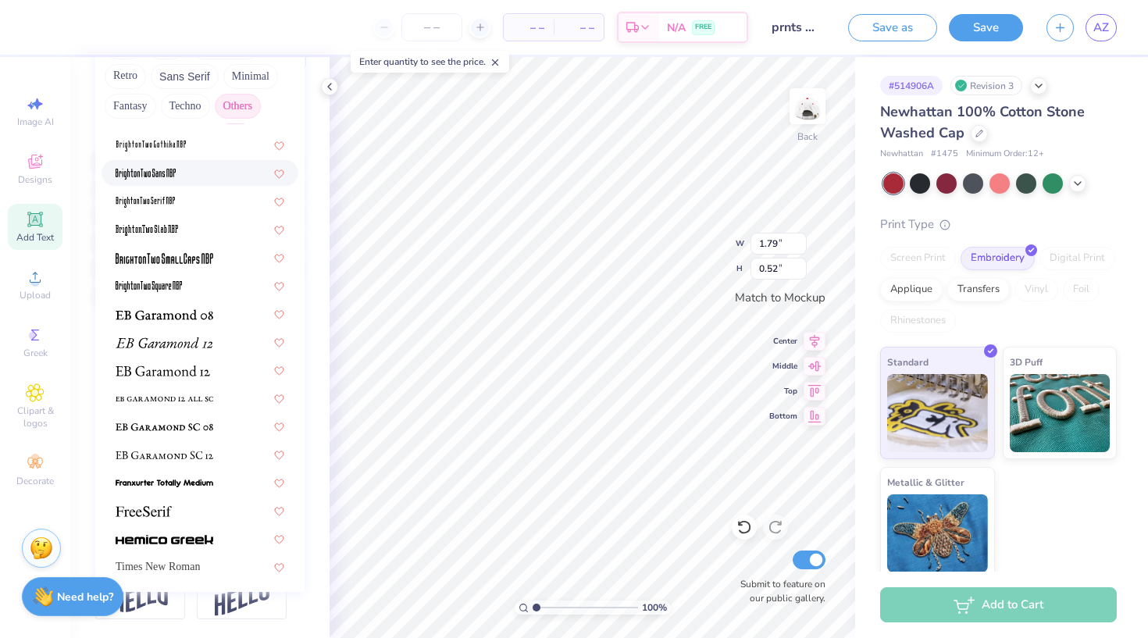
scroll to position [270, 0]
click at [205, 543] on img at bounding box center [165, 539] width 98 height 11
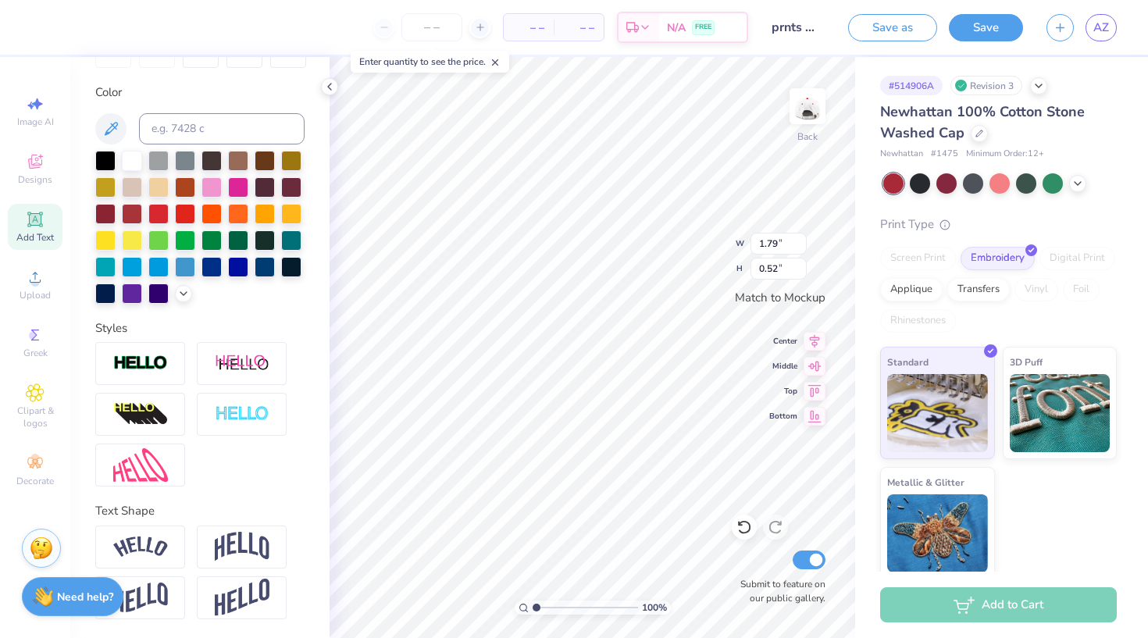
type input "1.88"
type input "0.37"
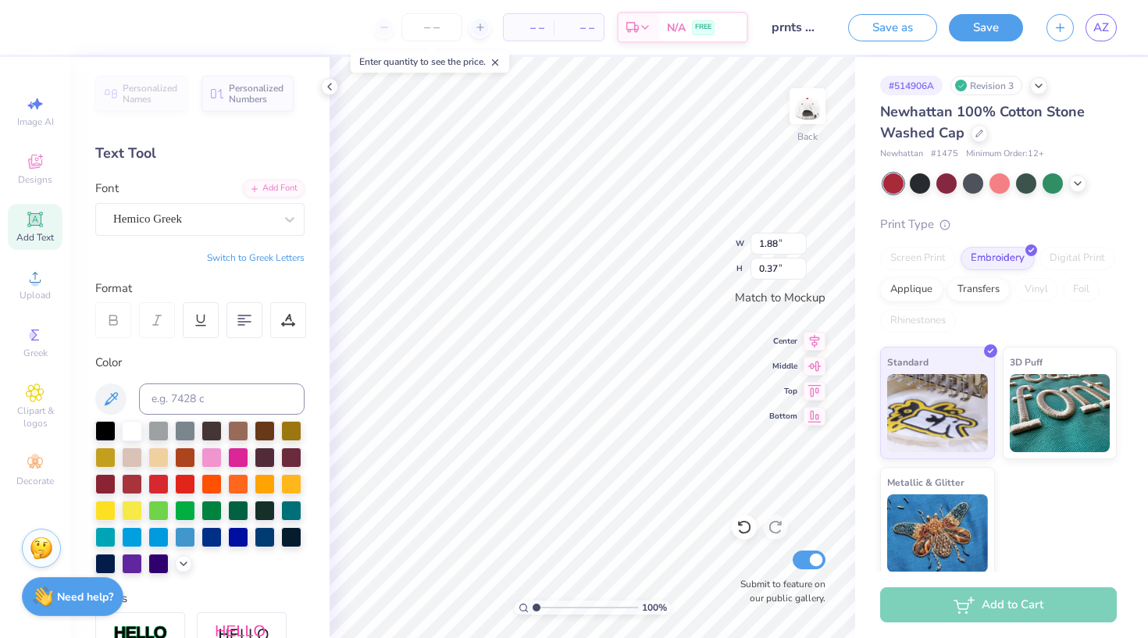
scroll to position [0, 0]
click at [981, 137] on div at bounding box center [979, 131] width 17 height 17
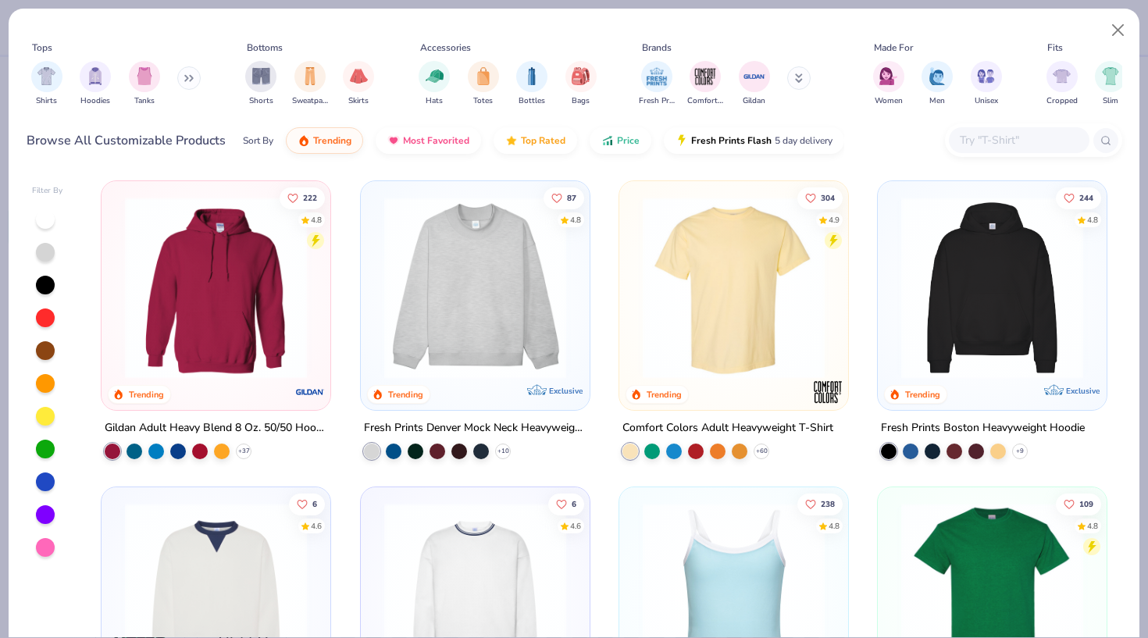
click at [698, 276] on img at bounding box center [734, 288] width 198 height 182
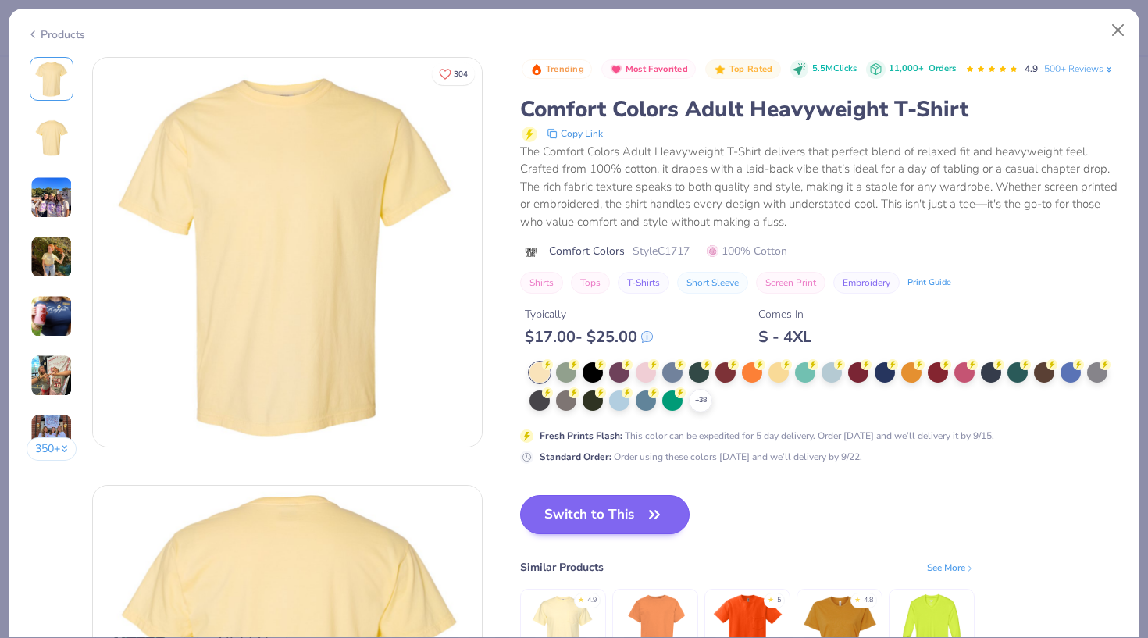
click at [634, 512] on button "Switch to This" at bounding box center [605, 514] width 170 height 39
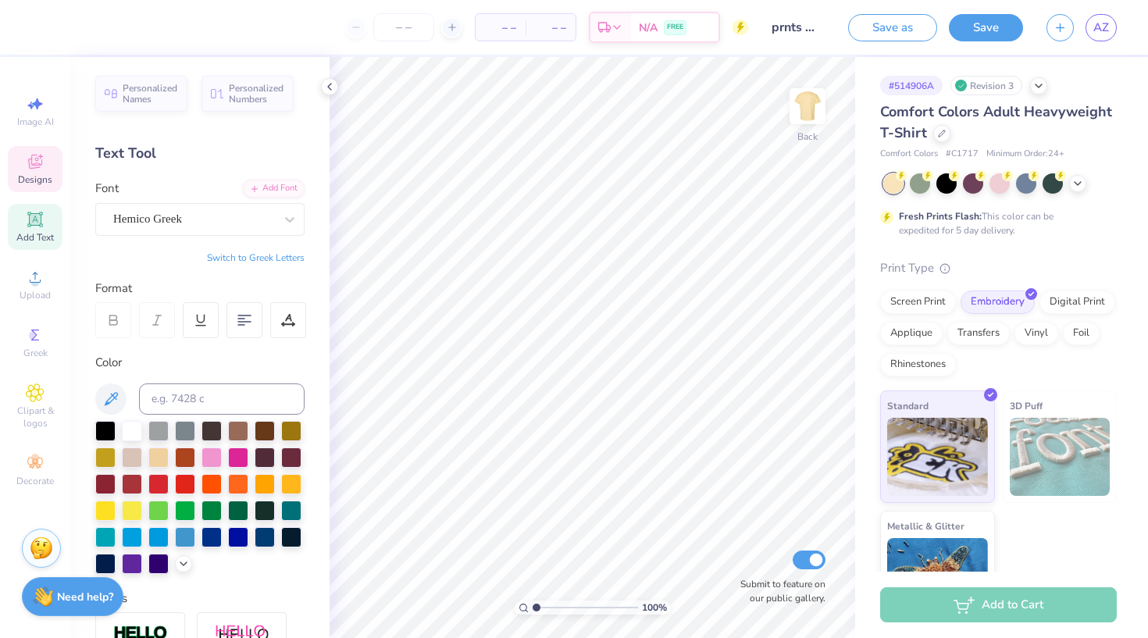
click at [38, 166] on icon at bounding box center [35, 164] width 12 height 10
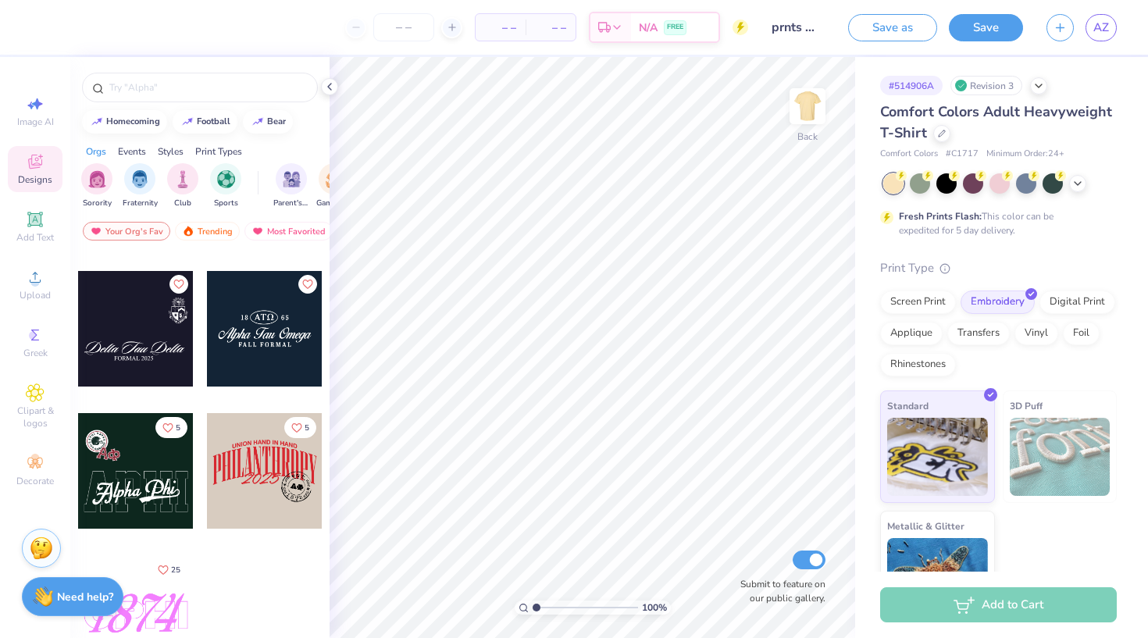
scroll to position [978, 0]
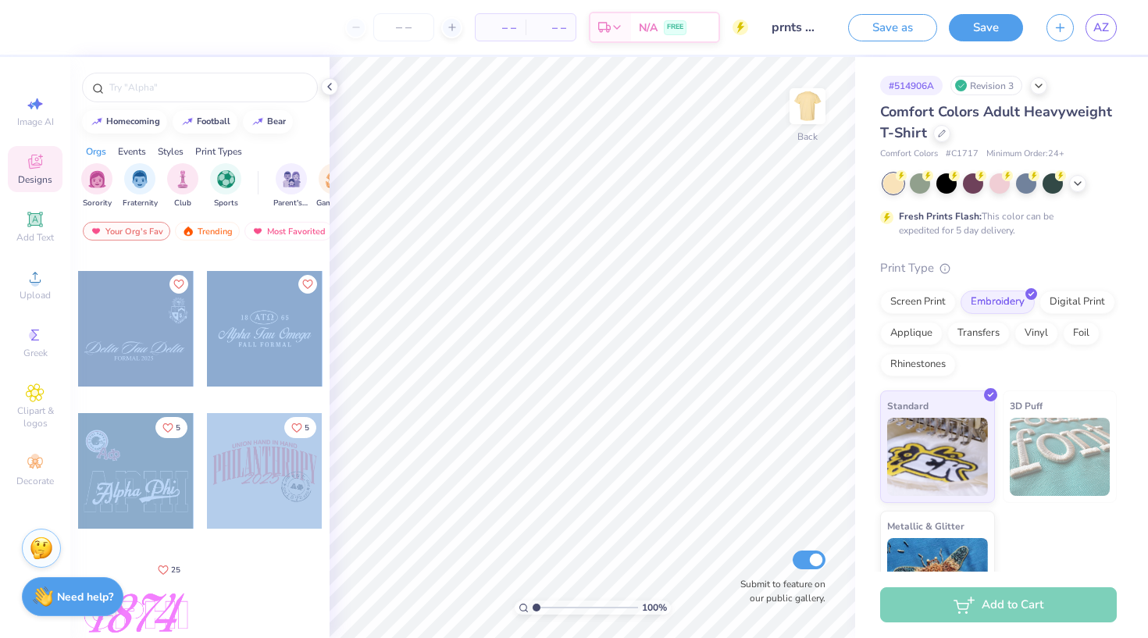
click at [248, 497] on div "88 5 5 25" at bounding box center [199, 474] width 259 height 443
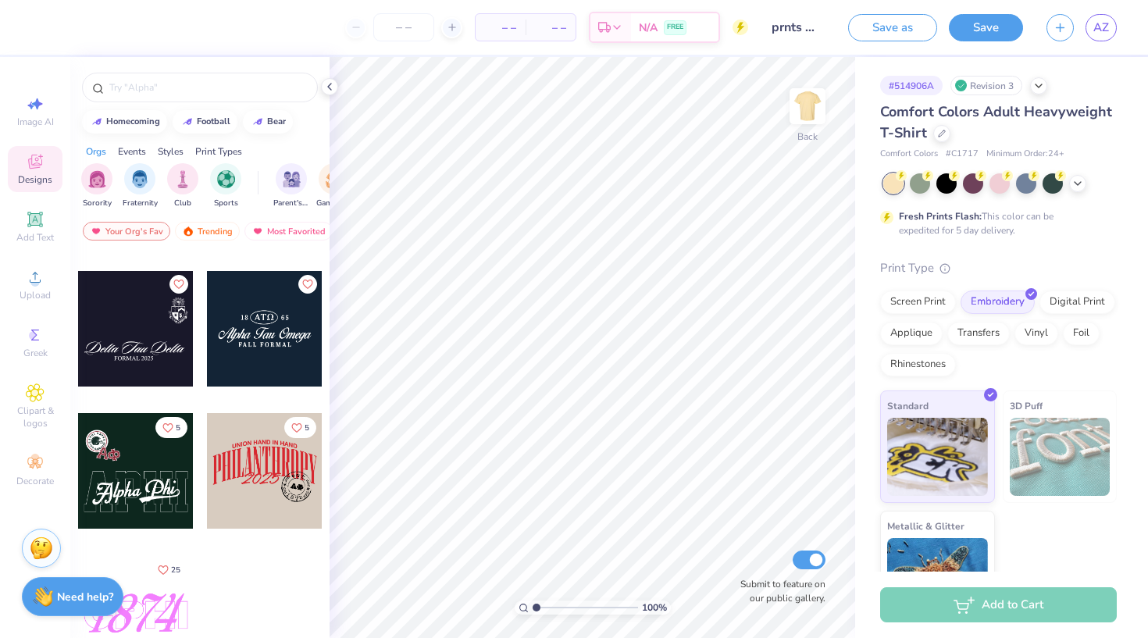
click at [254, 462] on div at bounding box center [265, 471] width 116 height 116
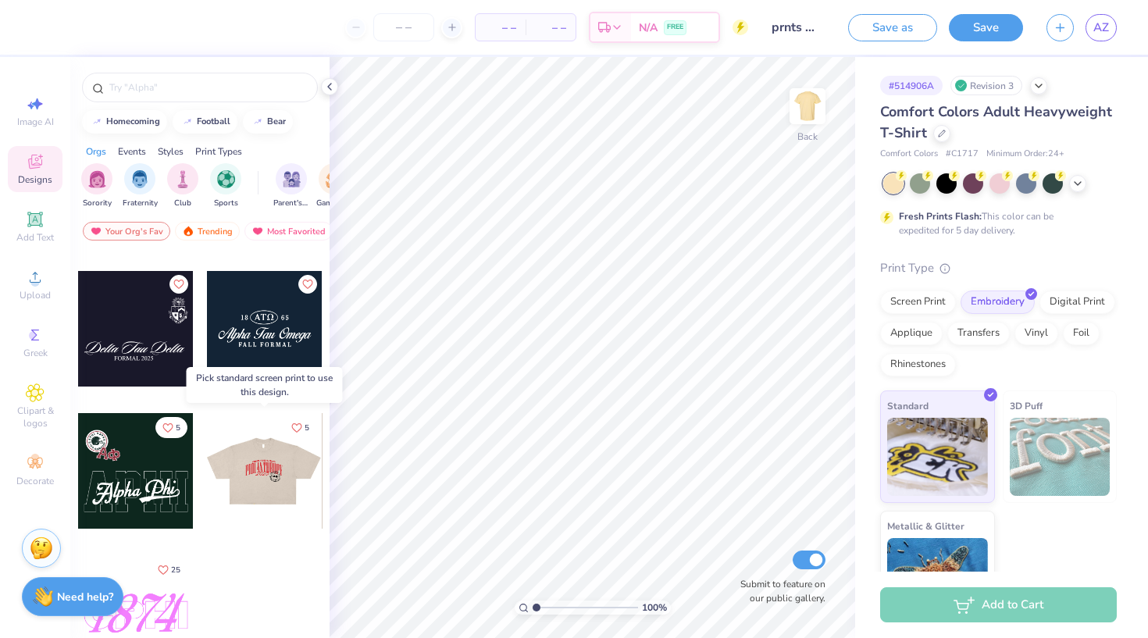
click at [207, 462] on div at bounding box center [149, 471] width 116 height 116
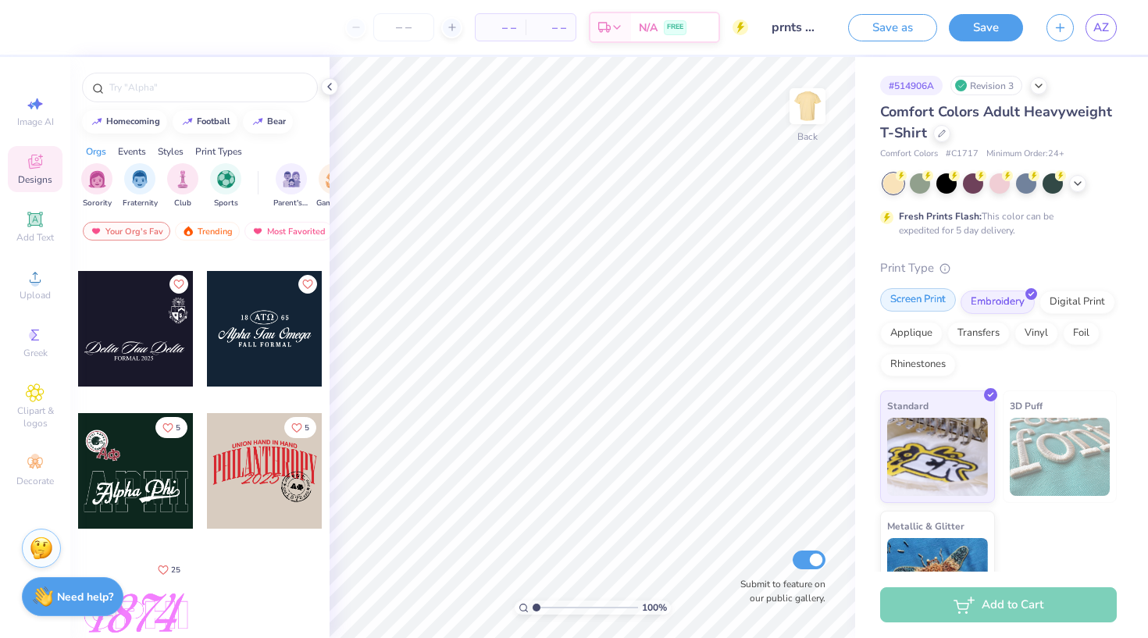
click at [934, 304] on div "Screen Print" at bounding box center [918, 299] width 76 height 23
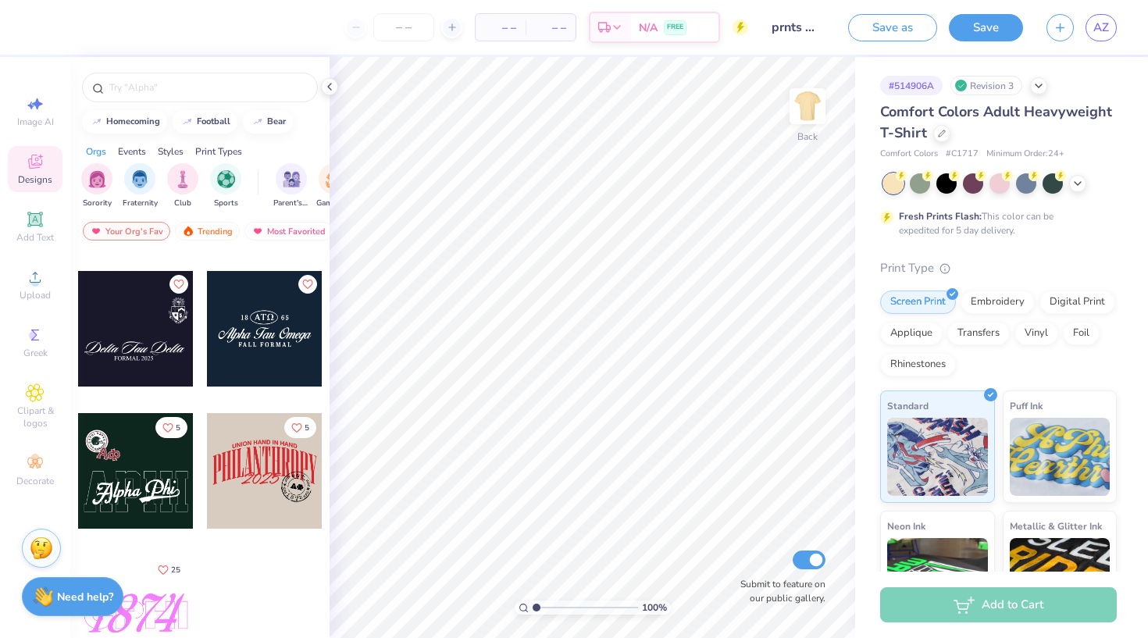
click at [280, 473] on div at bounding box center [265, 471] width 116 height 116
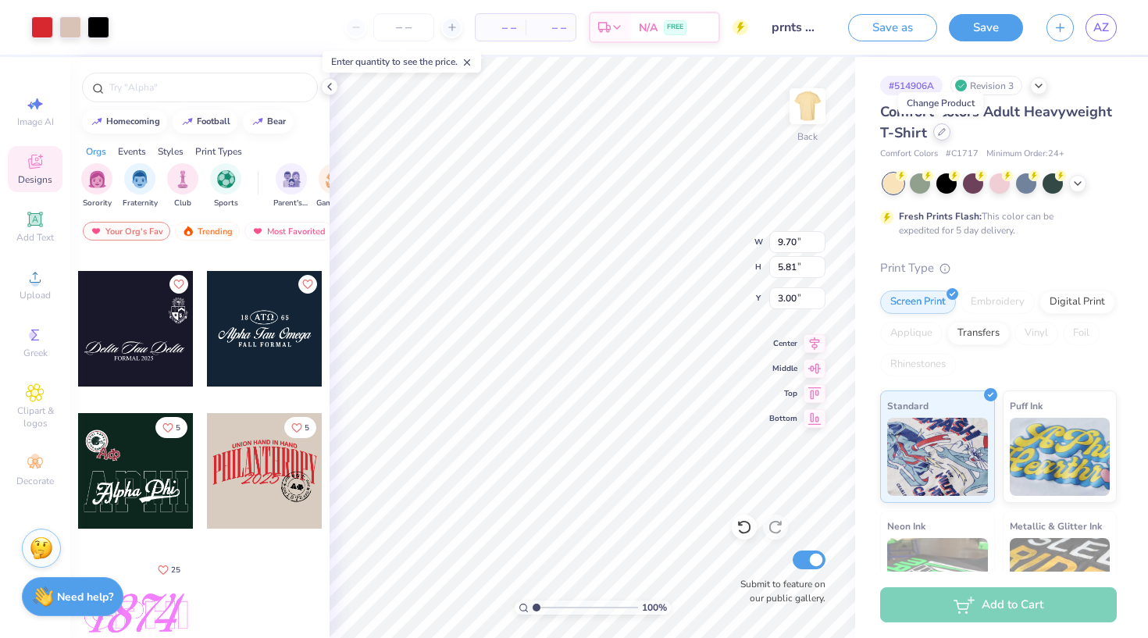
click at [942, 130] on icon at bounding box center [942, 132] width 6 height 6
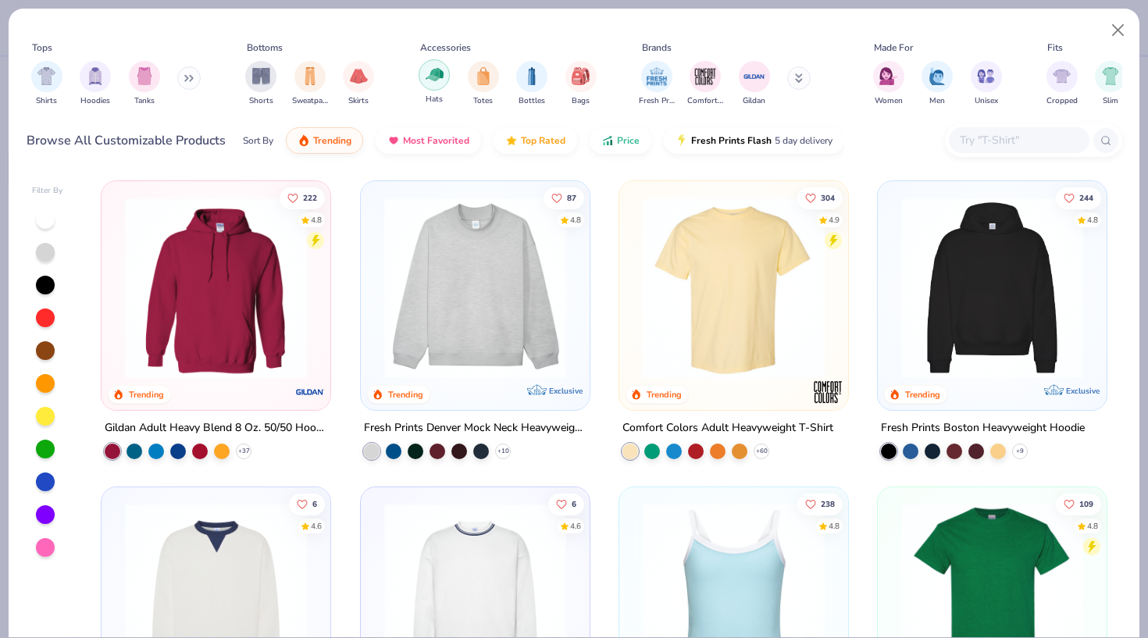
click at [428, 88] on div "filter for Hats" at bounding box center [434, 74] width 31 height 31
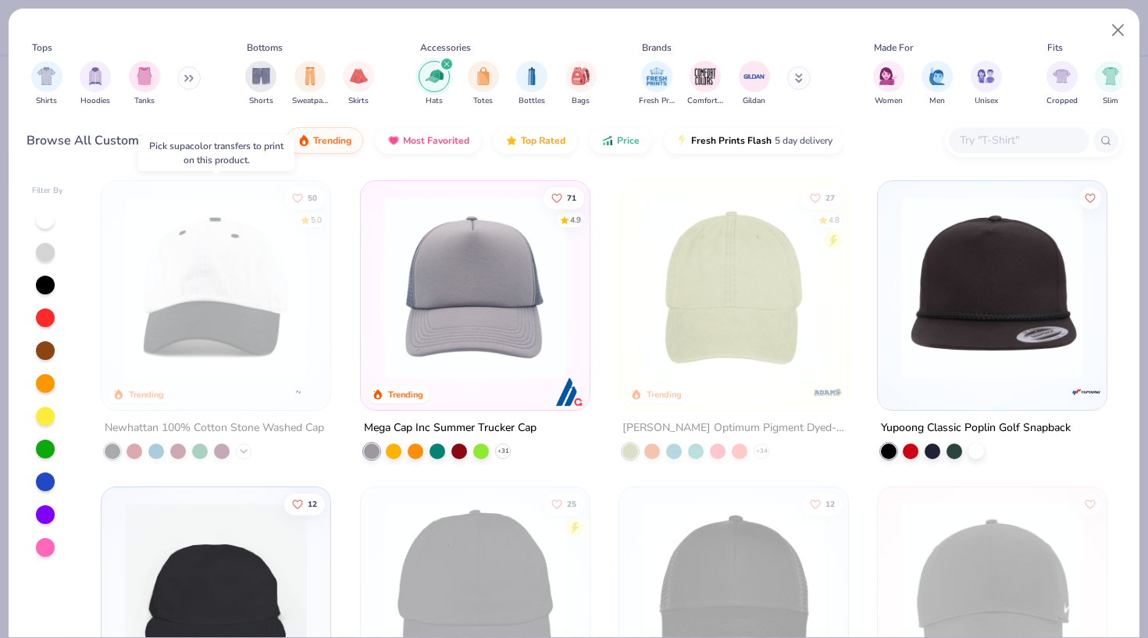
click at [246, 449] on icon at bounding box center [243, 451] width 12 height 12
click at [1117, 29] on button "Close" at bounding box center [1119, 31] width 30 height 30
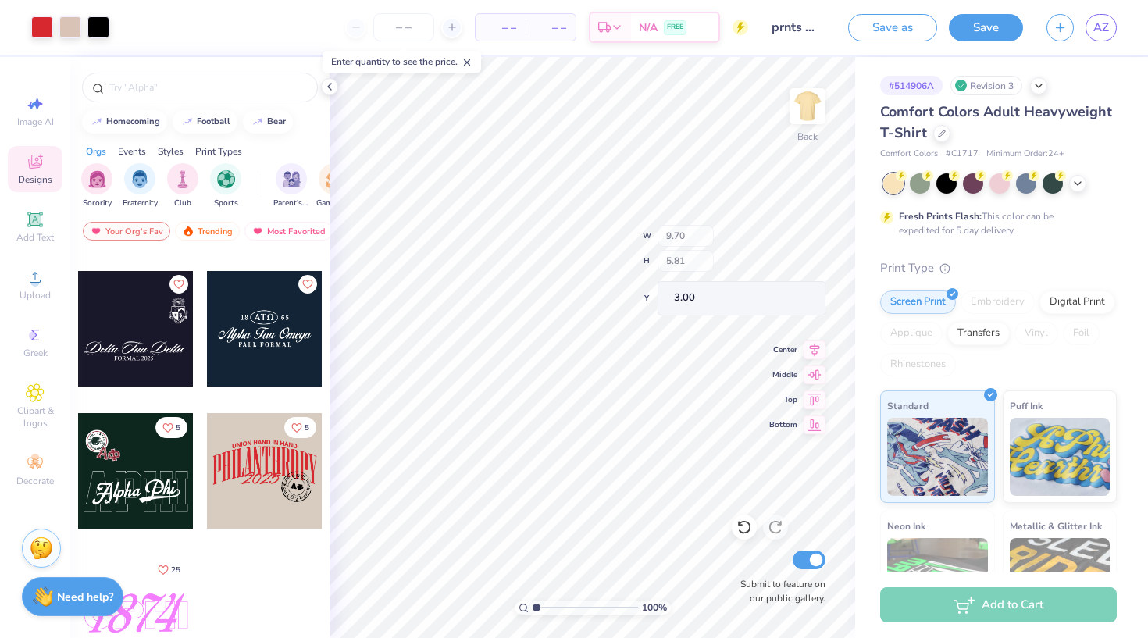
type input "3.62"
type input "3.60"
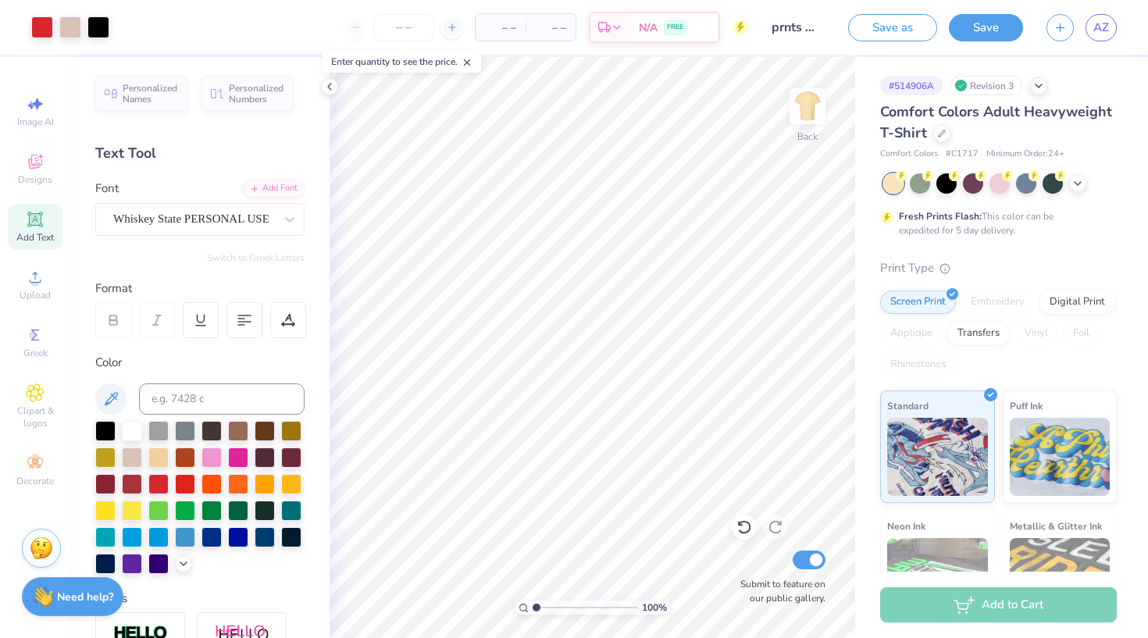
click at [38, 223] on icon at bounding box center [35, 219] width 12 height 12
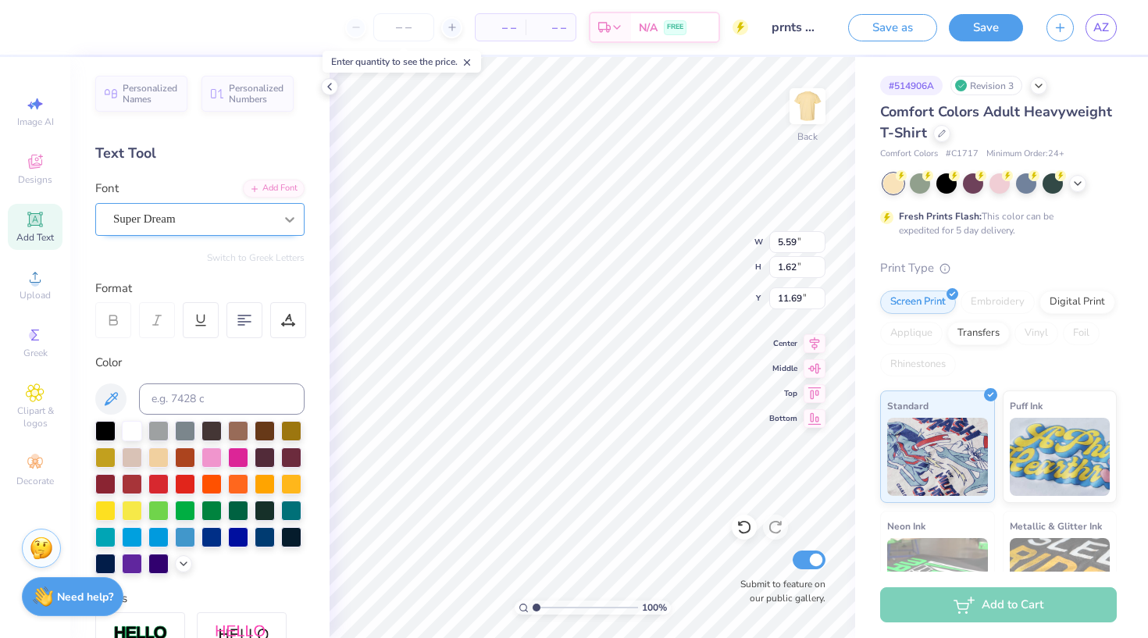
click at [287, 220] on icon at bounding box center [290, 220] width 16 height 16
type input "9.70"
type input "3.62"
type input "14.90"
type input "3.00"
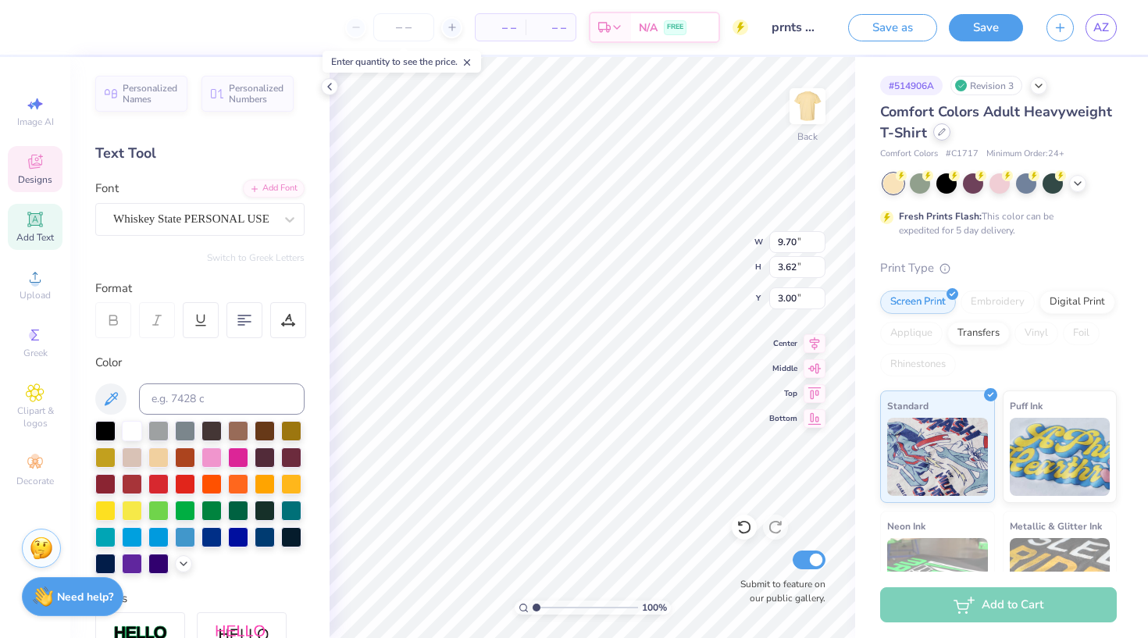
click at [938, 141] on div "Comfort Colors Adult Heavyweight T-Shirt" at bounding box center [998, 123] width 237 height 42
click at [973, 374] on div "Screen Print Embroidery Digital Print Applique Transfers Vinyl Foil Rhinestones" at bounding box center [998, 334] width 237 height 86
click at [987, 309] on div "Embroidery" at bounding box center [998, 302] width 74 height 23
click at [931, 305] on div "Screen Print" at bounding box center [918, 299] width 76 height 23
click at [752, 529] on icon at bounding box center [745, 528] width 16 height 16
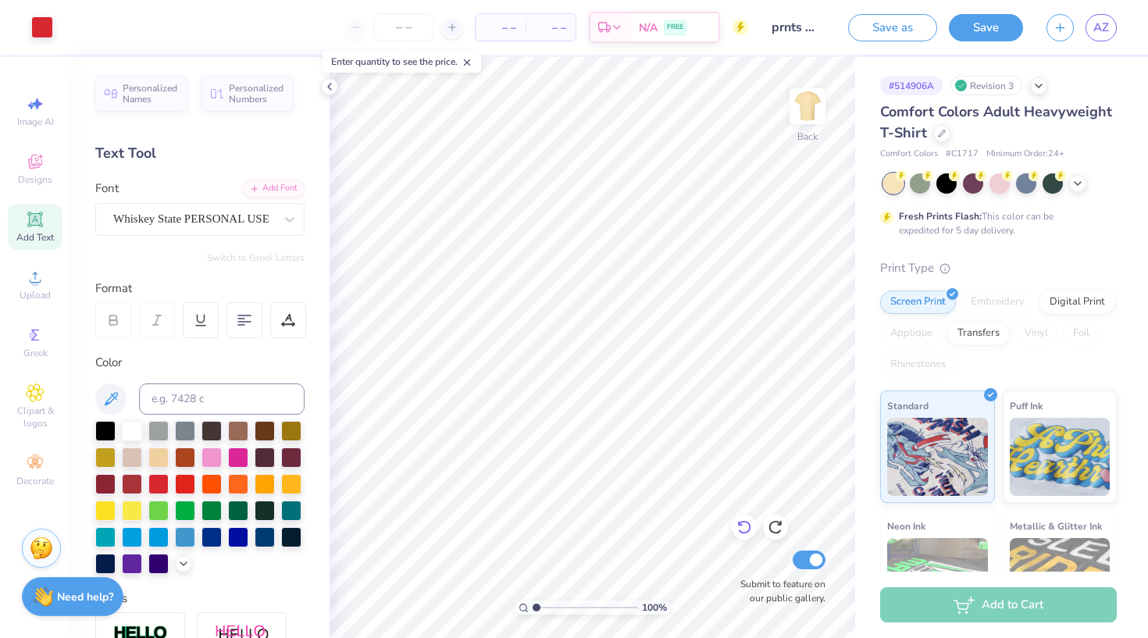
click at [747, 529] on icon at bounding box center [745, 528] width 16 height 16
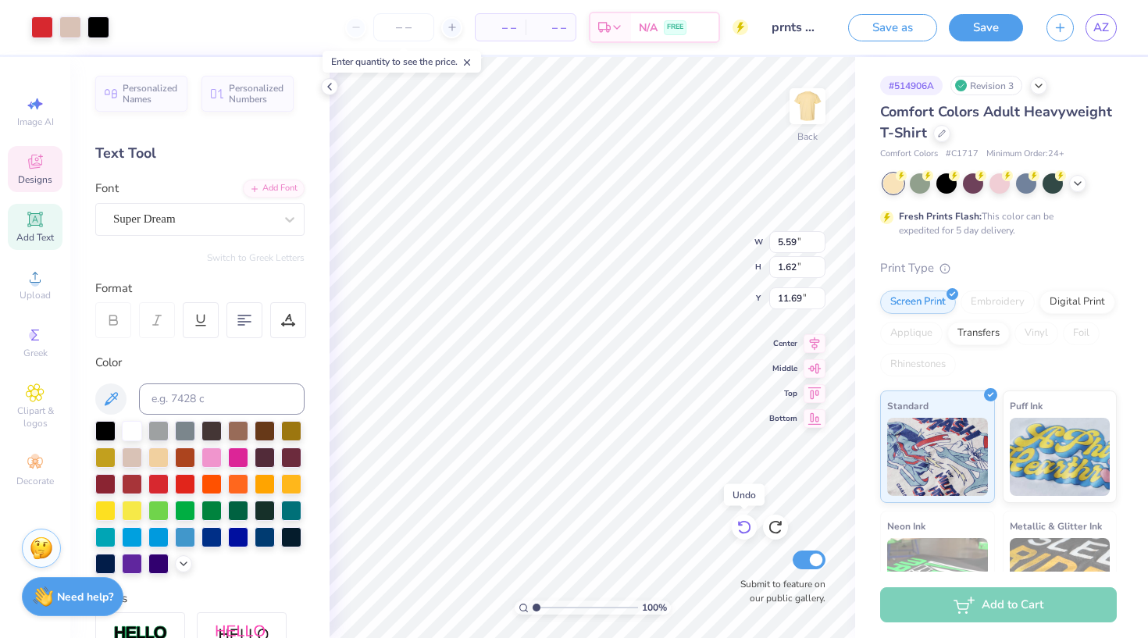
type input "9.70"
type input "5.81"
type input "3.00"
click at [747, 529] on icon at bounding box center [745, 528] width 16 height 16
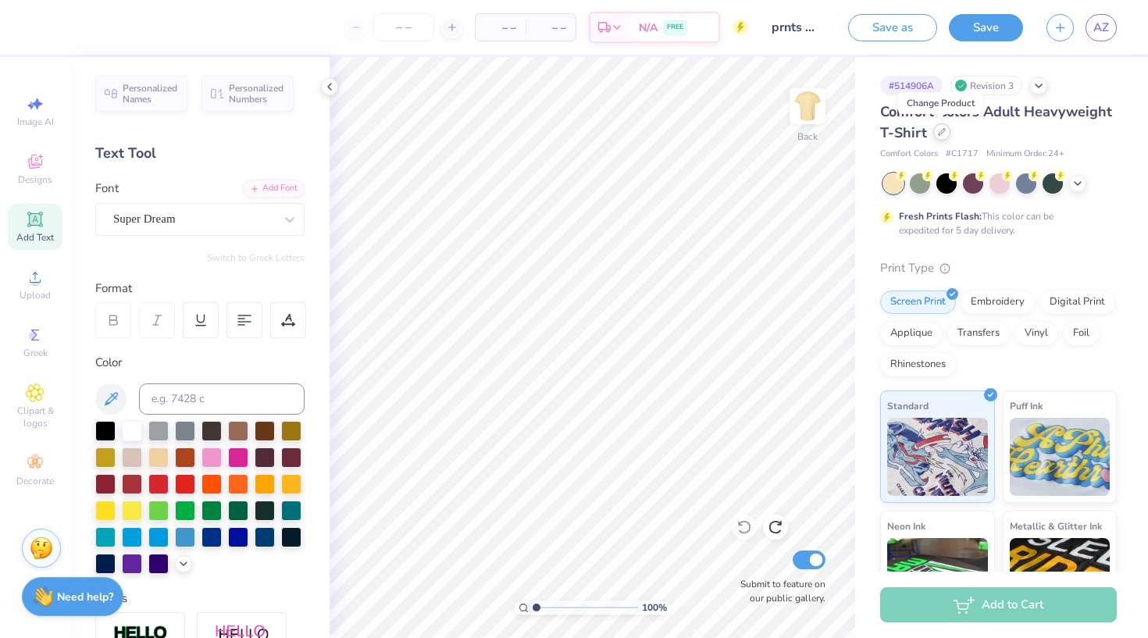
click at [945, 132] on div at bounding box center [942, 131] width 17 height 17
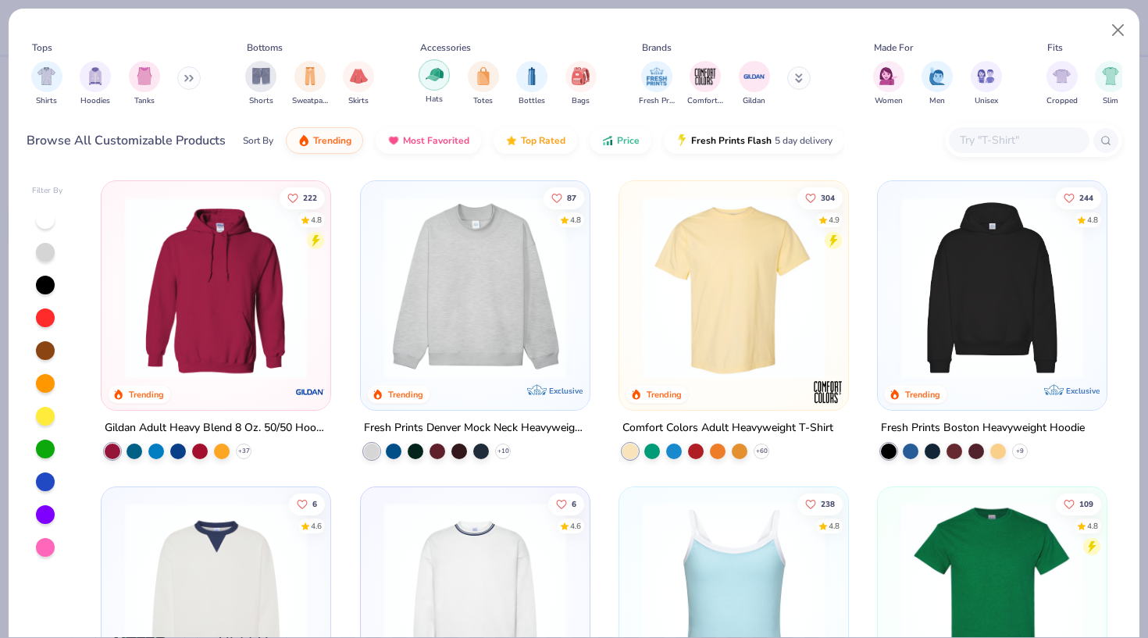
click at [443, 78] on img "filter for Hats" at bounding box center [435, 75] width 18 height 18
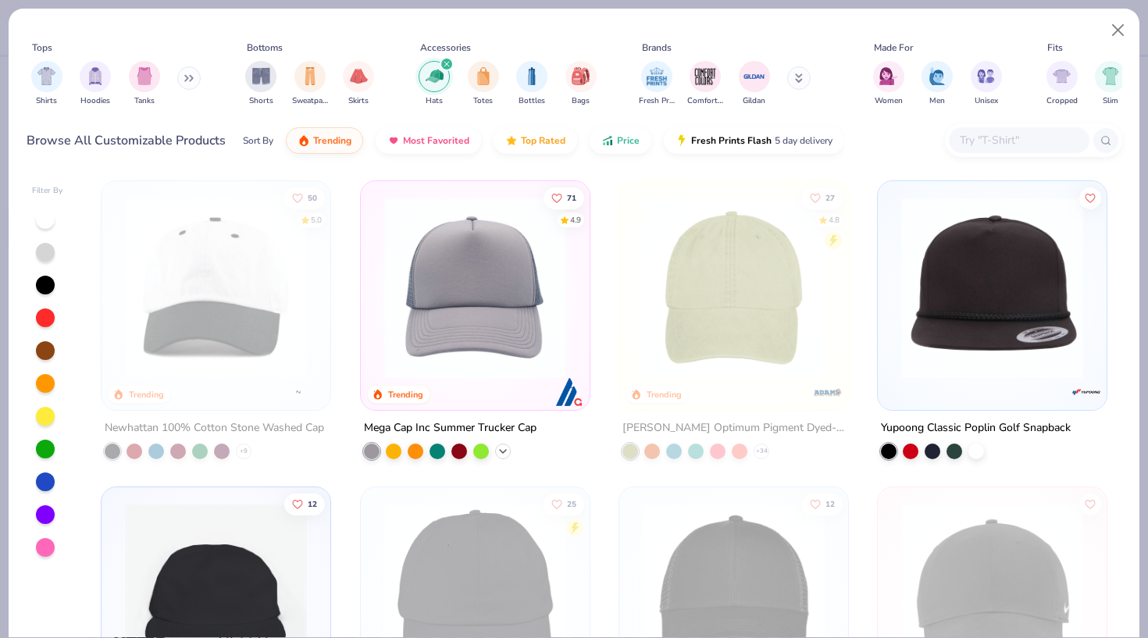
click at [506, 452] on icon at bounding box center [503, 451] width 12 height 12
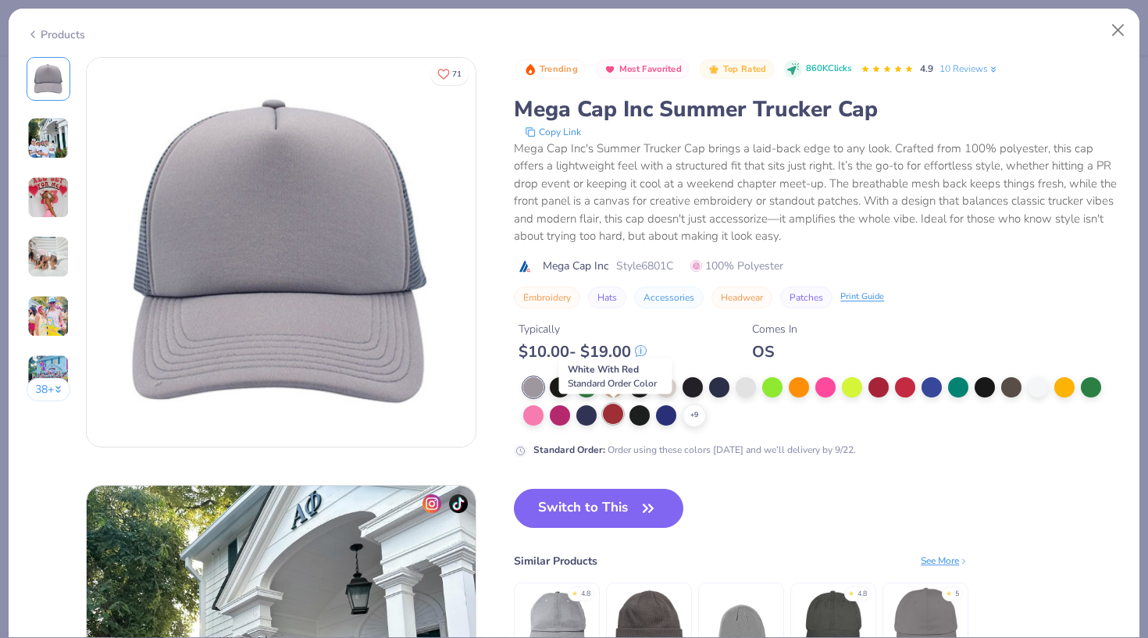
click at [617, 417] on div at bounding box center [613, 414] width 20 height 20
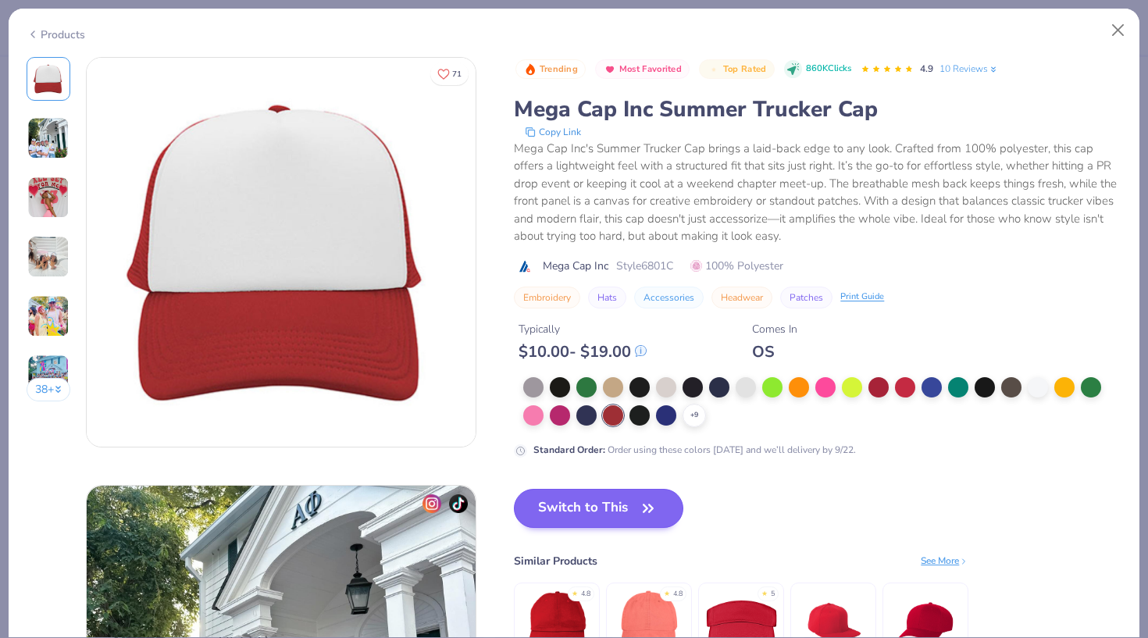
click at [630, 501] on button "Switch to This" at bounding box center [599, 508] width 170 height 39
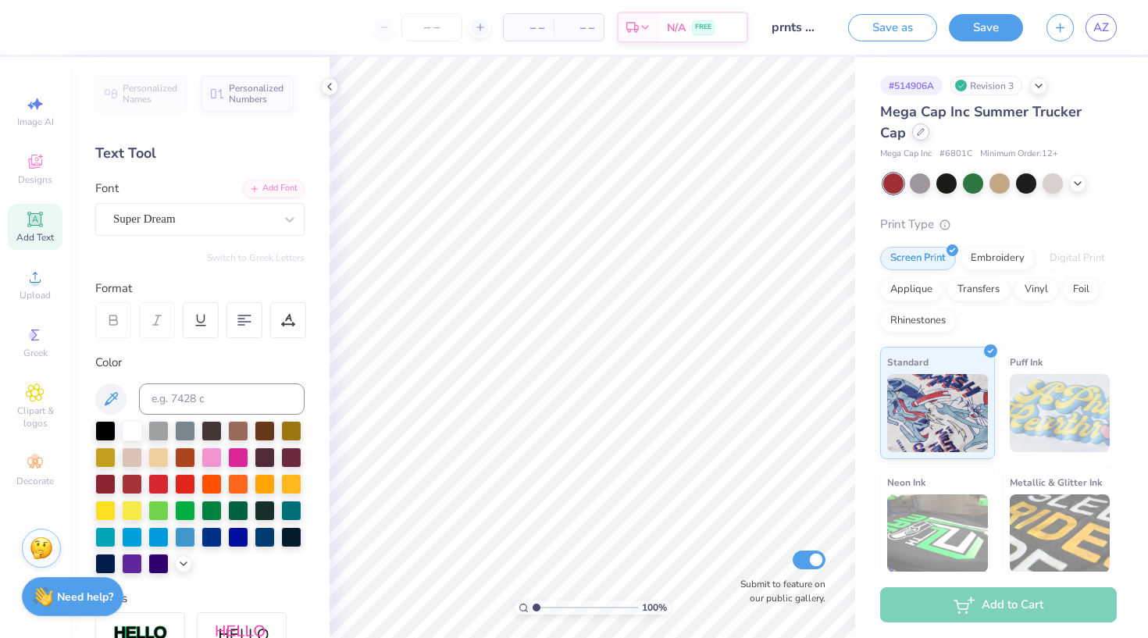
click at [917, 135] on icon at bounding box center [921, 132] width 8 height 8
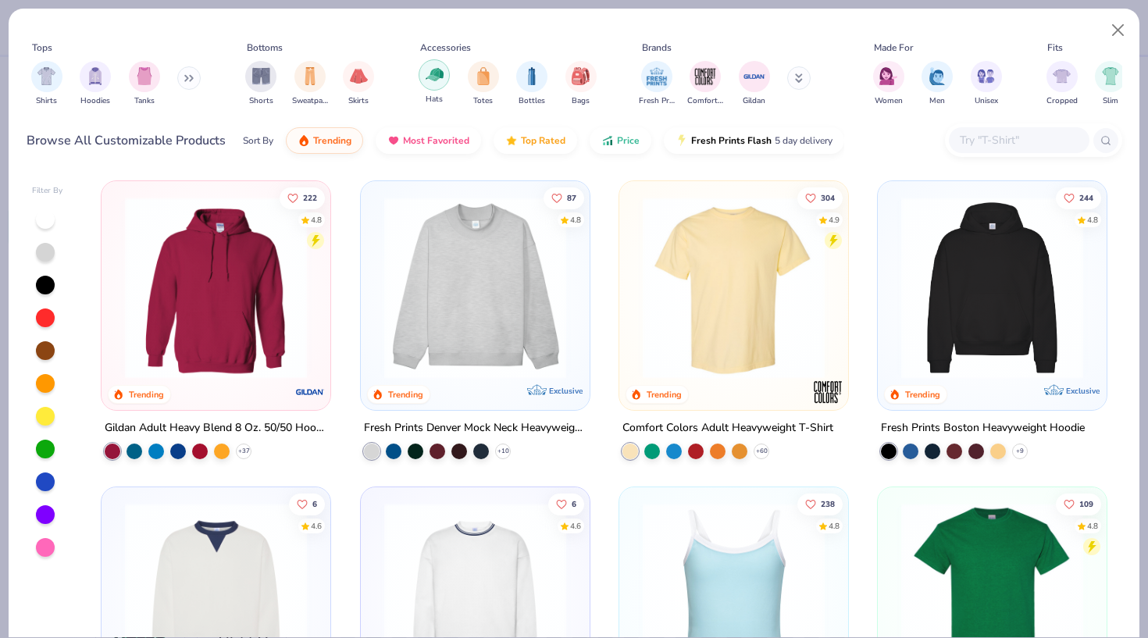
click at [427, 87] on div "filter for Hats" at bounding box center [434, 74] width 31 height 31
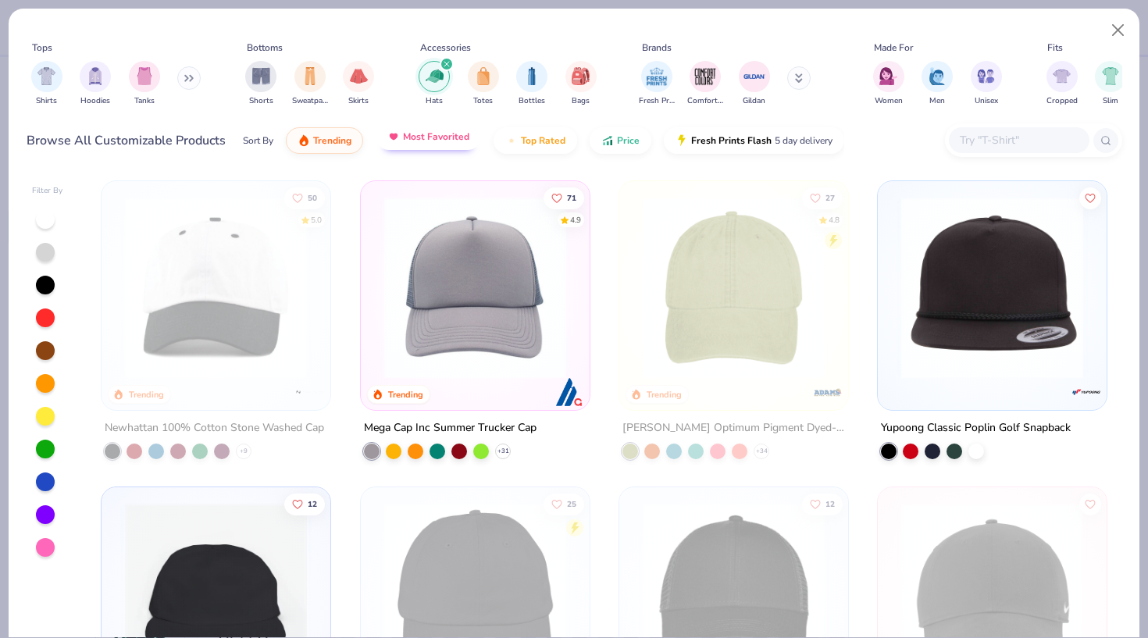
click at [439, 144] on button "Most Favorited" at bounding box center [428, 136] width 105 height 27
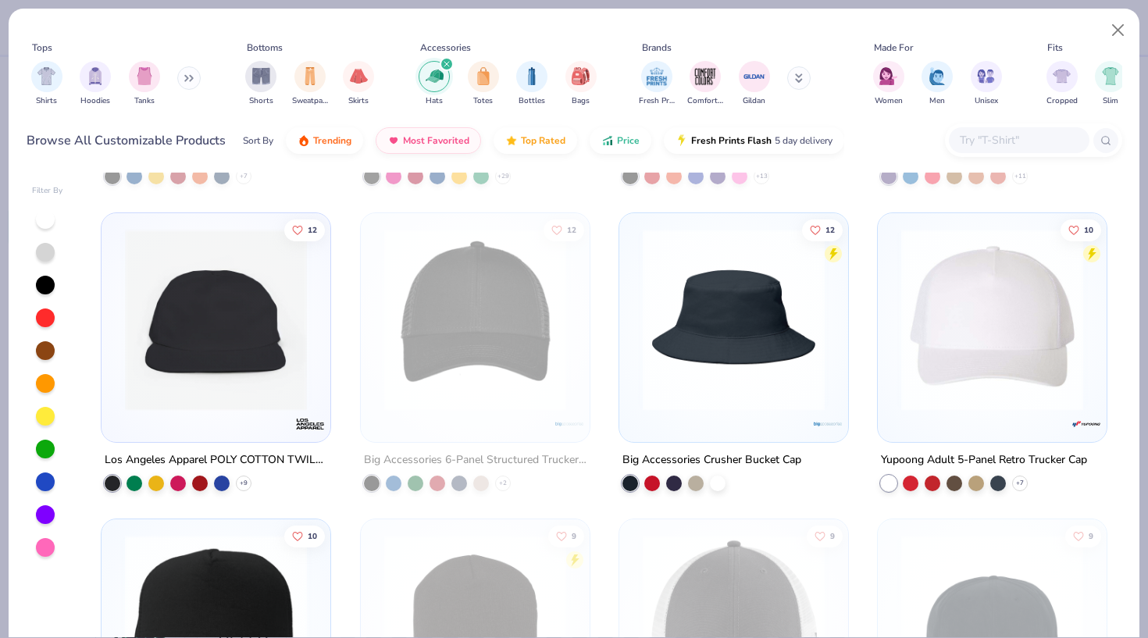
scroll to position [627, 0]
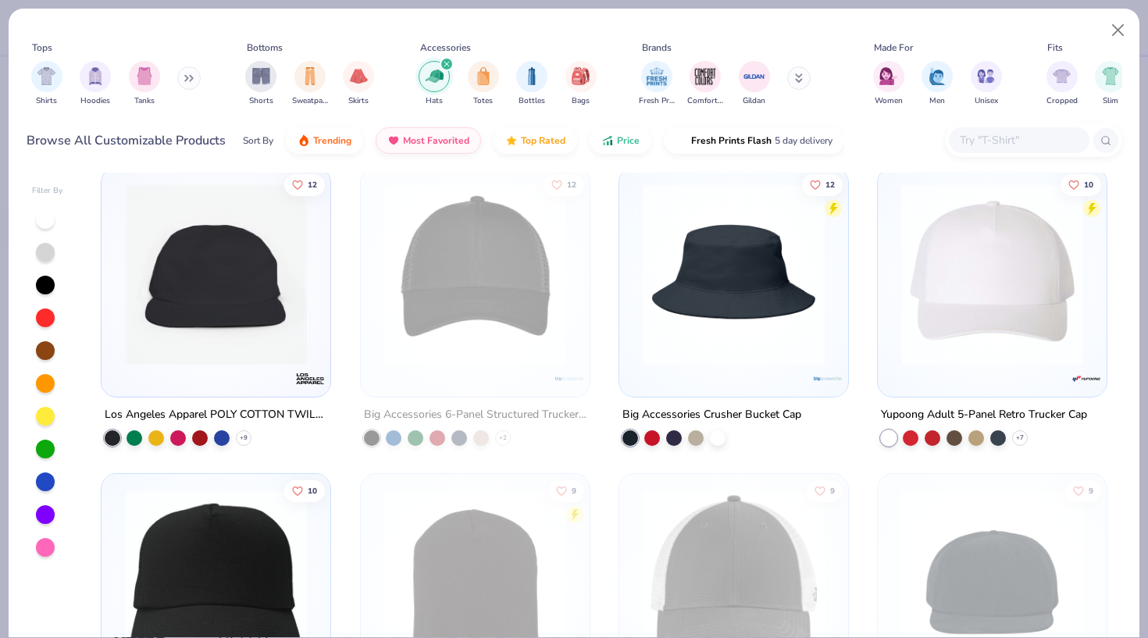
click at [983, 341] on img at bounding box center [993, 274] width 198 height 182
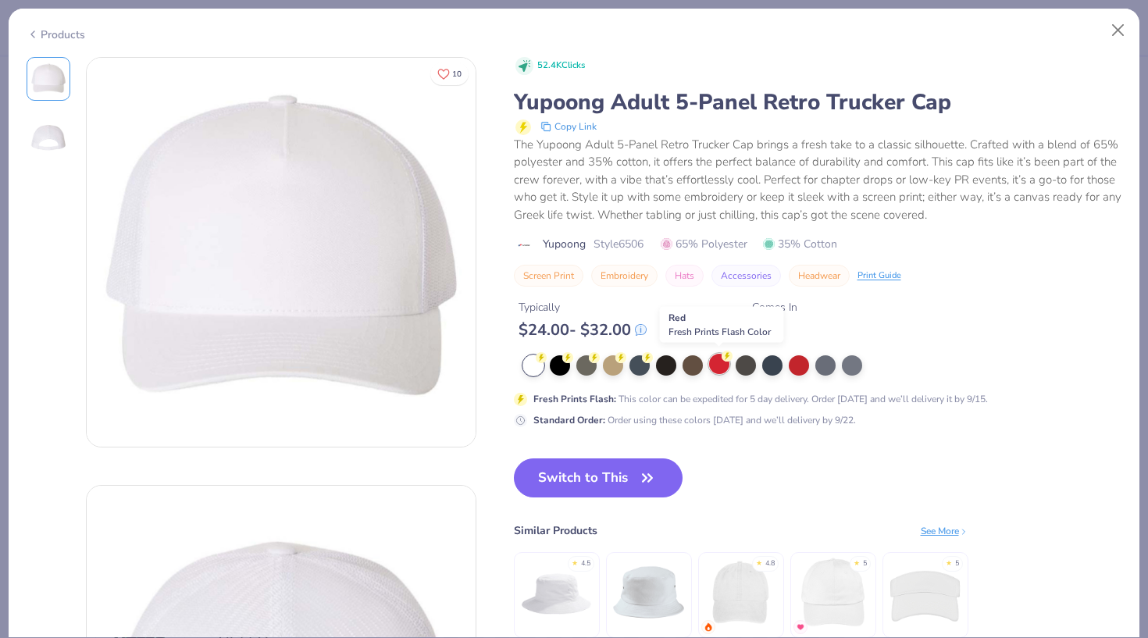
click at [727, 366] on div at bounding box center [719, 364] width 20 height 20
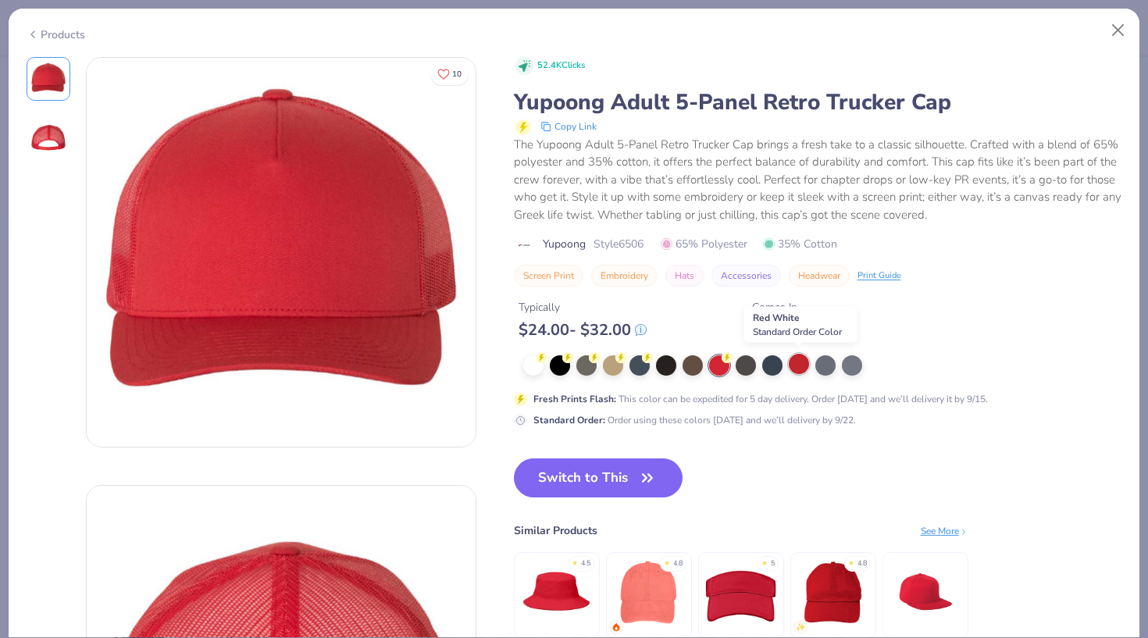
click at [798, 363] on div at bounding box center [799, 364] width 20 height 20
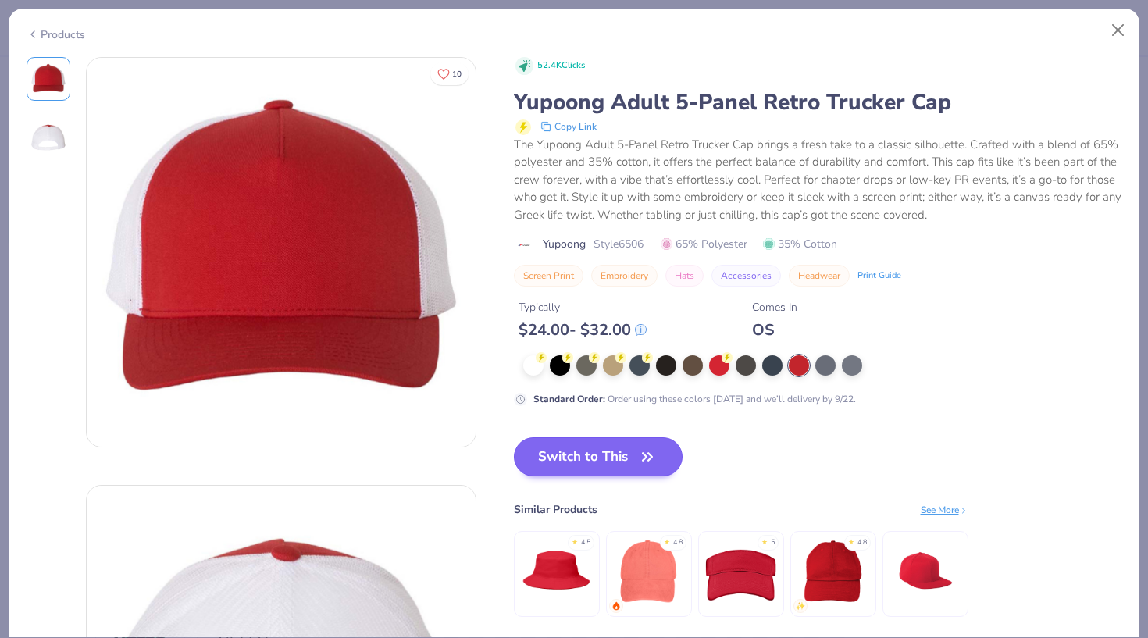
click at [597, 449] on button "Switch to This" at bounding box center [599, 456] width 170 height 39
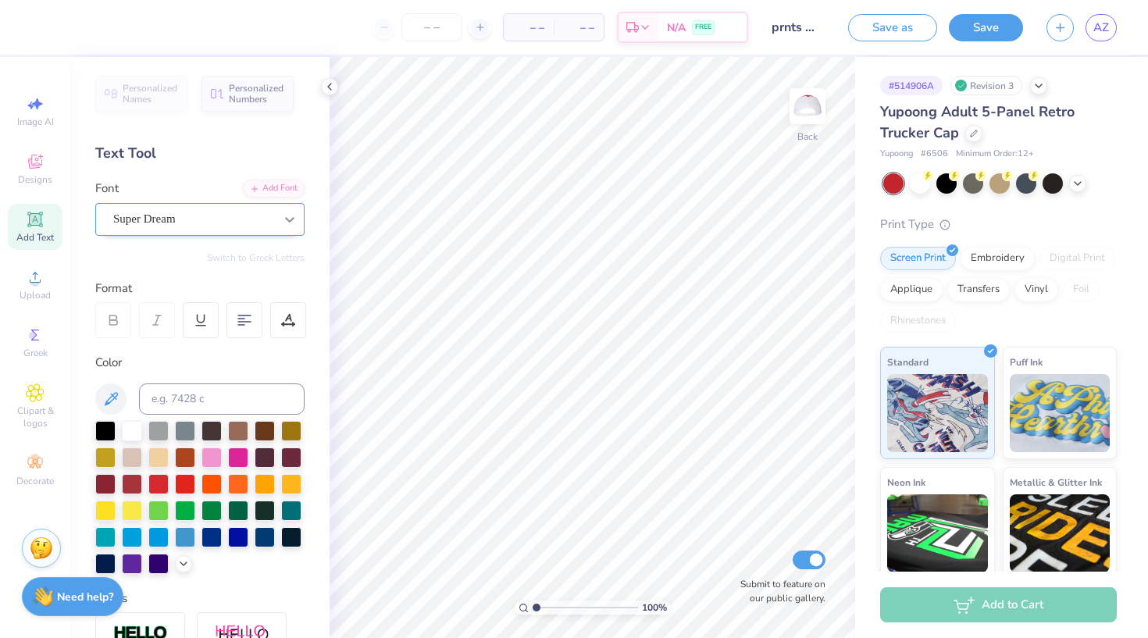
click at [288, 218] on icon at bounding box center [290, 220] width 16 height 16
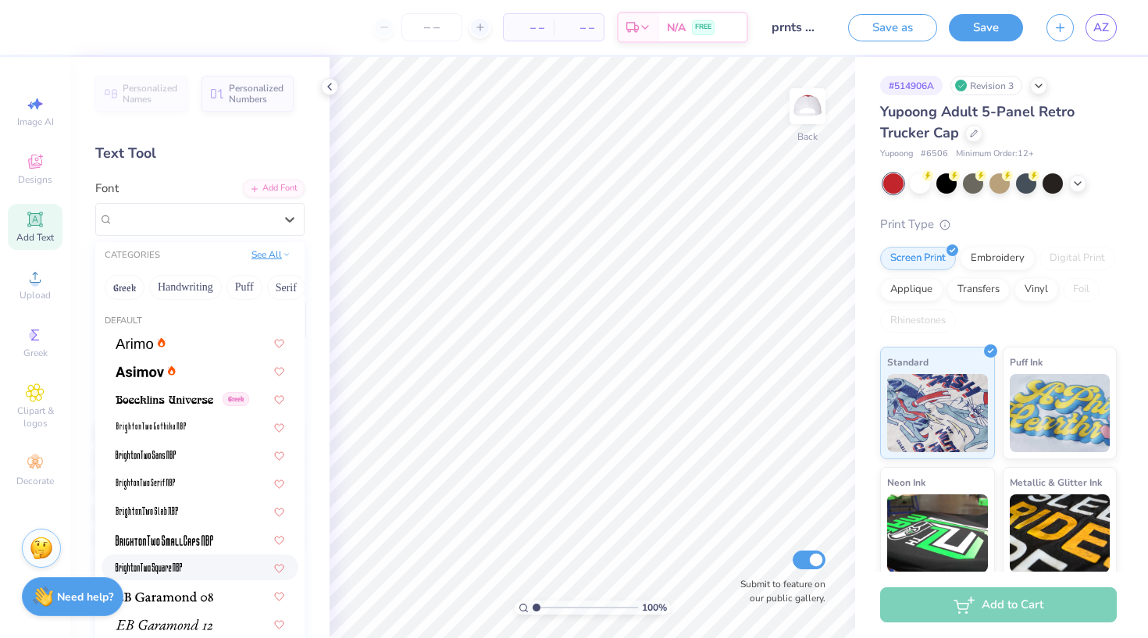
click at [270, 255] on button "See All" at bounding box center [271, 255] width 48 height 16
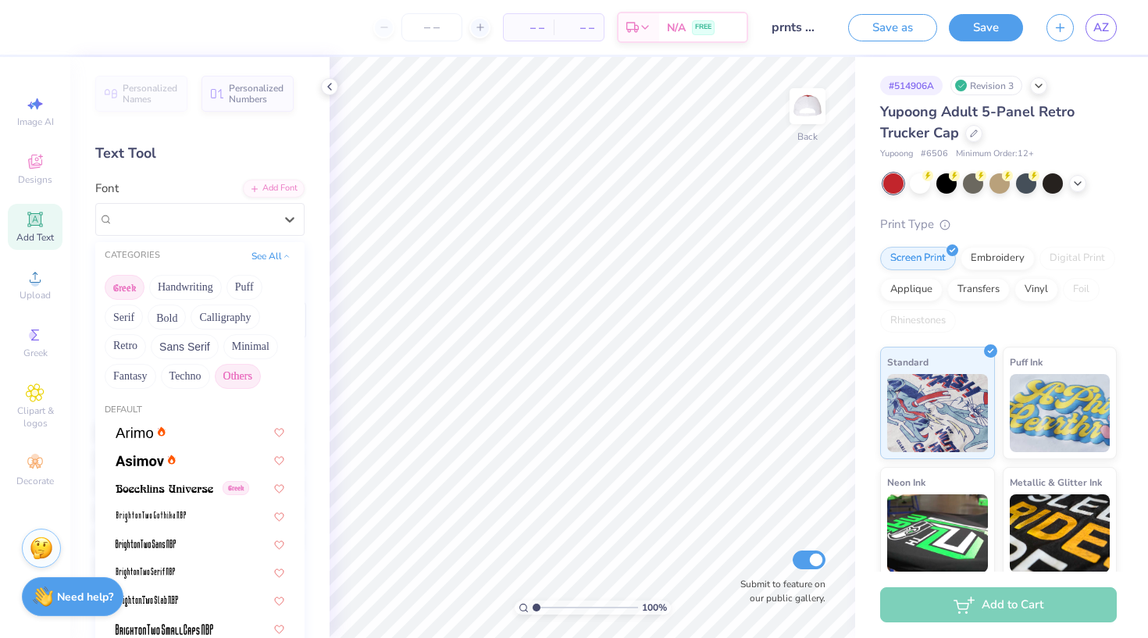
click at [123, 295] on button "Greek" at bounding box center [125, 287] width 40 height 25
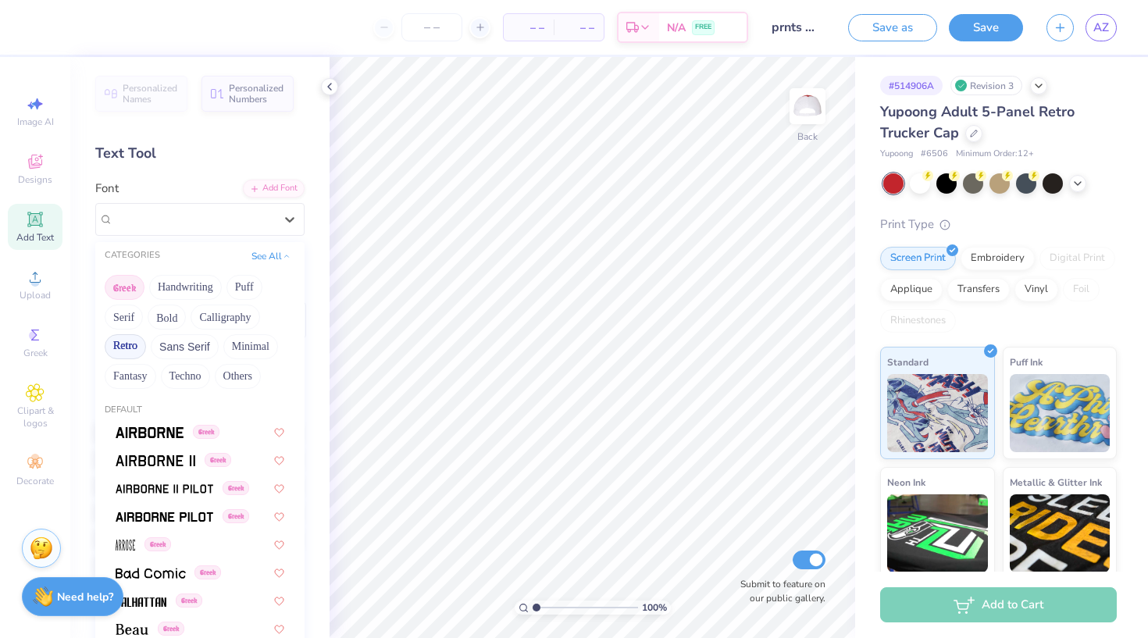
click at [130, 349] on button "Retro" at bounding box center [125, 346] width 41 height 25
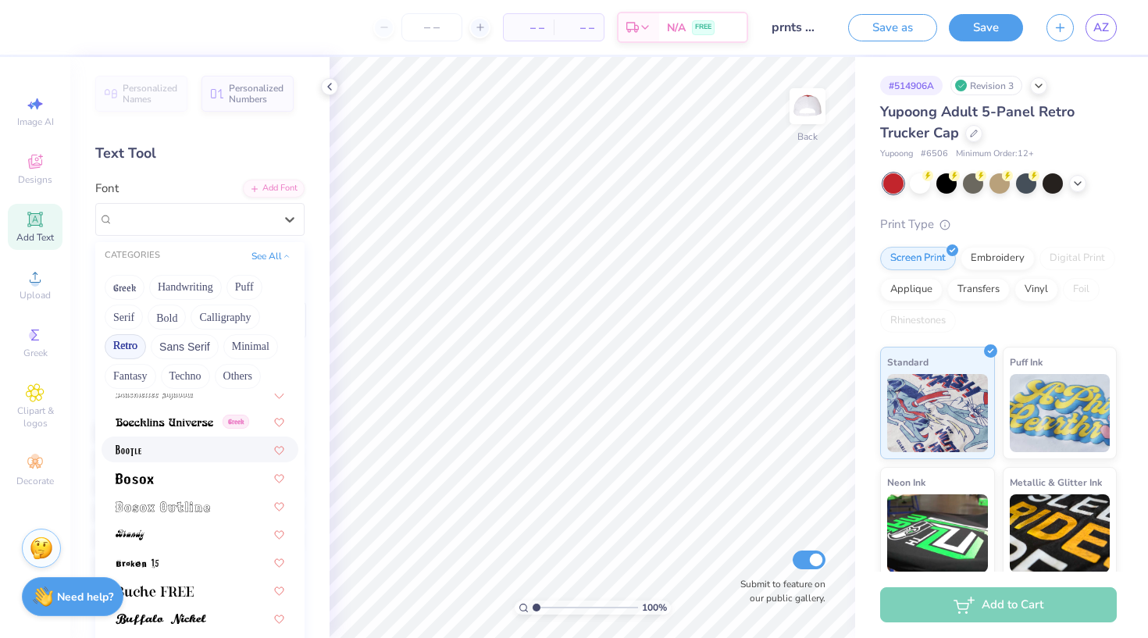
scroll to position [125, 0]
click at [188, 512] on span at bounding box center [163, 503] width 95 height 16
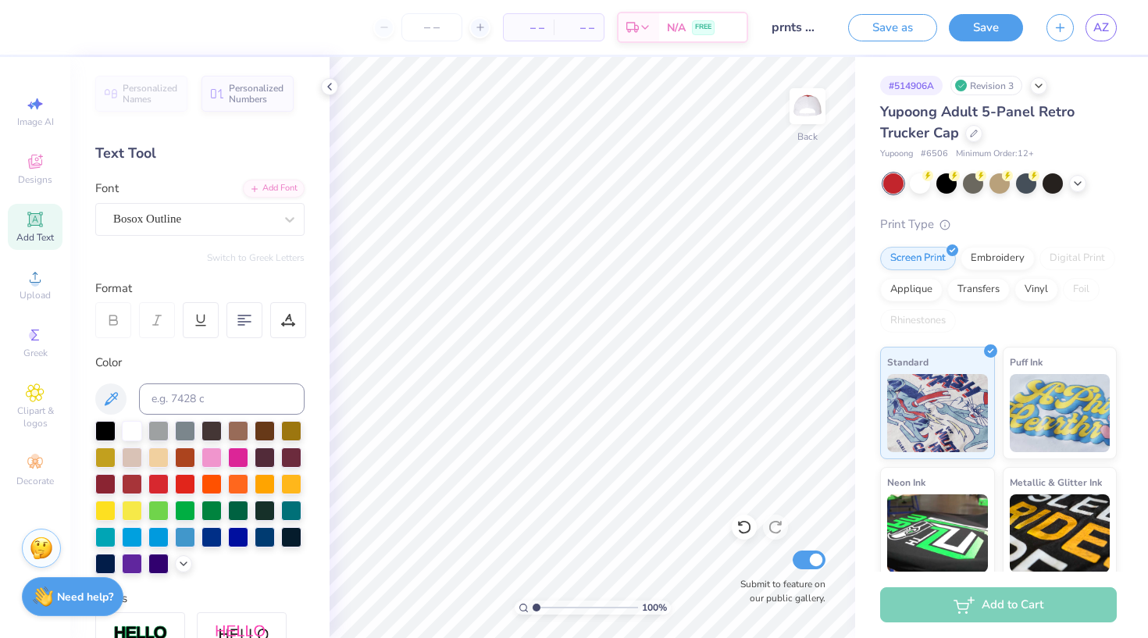
click at [46, 220] on div "Add Text" at bounding box center [35, 227] width 55 height 46
type textarea "ALPHA PHI"
click at [290, 223] on icon at bounding box center [290, 220] width 16 height 16
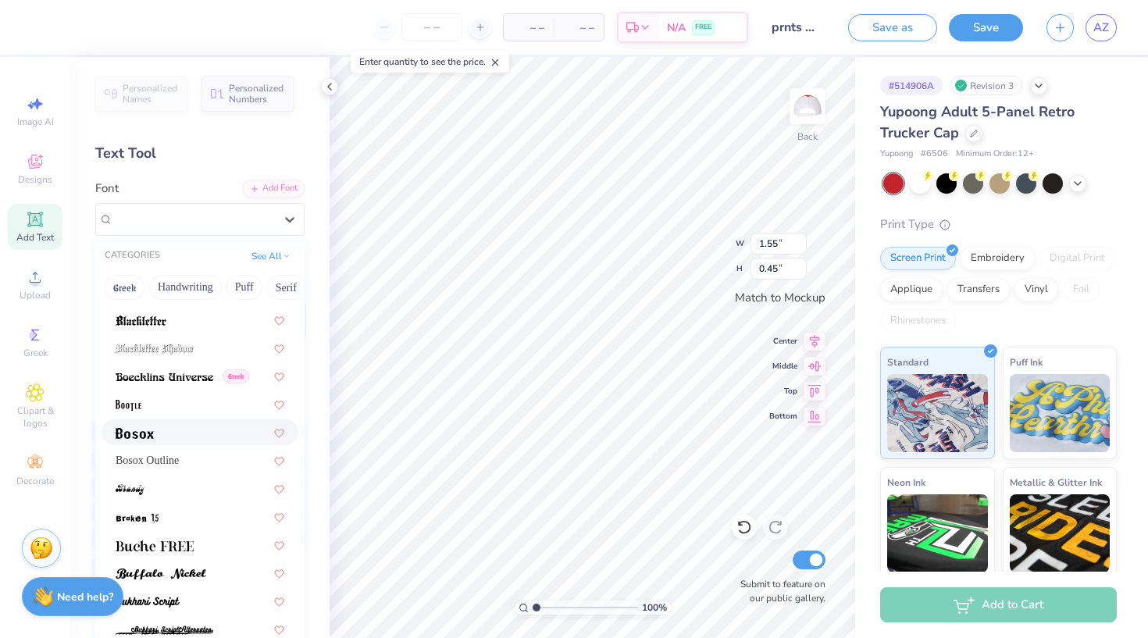
scroll to position [91, 0]
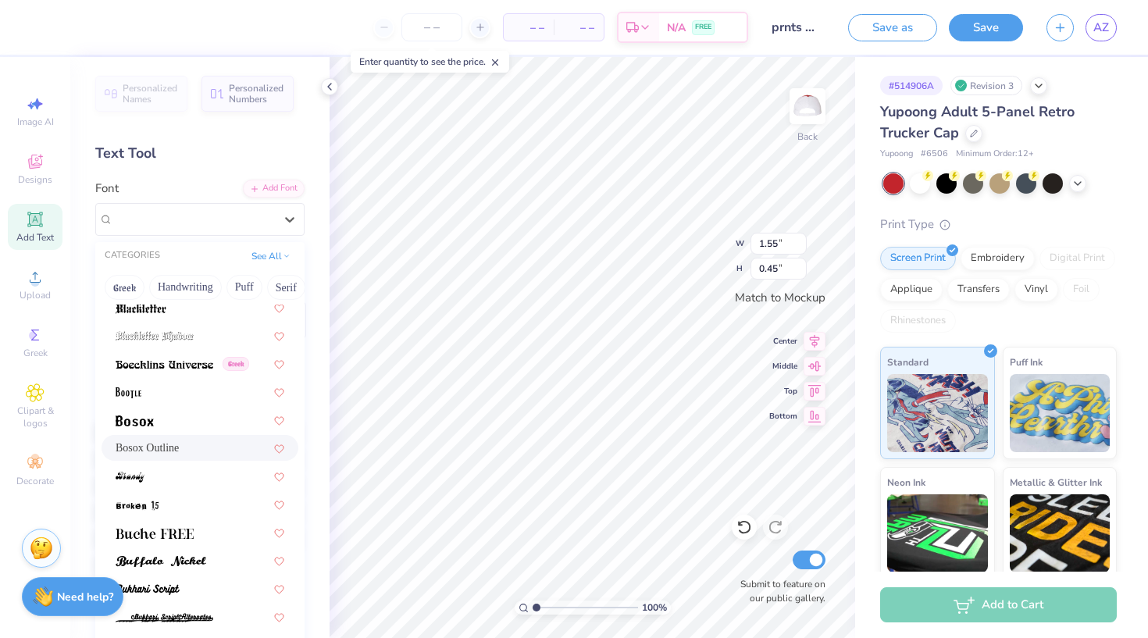
click at [195, 441] on div "Bosox Outline" at bounding box center [200, 448] width 197 height 26
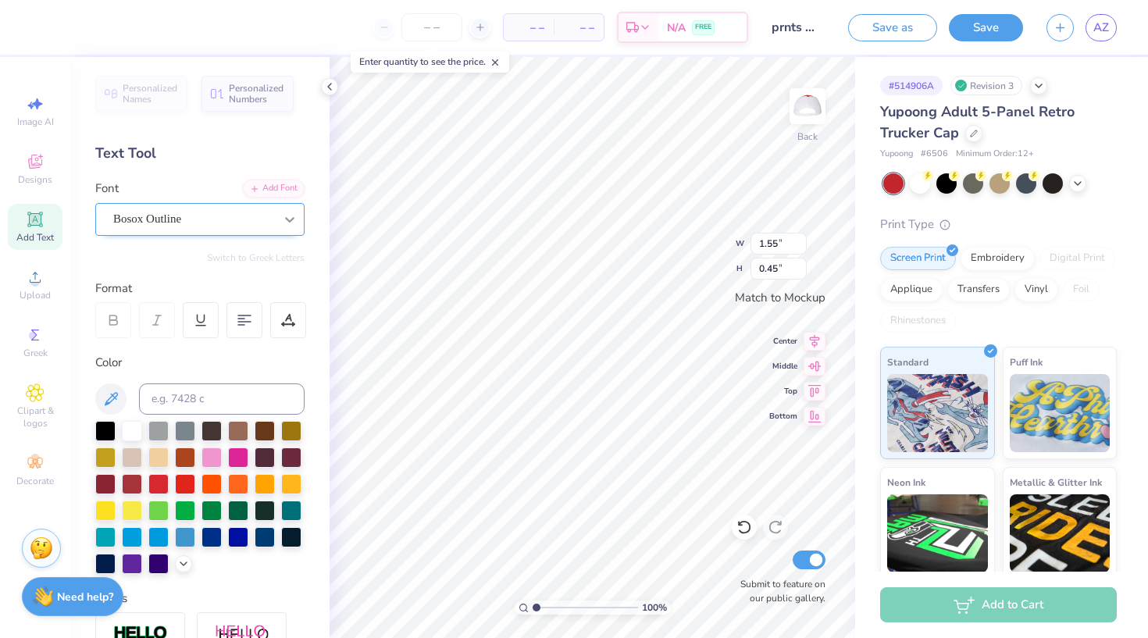
click at [287, 212] on icon at bounding box center [290, 220] width 16 height 16
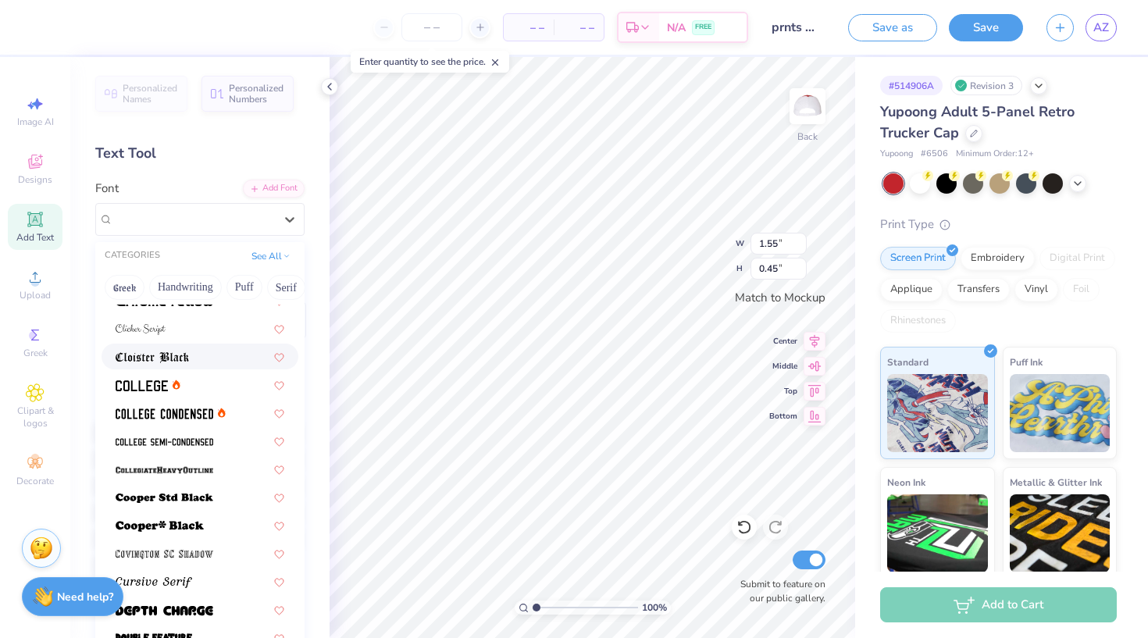
scroll to position [578, 0]
click at [205, 393] on div at bounding box center [200, 383] width 197 height 26
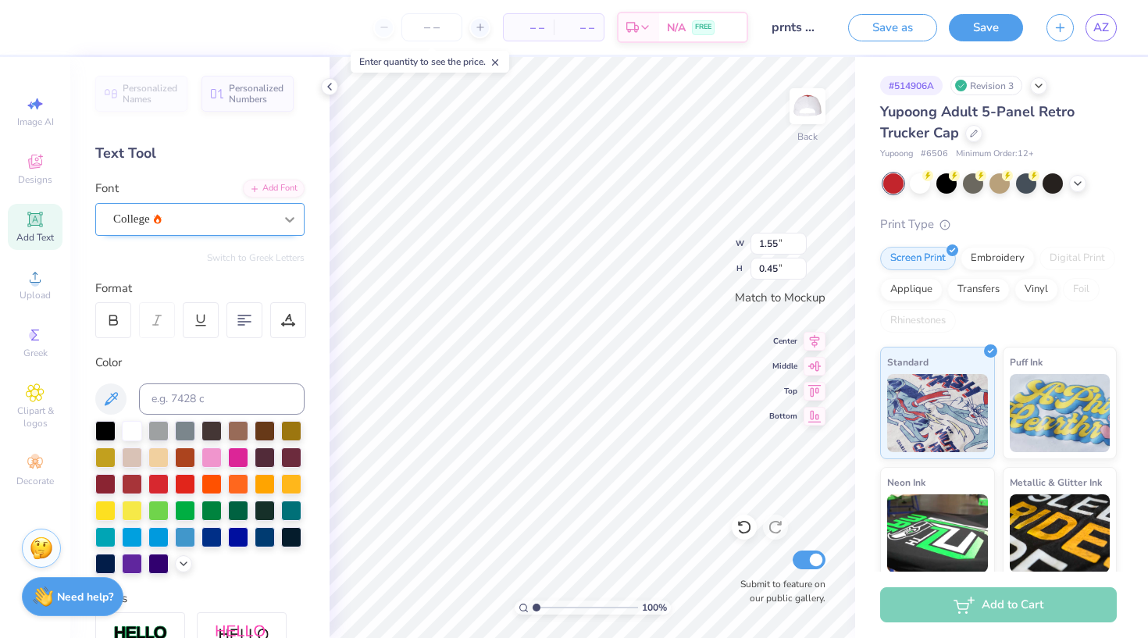
click at [287, 212] on icon at bounding box center [290, 220] width 16 height 16
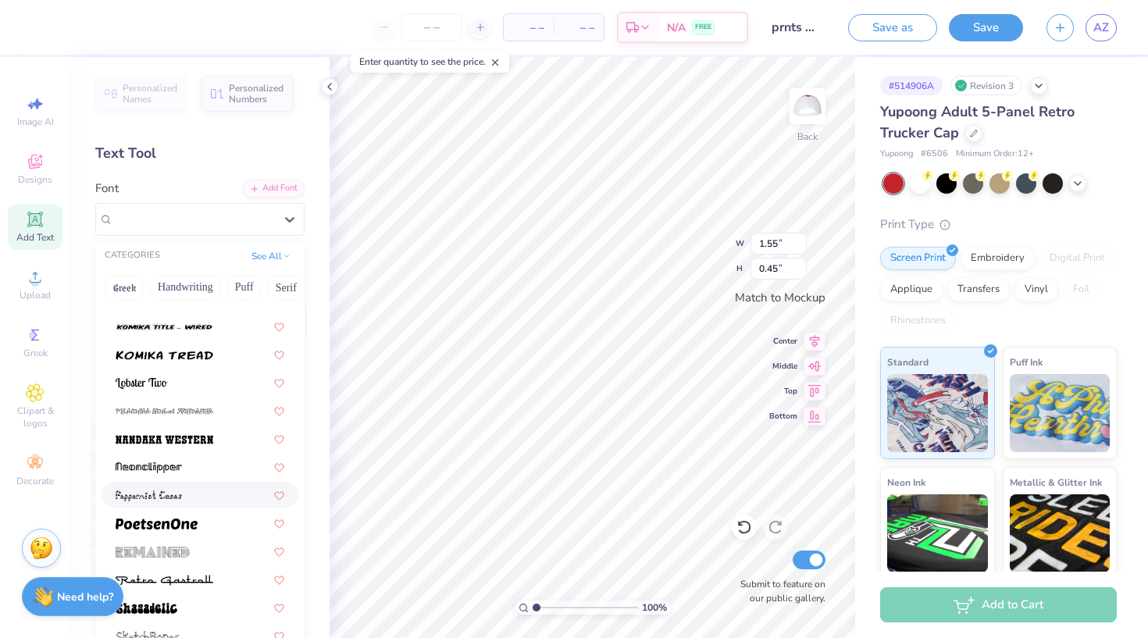
scroll to position [0, 0]
click at [743, 527] on icon at bounding box center [745, 528] width 16 height 16
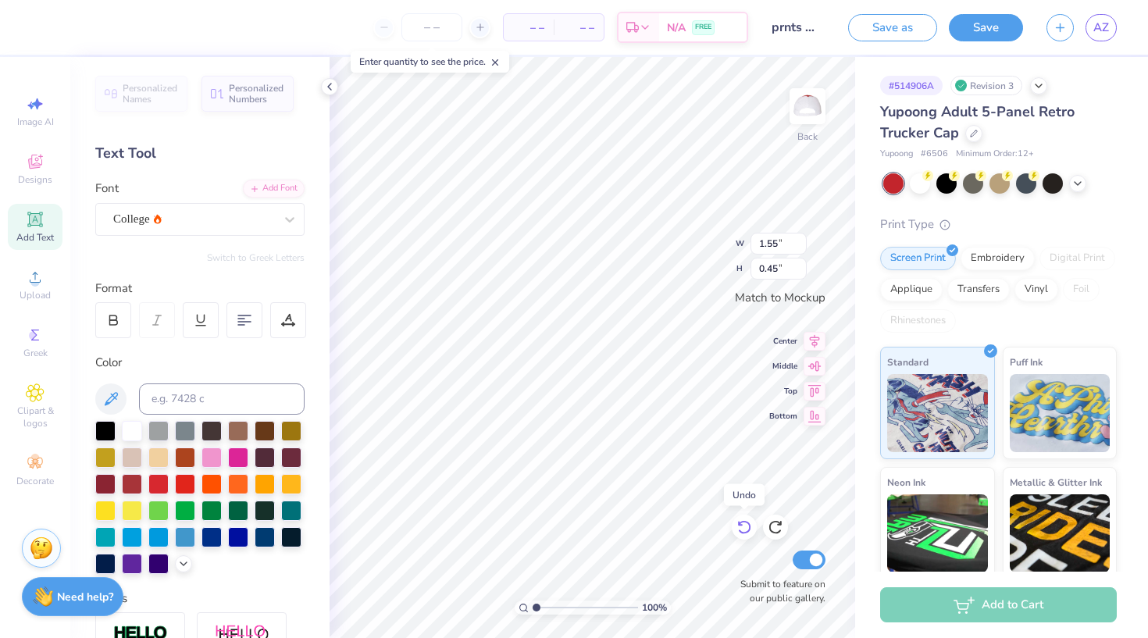
click at [743, 527] on icon at bounding box center [745, 528] width 16 height 16
click at [1039, 87] on icon at bounding box center [1039, 84] width 12 height 12
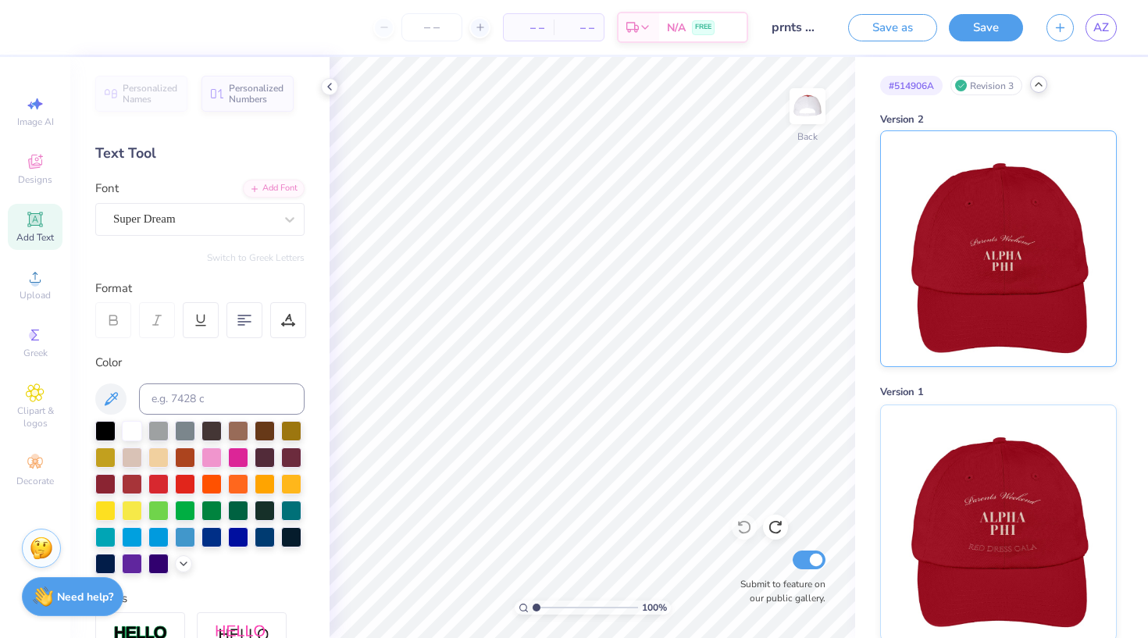
click at [1009, 318] on img at bounding box center [999, 248] width 194 height 235
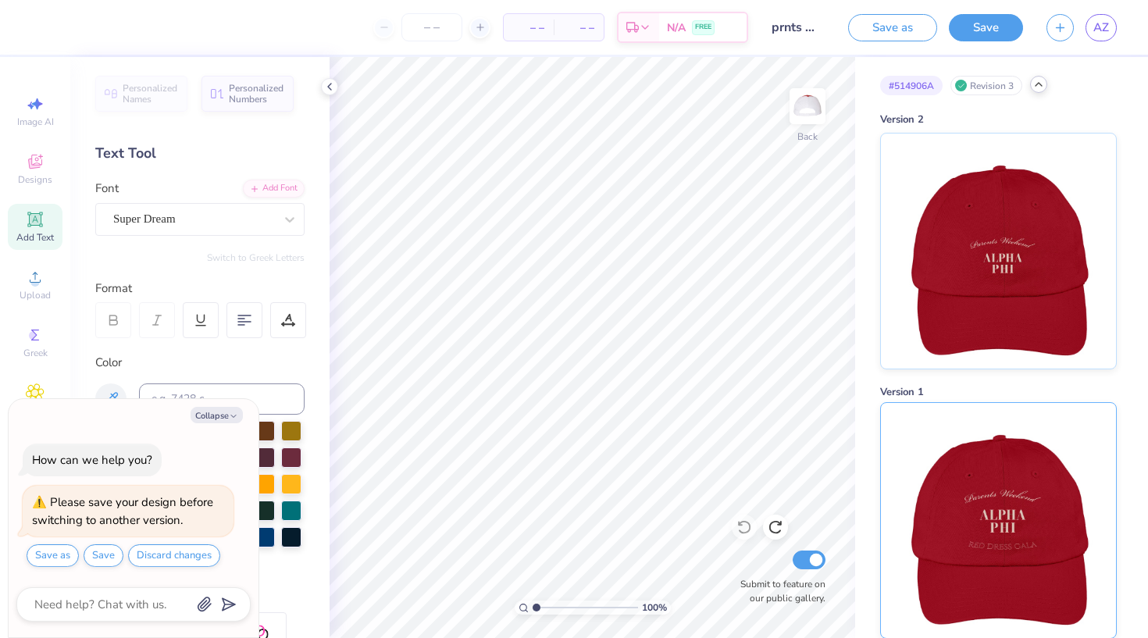
click at [1002, 523] on img at bounding box center [999, 520] width 194 height 235
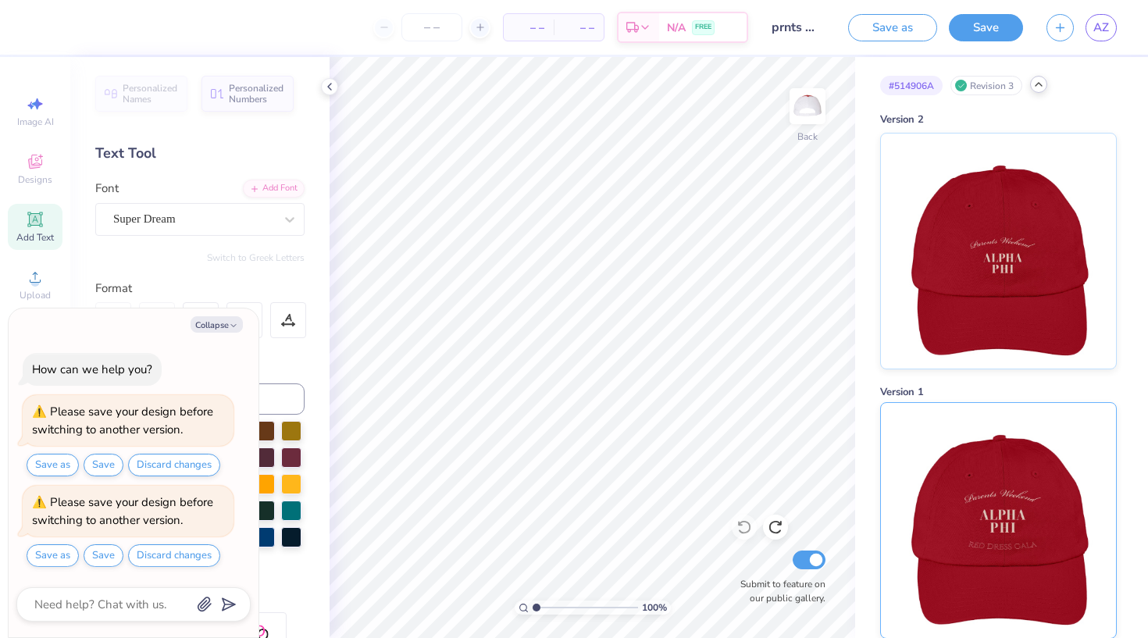
click at [1002, 523] on img at bounding box center [999, 520] width 194 height 235
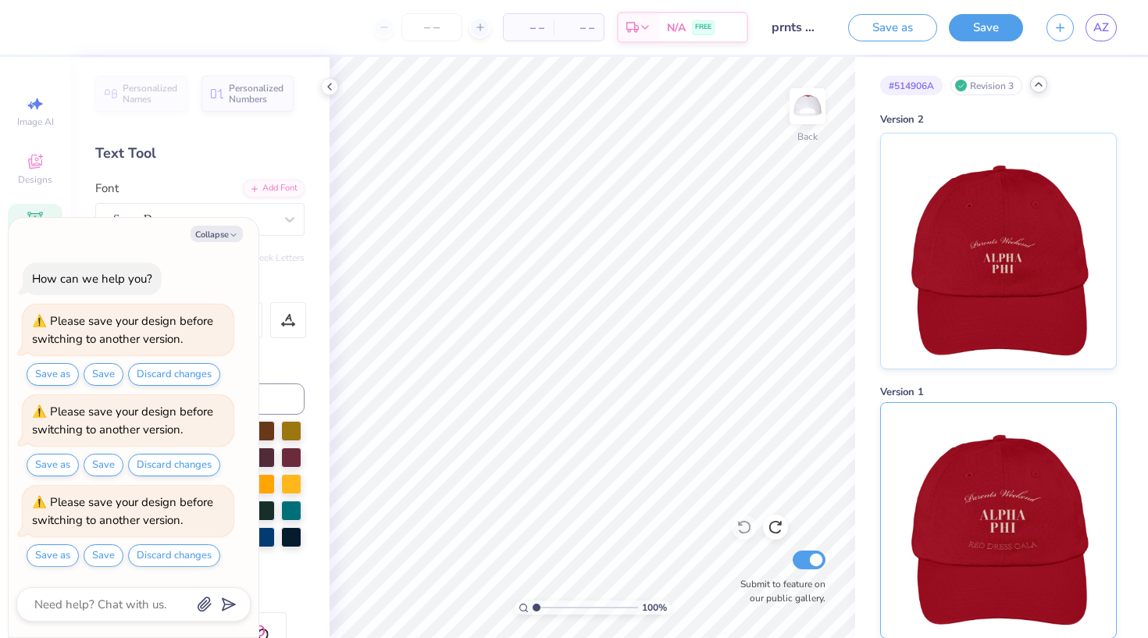
click at [1002, 523] on img at bounding box center [999, 520] width 194 height 235
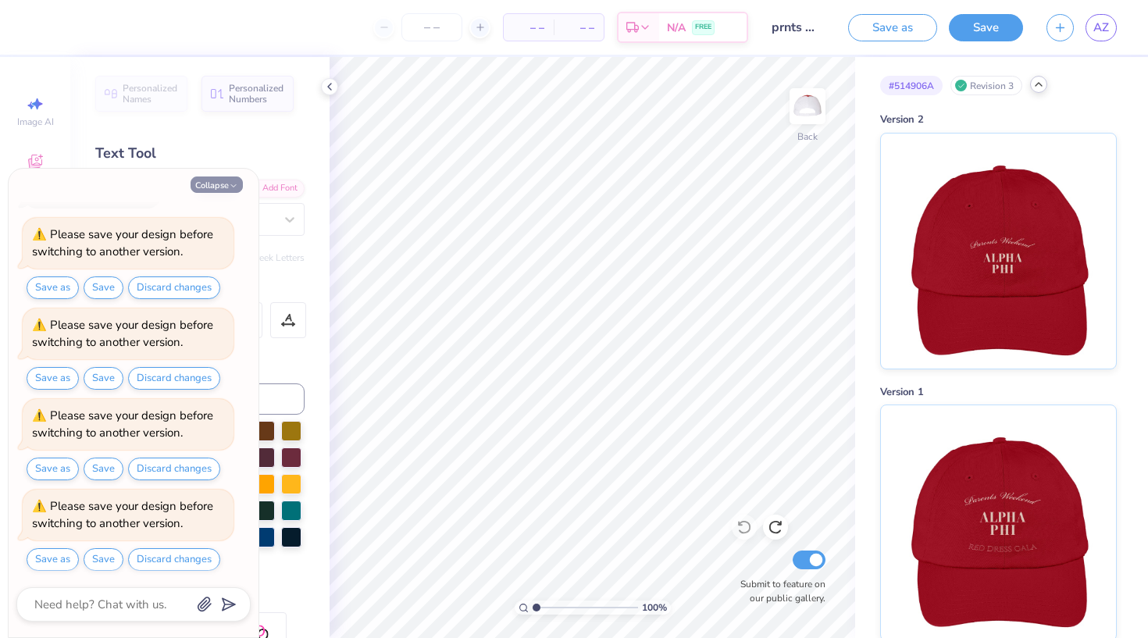
click at [227, 186] on button "Collapse" at bounding box center [217, 185] width 52 height 16
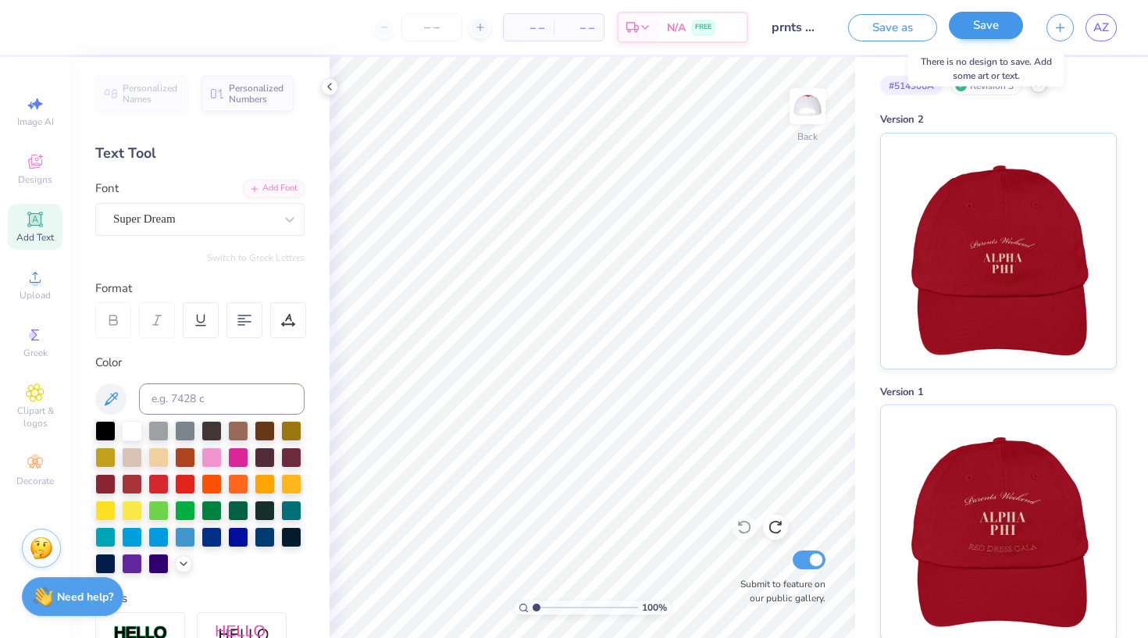
click at [985, 28] on button "Save" at bounding box center [986, 25] width 74 height 27
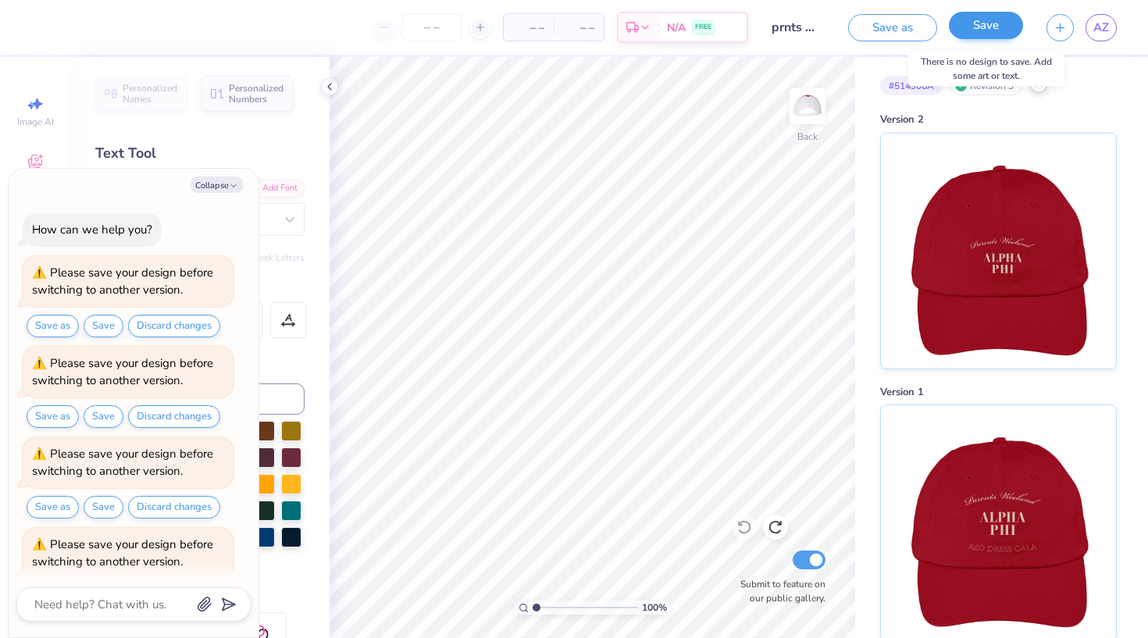
scroll to position [138, 0]
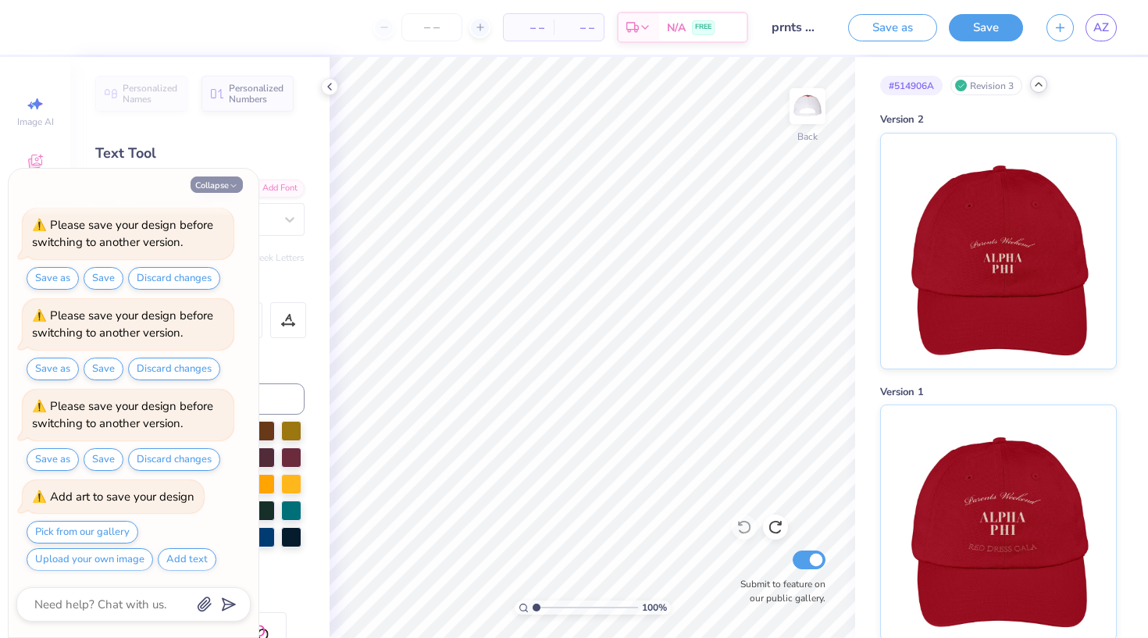
click at [228, 180] on button "Collapse" at bounding box center [217, 185] width 52 height 16
type textarea "x"
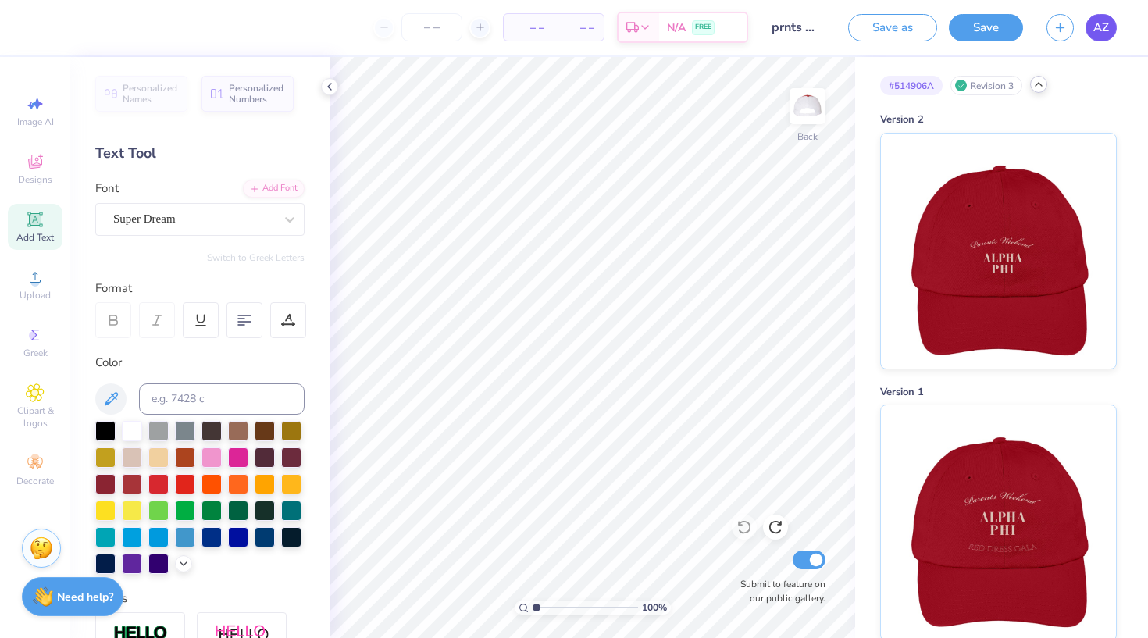
click at [1110, 29] on link "AZ" at bounding box center [1101, 27] width 31 height 27
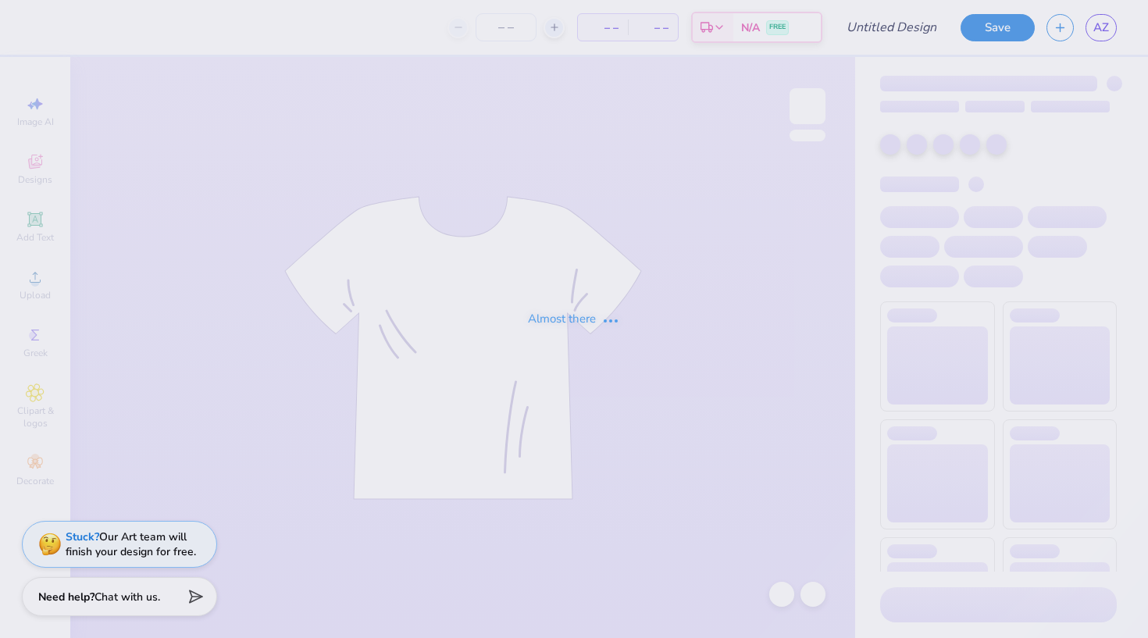
type input "prnts wknd hat"
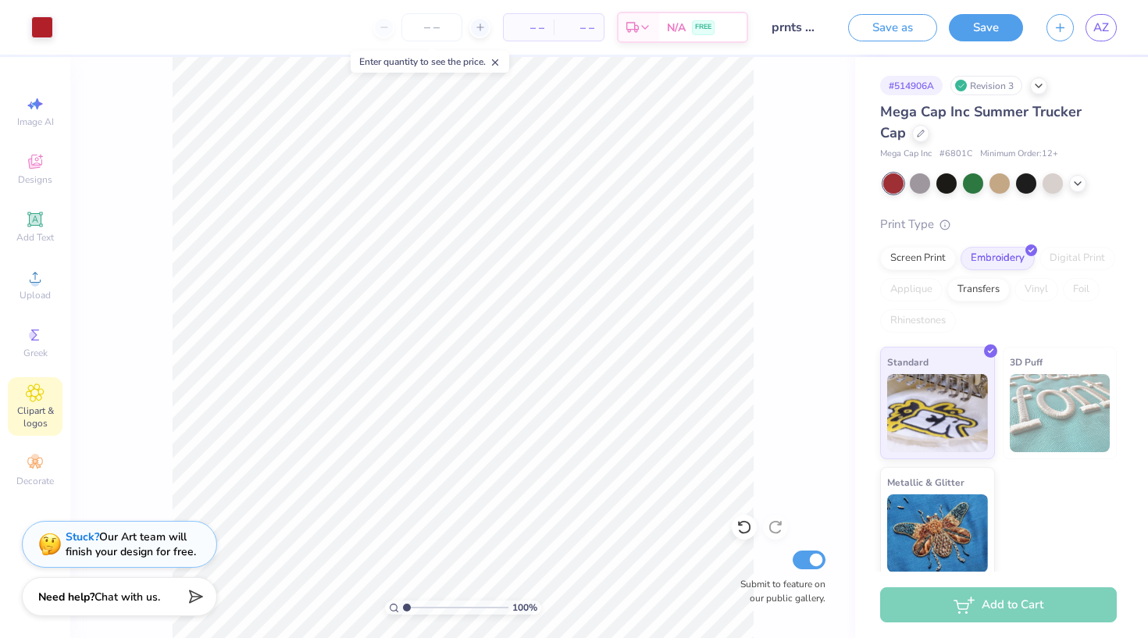
click at [32, 386] on icon at bounding box center [35, 392] width 17 height 17
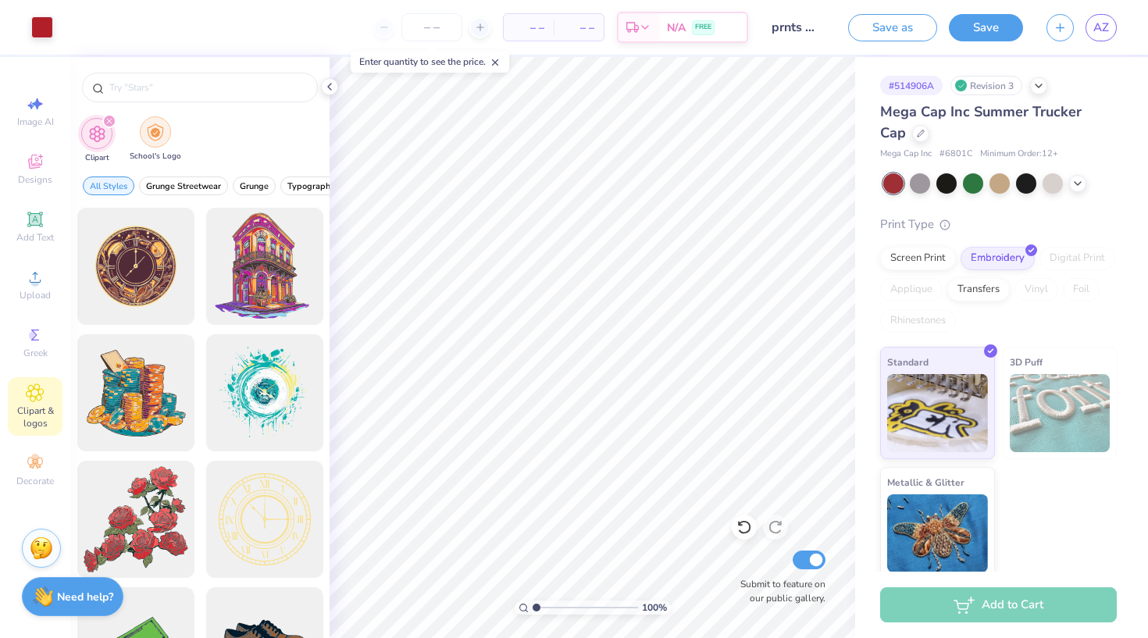
click at [157, 136] on img "filter for School's Logo" at bounding box center [155, 132] width 17 height 18
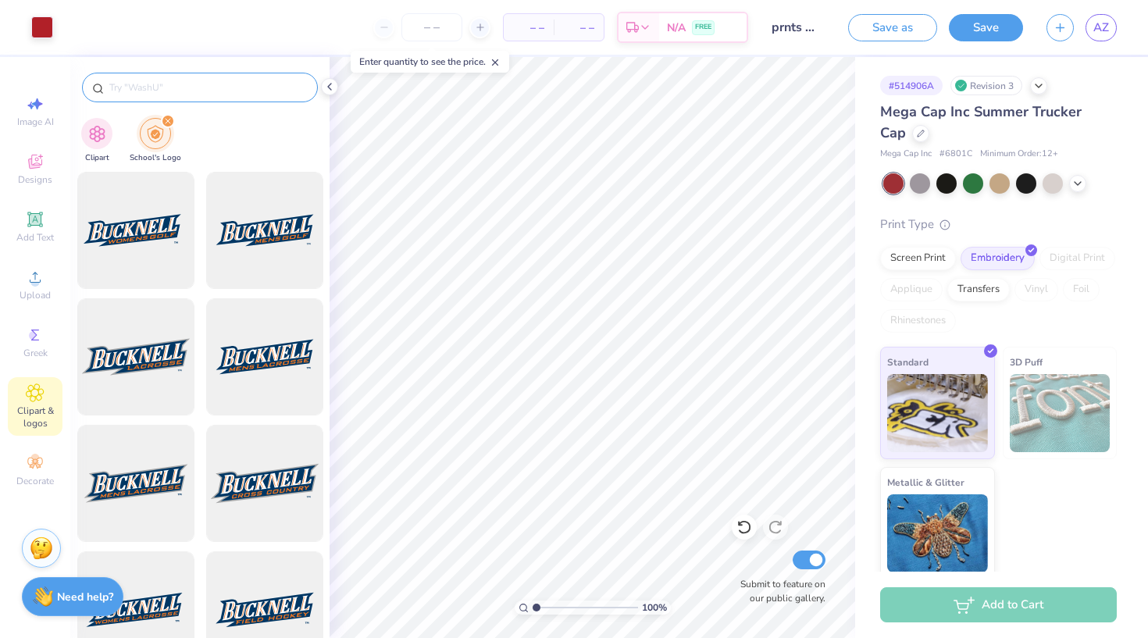
click at [147, 84] on input "text" at bounding box center [208, 88] width 200 height 16
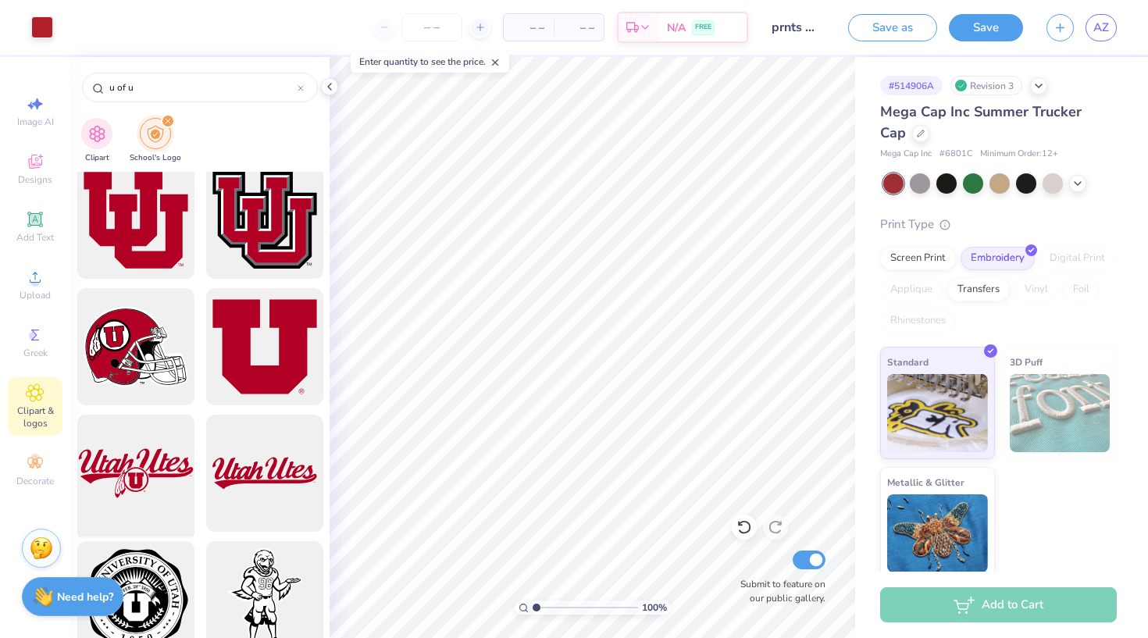
scroll to position [539, 0]
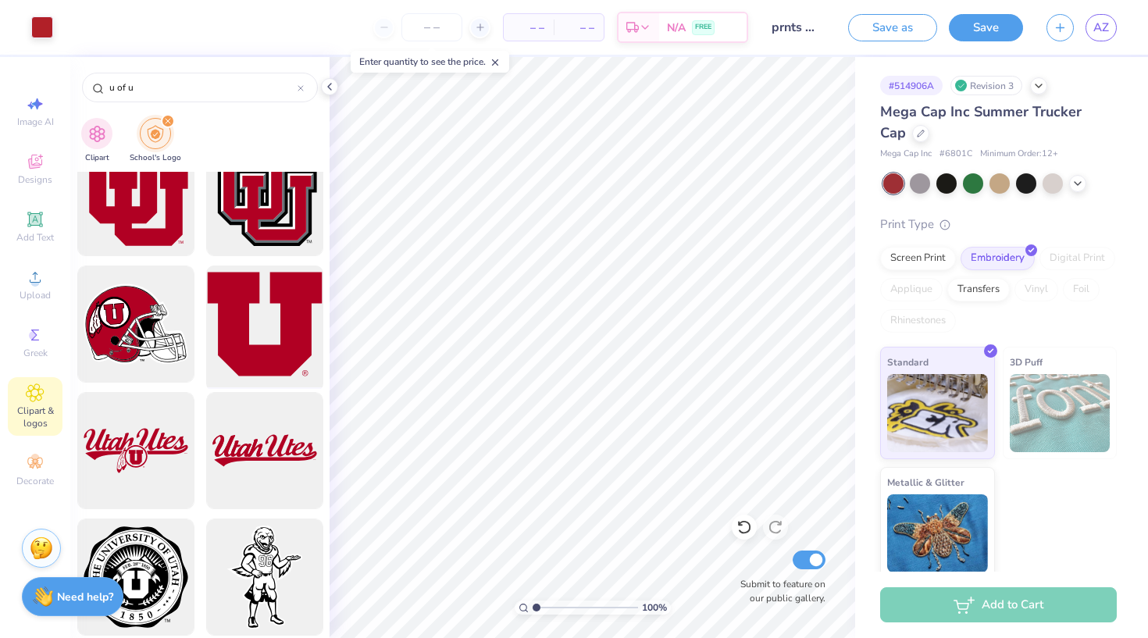
type input "u of u"
click at [275, 338] on div at bounding box center [264, 324] width 129 height 129
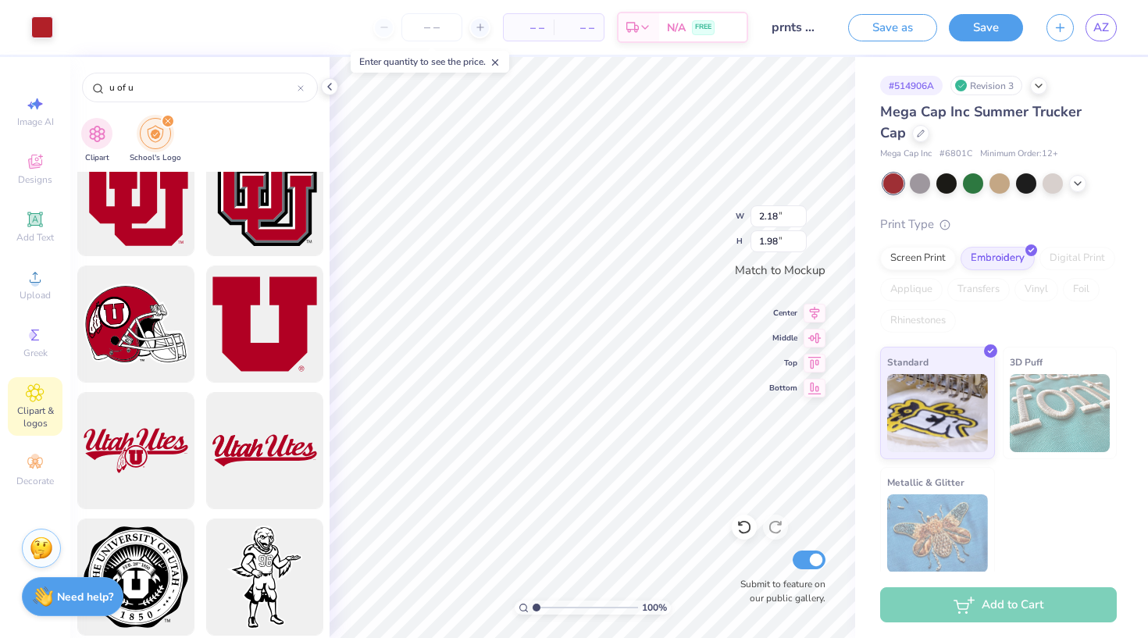
type input "0.72"
type input "0.65"
type input "0.81"
type input "0.79"
click at [744, 525] on icon at bounding box center [745, 528] width 16 height 16
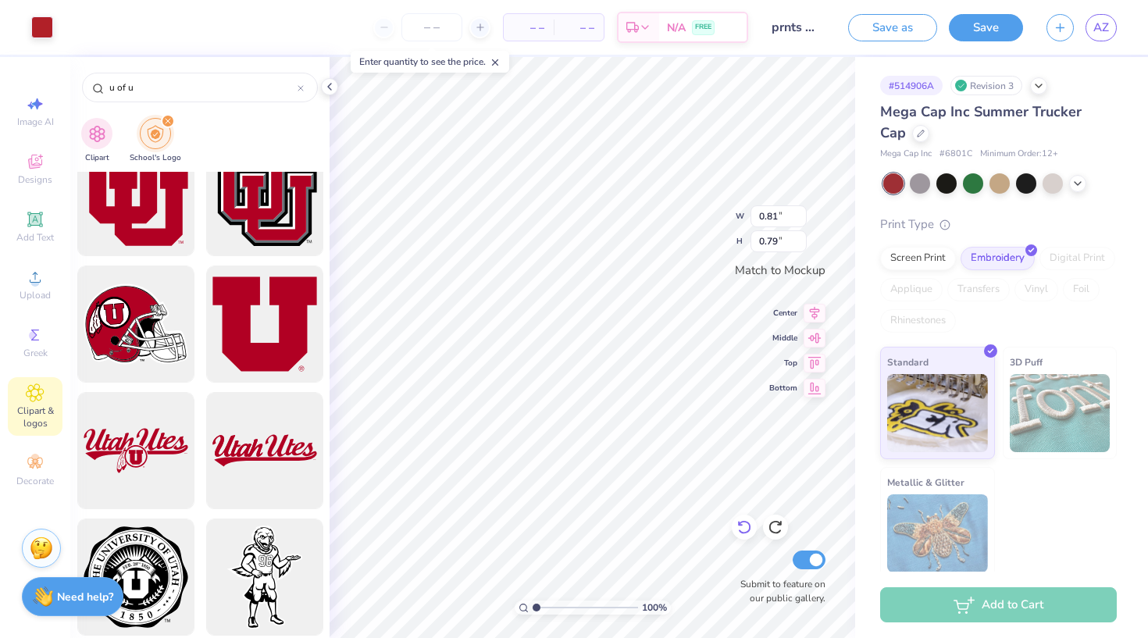
type input "0.72"
type input "0.65"
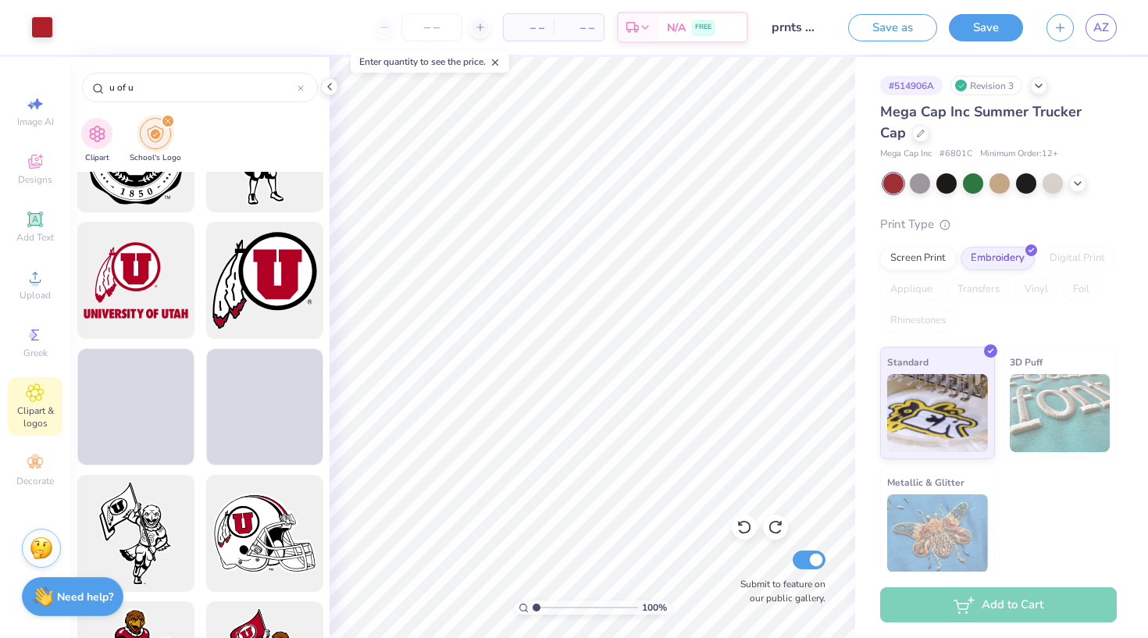
scroll to position [963, 0]
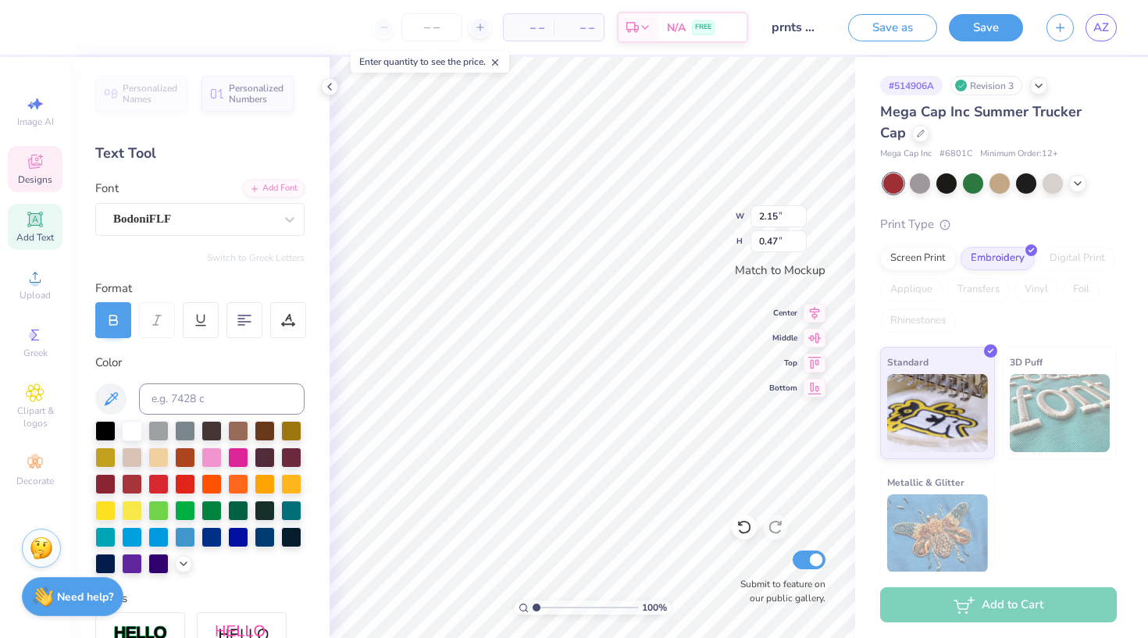
type input "1.17"
type input "0.46"
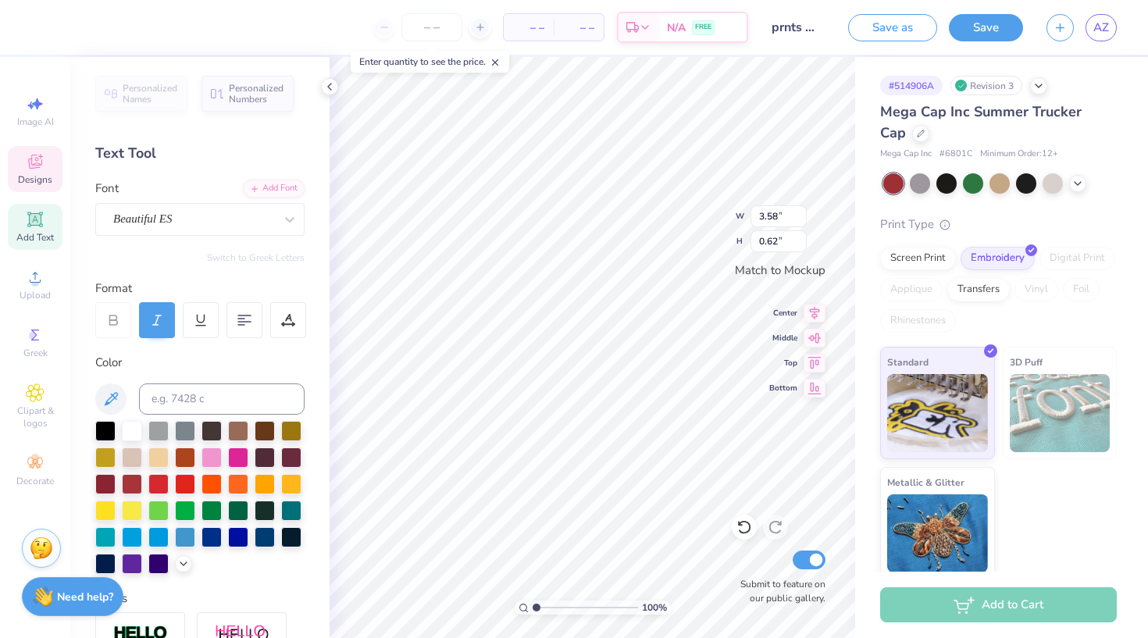
type input "2.42"
type input "0.42"
type input "2.64"
type input "0.57"
type input "1.17"
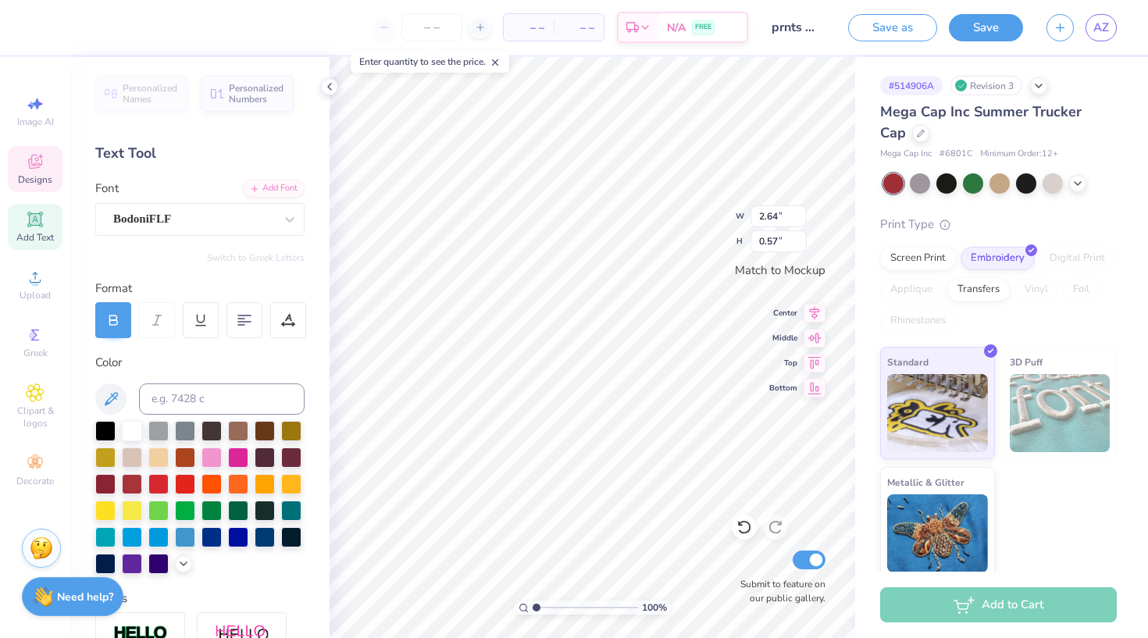
type input "0.46"
type input "1.47"
type input "0.59"
type input "1.47"
type input "0.59"
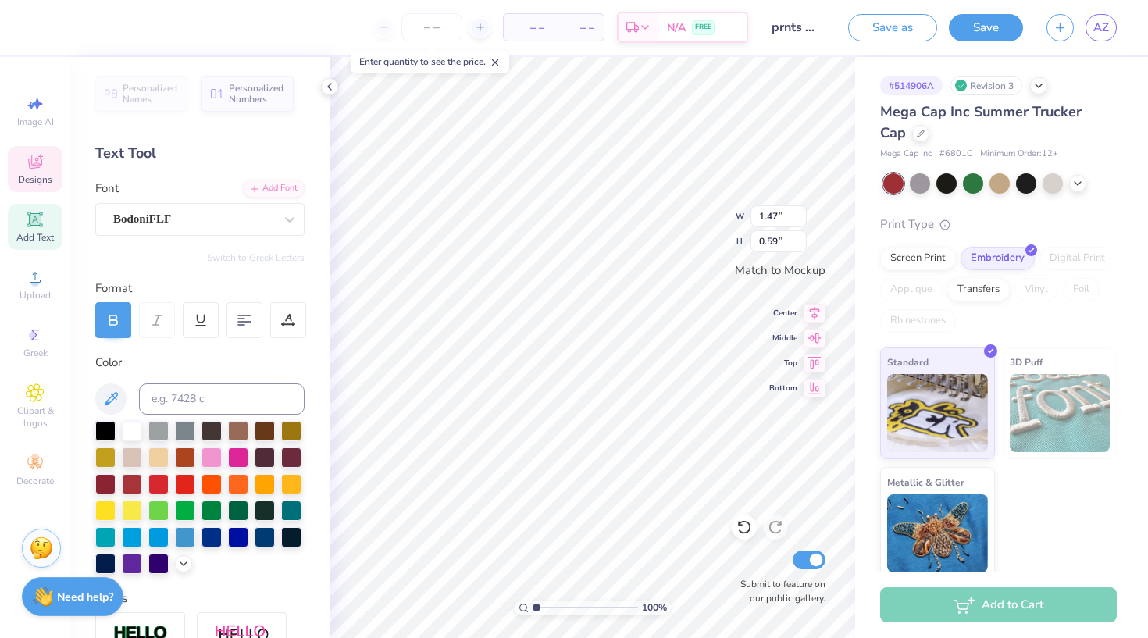
type input "2.64"
type input "0.57"
type input "1.47"
type input "0.59"
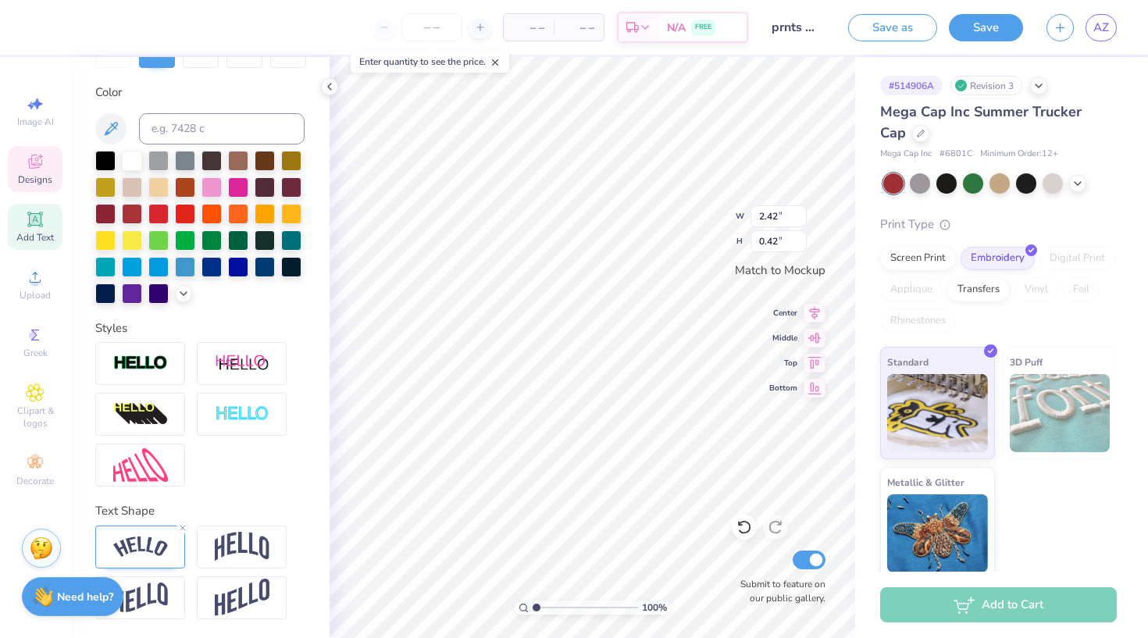
scroll to position [270, 0]
click at [153, 534] on div at bounding box center [140, 547] width 90 height 43
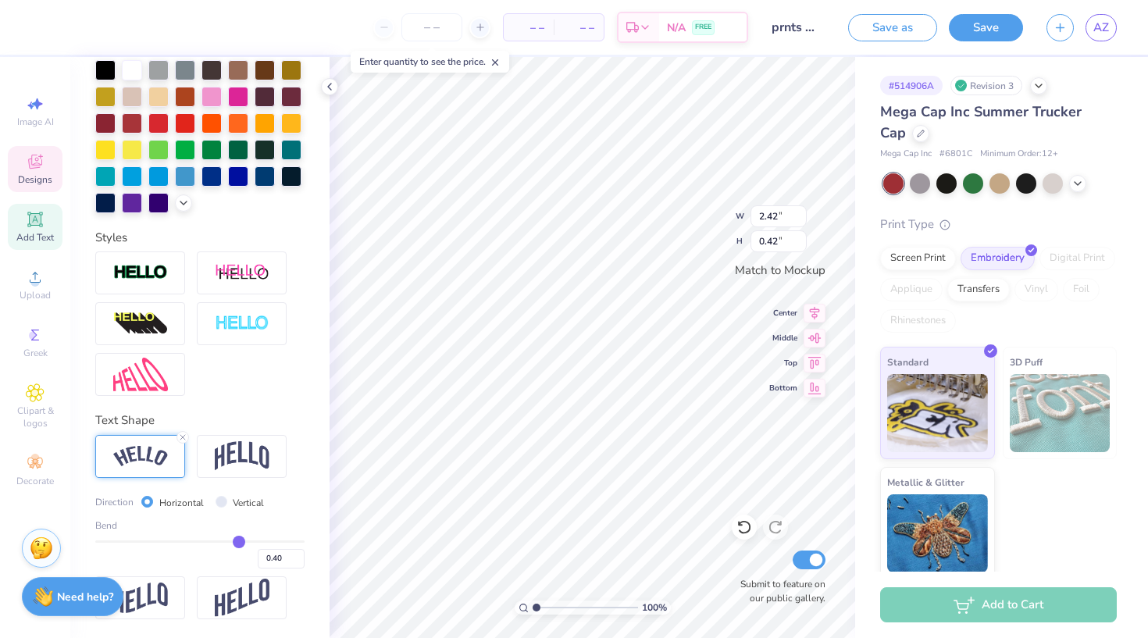
scroll to position [362, 0]
type input "0.42"
type input "0.41"
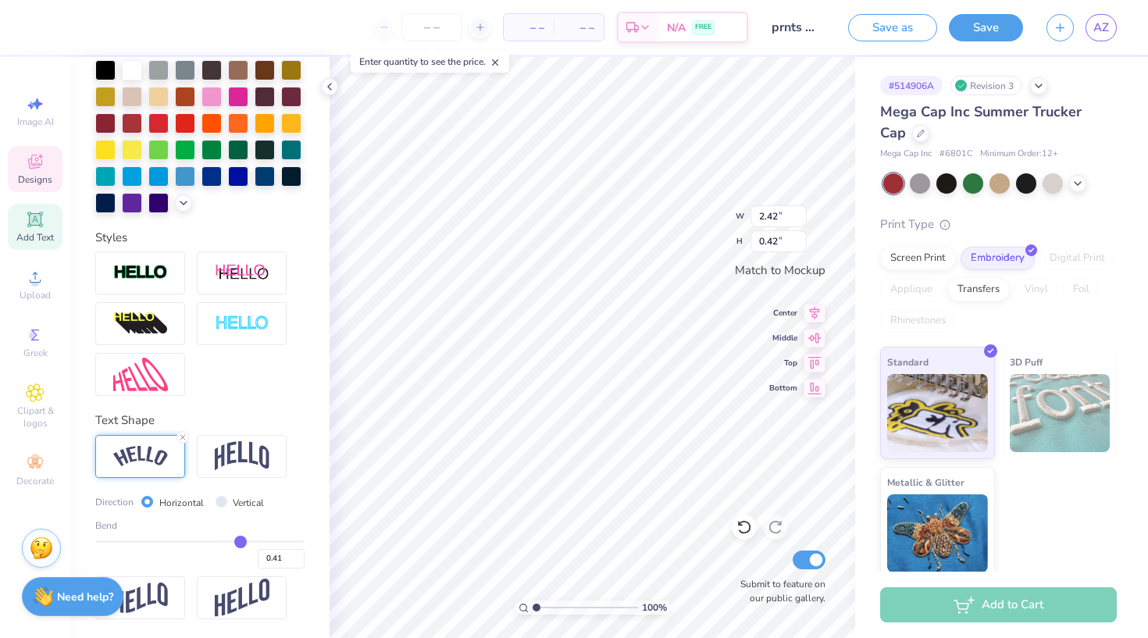
type input "0.4"
type input "0.40"
type input "0.39"
type input "0.38"
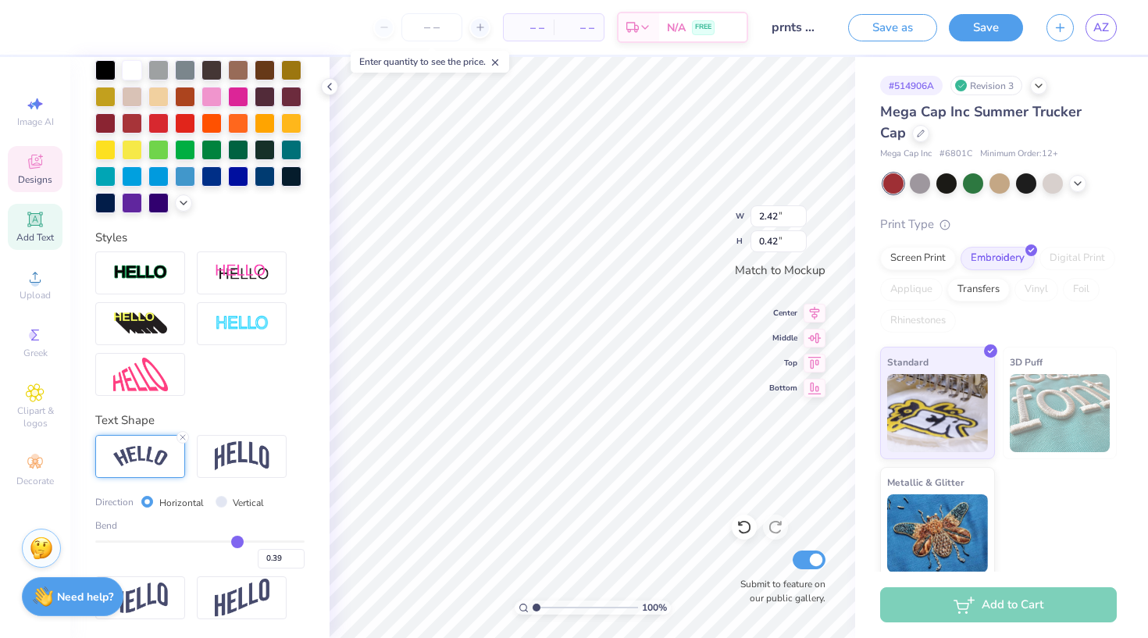
type input "0.38"
click at [237, 541] on input "range" at bounding box center [199, 542] width 209 height 2
type input "2.41"
type input "0.40"
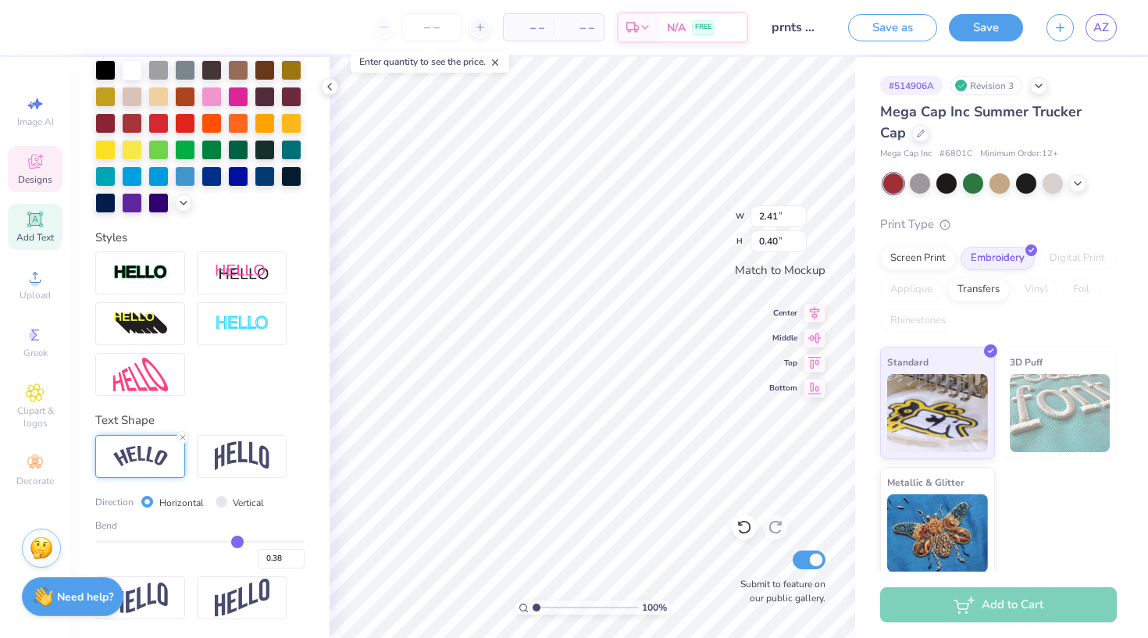
type input "0.37"
type input "0.36"
type input "0.35"
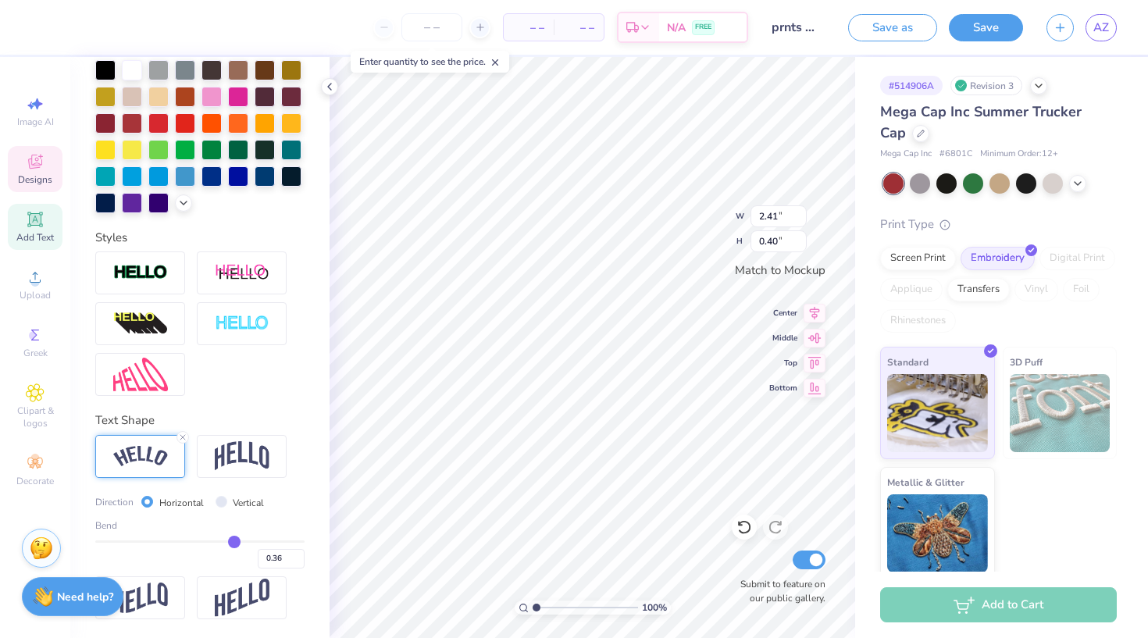
type input "0.35"
type input "0.34"
type input "0.33"
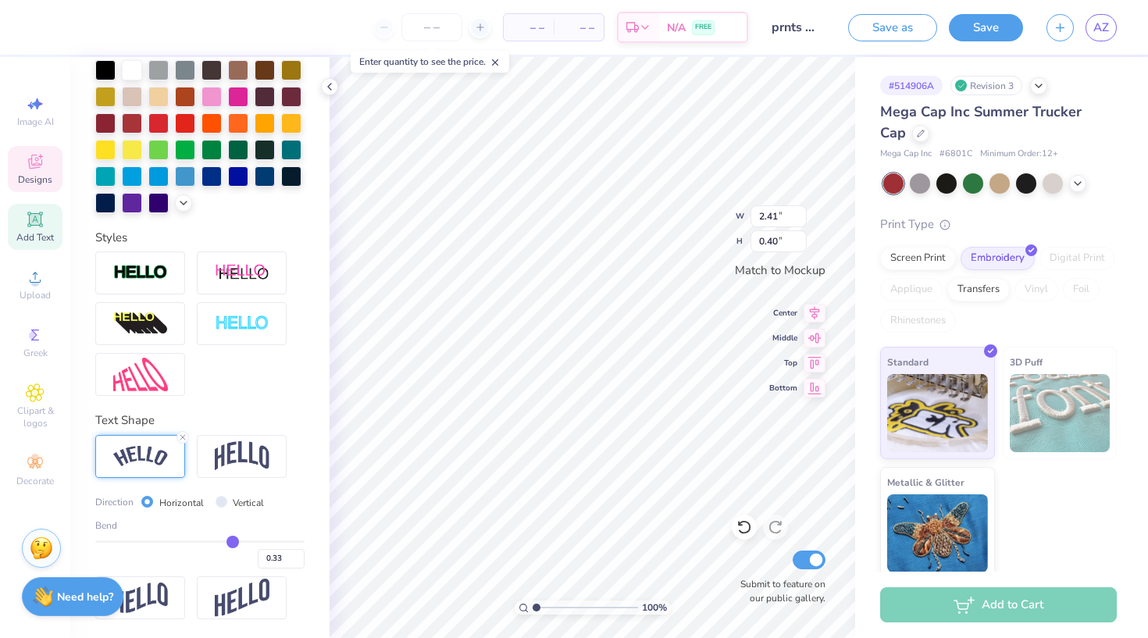
type input "0.32"
type input "0.31"
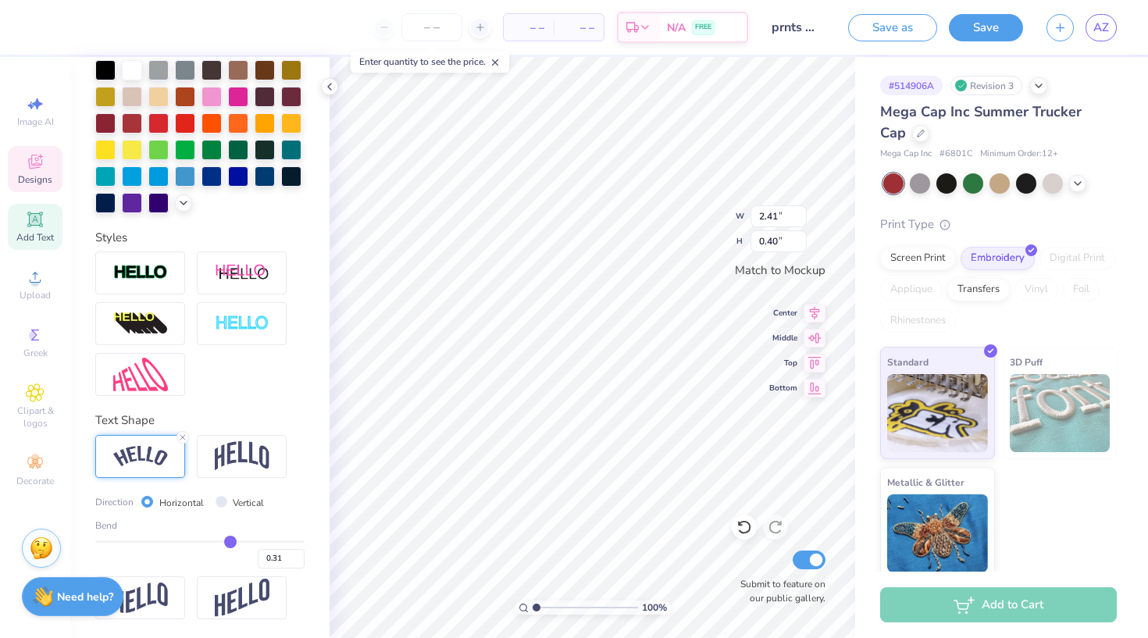
click at [230, 541] on input "range" at bounding box center [199, 542] width 209 height 2
type input "2.38"
type input "0.35"
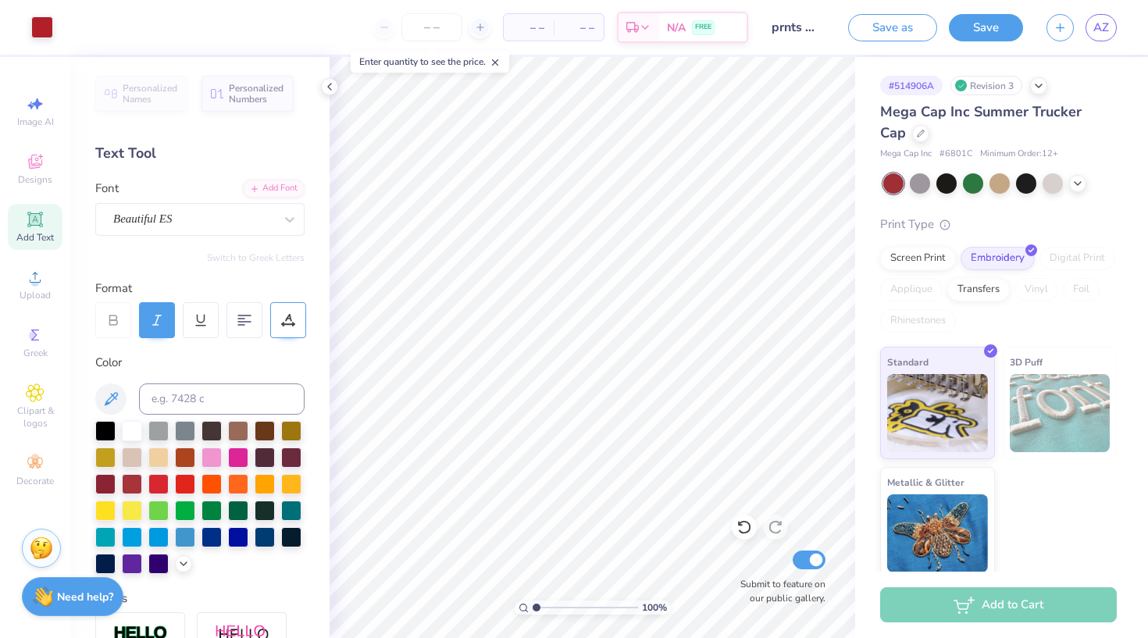
scroll to position [0, 0]
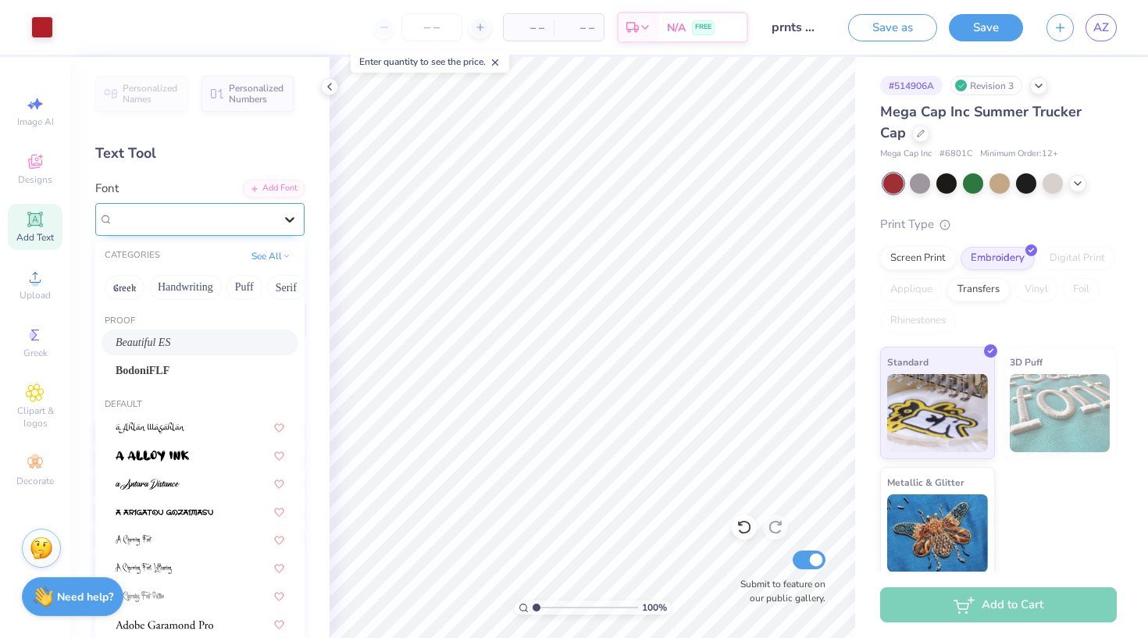
click at [287, 216] on icon at bounding box center [290, 220] width 16 height 16
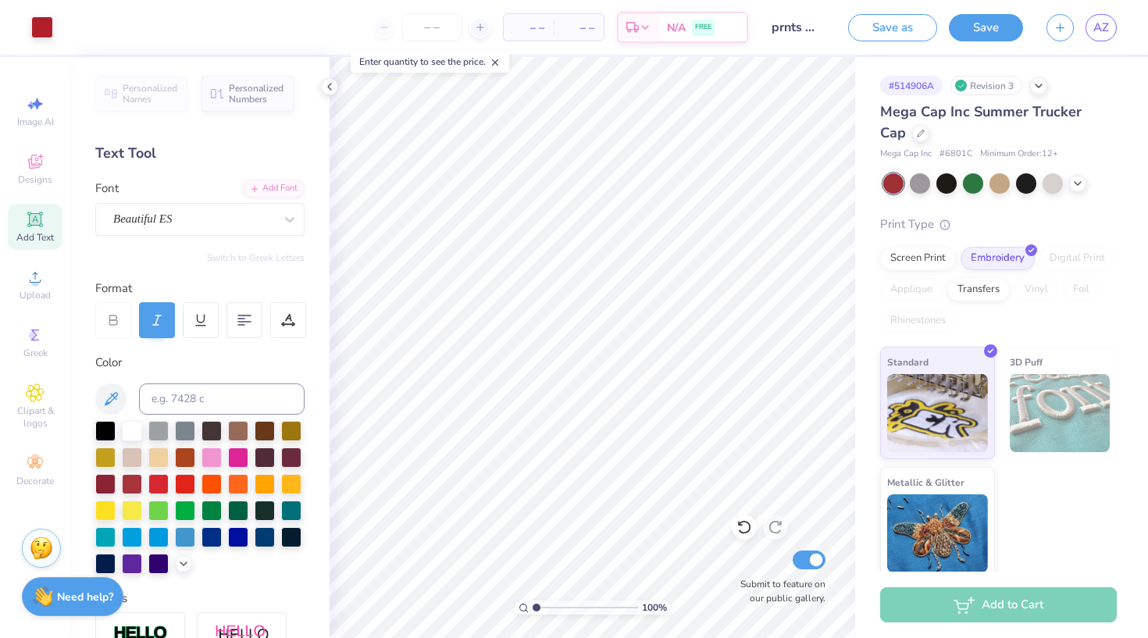
click at [36, 227] on icon at bounding box center [35, 219] width 19 height 19
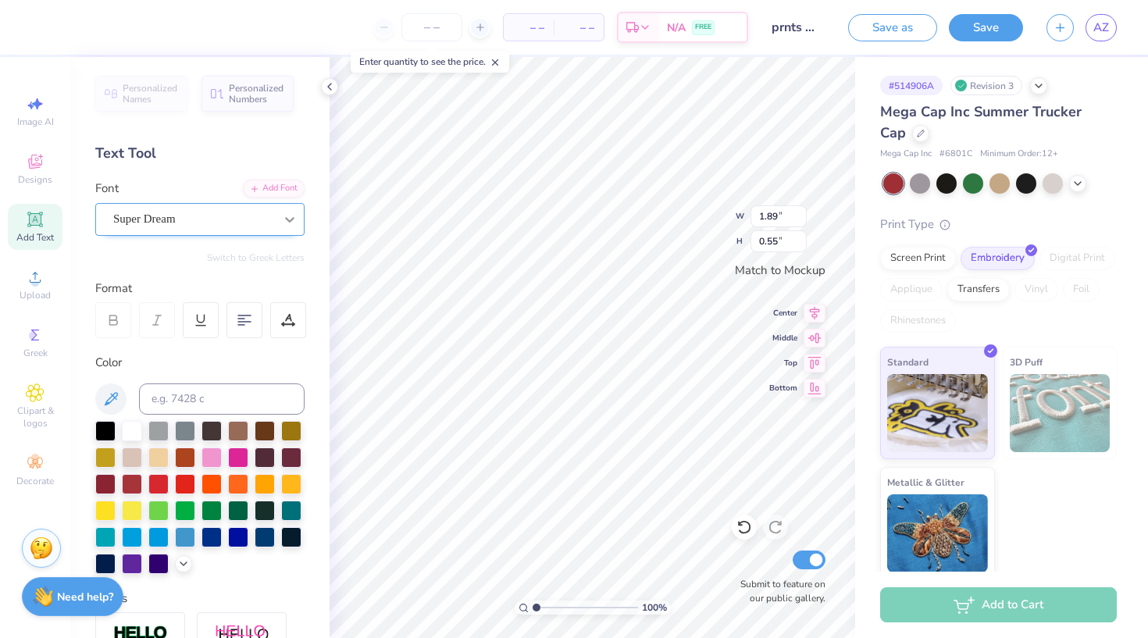
type textarea "at the [GEOGRAPHIC_DATA][US_STATE]"
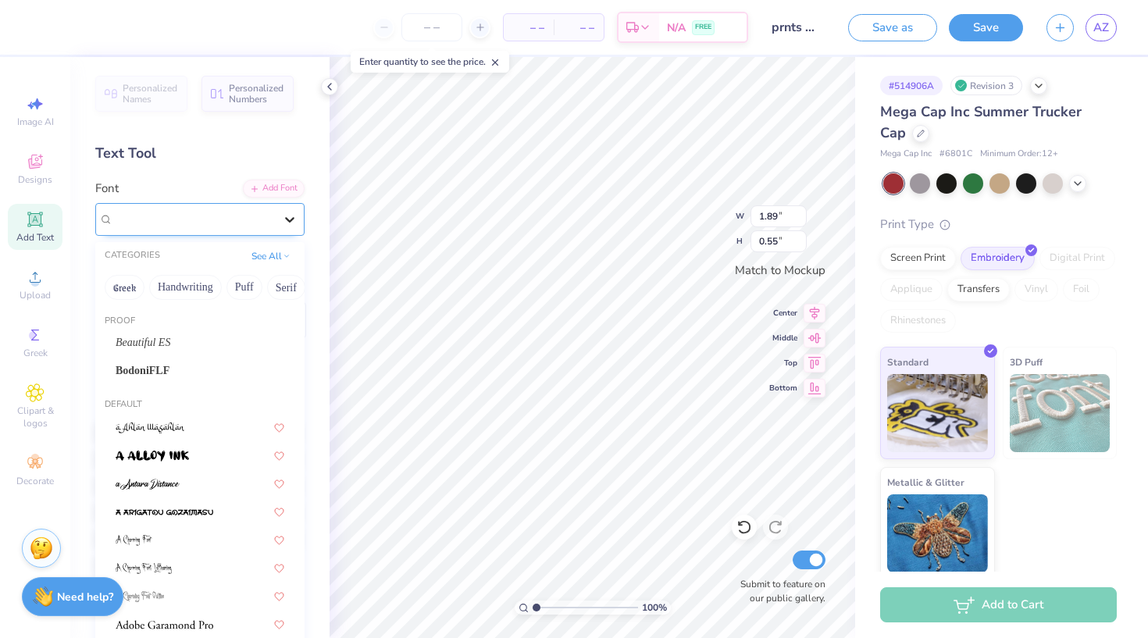
click at [294, 217] on icon at bounding box center [289, 219] width 9 height 5
click at [127, 299] on button "Greek" at bounding box center [125, 287] width 40 height 25
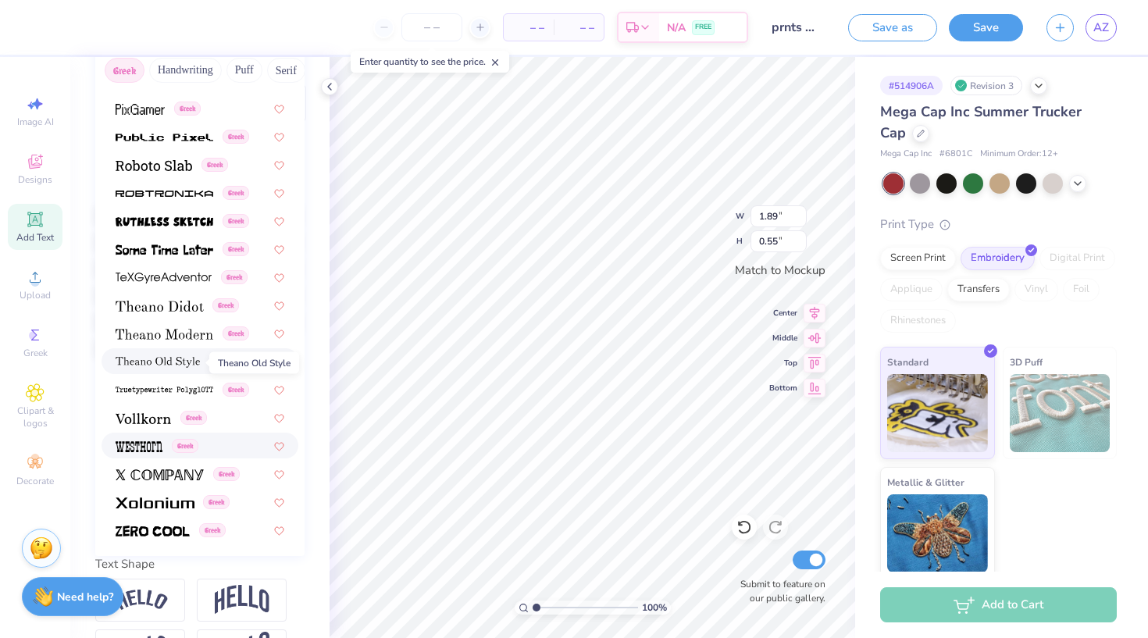
scroll to position [945, 0]
click at [184, 284] on img at bounding box center [164, 278] width 96 height 11
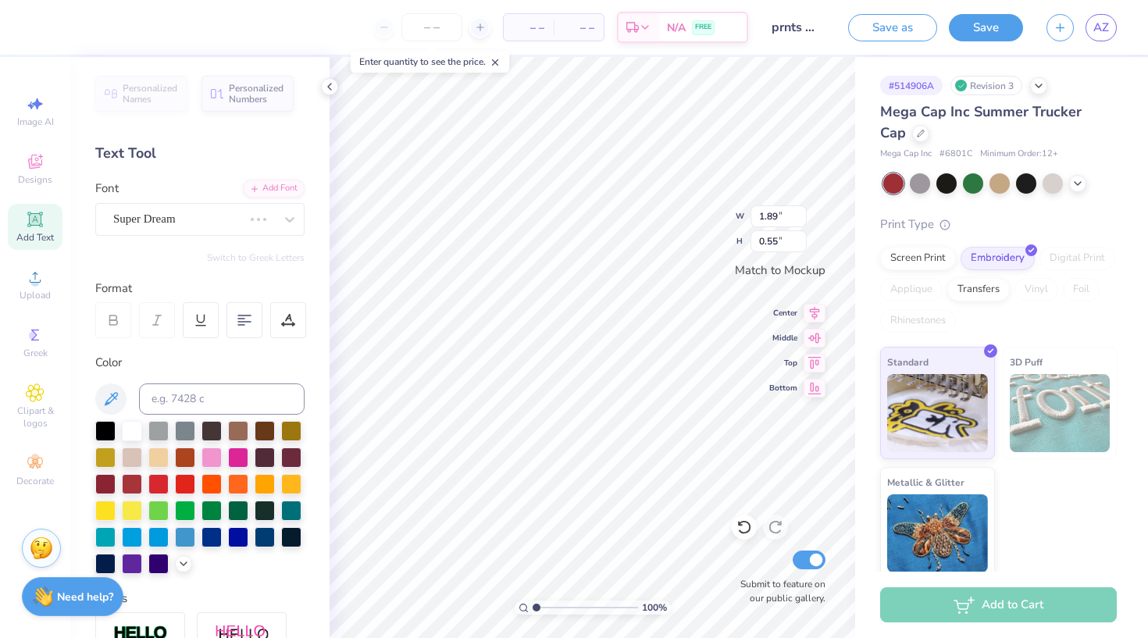
scroll to position [0, 0]
click at [285, 223] on icon at bounding box center [290, 220] width 16 height 16
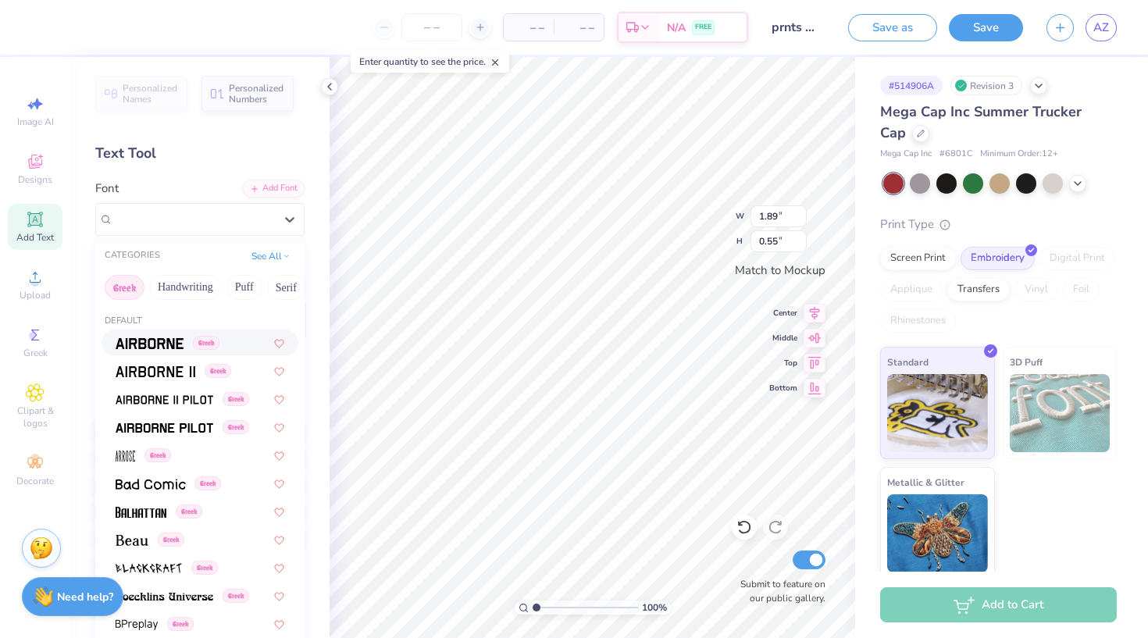
click at [159, 347] on img at bounding box center [150, 343] width 68 height 11
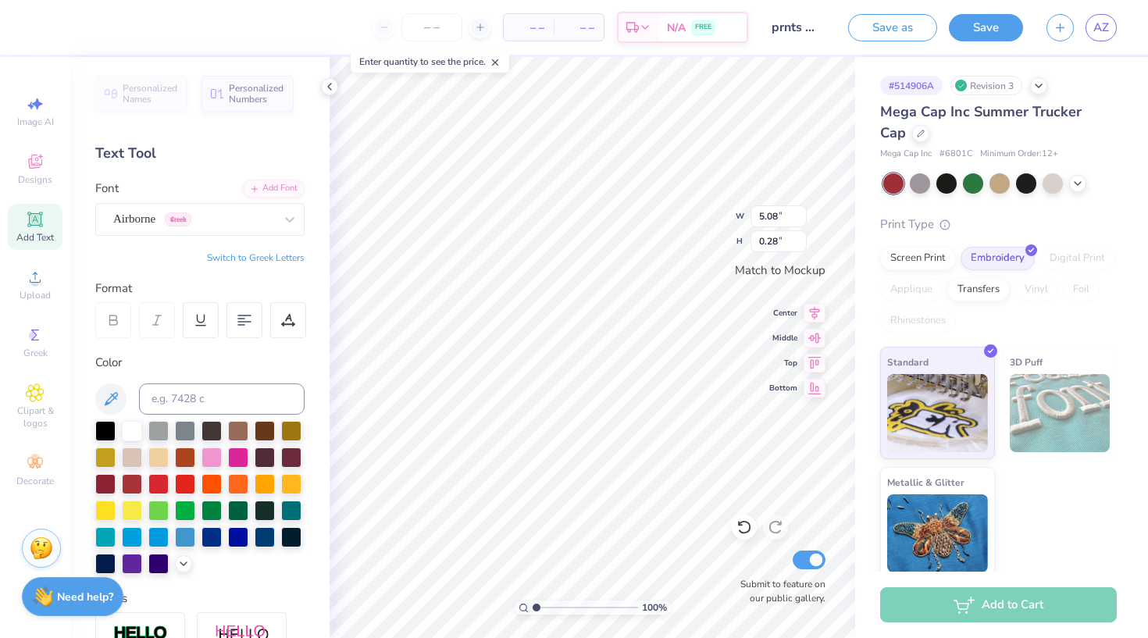
type input "3.24"
type input "0.18"
click at [105, 432] on div at bounding box center [105, 430] width 20 height 20
click at [113, 391] on icon at bounding box center [111, 399] width 19 height 19
type input "3.10"
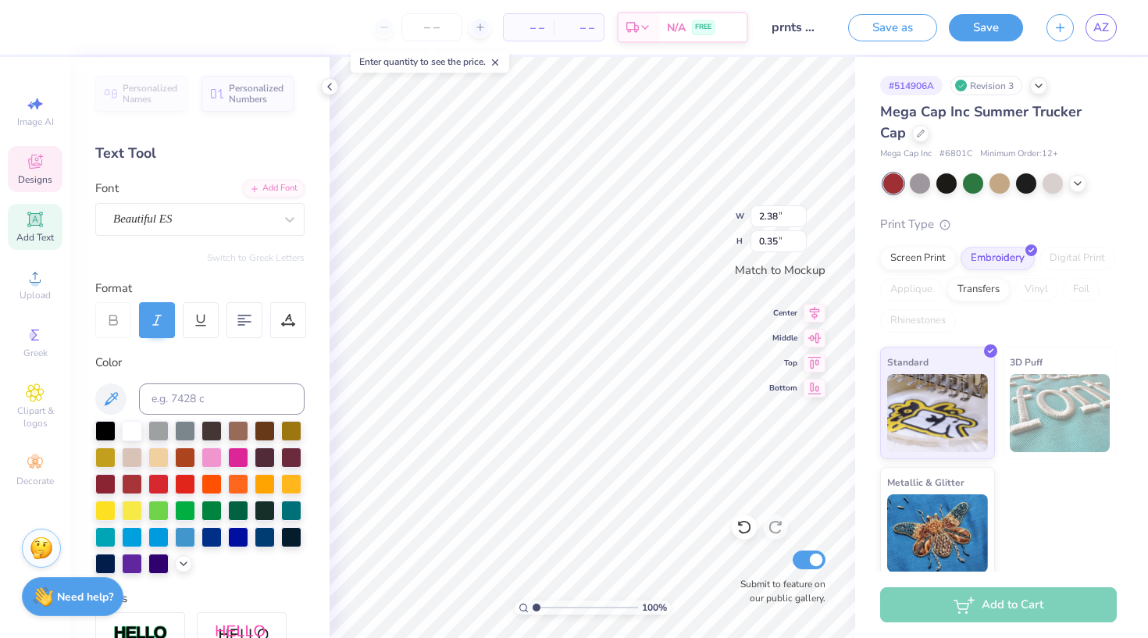
type input "0.46"
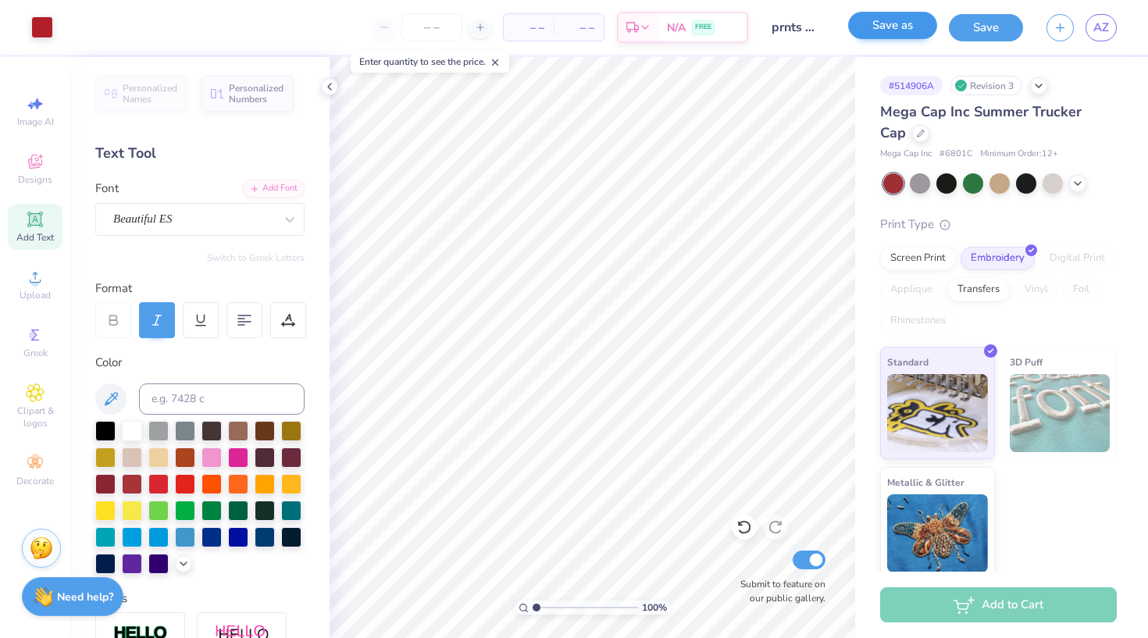
click at [887, 34] on button "Save as" at bounding box center [892, 25] width 89 height 27
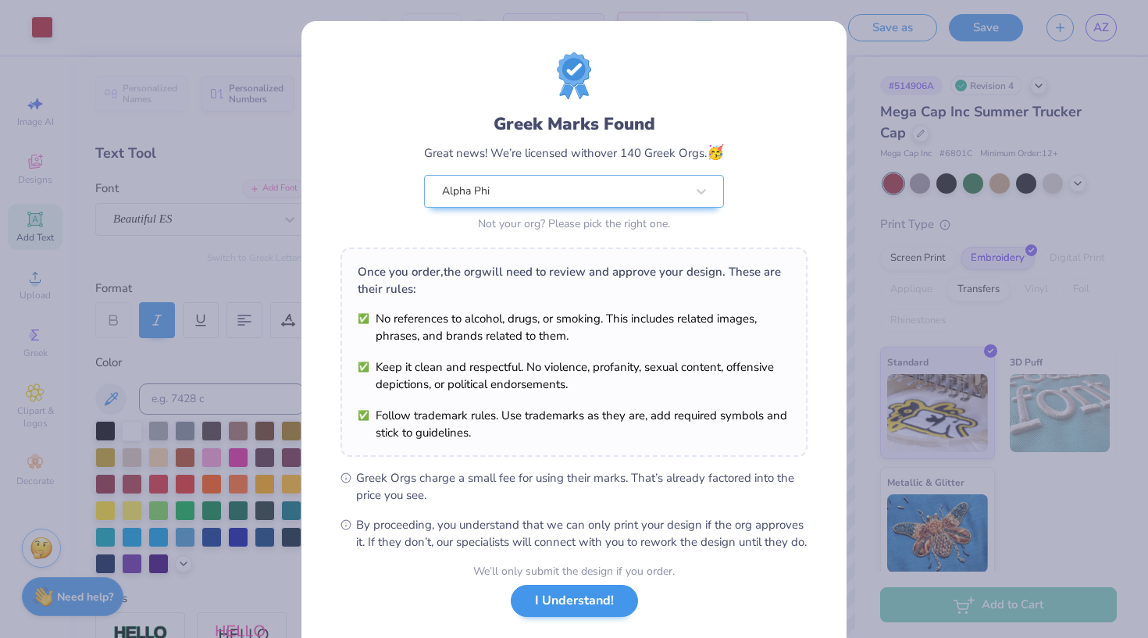
click at [587, 617] on button "I Understand!" at bounding box center [574, 601] width 127 height 32
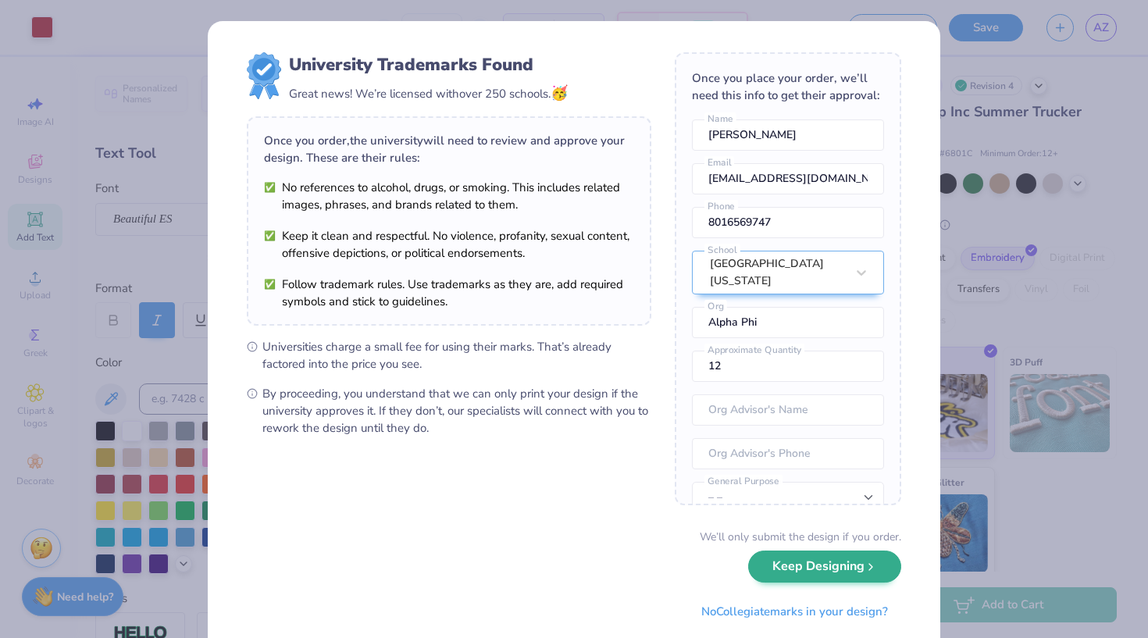
click at [807, 567] on button "Keep Designing" at bounding box center [824, 567] width 153 height 32
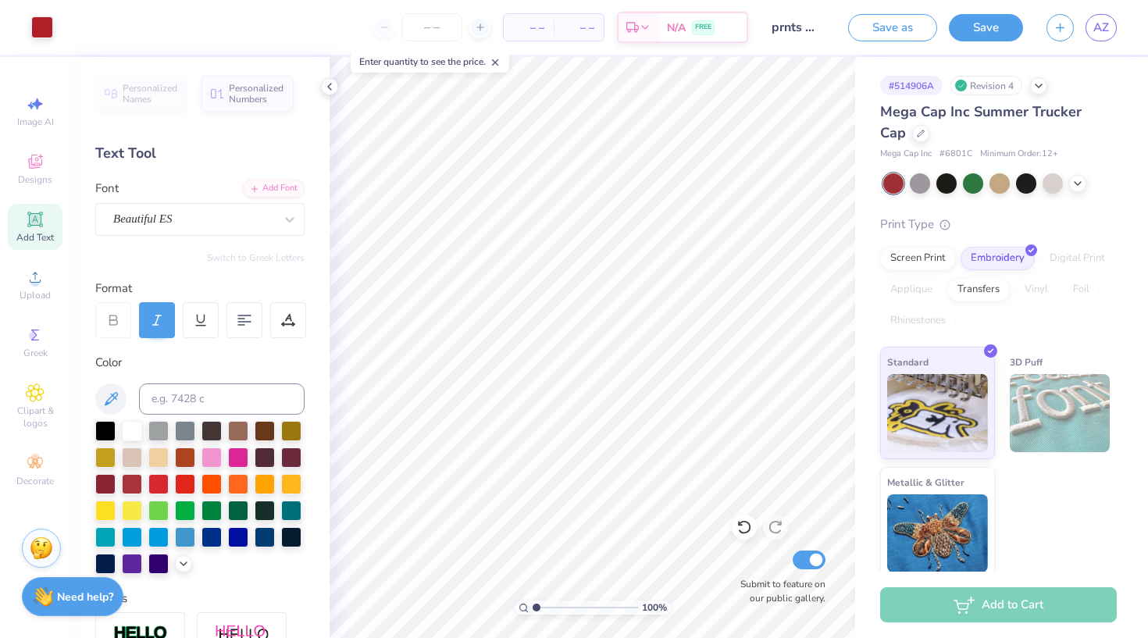
click at [537, 27] on span "– –" at bounding box center [528, 28] width 31 height 16
click at [424, 30] on input "number" at bounding box center [432, 27] width 61 height 28
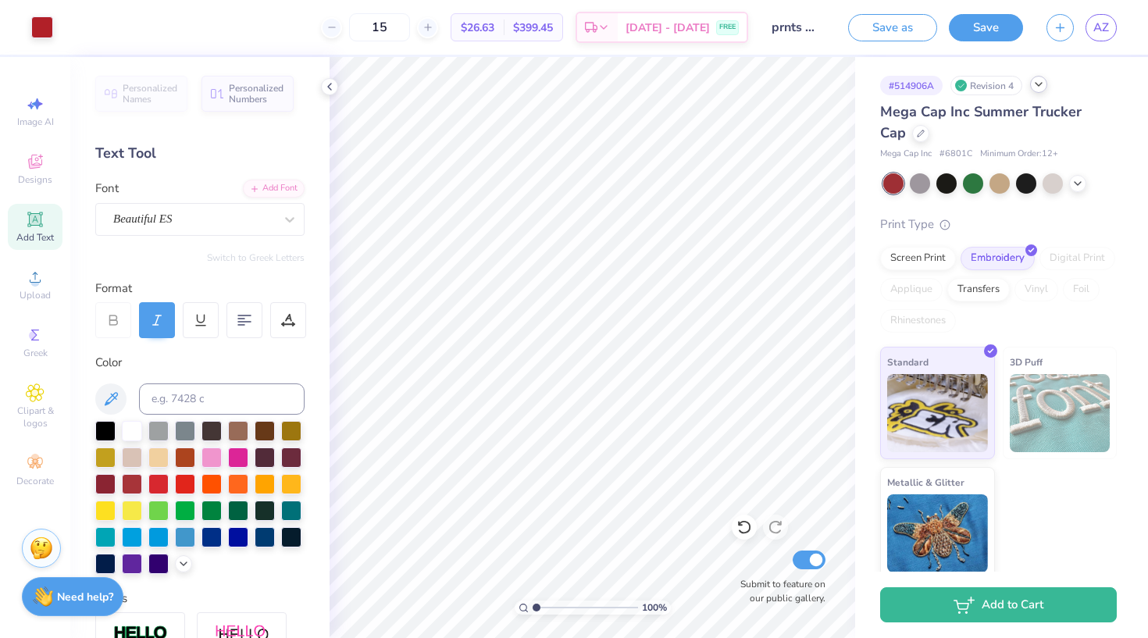
type input "15"
click at [1047, 87] on div at bounding box center [1038, 84] width 17 height 17
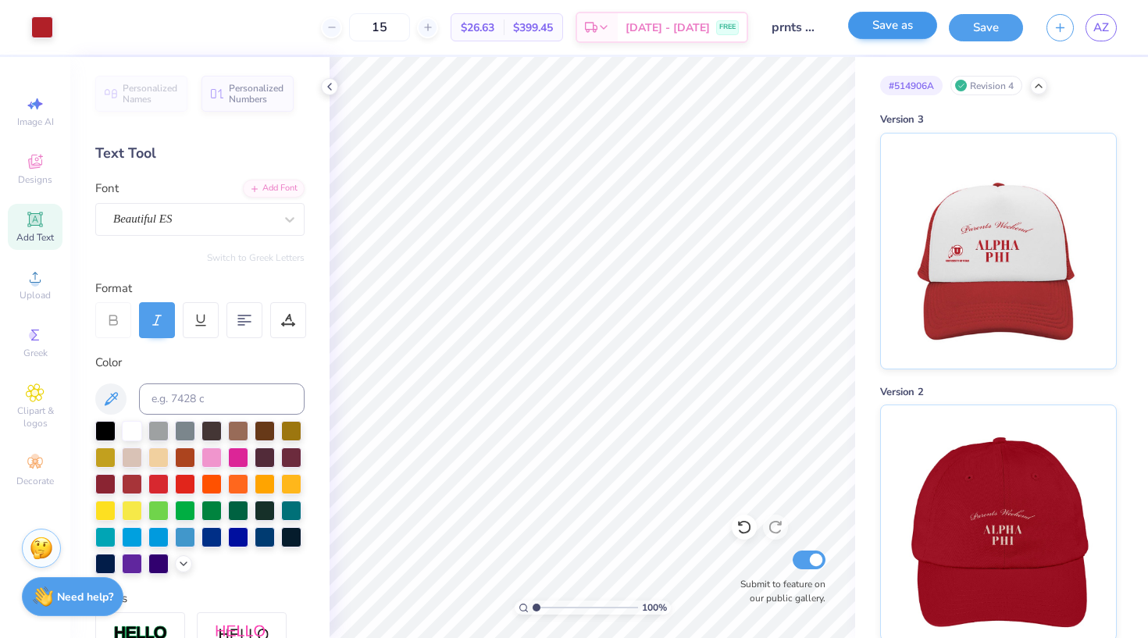
click at [896, 35] on button "Save as" at bounding box center [892, 25] width 89 height 27
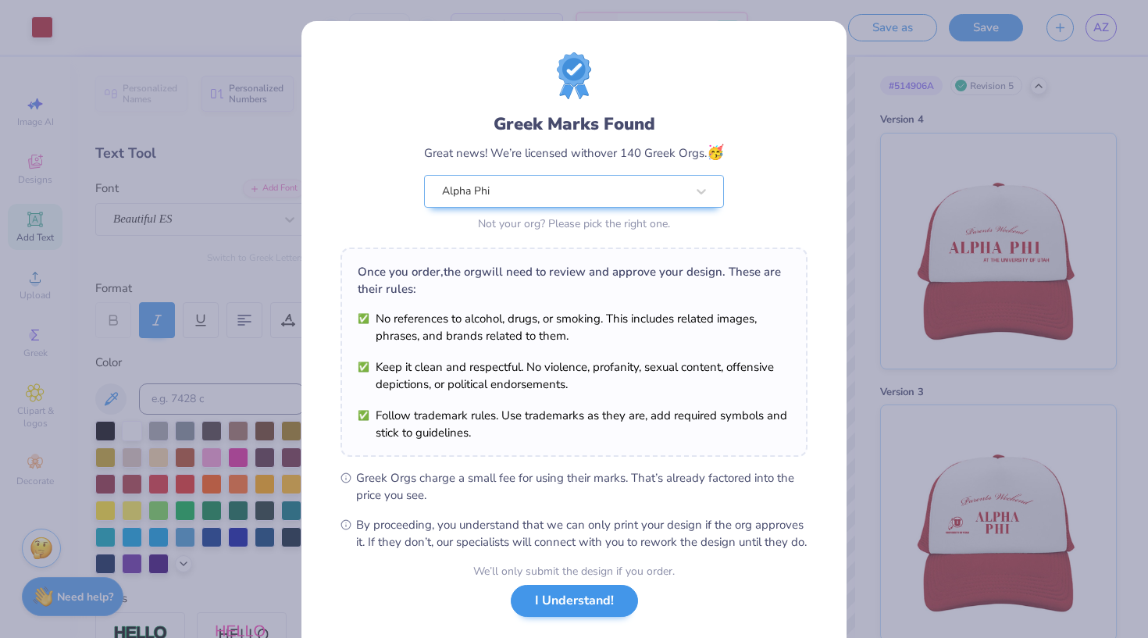
click at [573, 617] on button "I Understand!" at bounding box center [574, 601] width 127 height 32
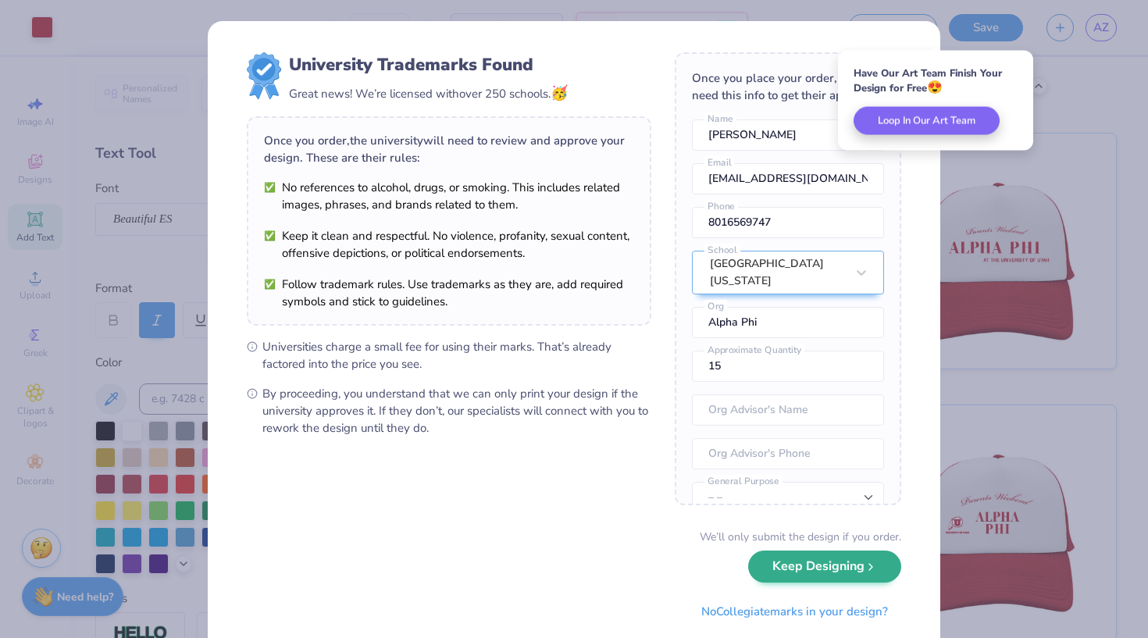
click at [806, 577] on button "Keep Designing" at bounding box center [824, 567] width 153 height 32
